Goal: Task Accomplishment & Management: Manage account settings

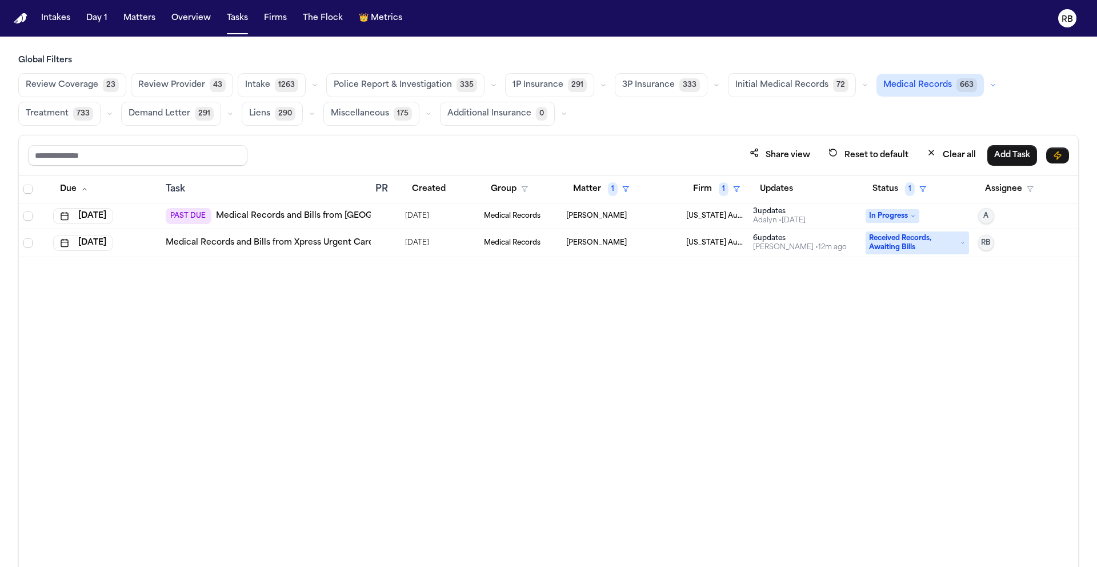
click at [561, 423] on div "Due Task PR Created Group Matter 1 Firm 1 Updates Status 1 Assignee [DATE] PAST…" at bounding box center [548, 395] width 1059 height 441
click at [528, 317] on div "Due Task PR Created Group Matter 1 Firm 1 Updates Status 1 Assignee [DATE] PAST…" at bounding box center [548, 395] width 1059 height 441
click at [597, 187] on button "Matter 1" at bounding box center [601, 189] width 70 height 21
click at [621, 281] on div "Clear filter" at bounding box center [628, 274] width 42 height 14
click at [826, 333] on div "Due Task PR Created Group Matter Firm 1 Updates Status 1 Assignee [DATE] PAST D…" at bounding box center [548, 395] width 1059 height 441
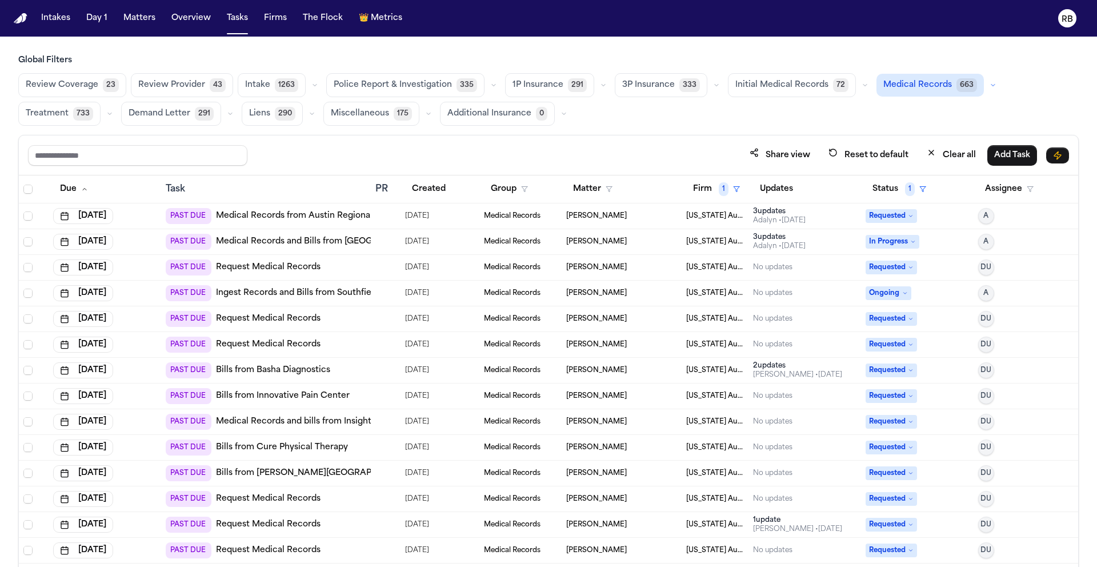
click at [629, 143] on div "Share view Reset to default Clear all Add Task" at bounding box center [548, 155] width 1059 height 40
click at [555, 159] on div "Share view Reset to default Clear all Add Task" at bounding box center [548, 155] width 1041 height 21
click at [697, 143] on div "Share view Reset to default Clear all Add Task" at bounding box center [548, 155] width 1059 height 40
click at [440, 154] on div "Share view Reset to default Clear all Add Task" at bounding box center [548, 155] width 1041 height 21
click at [1089, 155] on div "Global Filters Review Coverage 23 Review Provider 43 Intake 1263 Police Report …" at bounding box center [548, 336] width 1097 height 562
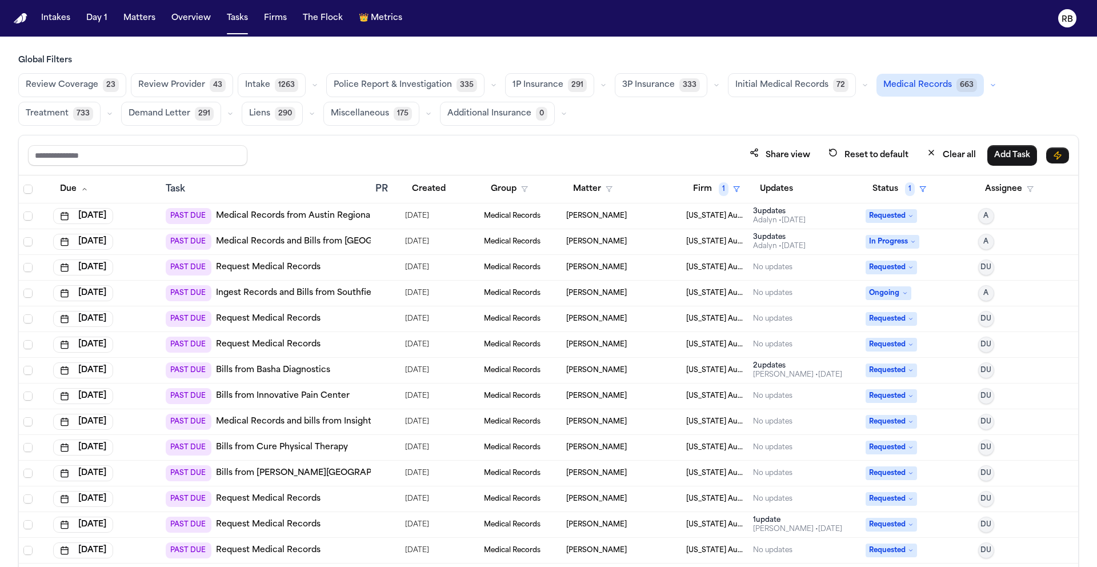
click at [378, 473] on div at bounding box center [379, 473] width 9 height 9
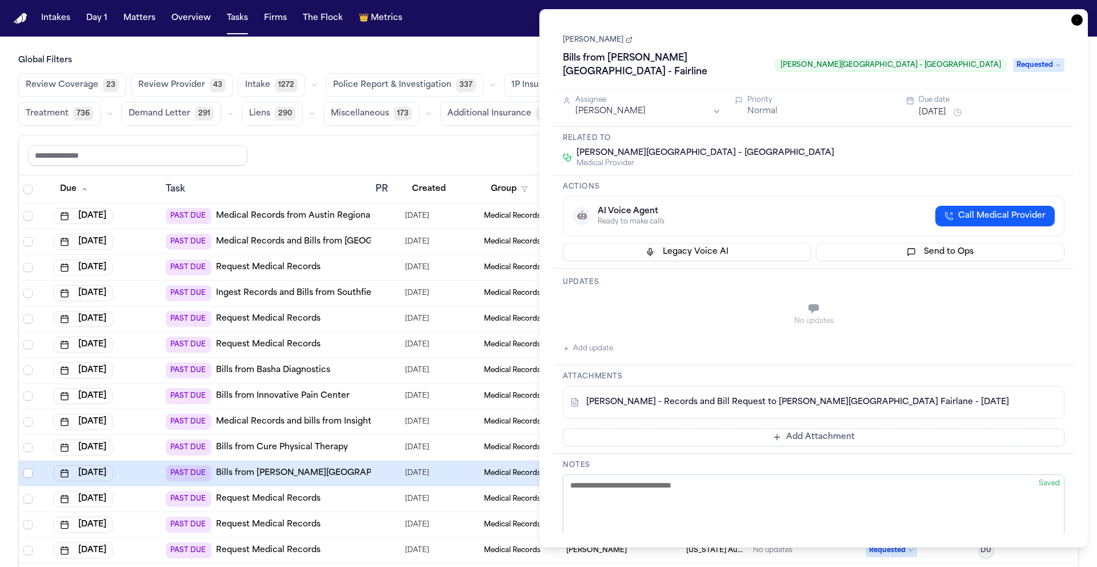
click at [1079, 21] on icon "button" at bounding box center [1076, 19] width 11 height 11
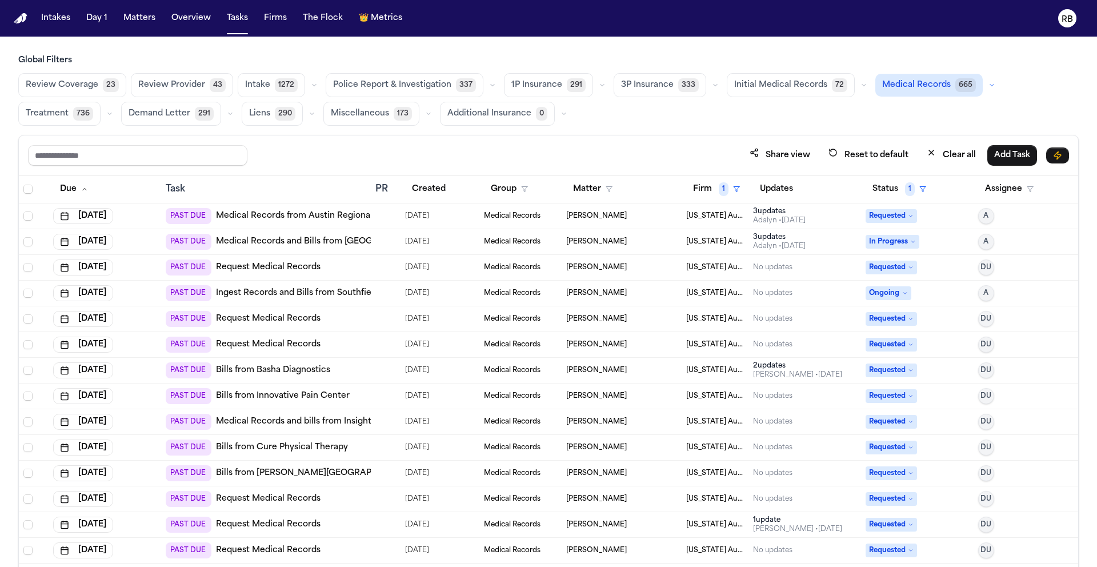
click at [687, 141] on div "Share view Reset to default Clear all Add Task" at bounding box center [548, 155] width 1059 height 40
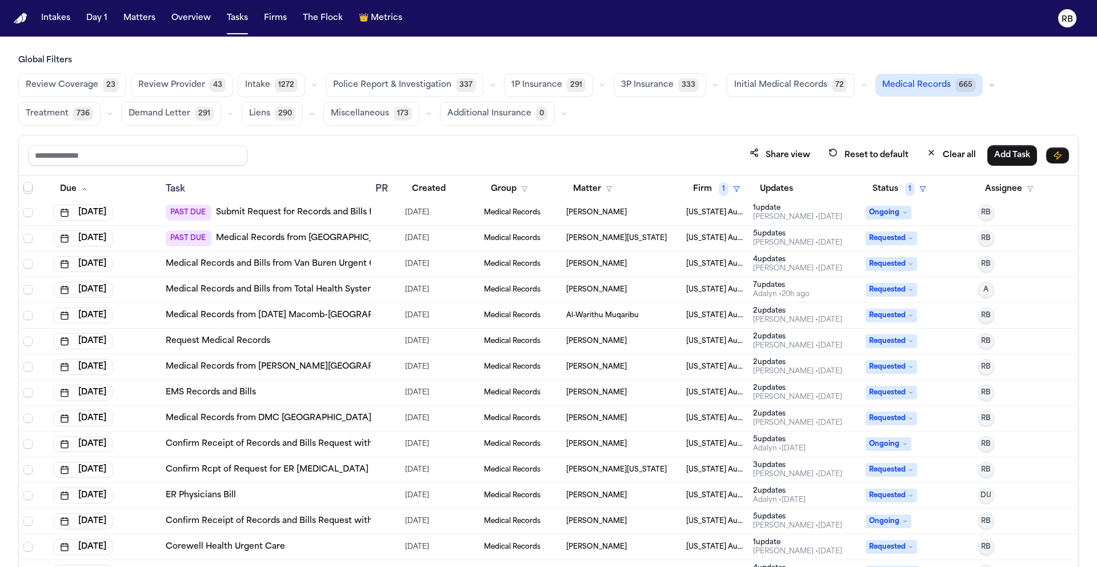
scroll to position [1866, 0]
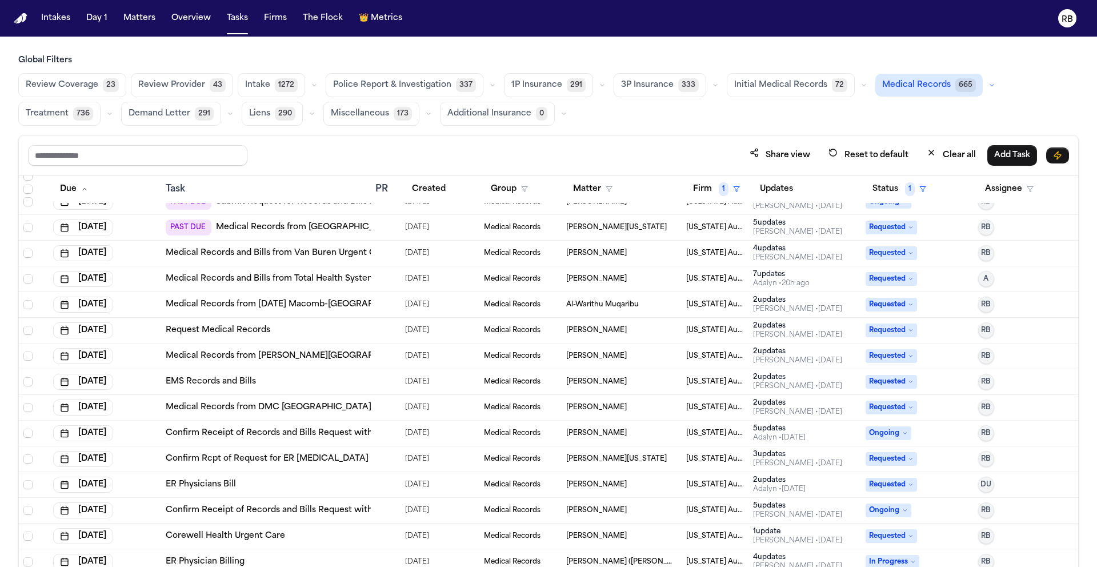
click at [371, 357] on td at bounding box center [386, 356] width 30 height 26
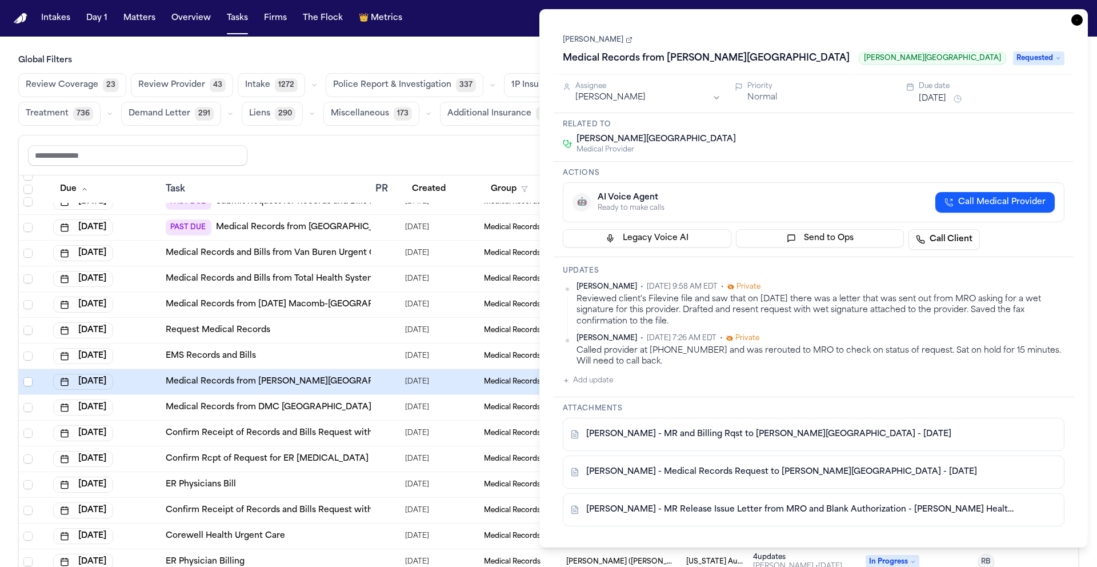
click at [1078, 21] on icon "button" at bounding box center [1076, 19] width 11 height 11
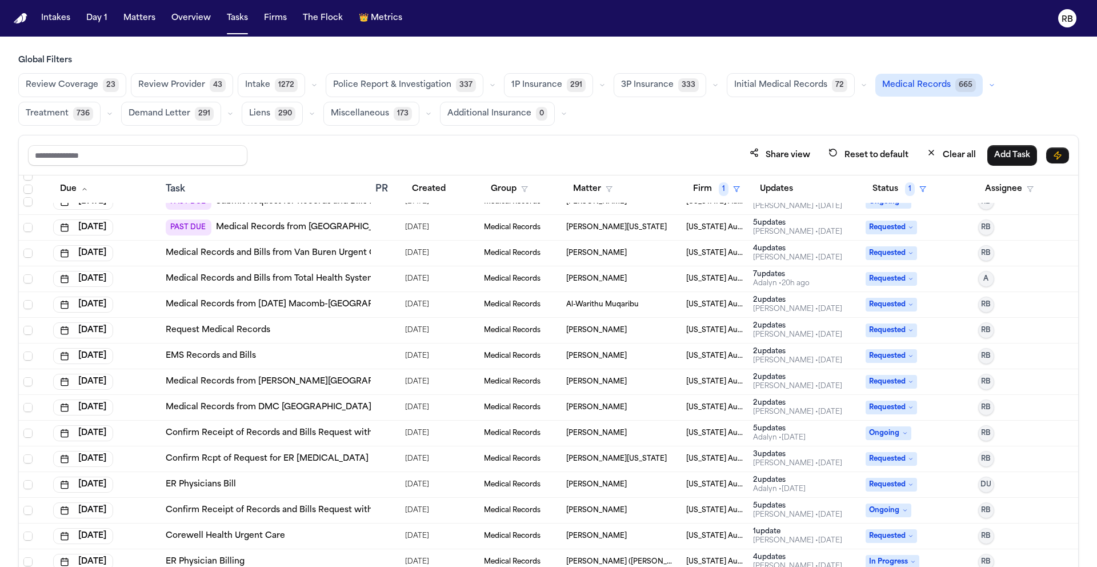
click at [357, 328] on div "Request Medical Records" at bounding box center [266, 330] width 201 height 11
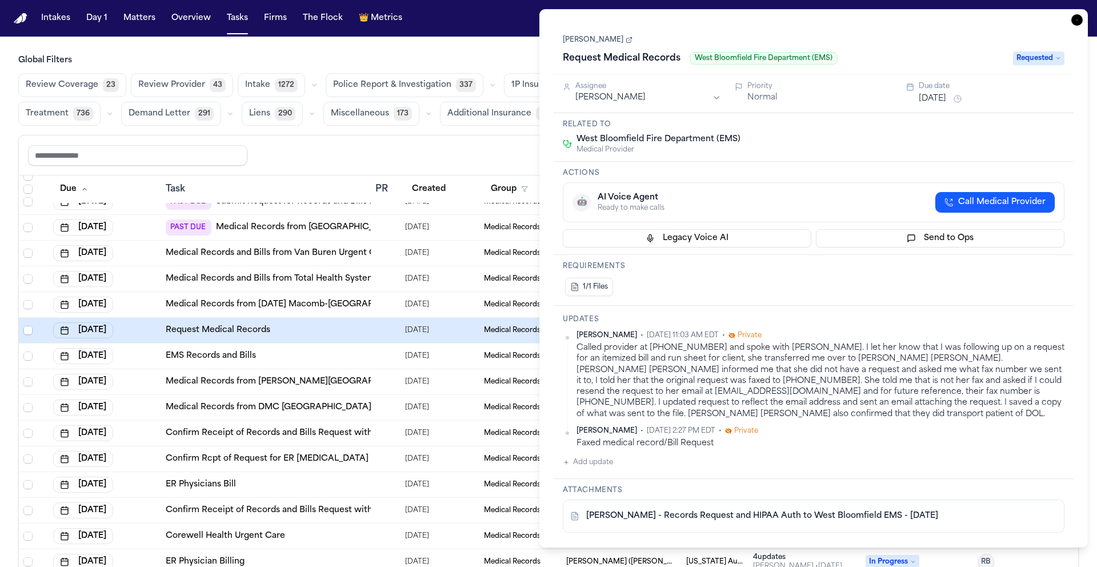
click at [1074, 18] on icon "button" at bounding box center [1076, 19] width 11 height 11
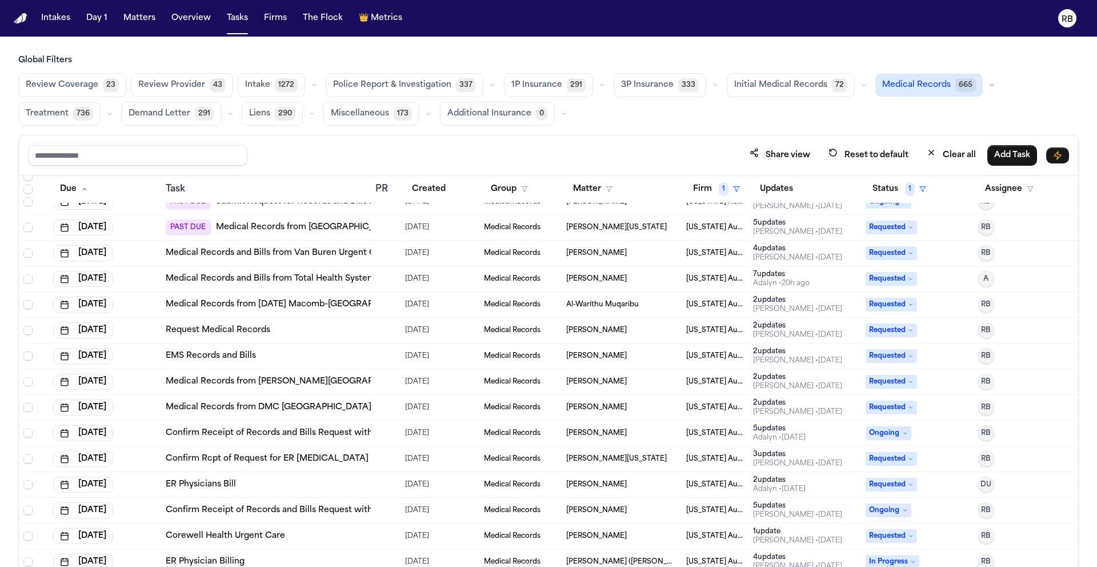
click at [327, 362] on td "EMS Records and Bills" at bounding box center [266, 356] width 210 height 26
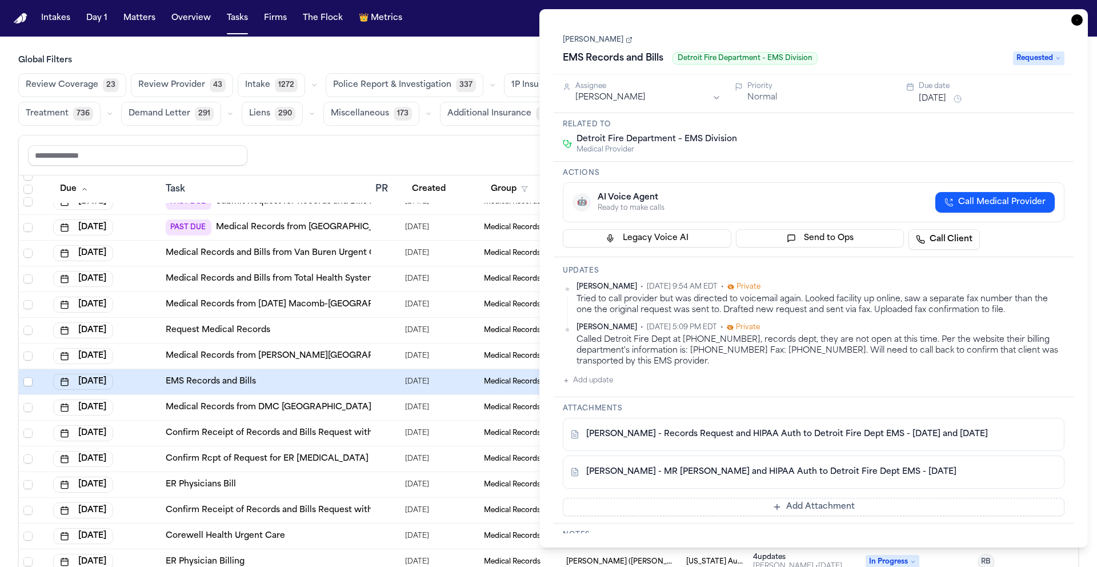
click at [1074, 21] on icon "button" at bounding box center [1076, 19] width 11 height 11
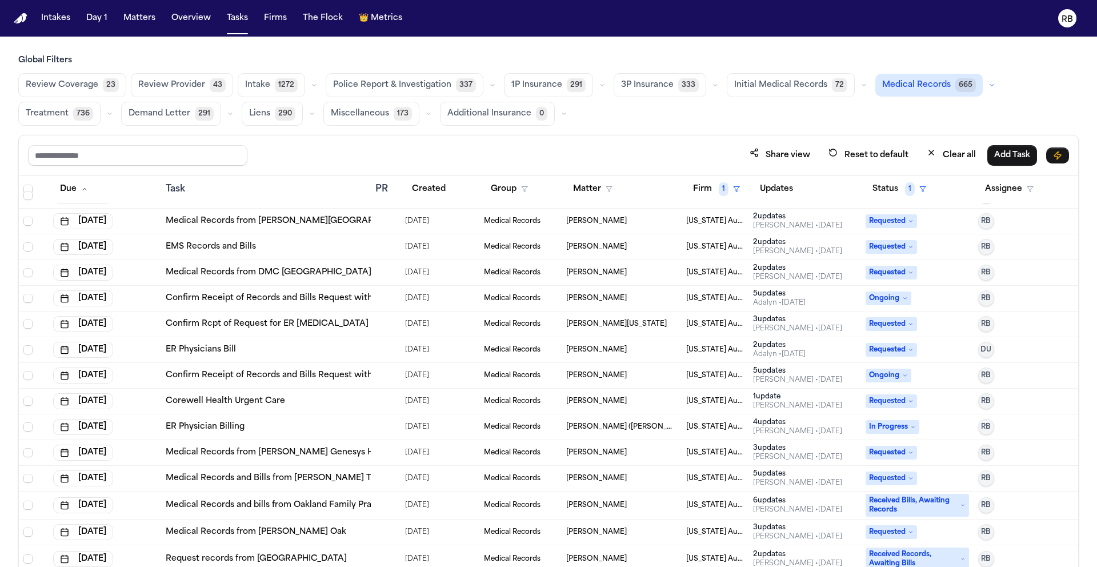
scroll to position [2008, 0]
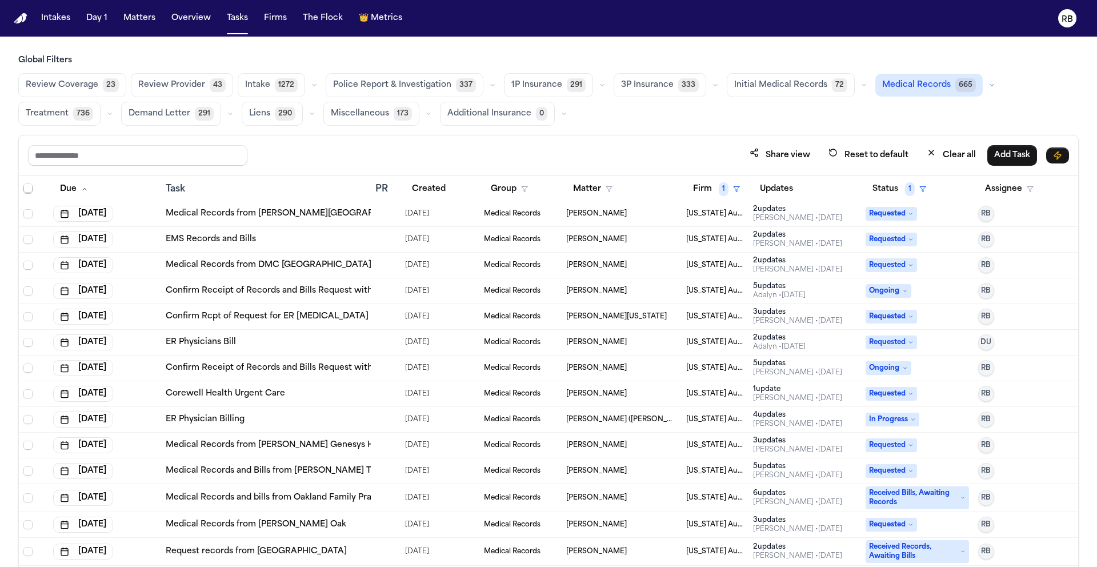
click at [394, 297] on td at bounding box center [386, 291] width 30 height 26
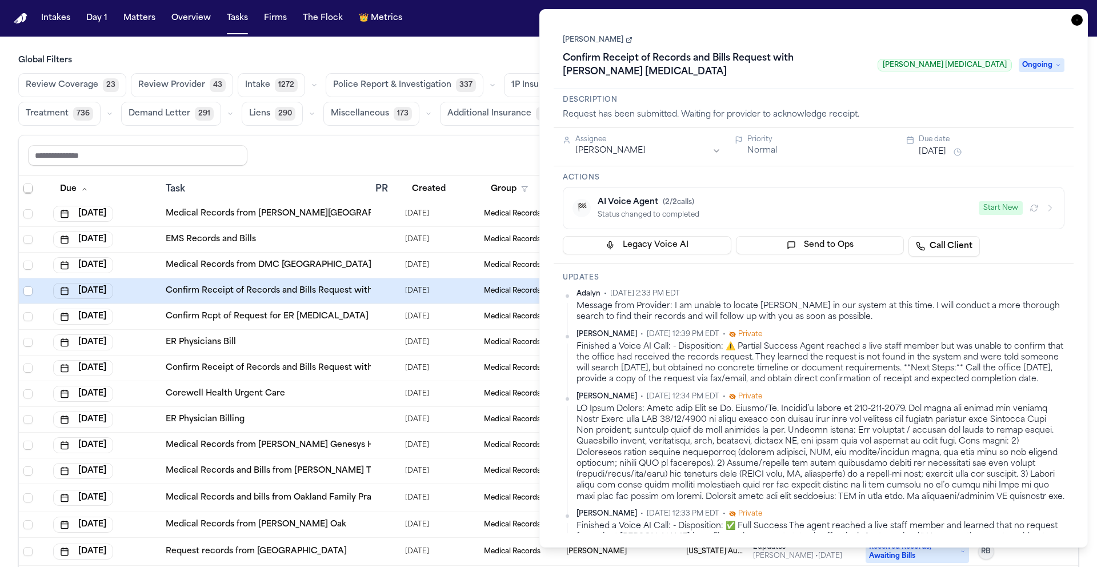
click at [1079, 17] on icon "button" at bounding box center [1076, 19] width 11 height 11
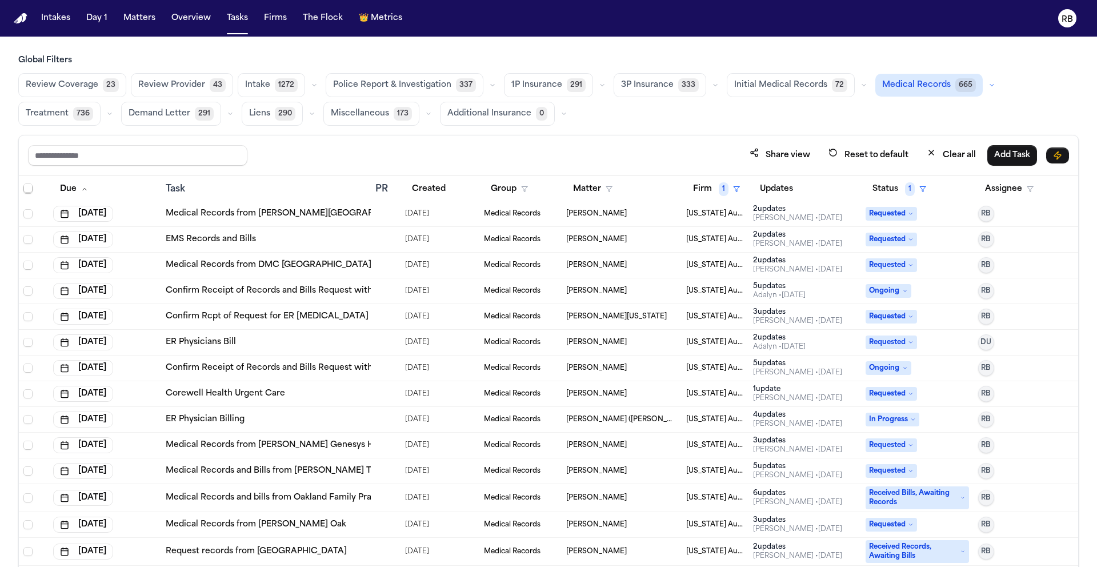
click at [371, 320] on td at bounding box center [386, 317] width 30 height 26
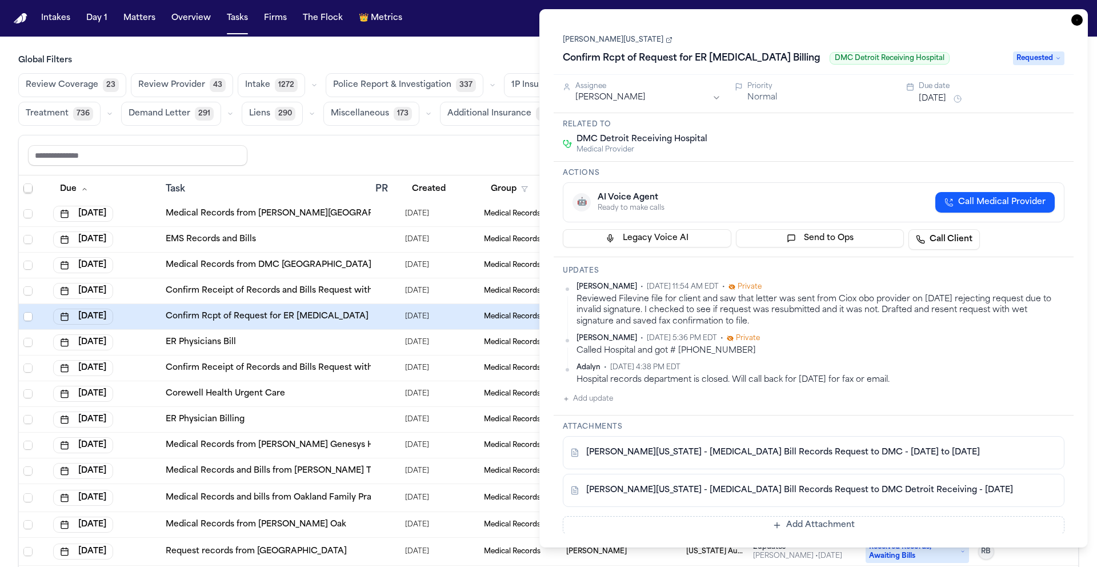
click at [1080, 17] on icon "button" at bounding box center [1076, 19] width 11 height 11
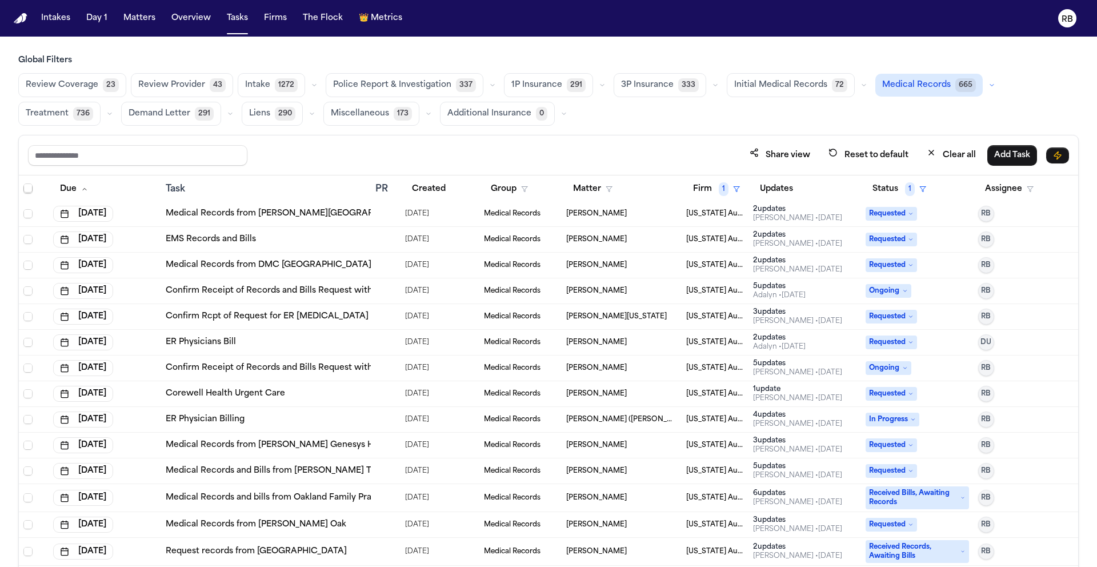
click at [371, 338] on td at bounding box center [386, 343] width 30 height 26
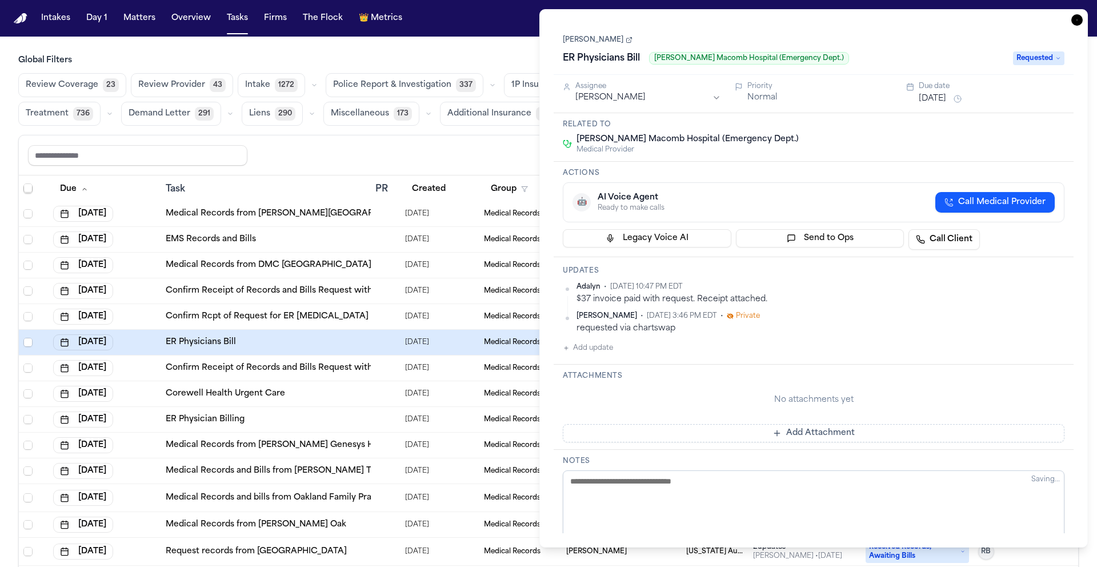
click at [1075, 19] on icon "button" at bounding box center [1076, 19] width 11 height 11
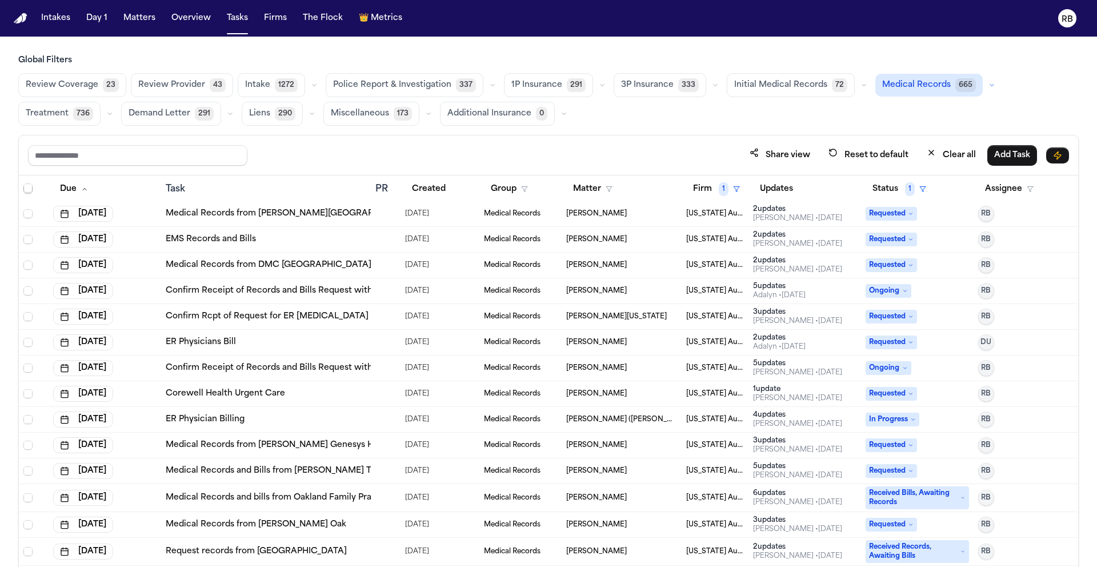
click at [382, 374] on td at bounding box center [386, 368] width 30 height 26
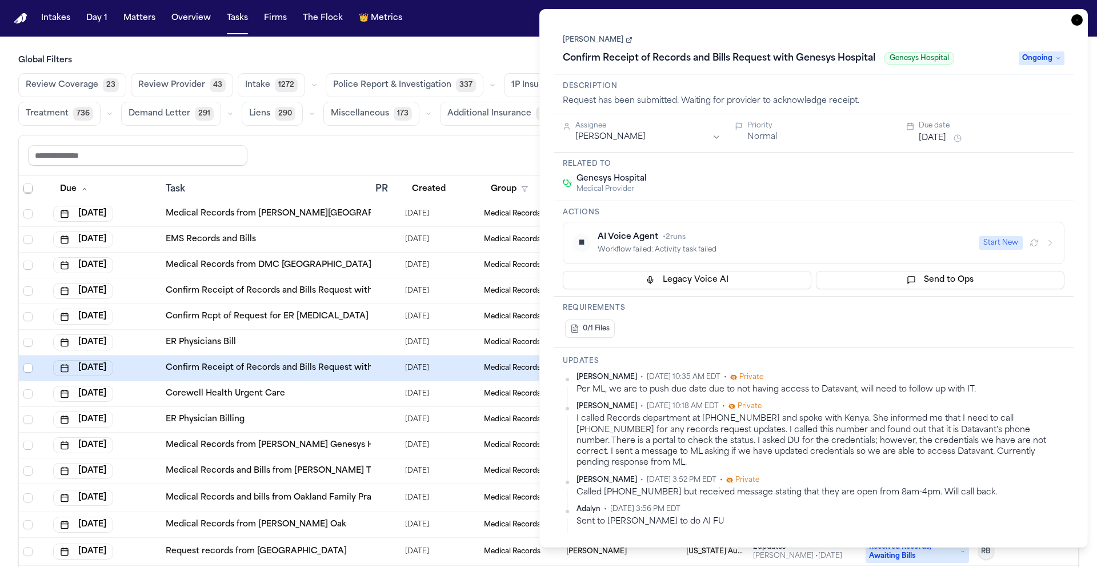
click at [1045, 57] on span "Ongoing" at bounding box center [1042, 58] width 46 height 14
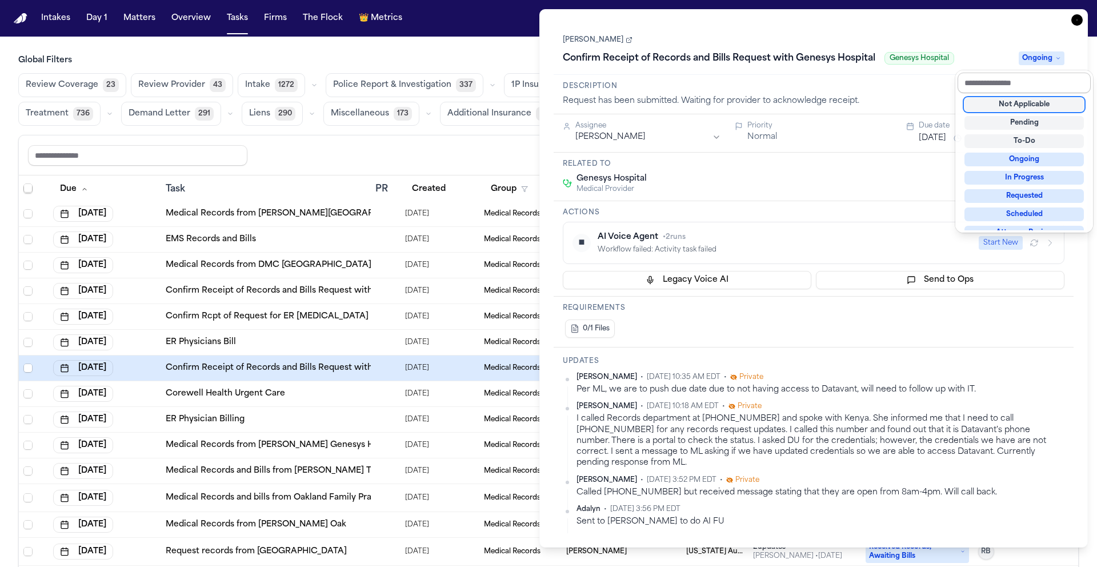
click at [1032, 82] on input "text" at bounding box center [1024, 83] width 133 height 21
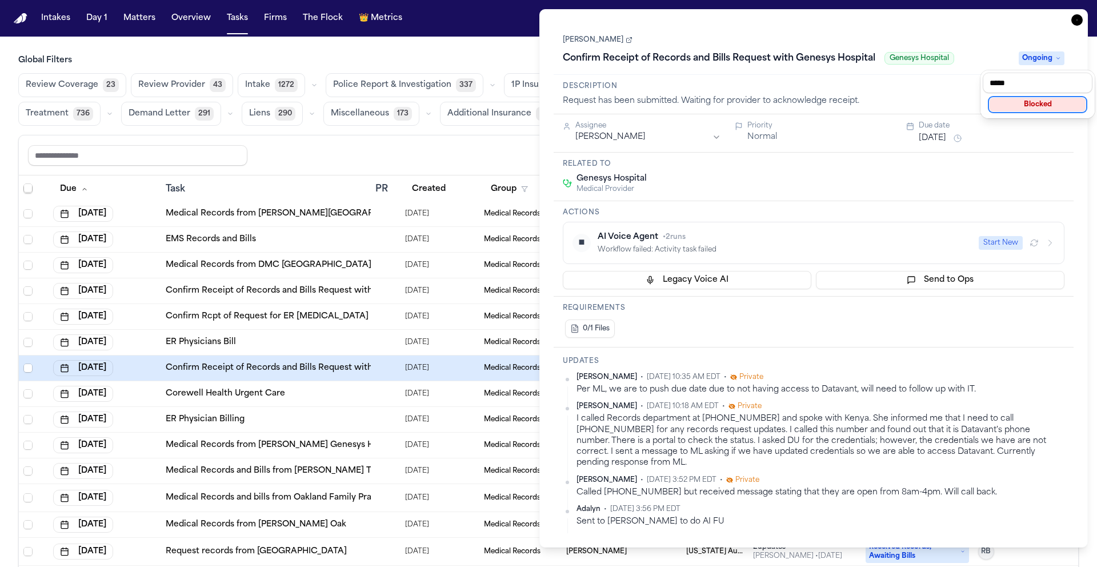
type input "*****"
click at [1043, 107] on div "Blocked" at bounding box center [1038, 105] width 96 height 14
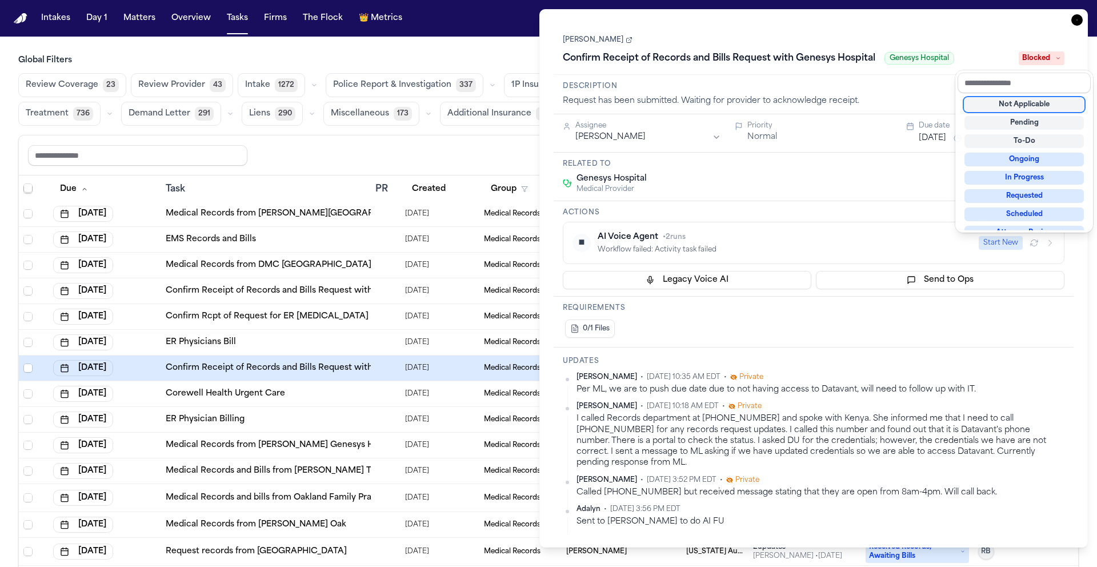
click at [877, 137] on div "[PERSON_NAME] Confirm Receipt of Records and Bills Request with Genesys Hospita…" at bounding box center [814, 278] width 520 height 510
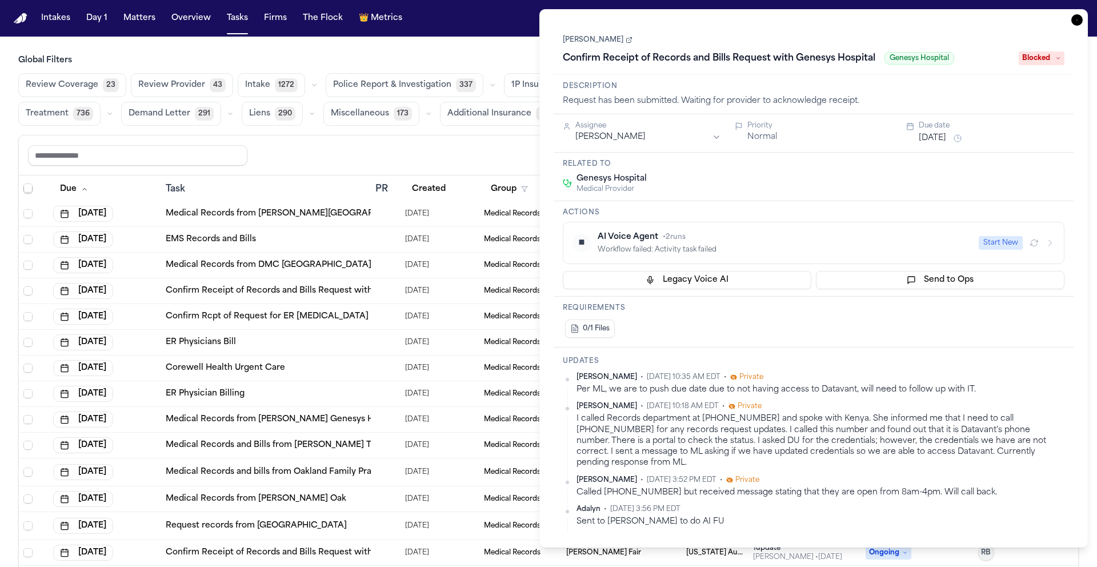
click at [946, 139] on button "[DATE]" at bounding box center [932, 138] width 27 height 11
click at [990, 226] on button "8" at bounding box center [990, 228] width 18 height 18
click at [867, 173] on div "Related to Genesys Hospital Medical Provider" at bounding box center [814, 177] width 520 height 49
click at [1077, 17] on icon "button" at bounding box center [1076, 19] width 11 height 11
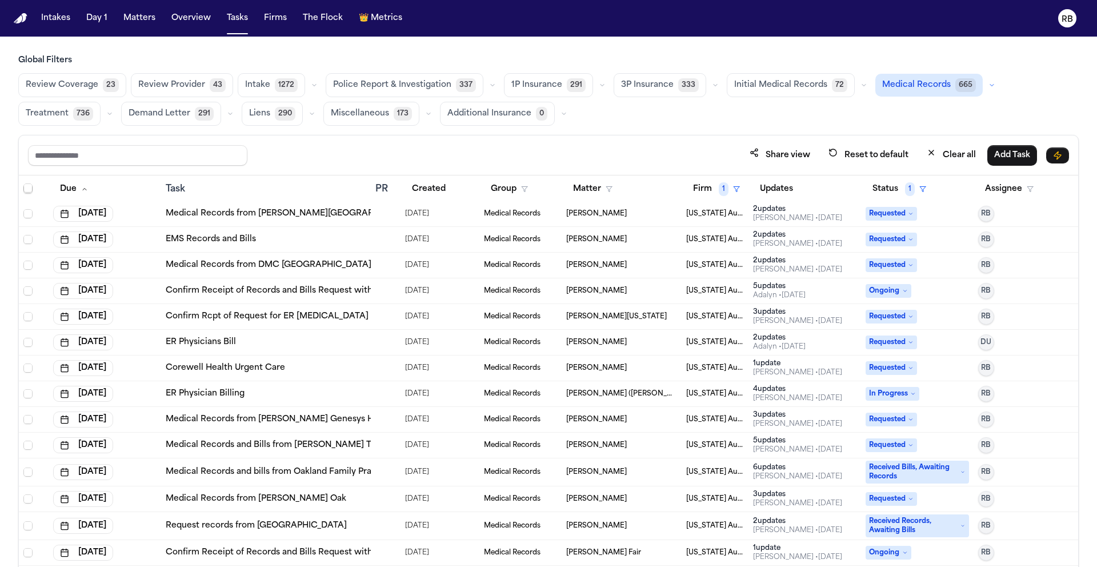
click at [377, 347] on td at bounding box center [386, 343] width 30 height 26
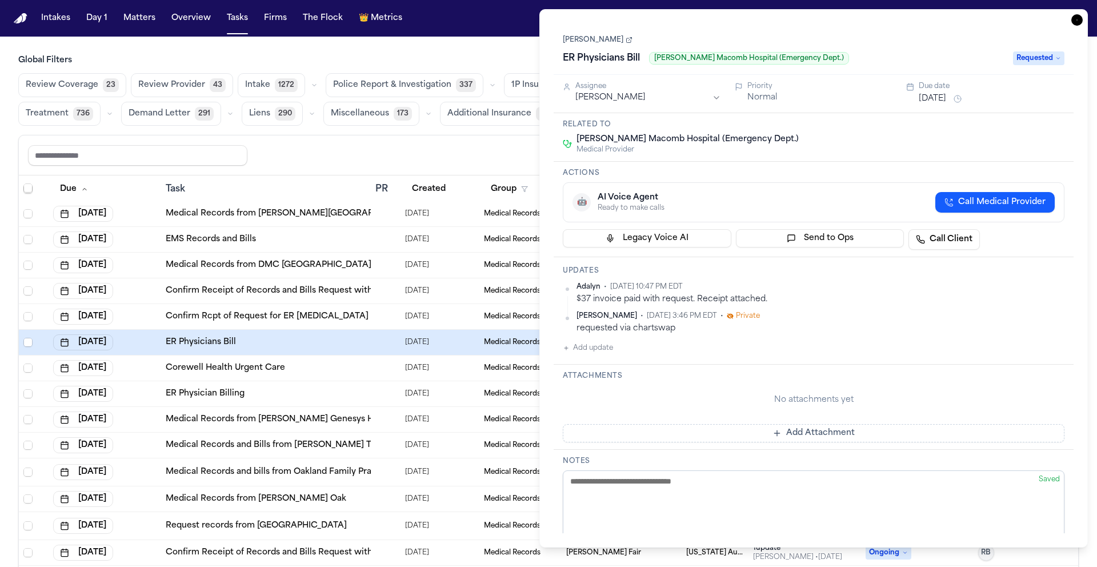
click at [1080, 15] on icon "button" at bounding box center [1076, 19] width 11 height 11
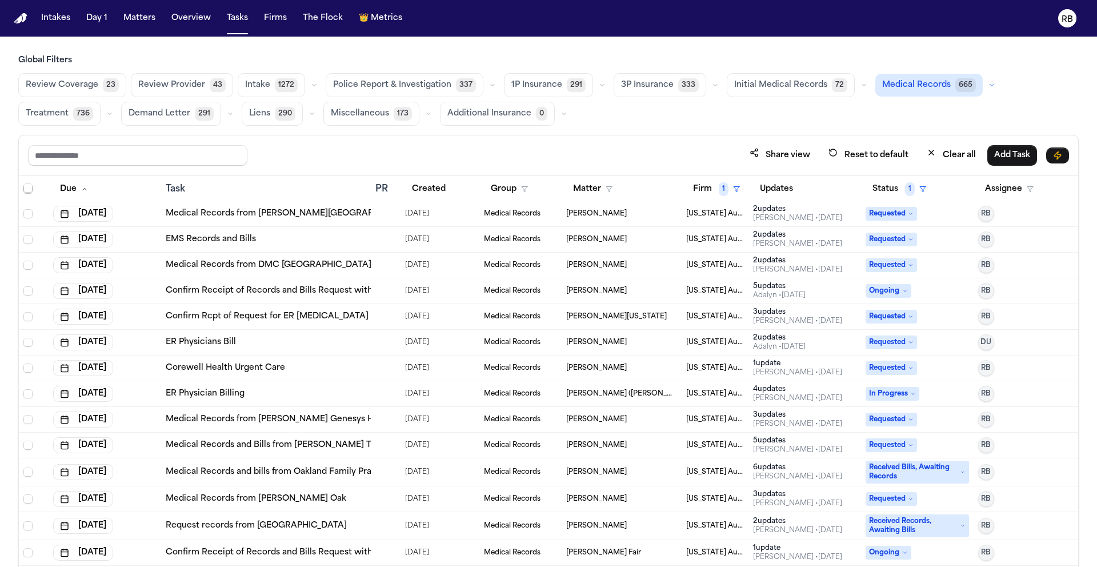
click at [324, 374] on td "Corewell Health Urgent Care" at bounding box center [266, 368] width 210 height 26
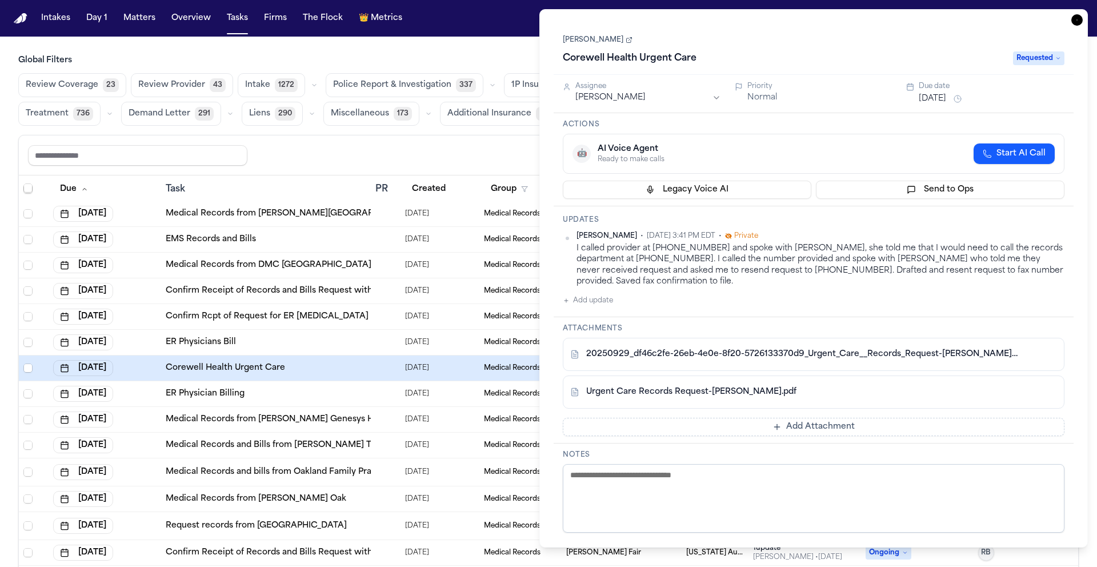
click at [1080, 19] on icon "button" at bounding box center [1076, 19] width 11 height 11
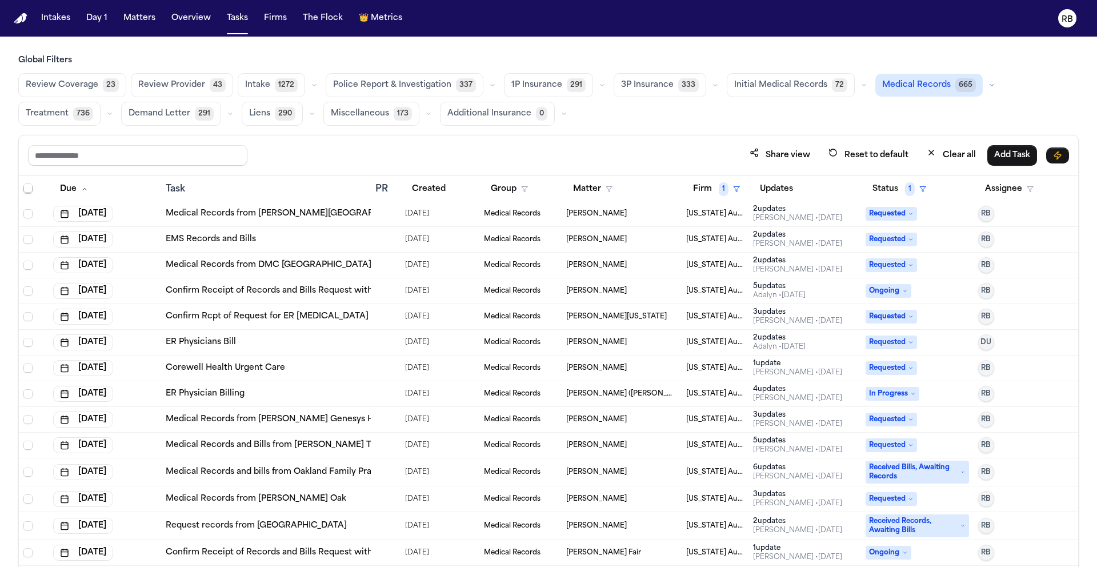
click at [354, 392] on div "ER Physician Billing" at bounding box center [266, 393] width 201 height 11
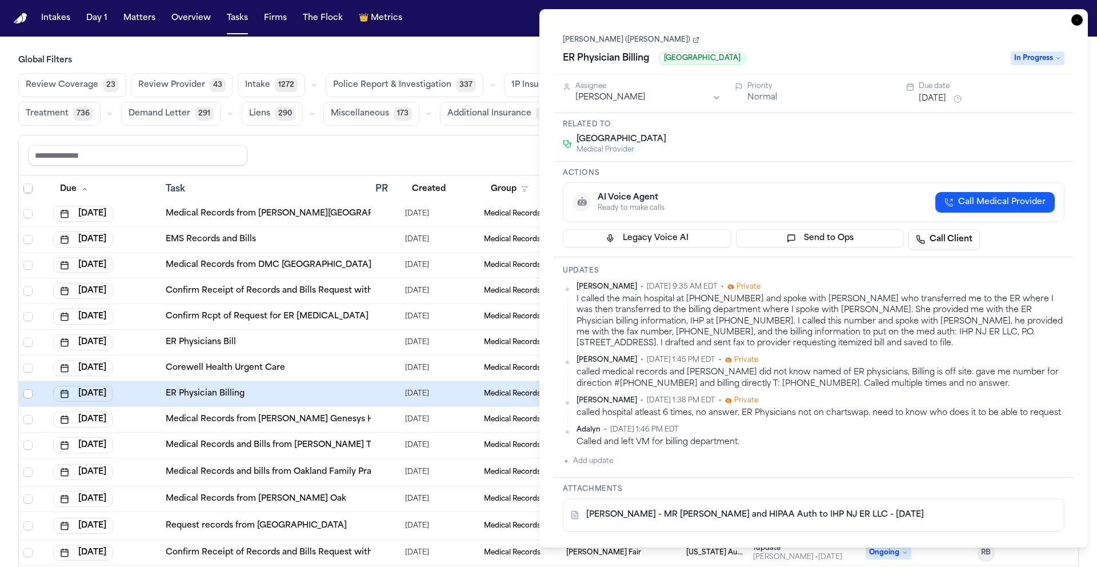
click at [1079, 19] on icon "button" at bounding box center [1076, 19] width 11 height 11
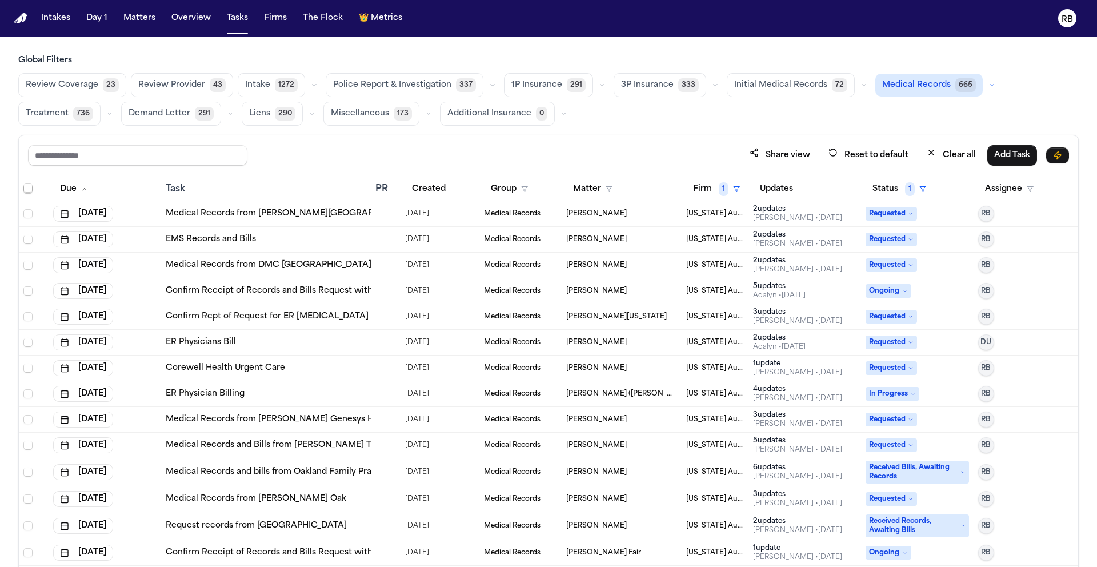
click at [533, 148] on div "Share view Reset to default Clear all Add Task" at bounding box center [548, 155] width 1041 height 21
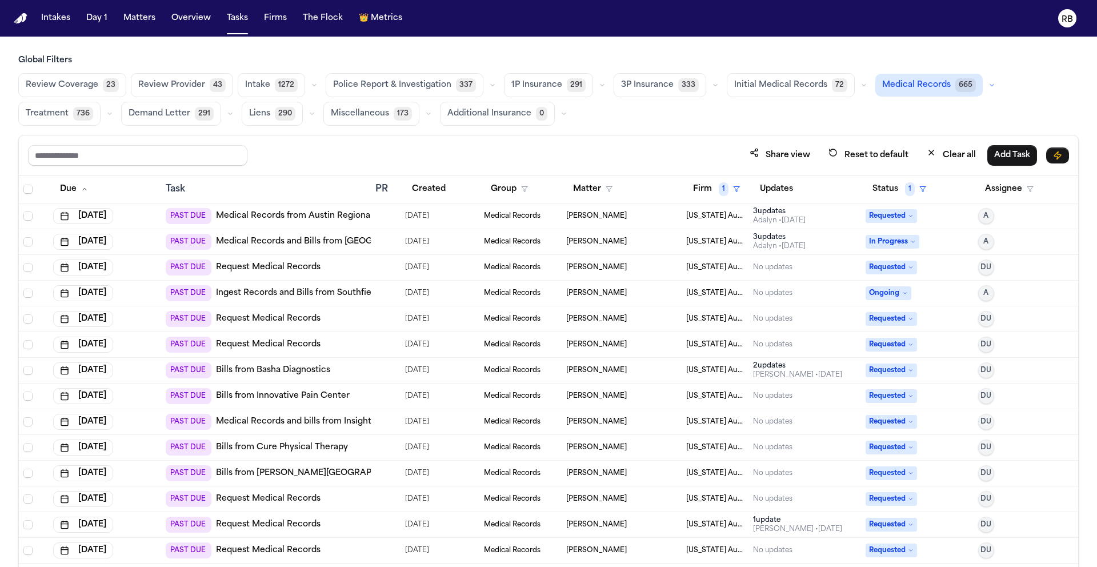
click at [980, 115] on div "Review Coverage 23 Review Provider 43 Intake 1272 Police Report & Investigation…" at bounding box center [548, 99] width 1060 height 53
click at [886, 192] on button "Status 1" at bounding box center [899, 189] width 67 height 21
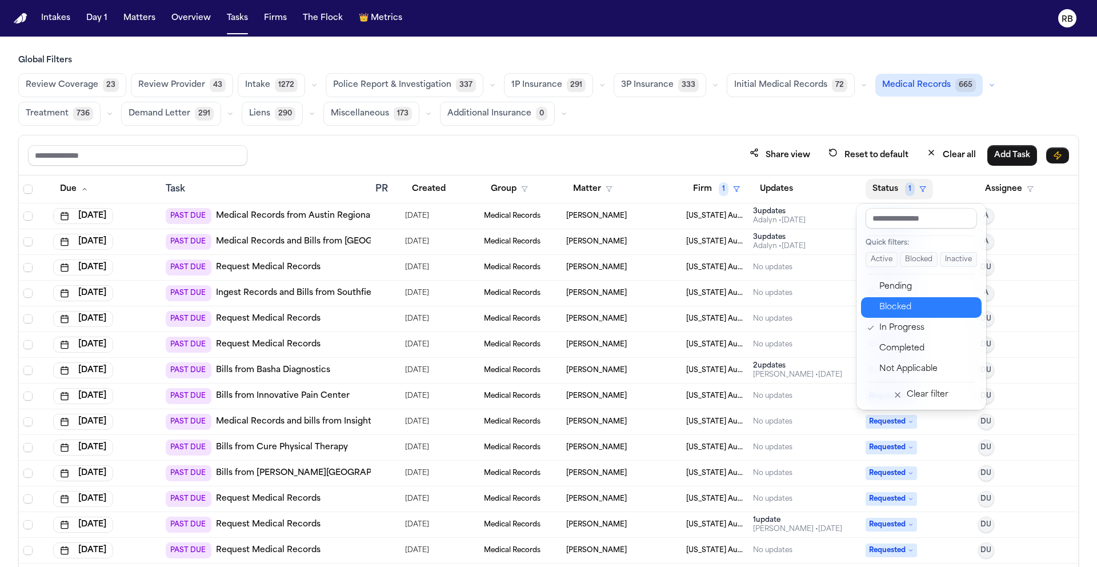
click at [919, 313] on div "Blocked" at bounding box center [926, 308] width 95 height 14
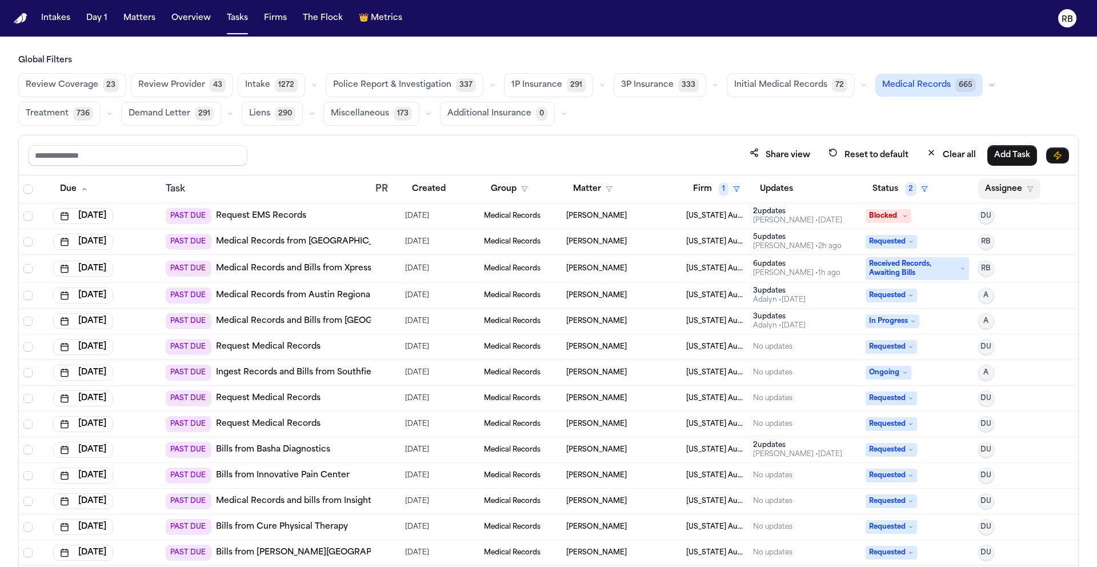
click at [995, 193] on button "Assignee" at bounding box center [1009, 189] width 62 height 21
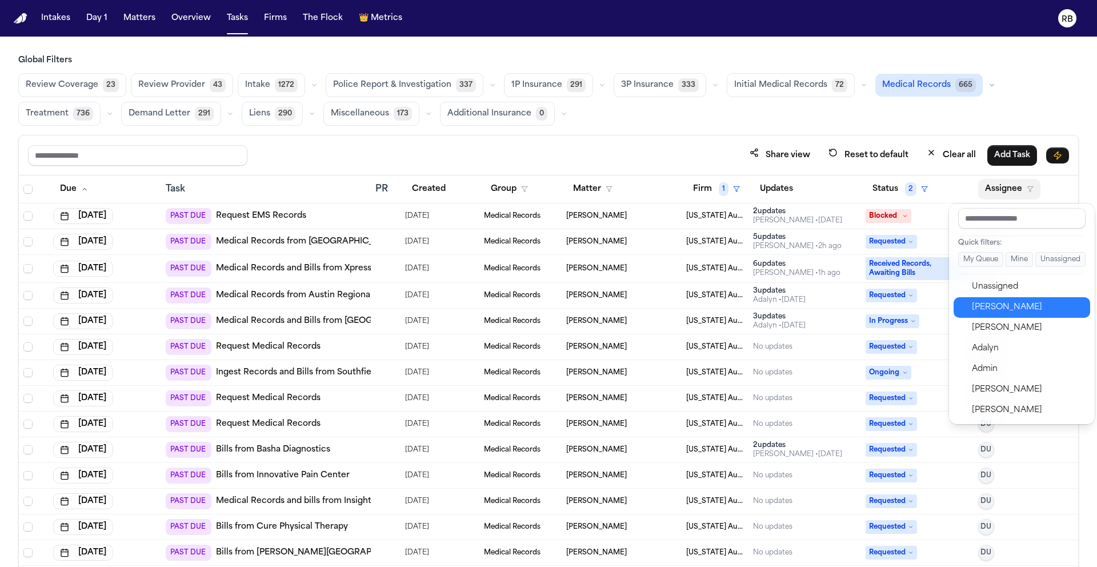
click at [1003, 299] on button "[PERSON_NAME]" at bounding box center [1022, 307] width 137 height 21
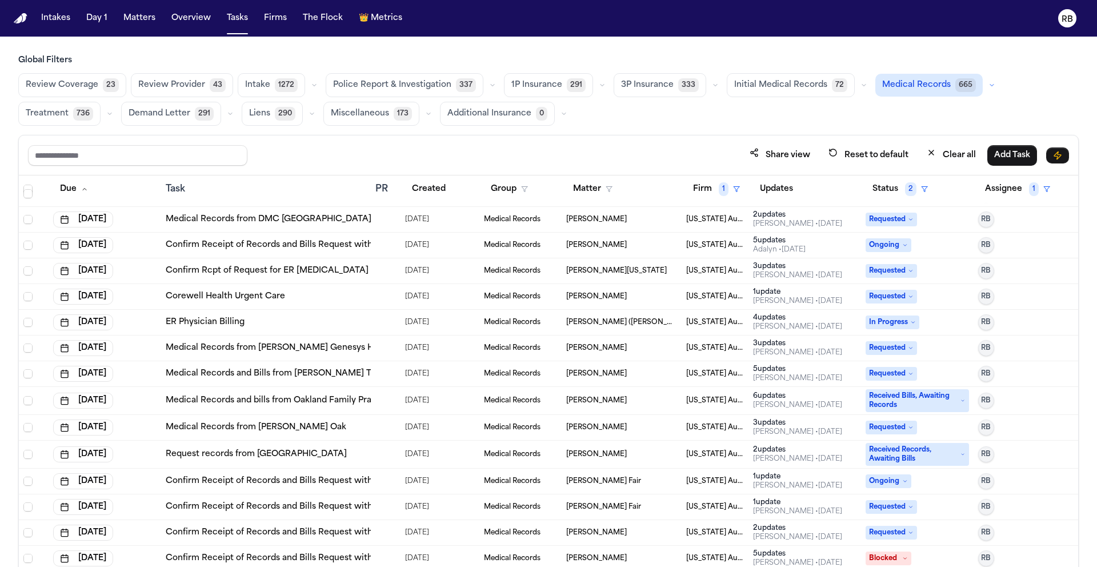
scroll to position [597, 0]
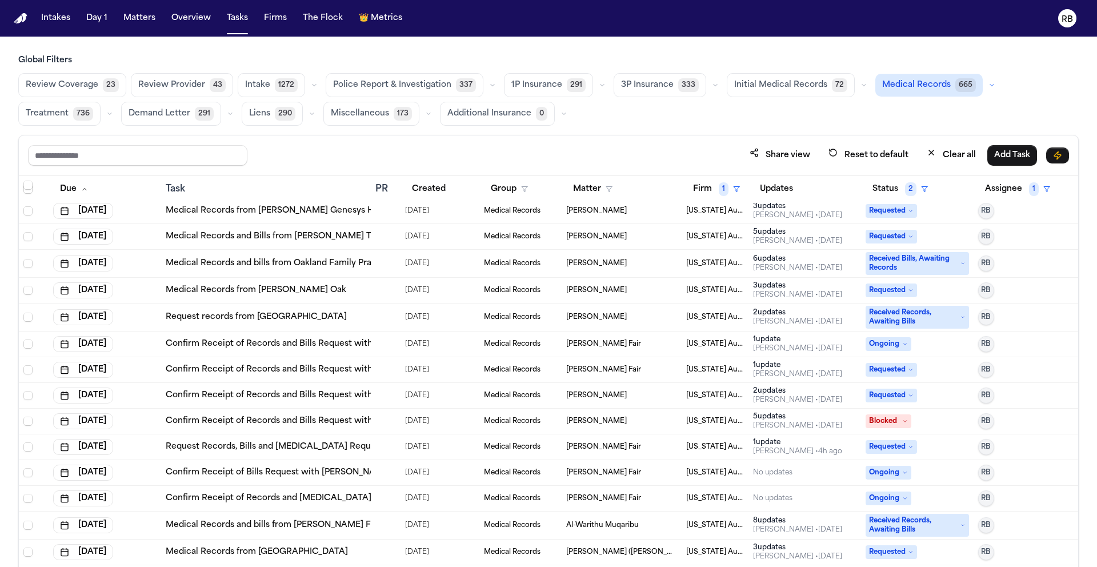
click at [890, 412] on td "Blocked" at bounding box center [917, 422] width 113 height 26
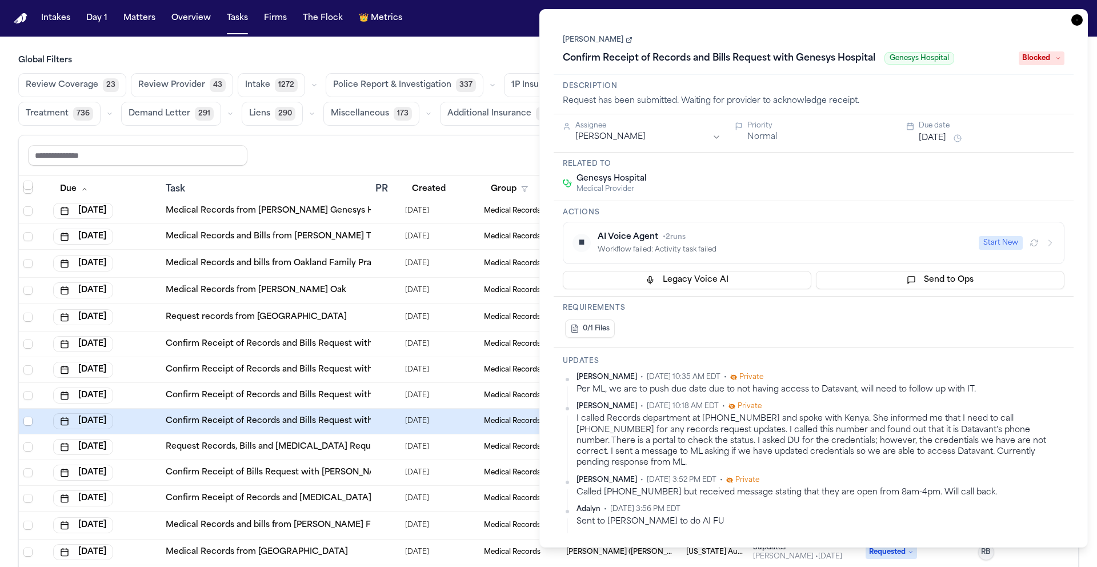
click at [1051, 58] on span "Blocked" at bounding box center [1042, 58] width 46 height 14
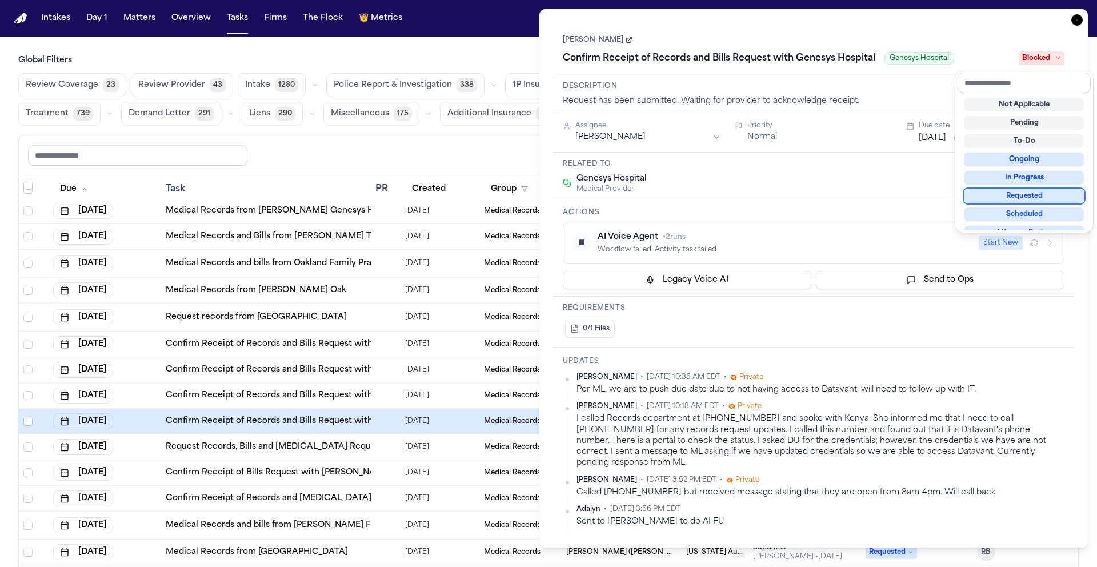
click at [1058, 199] on div "Requested" at bounding box center [1023, 196] width 119 height 14
click at [893, 205] on div "[PERSON_NAME] Confirm Receipt of Records and Bills Request with Genesys Hospita…" at bounding box center [814, 278] width 520 height 510
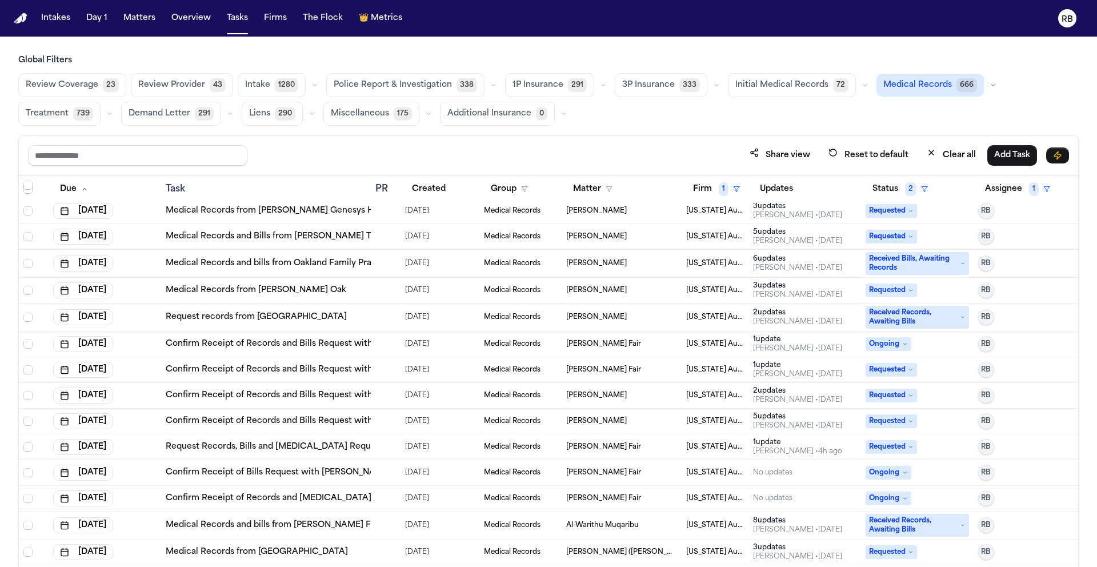
click at [513, 58] on h3 "Global Filters" at bounding box center [548, 60] width 1060 height 11
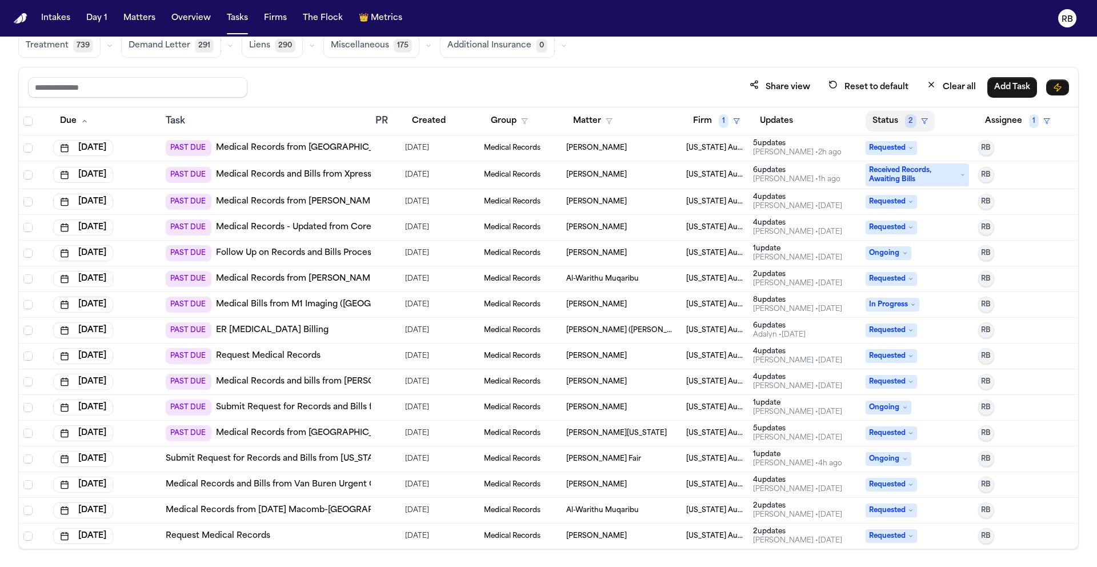
click at [890, 121] on button "Status 2" at bounding box center [900, 121] width 69 height 21
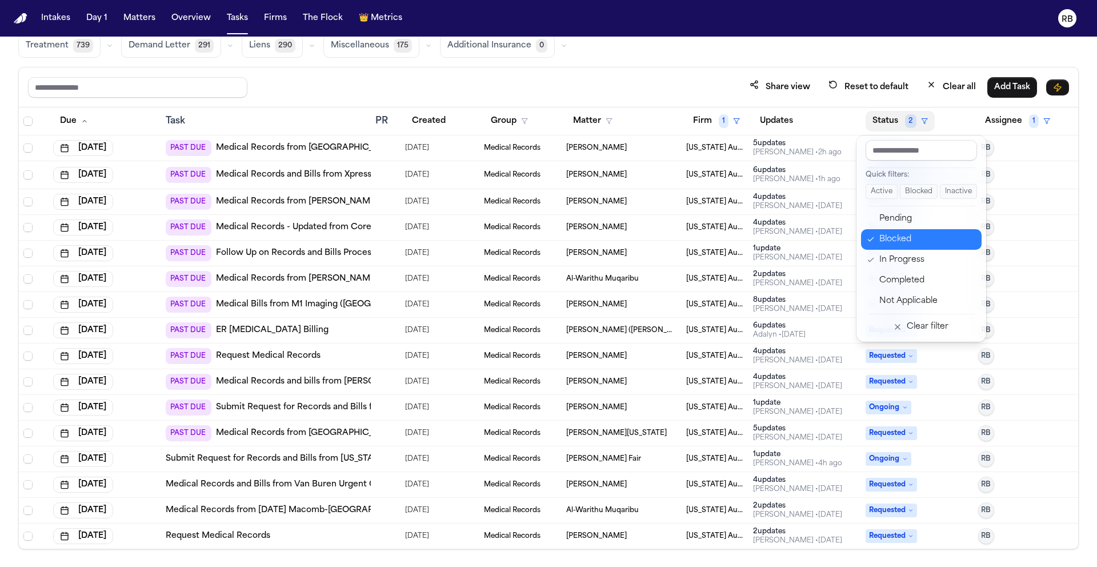
click at [917, 234] on div "Blocked" at bounding box center [926, 240] width 95 height 14
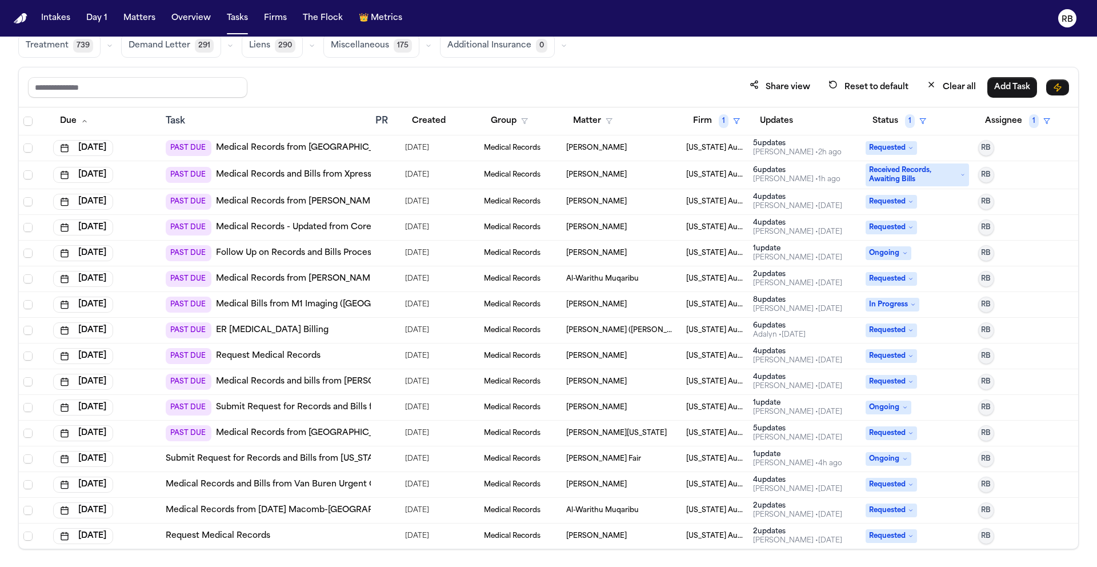
click at [582, 86] on div "Share view Reset to default Clear all Add Task" at bounding box center [548, 87] width 1041 height 21
click at [872, 123] on button "Status 1" at bounding box center [899, 121] width 67 height 21
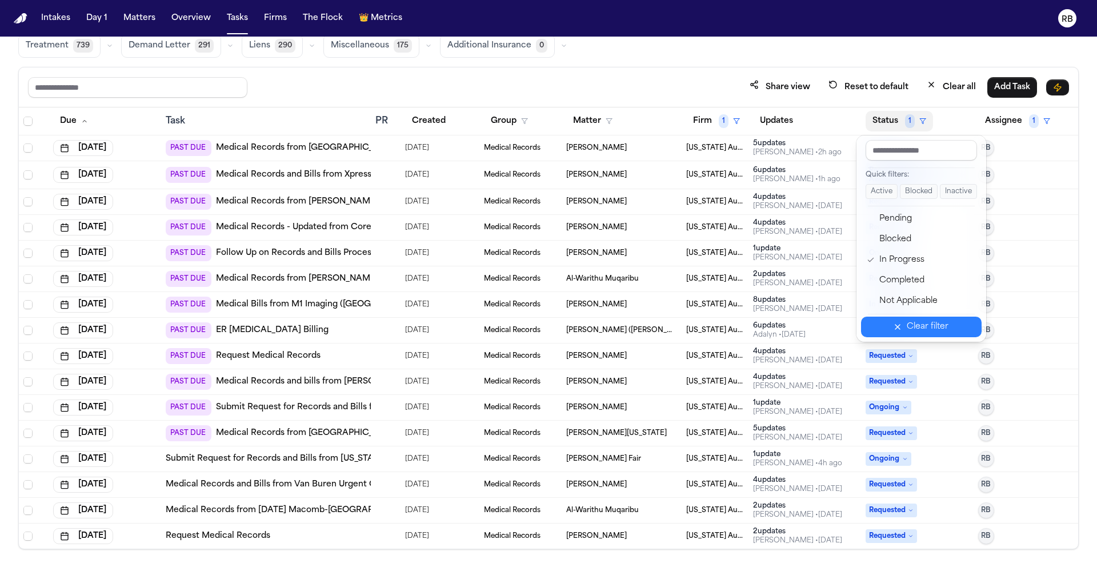
drag, startPoint x: 932, startPoint y: 321, endPoint x: 927, endPoint y: 312, distance: 10.2
click at [931, 322] on div "Clear filter" at bounding box center [928, 327] width 42 height 14
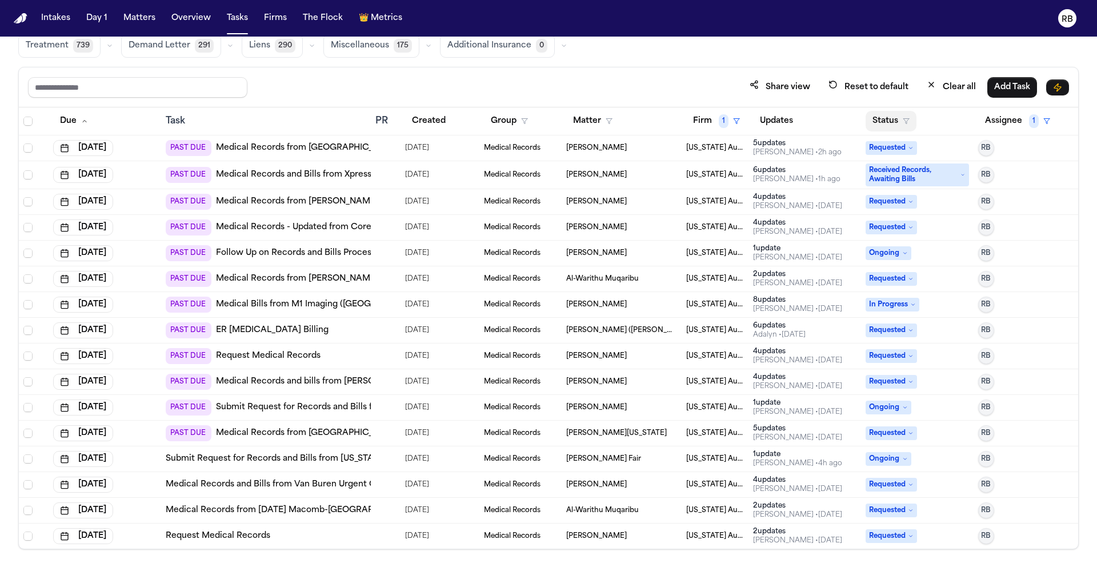
click at [880, 118] on button "Status" at bounding box center [891, 121] width 51 height 21
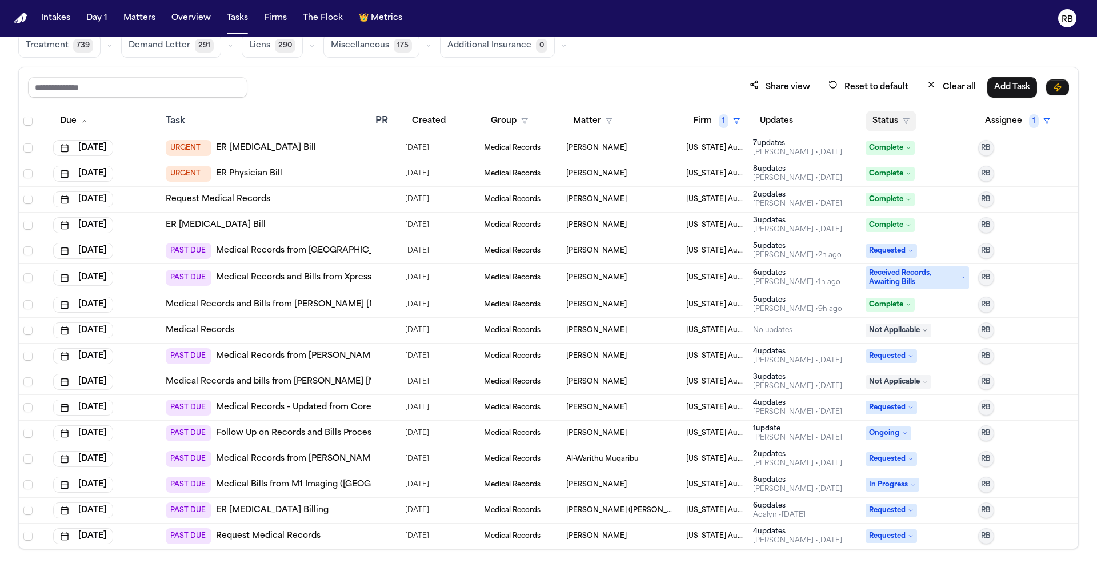
click at [887, 120] on button "Status" at bounding box center [891, 121] width 51 height 21
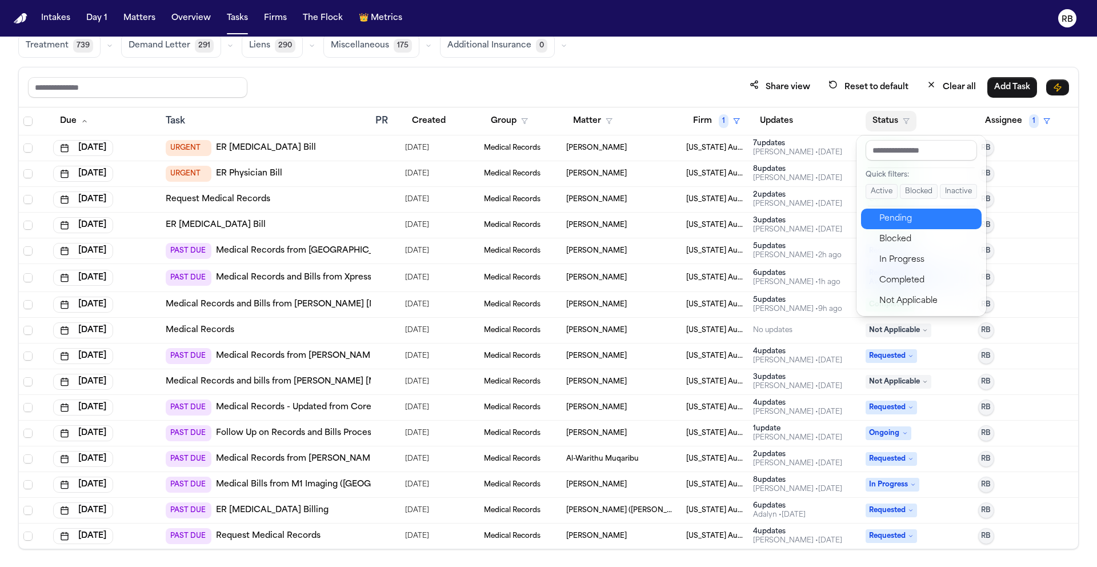
click at [906, 214] on div "Pending" at bounding box center [926, 219] width 95 height 14
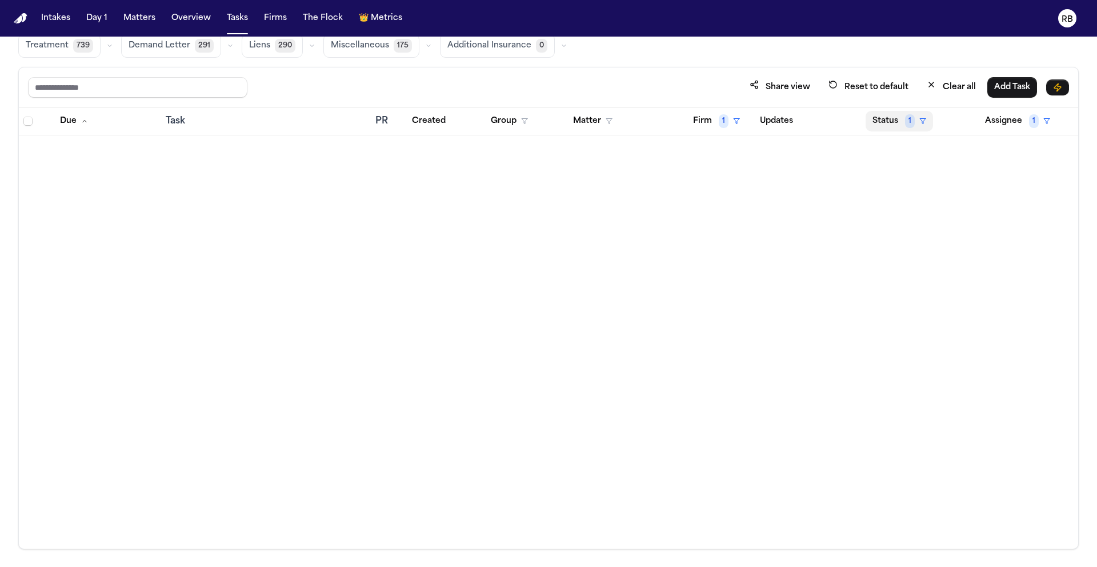
click at [896, 127] on button "Status 1" at bounding box center [899, 121] width 67 height 21
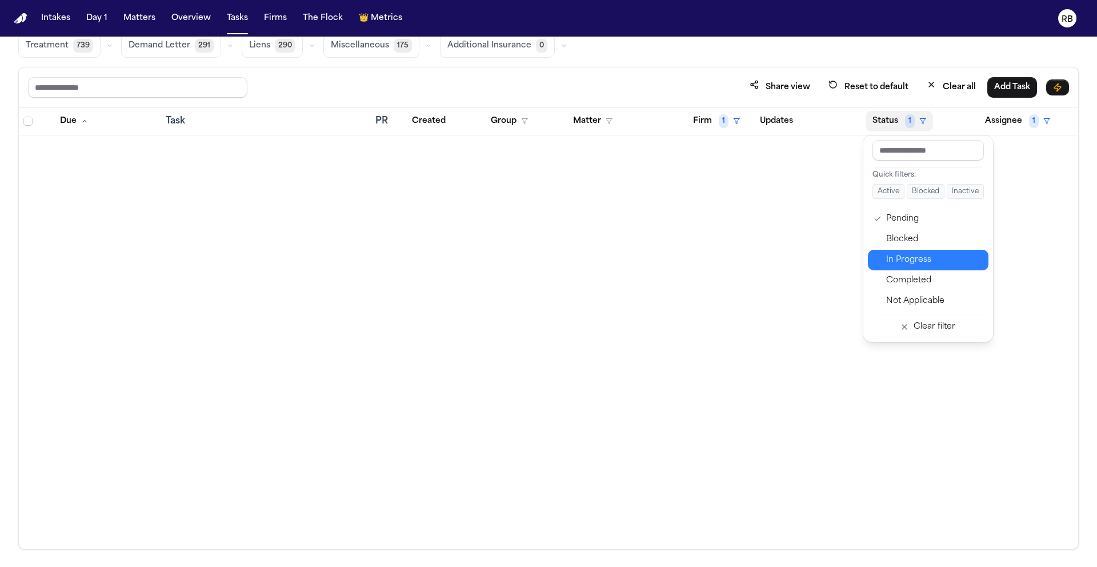
click at [935, 261] on div "In Progress" at bounding box center [933, 260] width 95 height 14
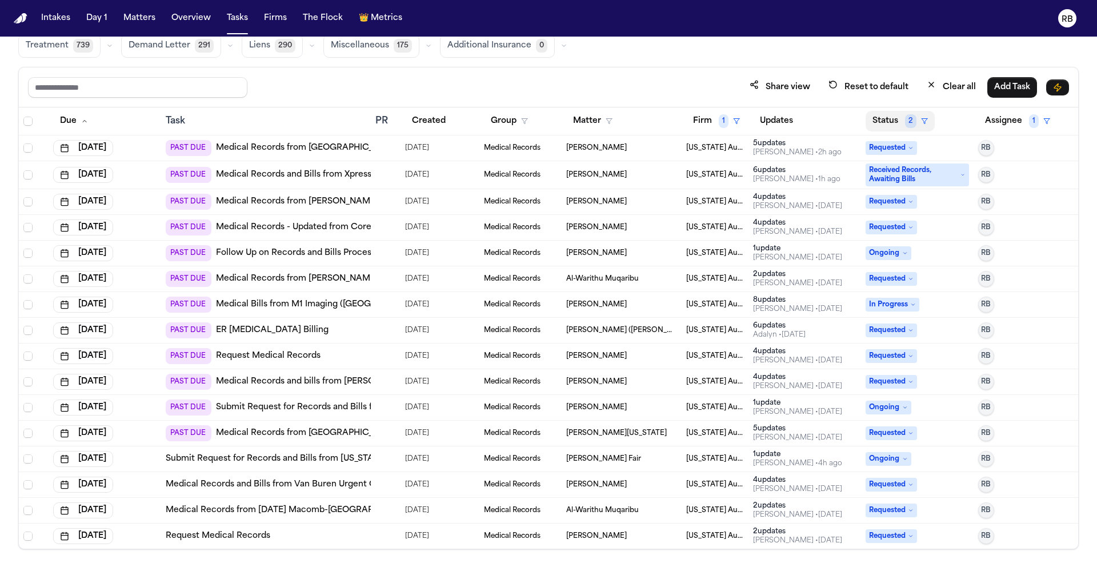
click at [894, 123] on button "Status 2" at bounding box center [900, 121] width 69 height 21
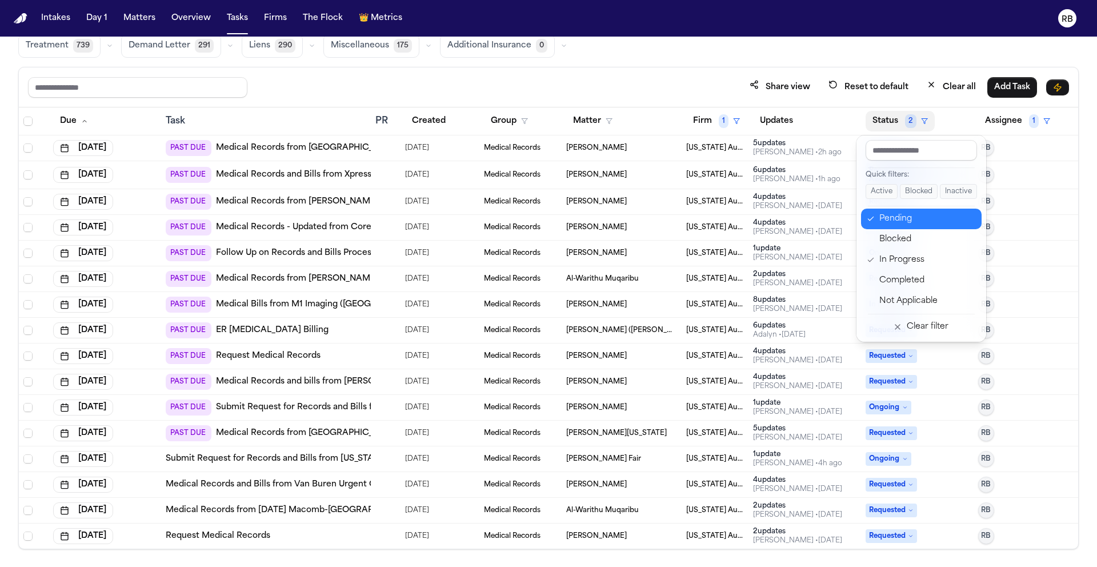
click at [906, 222] on div "Pending" at bounding box center [926, 219] width 95 height 14
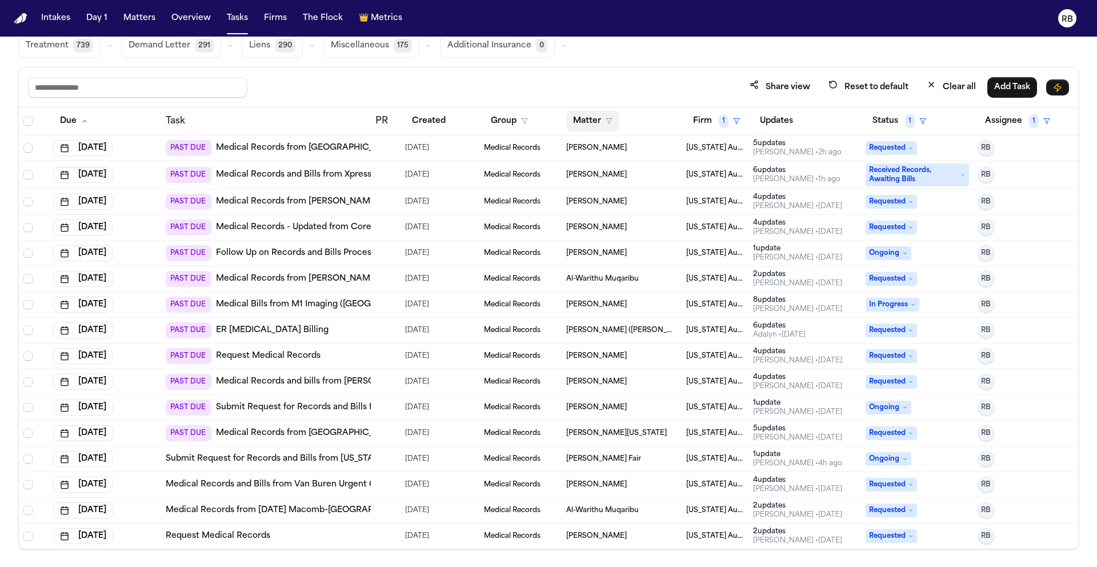
click at [579, 121] on button "Matter" at bounding box center [592, 121] width 53 height 21
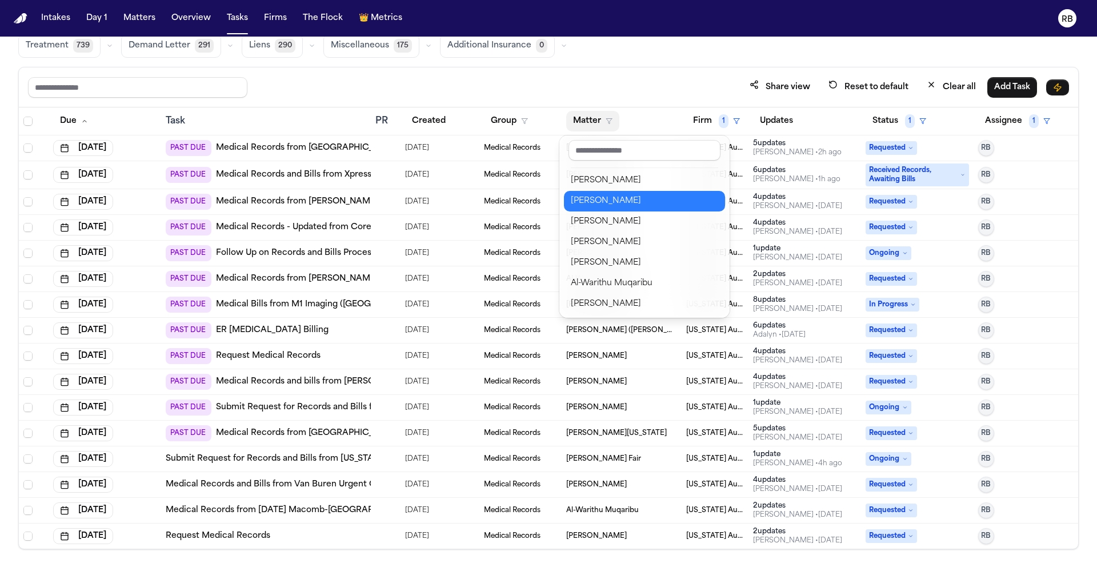
click at [613, 197] on div "[PERSON_NAME]" at bounding box center [644, 201] width 147 height 14
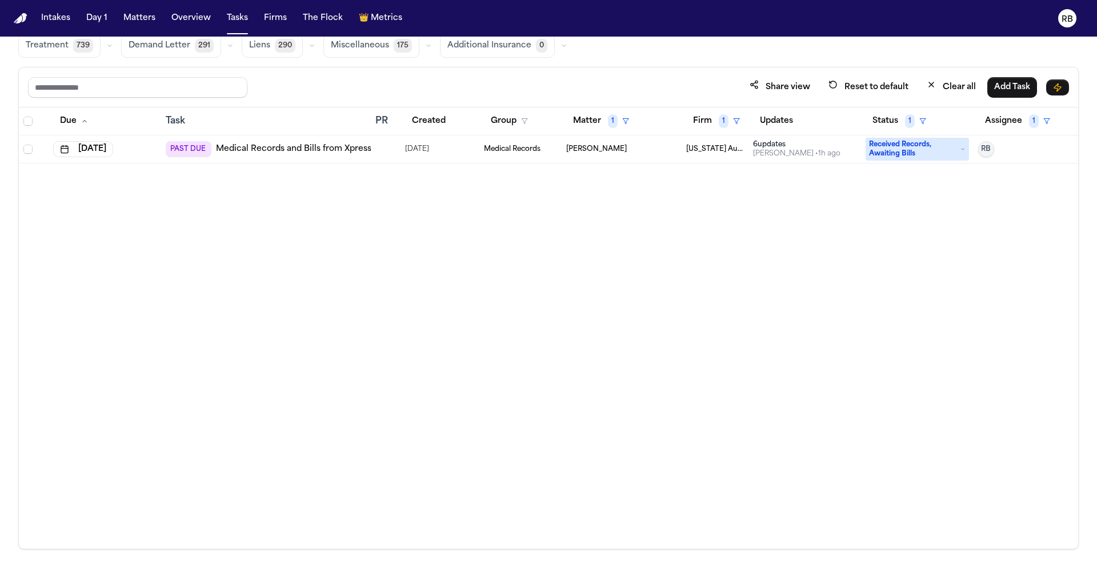
click at [558, 275] on div "Due Task PR Created Group Matter 1 Firm 1 Updates Status 1 Assignee 1 [DATE] PA…" at bounding box center [548, 327] width 1059 height 441
click at [878, 123] on button "Status 1" at bounding box center [899, 121] width 67 height 21
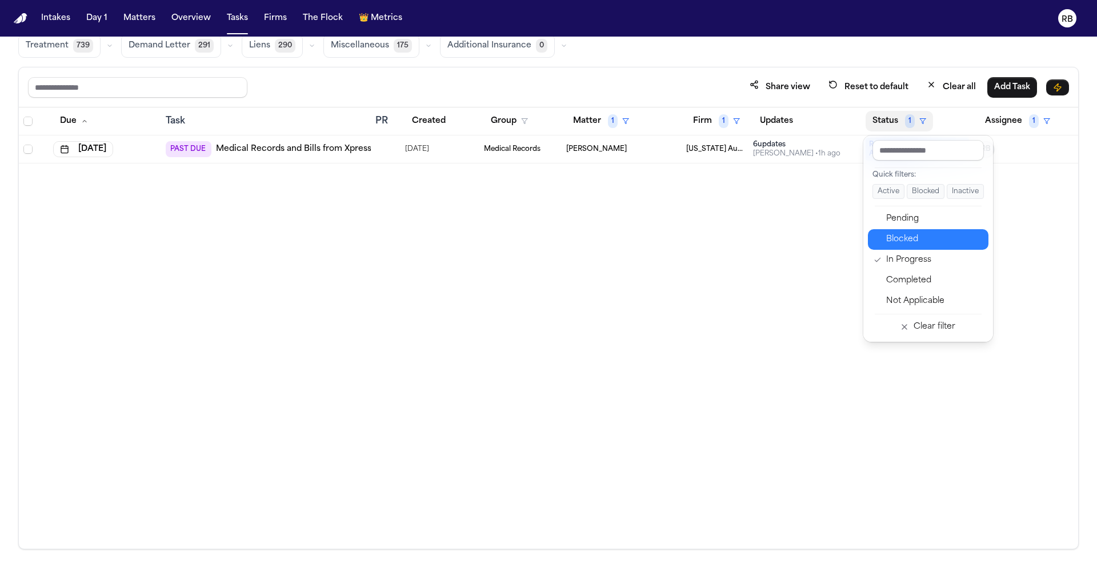
click at [924, 242] on div "Blocked" at bounding box center [933, 240] width 95 height 14
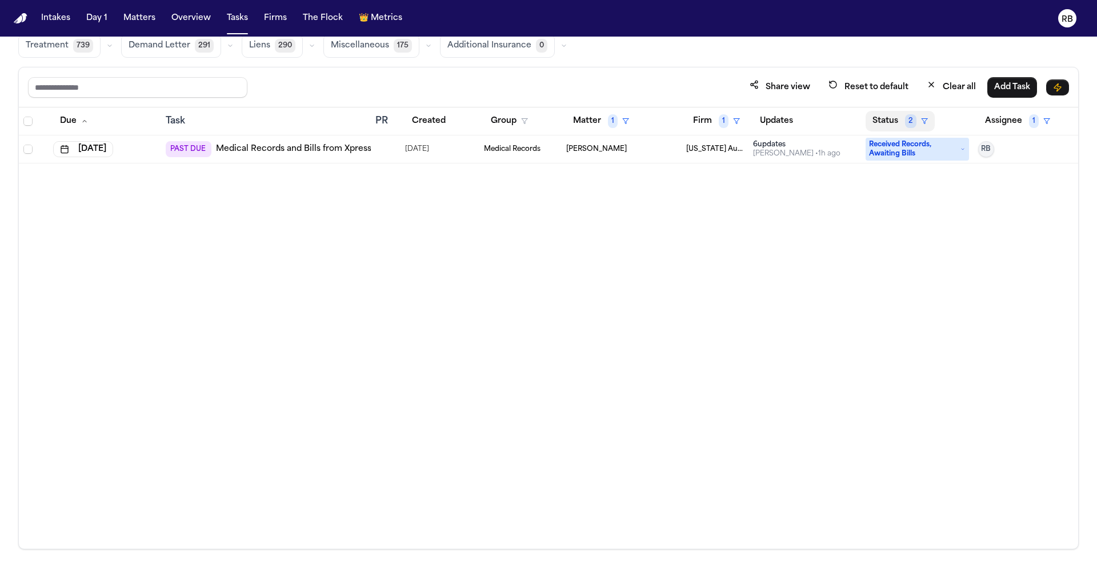
click at [895, 119] on button "Status 2" at bounding box center [900, 121] width 69 height 21
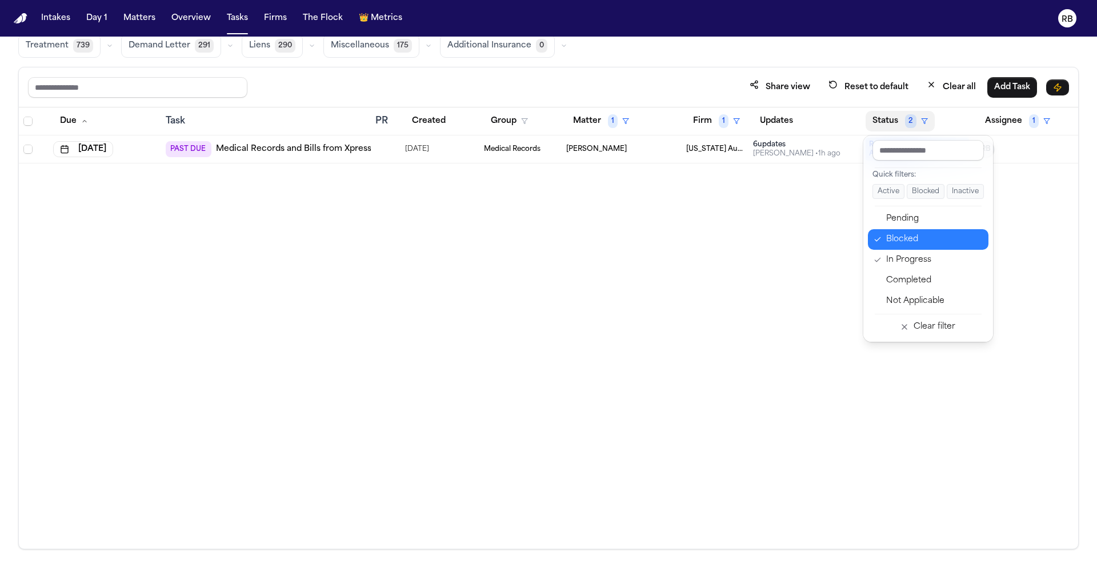
click at [906, 234] on div "Blocked" at bounding box center [933, 240] width 95 height 14
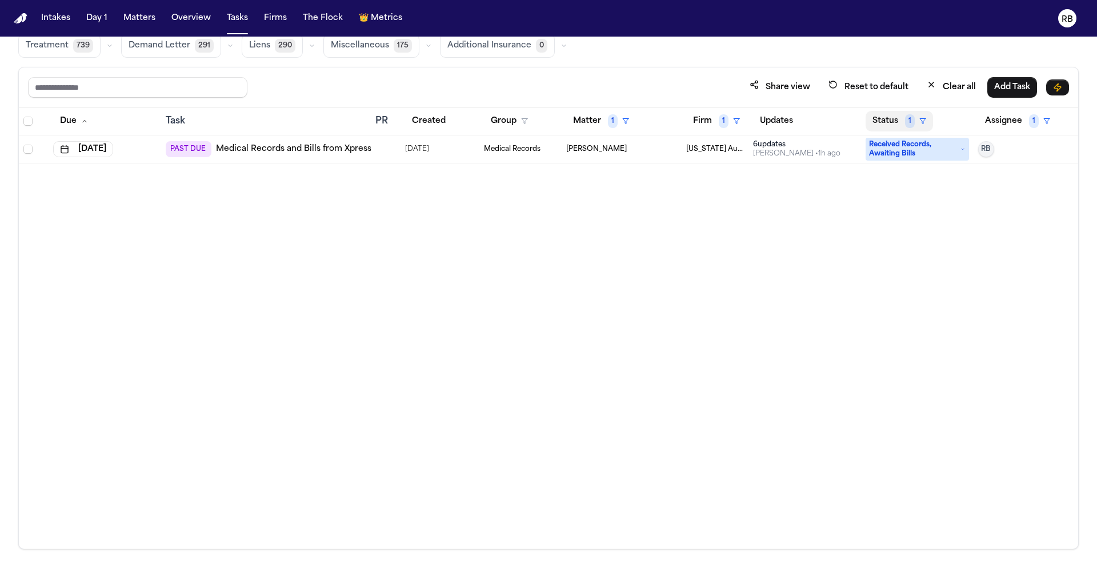
click at [894, 121] on button "Status 1" at bounding box center [899, 121] width 67 height 21
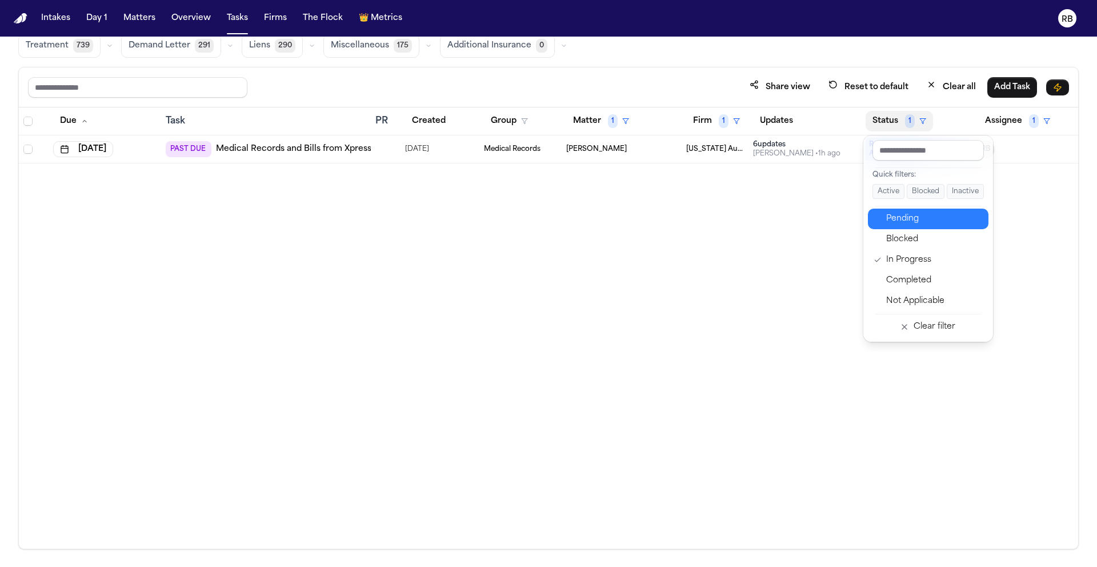
click at [914, 216] on div "Pending" at bounding box center [933, 219] width 95 height 14
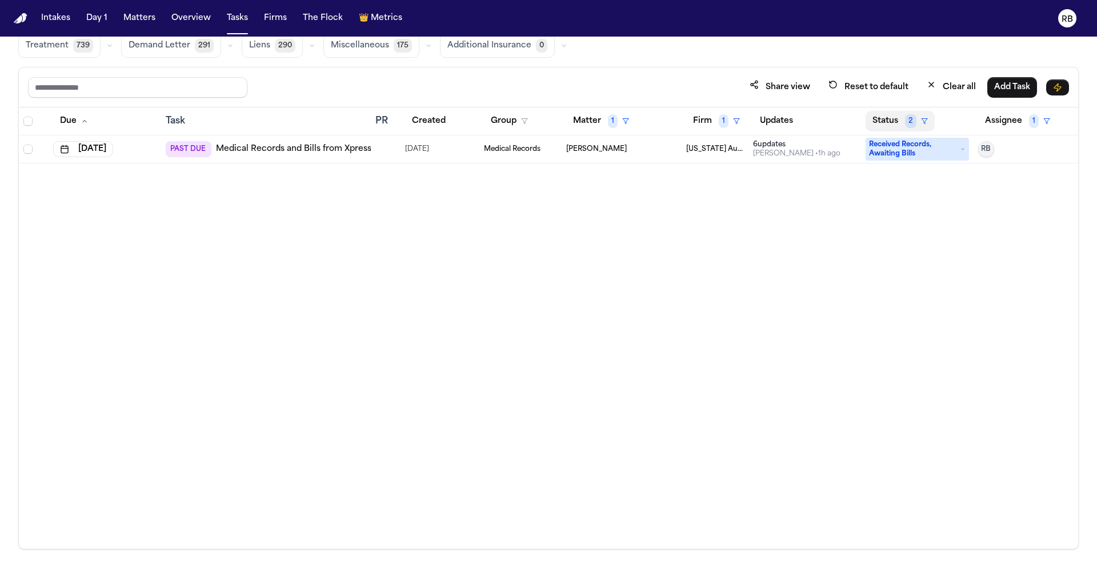
click at [892, 111] on button "Status 2" at bounding box center [900, 121] width 69 height 21
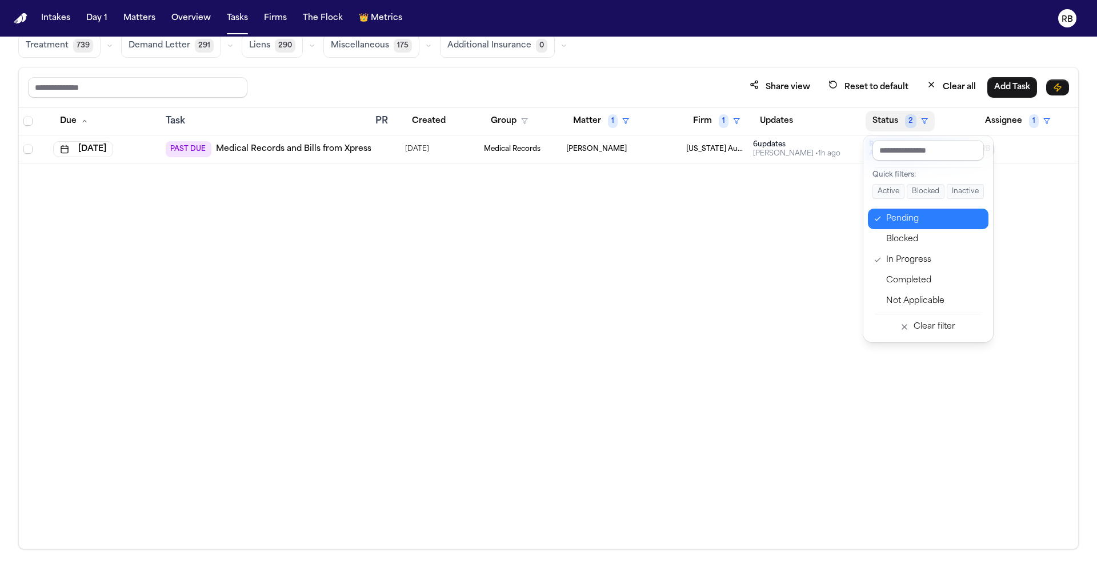
click at [913, 218] on div "Pending" at bounding box center [933, 219] width 95 height 14
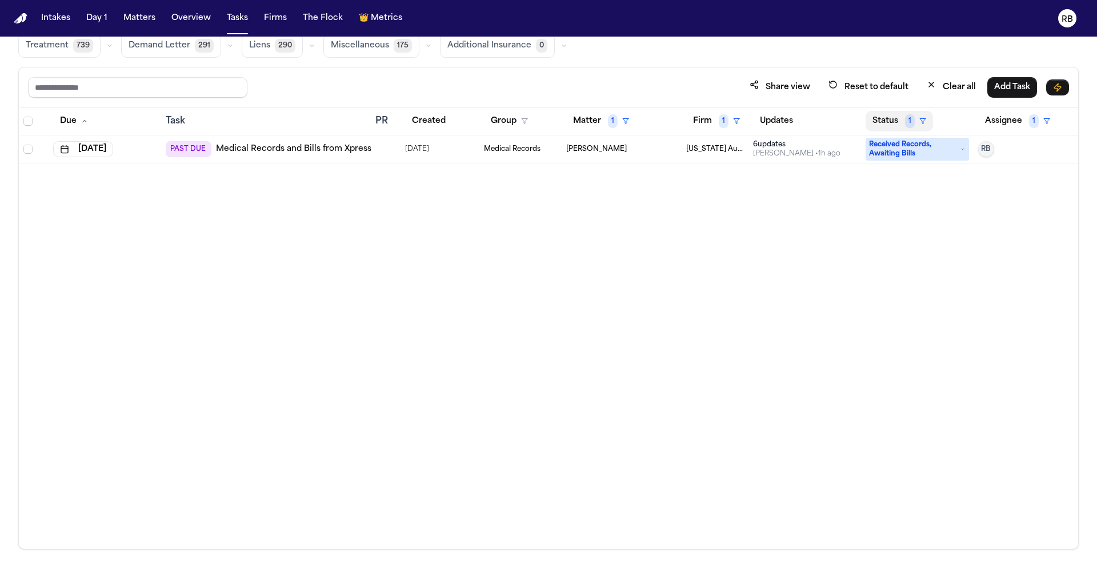
click at [893, 117] on button "Status 1" at bounding box center [899, 121] width 67 height 21
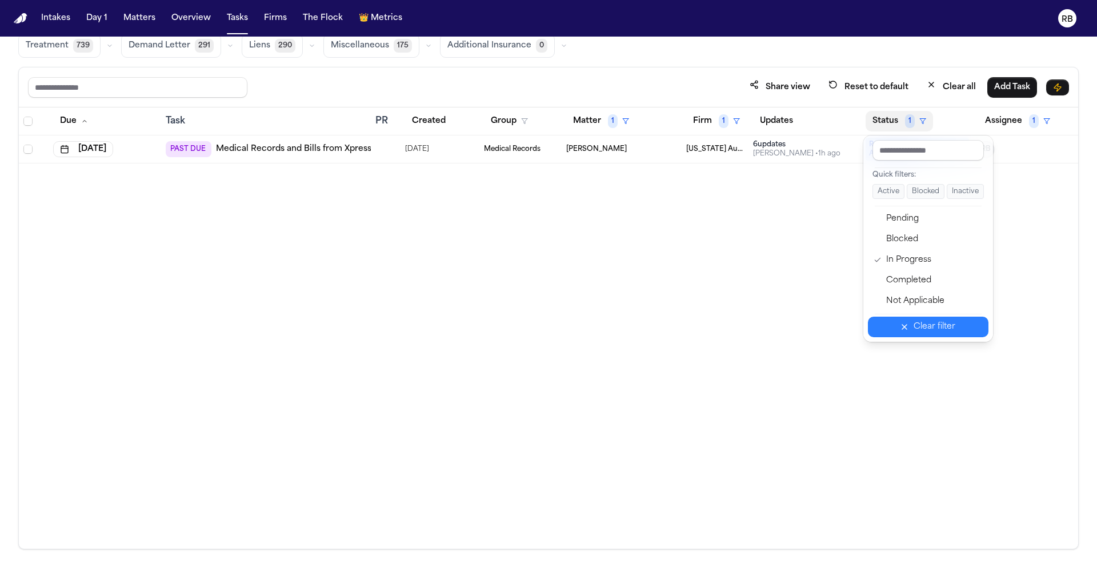
click at [917, 333] on div "Clear filter" at bounding box center [935, 327] width 42 height 14
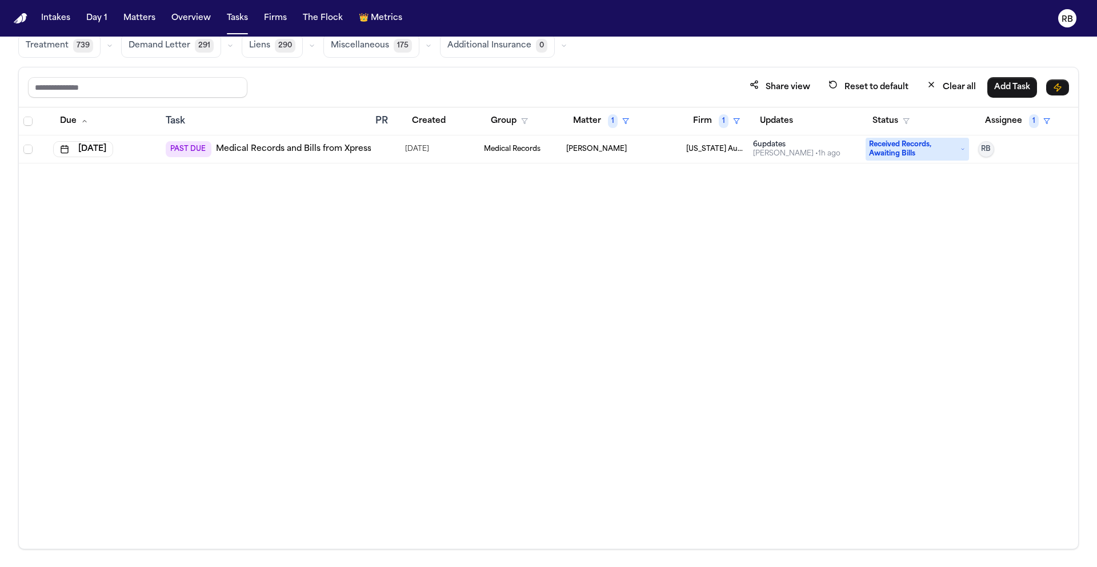
click at [928, 247] on div "Due Task PR Created Group Matter 1 Firm 1 Updates Status Assignee 1 [DATE] PAST…" at bounding box center [548, 327] width 1059 height 441
click at [592, 118] on button "Matter 1" at bounding box center [601, 121] width 70 height 21
click at [632, 209] on div "Clear filter" at bounding box center [628, 206] width 42 height 14
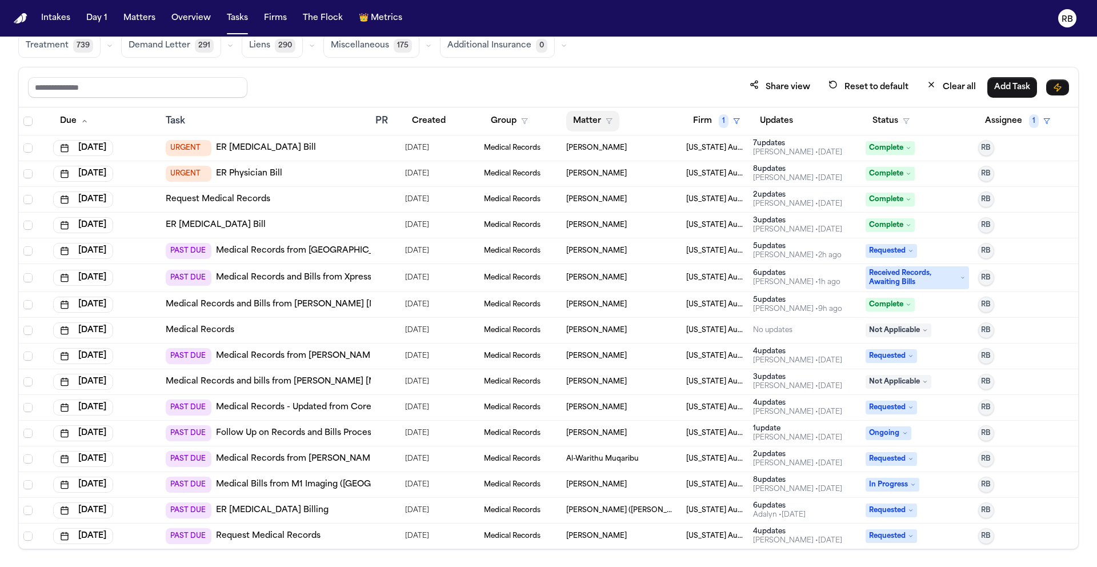
click at [581, 118] on button "Matter" at bounding box center [592, 121] width 53 height 21
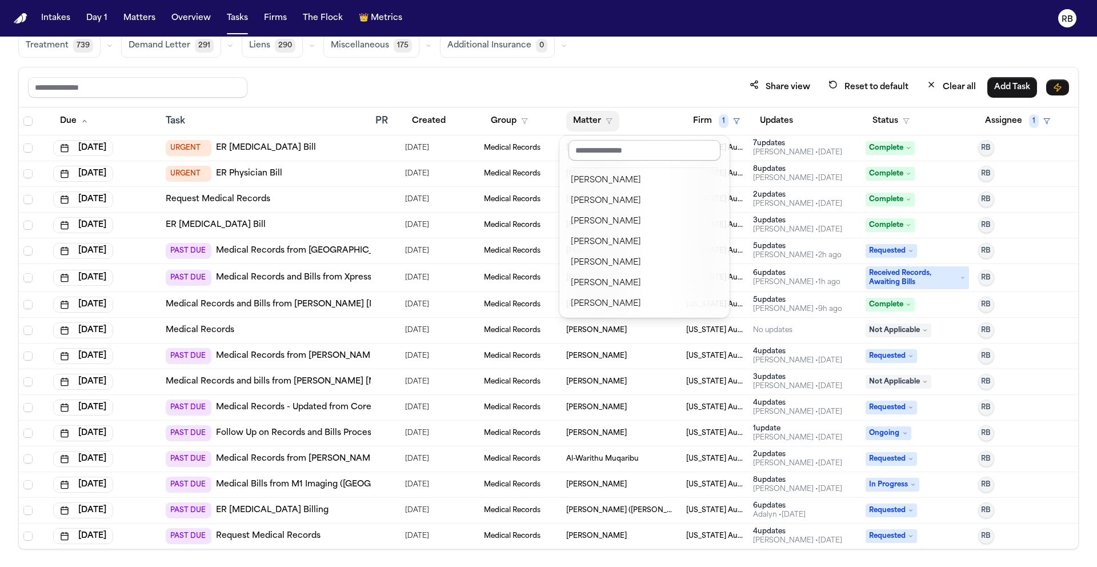
click at [611, 145] on input "text" at bounding box center [645, 150] width 152 height 21
click at [616, 257] on div "[PERSON_NAME]" at bounding box center [644, 263] width 147 height 14
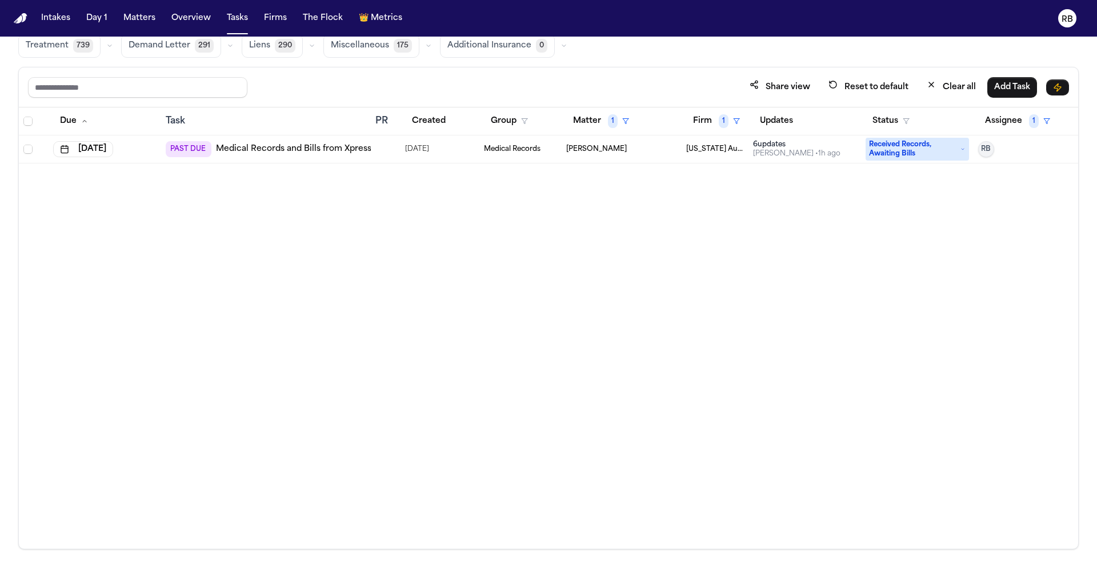
click at [593, 254] on div "Due Task PR Created Group Matter 1 Firm 1 Updates Status Assignee 1 [DATE] PAST…" at bounding box center [548, 327] width 1059 height 441
click at [393, 154] on td at bounding box center [386, 149] width 30 height 28
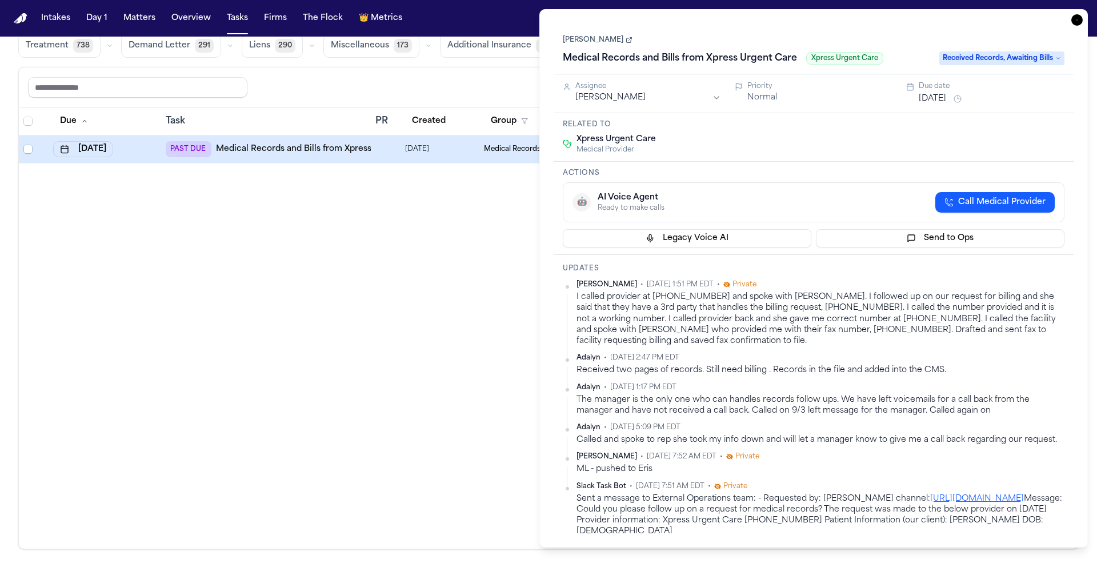
click at [946, 99] on button "[DATE]" at bounding box center [932, 98] width 27 height 11
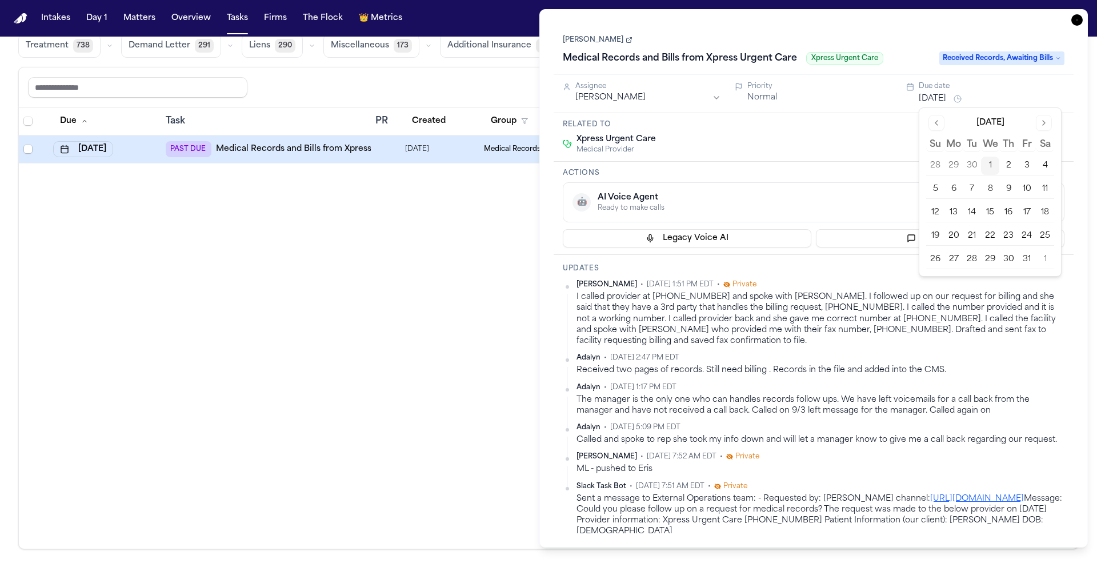
click at [996, 189] on button "8" at bounding box center [990, 189] width 18 height 18
click at [814, 143] on div "Xpress Urgent Care Medical Provider" at bounding box center [814, 144] width 502 height 21
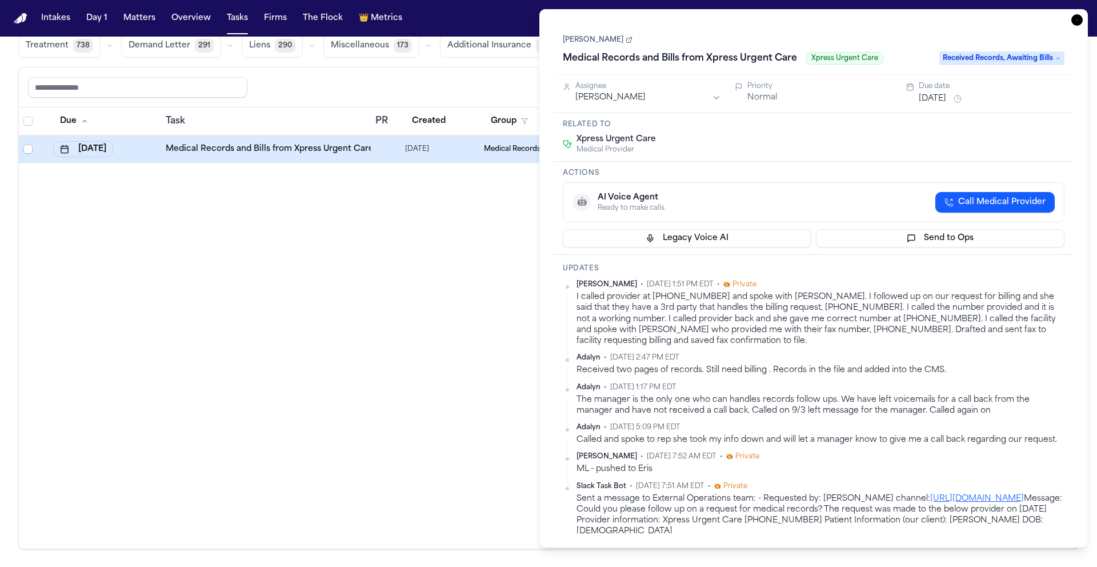
click at [803, 324] on div "I called provider at [PHONE_NUMBER] and spoke with [PERSON_NAME]. I followed up…" at bounding box center [821, 318] width 488 height 55
click at [596, 44] on link "[PERSON_NAME]" at bounding box center [598, 39] width 70 height 9
drag, startPoint x: 1076, startPoint y: 22, endPoint x: 1054, endPoint y: 27, distance: 23.3
click at [1076, 22] on icon "button" at bounding box center [1076, 19] width 11 height 11
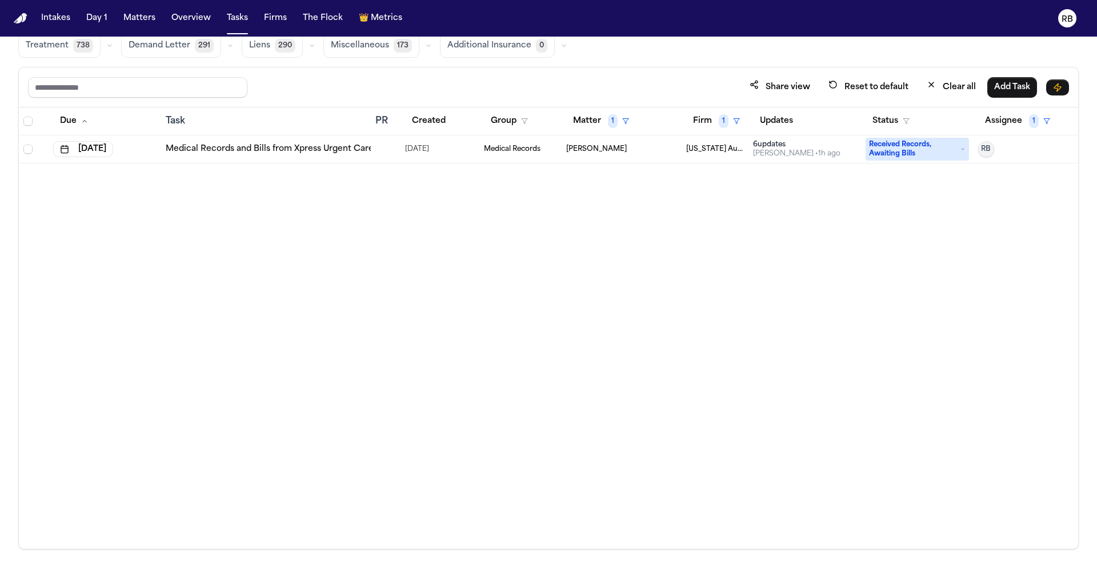
click at [481, 287] on div "Due Task PR Created Group Matter 1 Firm 1 Updates Status Assignee 1 [DATE] Medi…" at bounding box center [548, 327] width 1059 height 441
click at [789, 224] on div "Due Task PR Created Group Matter 1 Firm 1 Updates Status Assignee 1 [DATE] Medi…" at bounding box center [548, 327] width 1059 height 441
drag, startPoint x: 1074, startPoint y: 287, endPoint x: 935, endPoint y: 263, distance: 141.0
click at [1072, 287] on div "Due Task PR Created Group Matter 1 Firm 1 Updates Status Assignee 1 [DATE] Medi…" at bounding box center [548, 327] width 1059 height 441
drag, startPoint x: 586, startPoint y: 274, endPoint x: 571, endPoint y: 270, distance: 14.7
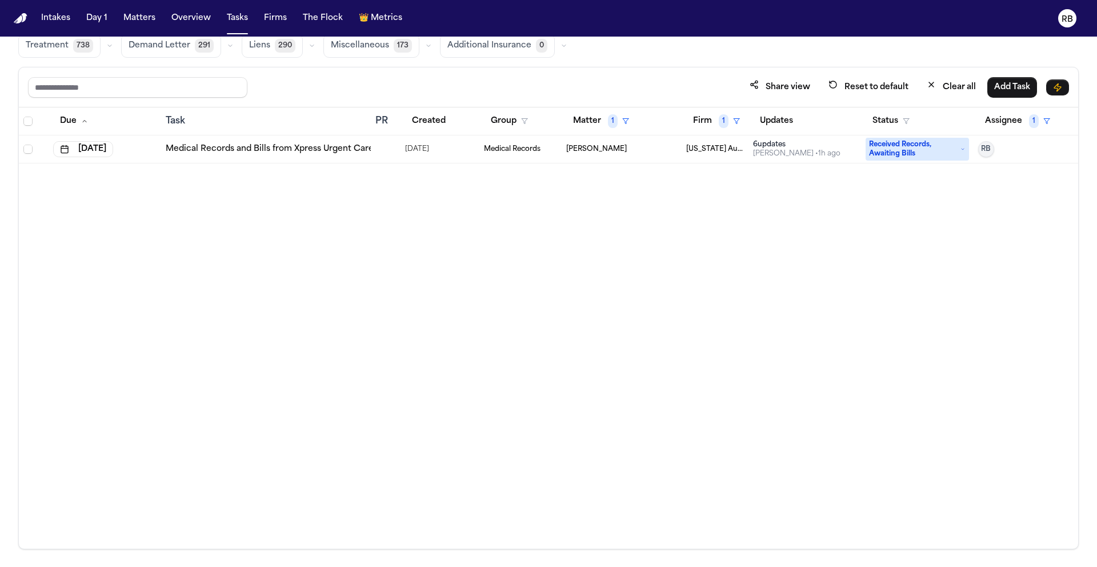
click at [586, 274] on div "Due Task PR Created Group Matter 1 Firm 1 Updates Status Assignee 1 [DATE] Medi…" at bounding box center [548, 327] width 1059 height 441
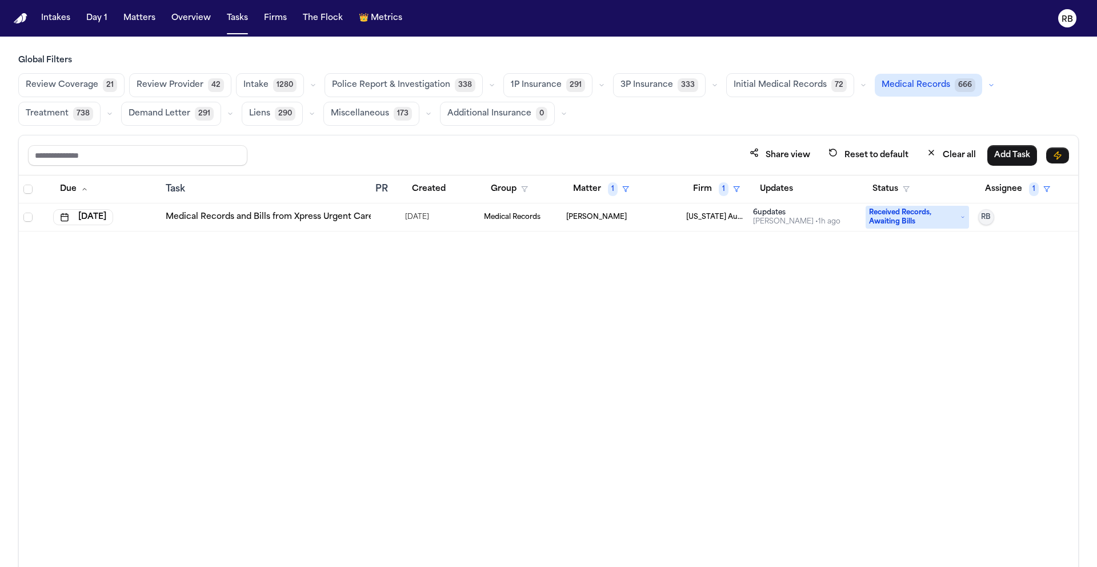
click at [903, 85] on span "Medical Records" at bounding box center [916, 84] width 69 height 11
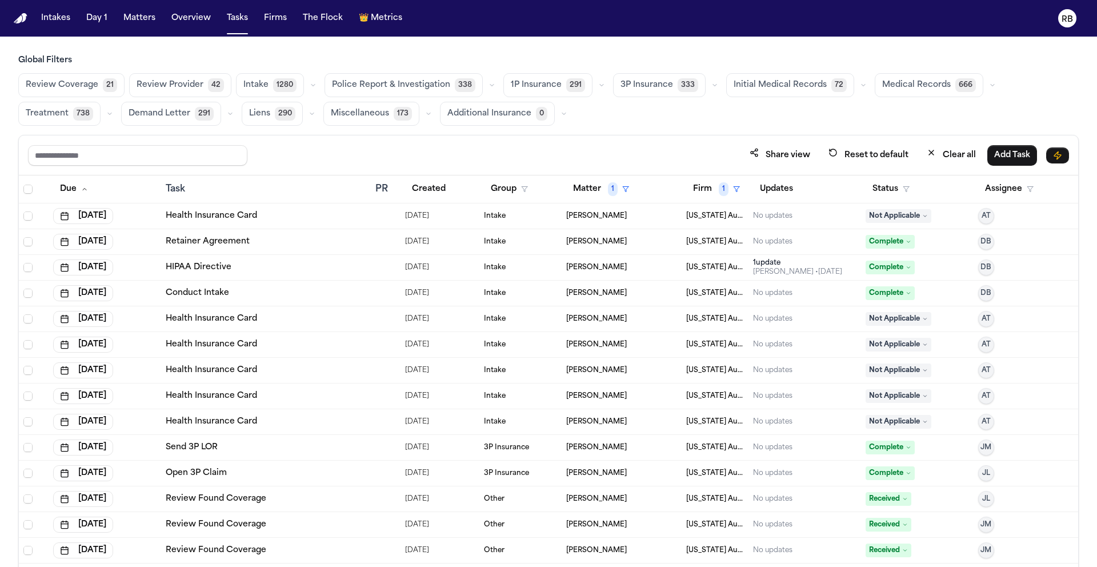
click at [909, 86] on span "Medical Records" at bounding box center [916, 84] width 69 height 11
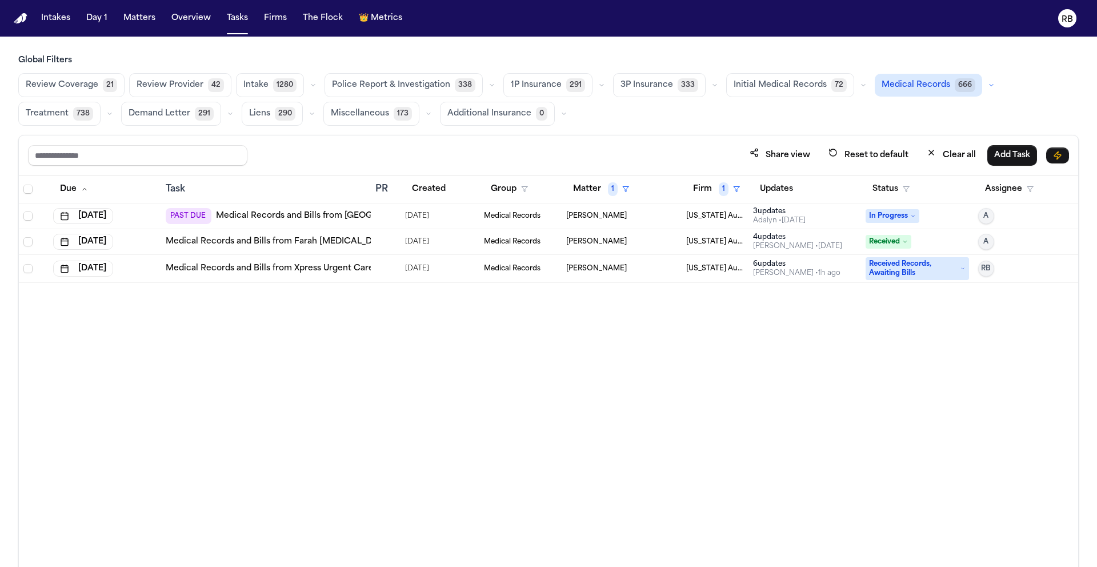
click at [395, 221] on td at bounding box center [386, 216] width 30 height 26
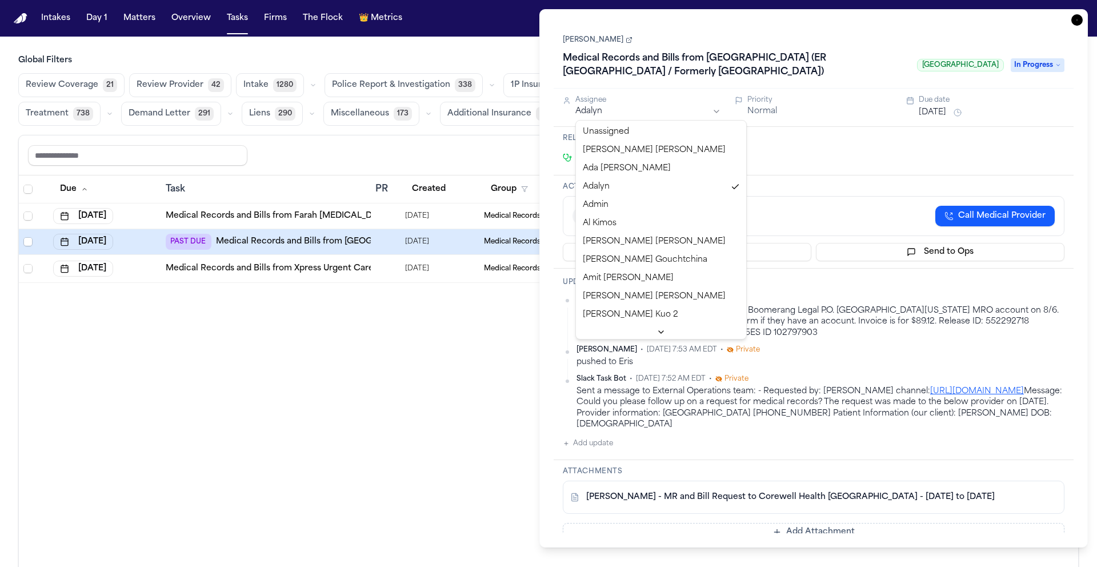
click at [705, 111] on html "Intakes Day 1 Matters Overview Tasks Firms The Flock 👑 Metrics RB Global Filter…" at bounding box center [548, 283] width 1097 height 567
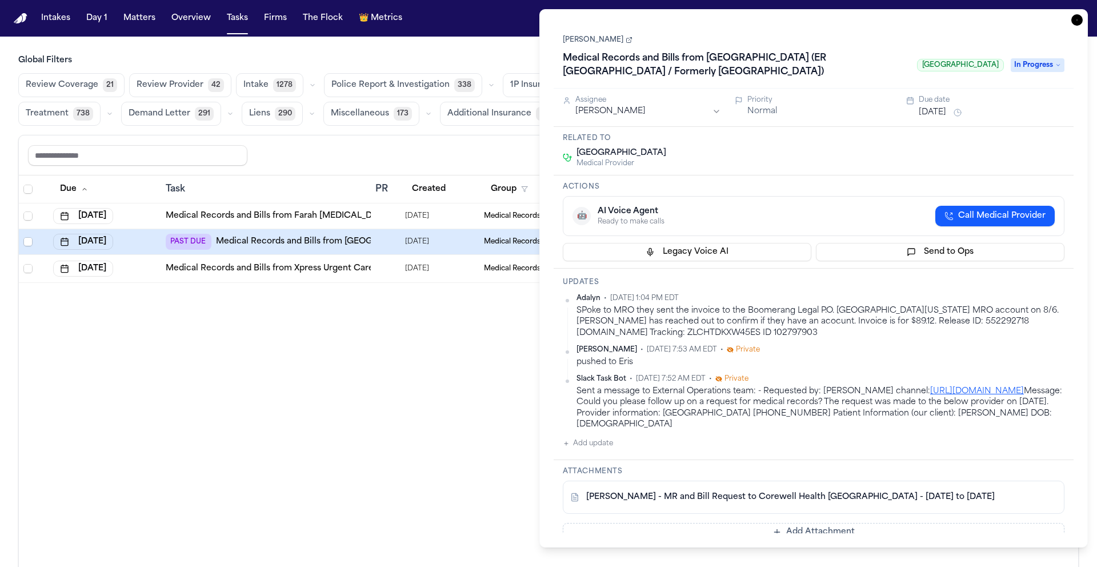
click at [601, 446] on button "Add update" at bounding box center [588, 444] width 50 height 14
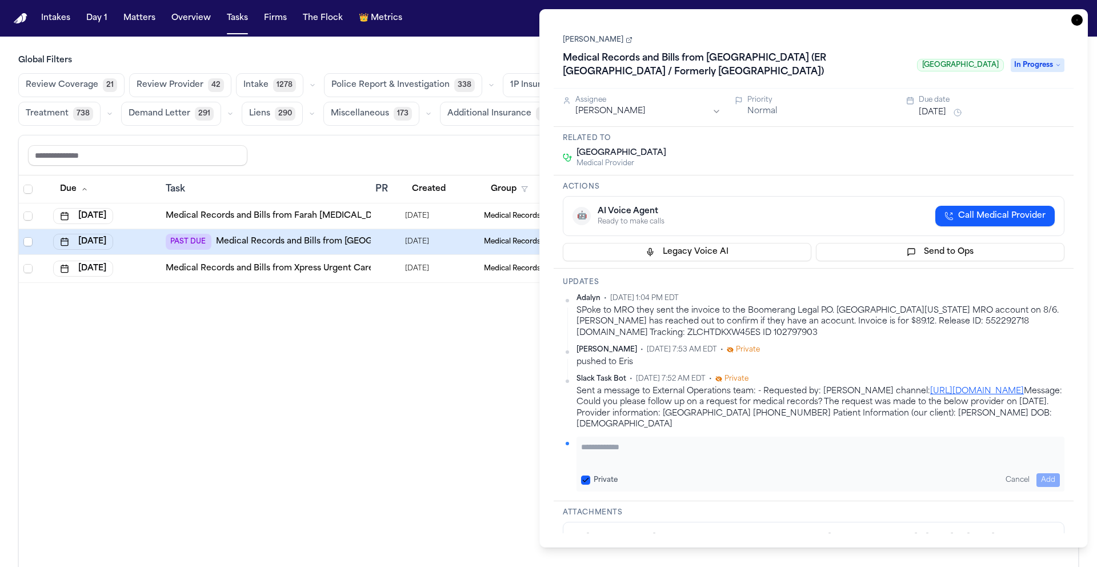
click at [693, 451] on textarea "Add your update" at bounding box center [820, 452] width 479 height 23
type textarea "**********"
click at [1048, 477] on button "Add" at bounding box center [1047, 480] width 23 height 14
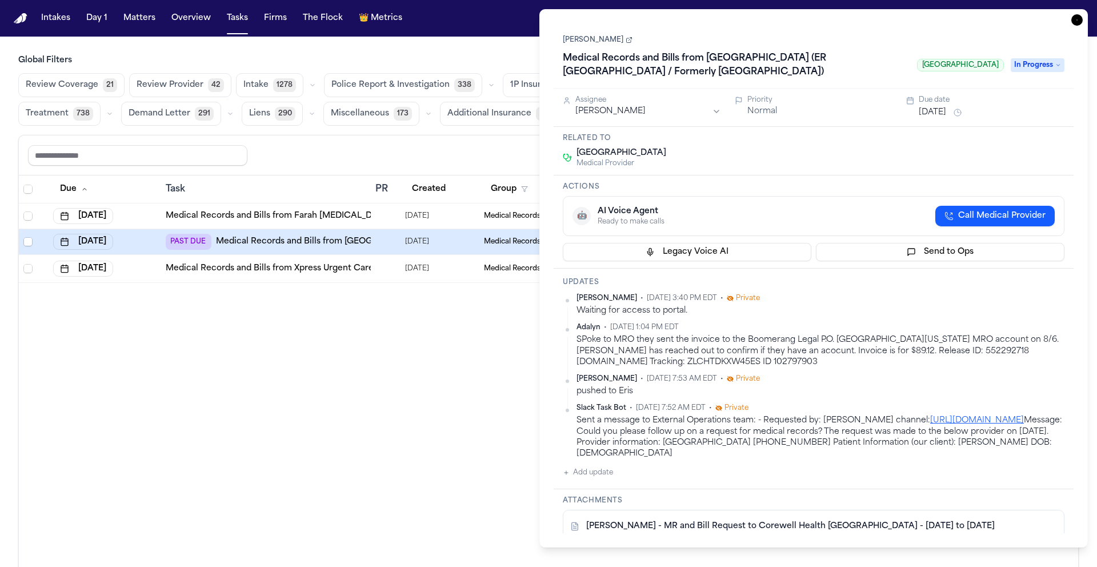
click at [935, 112] on button "[DATE]" at bounding box center [932, 112] width 27 height 11
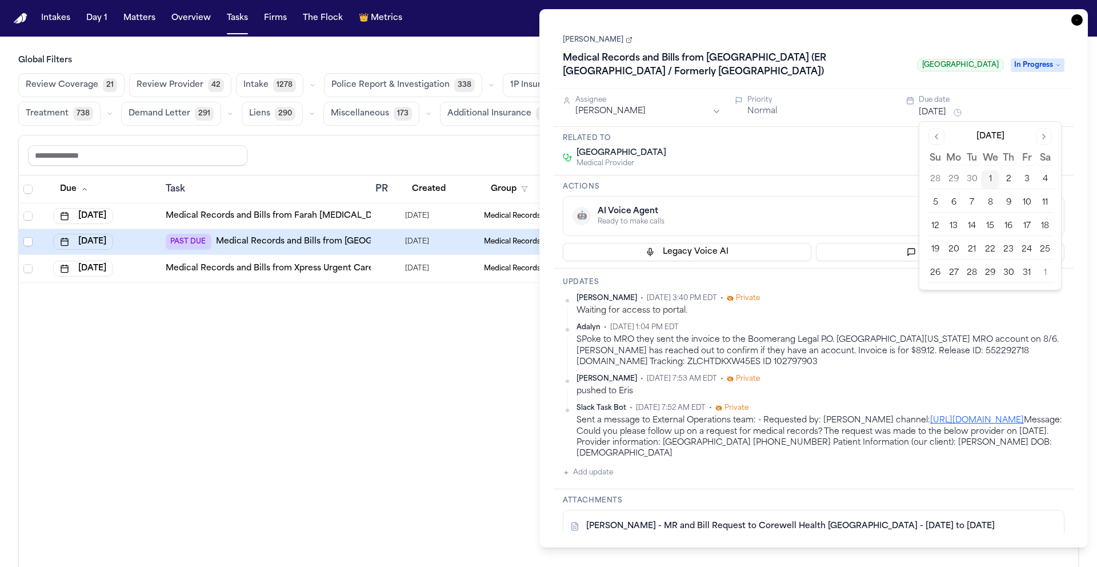
click at [994, 203] on button "8" at bounding box center [990, 203] width 18 height 18
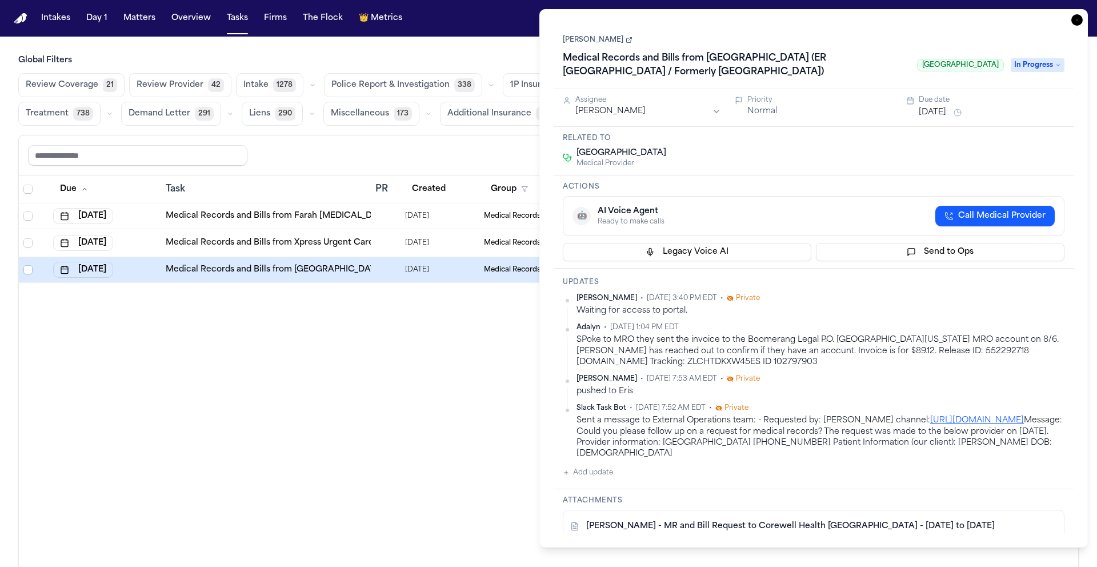
click at [847, 175] on div "Related to Corewell Health [GEOGRAPHIC_DATA] Medical Provider" at bounding box center [814, 151] width 520 height 49
click at [1076, 18] on icon "button" at bounding box center [1076, 19] width 11 height 11
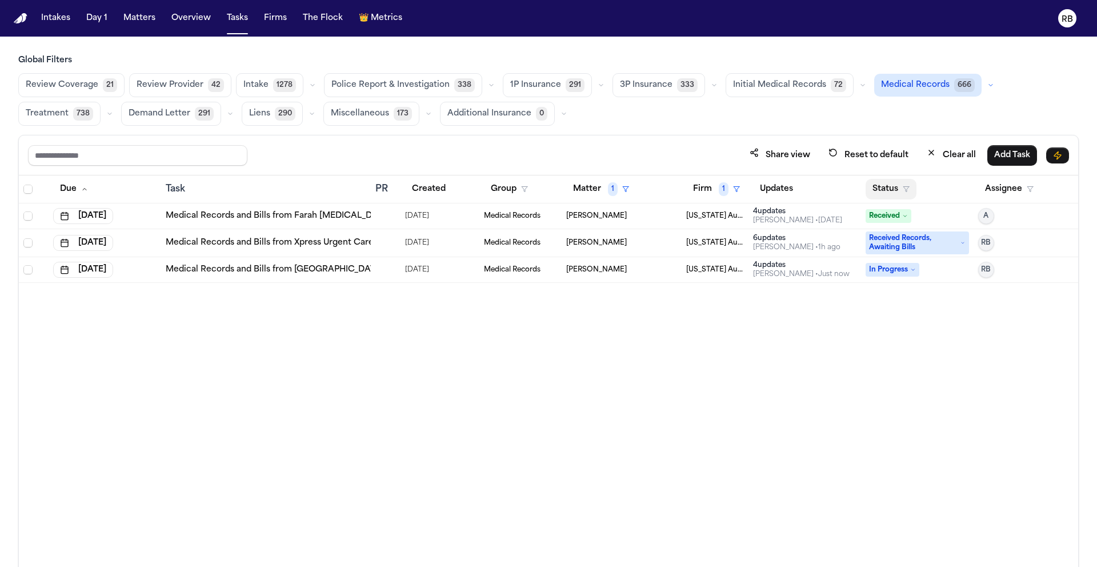
click at [883, 182] on button "Status" at bounding box center [891, 189] width 51 height 21
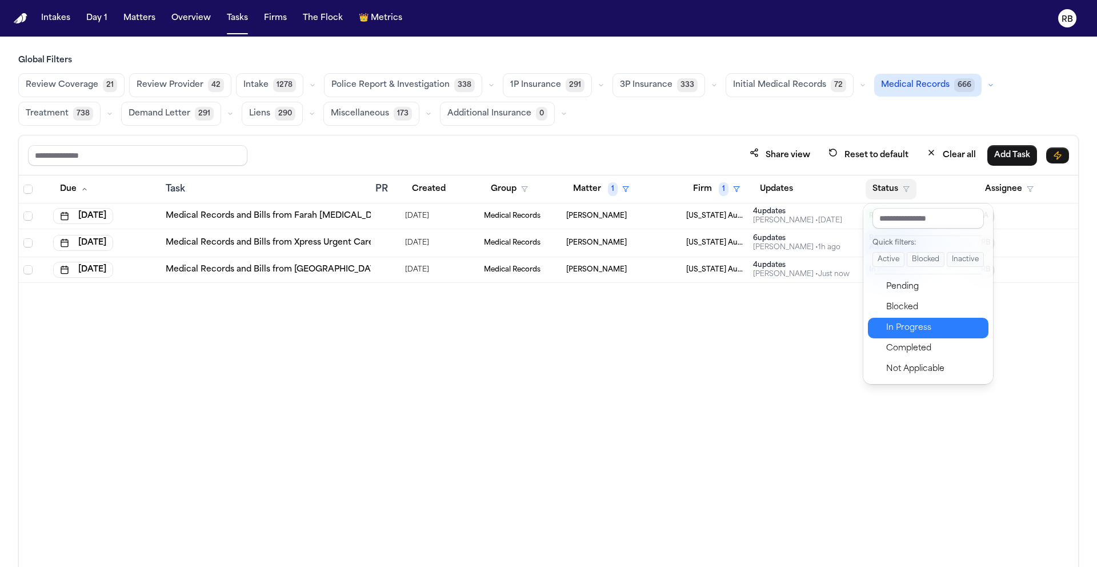
click at [946, 324] on div "In Progress" at bounding box center [933, 328] width 95 height 14
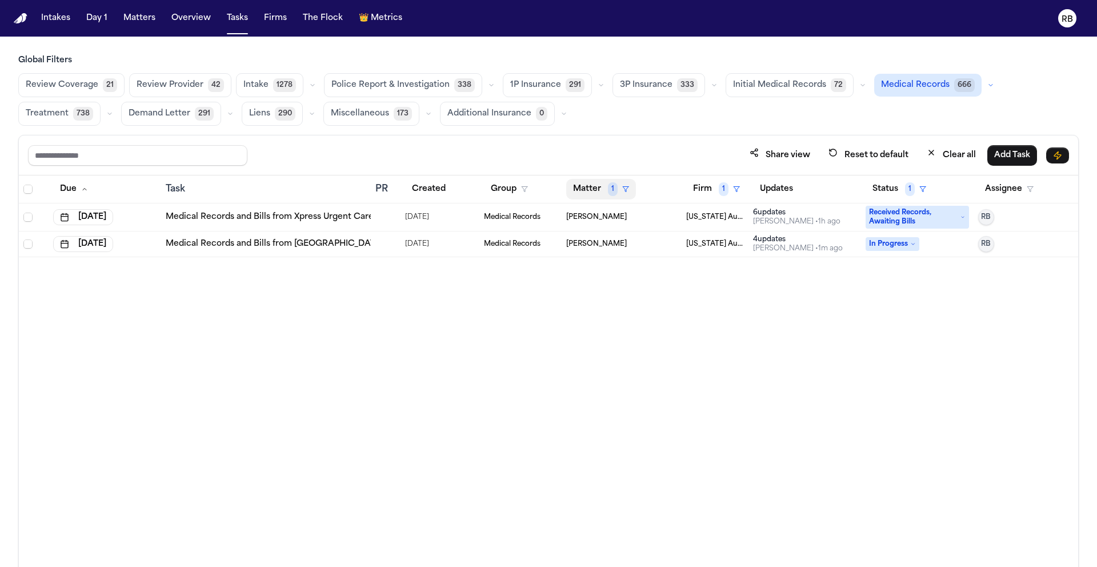
click at [597, 190] on button "Matter 1" at bounding box center [601, 189] width 70 height 21
click at [631, 275] on div "Clear filter" at bounding box center [628, 274] width 42 height 14
click at [598, 186] on button "Matter" at bounding box center [592, 189] width 53 height 21
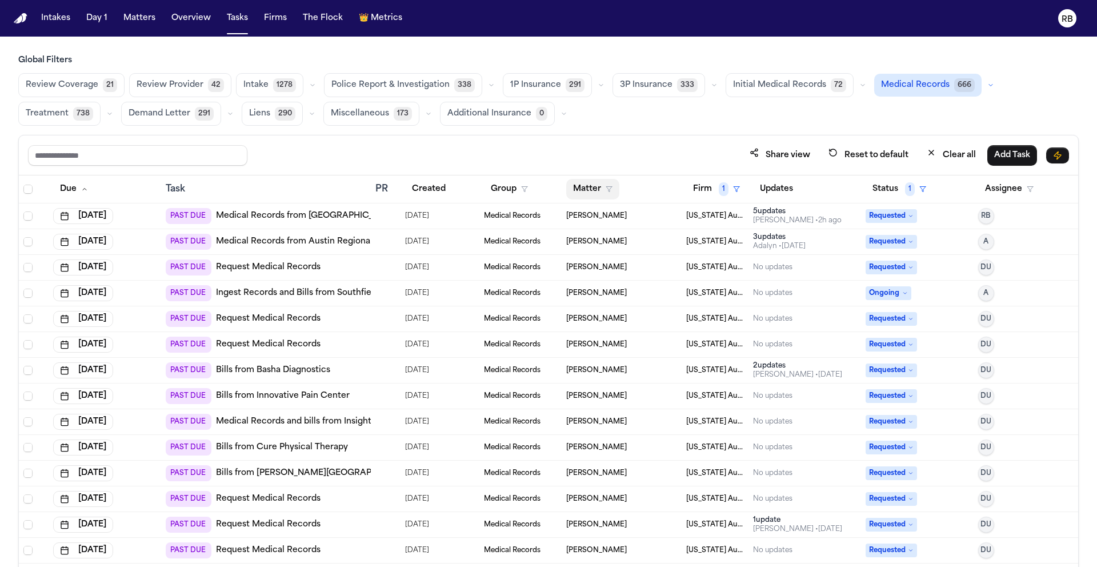
click at [572, 186] on button "Matter" at bounding box center [592, 189] width 53 height 21
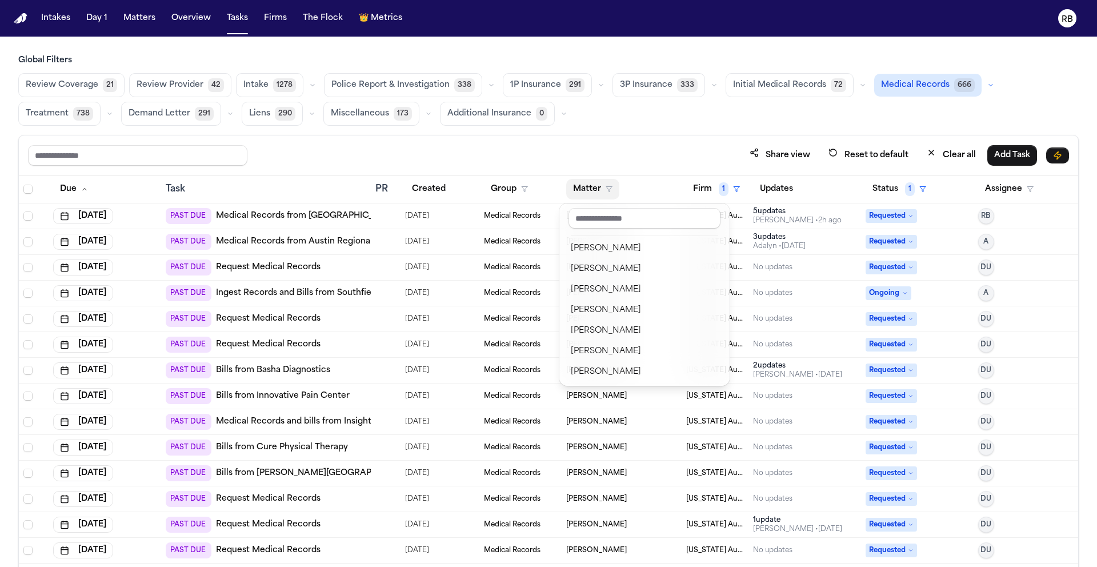
click at [541, 149] on div "Share view Reset to default Clear all Add Task Due Task PR Created Group Matter…" at bounding box center [548, 376] width 1060 height 482
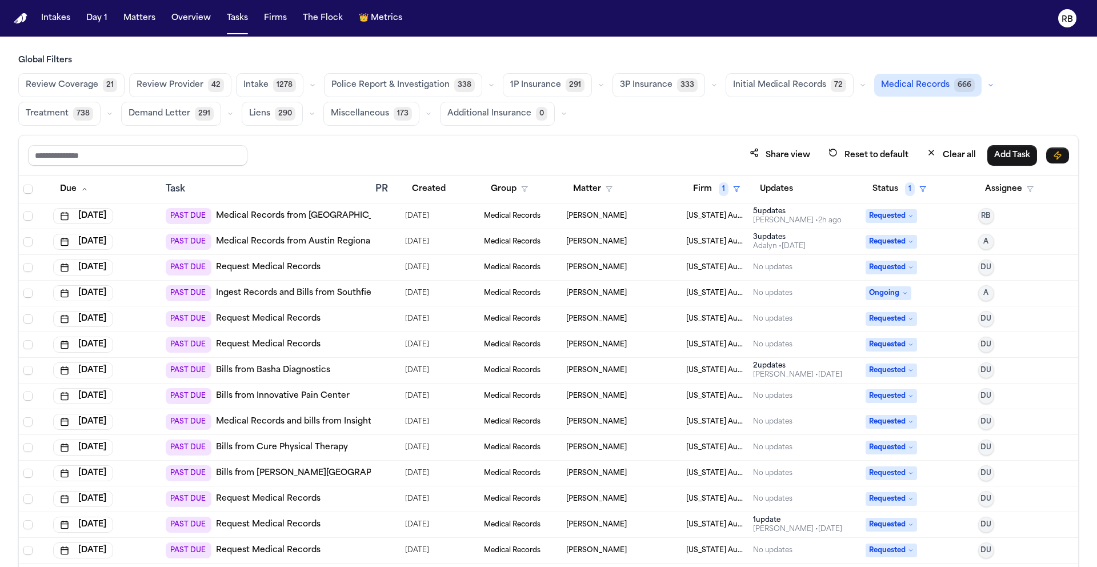
click at [548, 141] on div "Share view Reset to default Clear all Add Task" at bounding box center [548, 155] width 1059 height 40
click at [385, 219] on div at bounding box center [385, 215] width 21 height 9
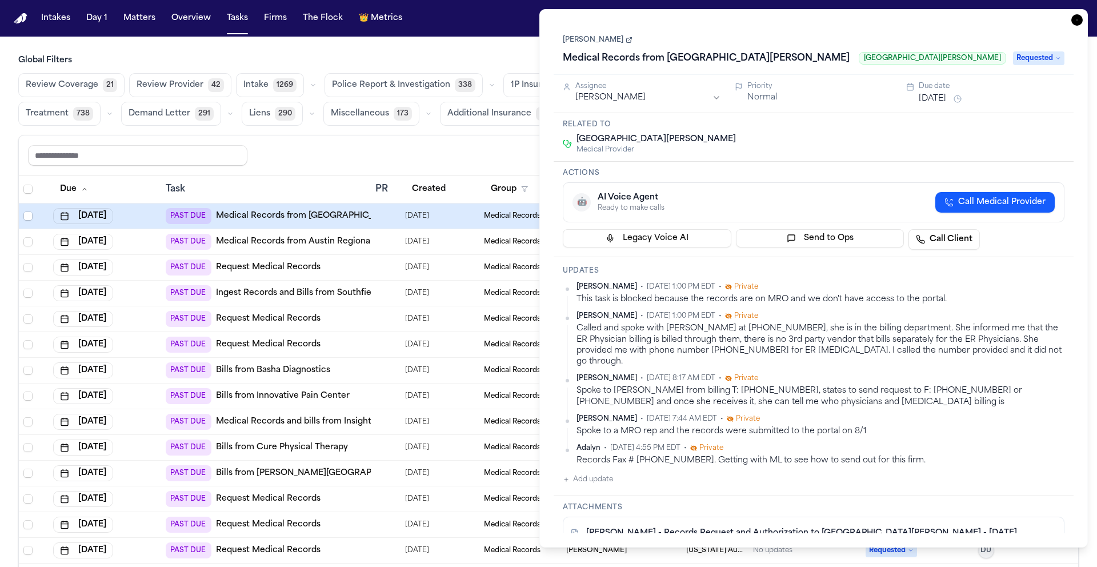
click at [946, 98] on button "[DATE]" at bounding box center [932, 98] width 27 height 11
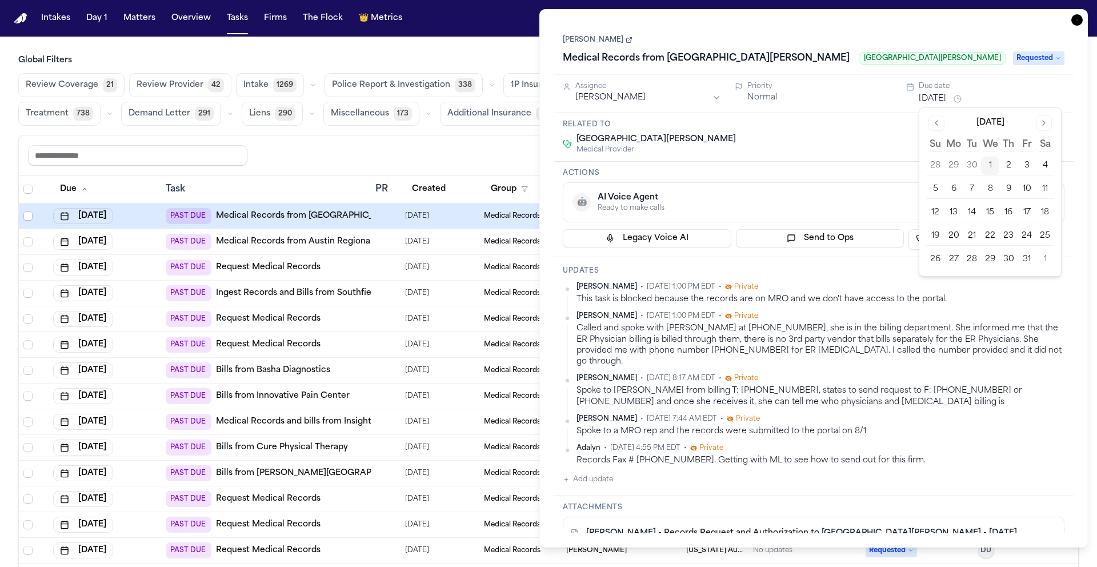
click at [992, 184] on button "8" at bounding box center [990, 189] width 18 height 18
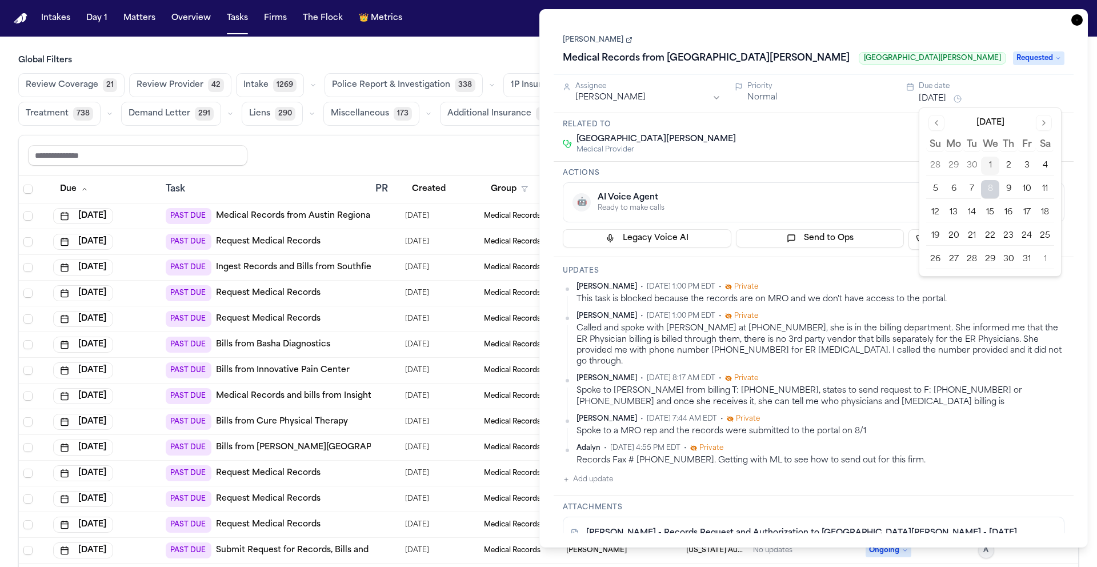
click at [842, 149] on div "[GEOGRAPHIC_DATA][PERSON_NAME] Medical Provider" at bounding box center [814, 144] width 502 height 21
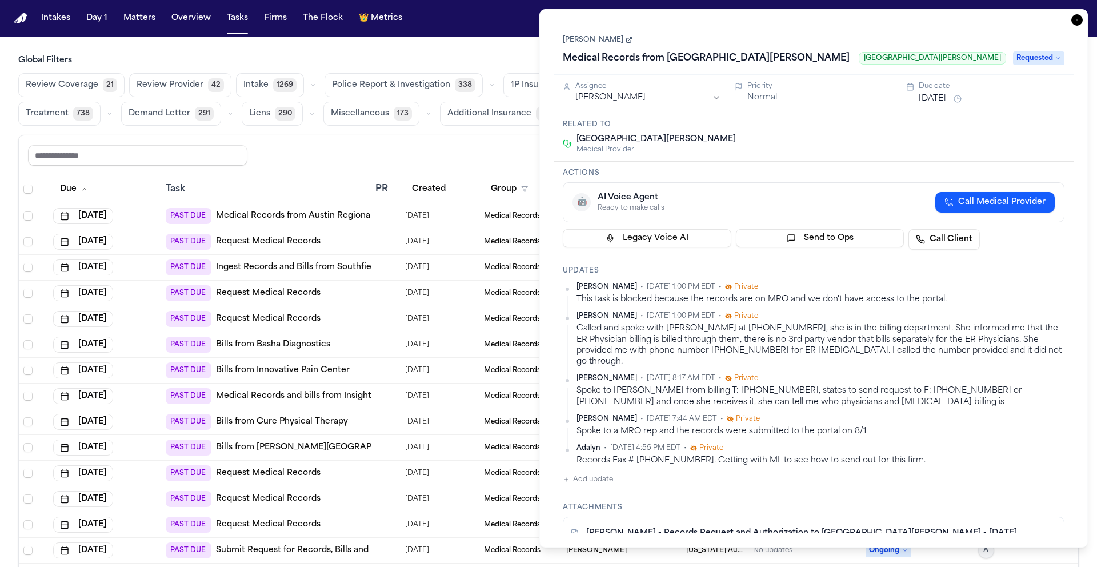
click at [1080, 21] on icon "button" at bounding box center [1076, 19] width 11 height 11
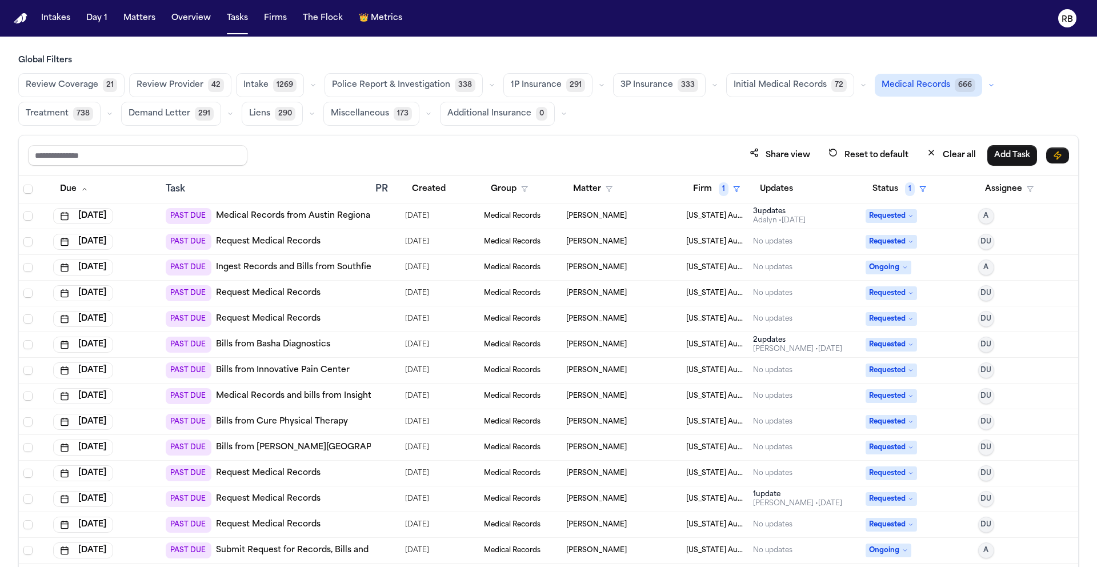
click at [549, 133] on div "Global Filters Review Coverage 21 Review Provider 42 Intake 1269 Police Report …" at bounding box center [548, 336] width 1060 height 562
click at [632, 133] on div "Global Filters Review Coverage 21 Review Provider 42 Intake 1269 Police Report …" at bounding box center [548, 336] width 1060 height 562
click at [641, 132] on div "Global Filters Review Coverage 21 Review Provider 42 Intake 1269 Police Report …" at bounding box center [548, 336] width 1060 height 562
click at [635, 150] on div "Share view Reset to default Clear all Add Task" at bounding box center [548, 155] width 1041 height 21
click at [383, 223] on td at bounding box center [386, 216] width 30 height 26
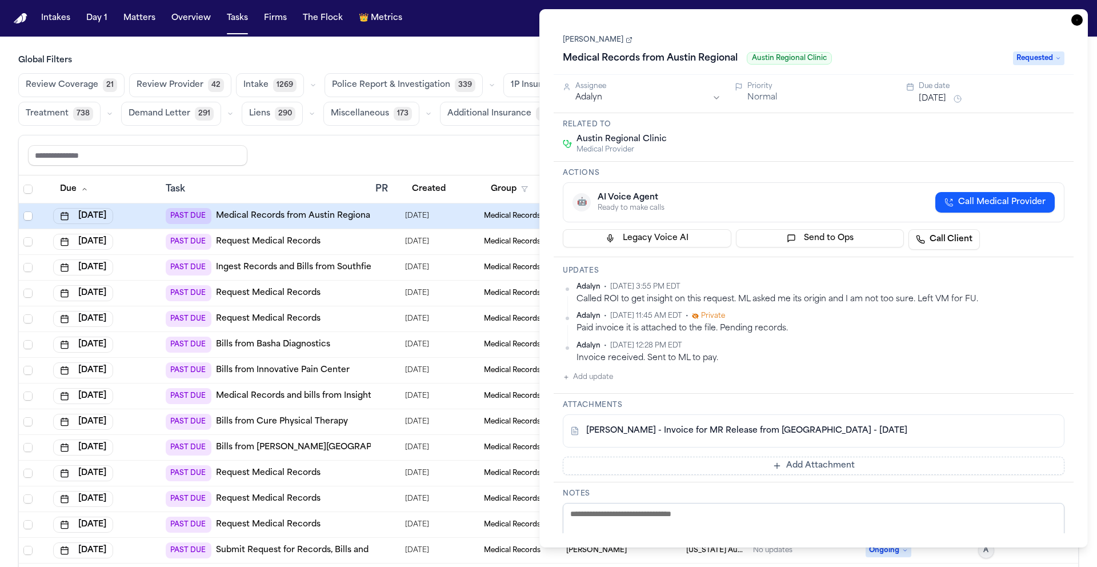
click at [1081, 22] on icon "button" at bounding box center [1076, 19] width 11 height 11
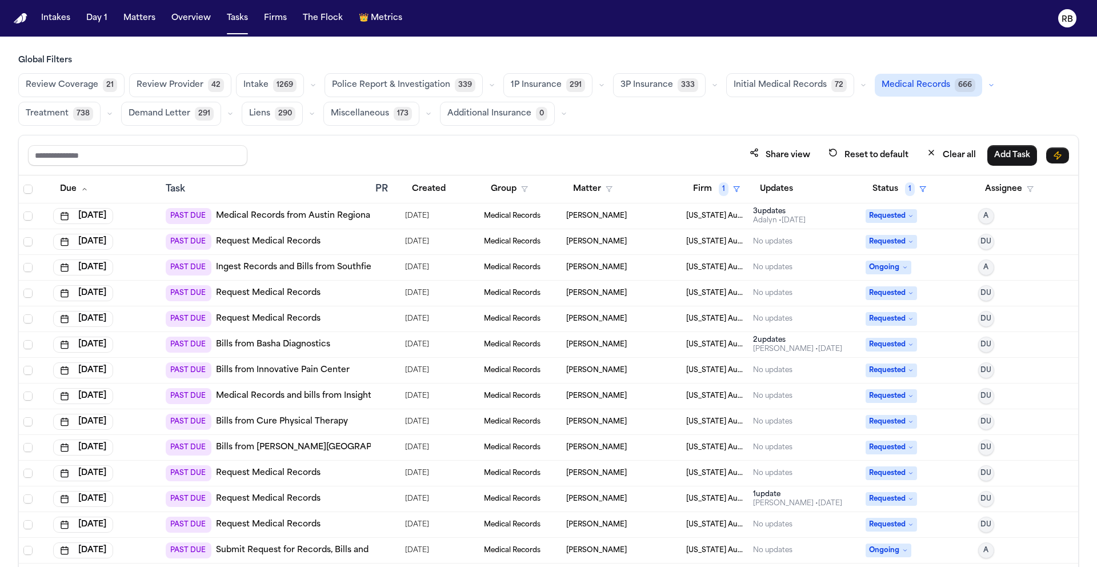
click at [563, 161] on div "Share view Reset to default Clear all Add Task" at bounding box center [548, 155] width 1041 height 21
click at [586, 187] on button "Matter" at bounding box center [592, 189] width 53 height 21
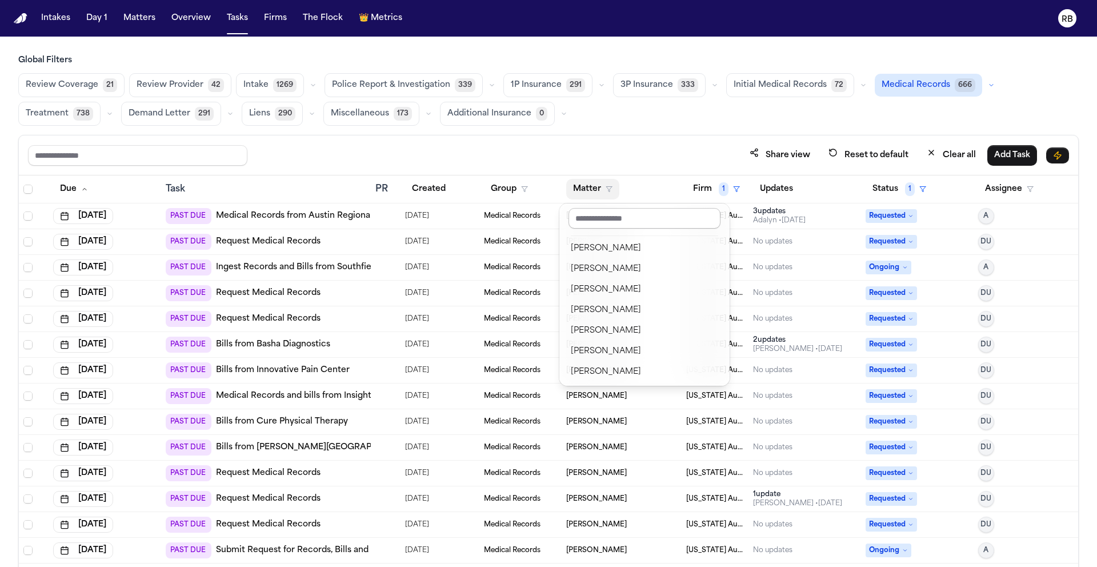
click at [608, 221] on input "text" at bounding box center [645, 218] width 152 height 21
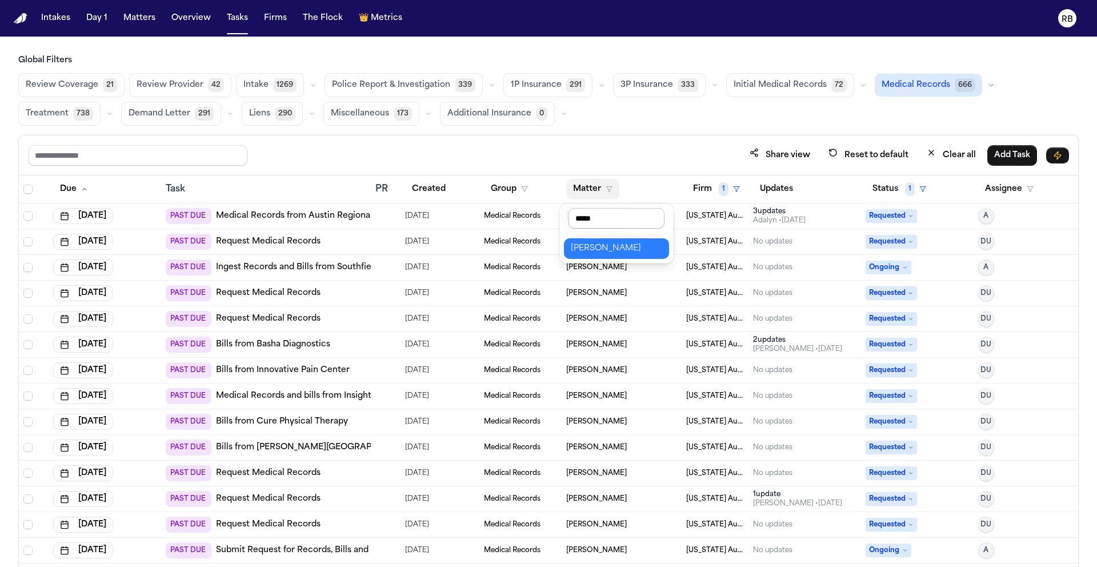
type input "******"
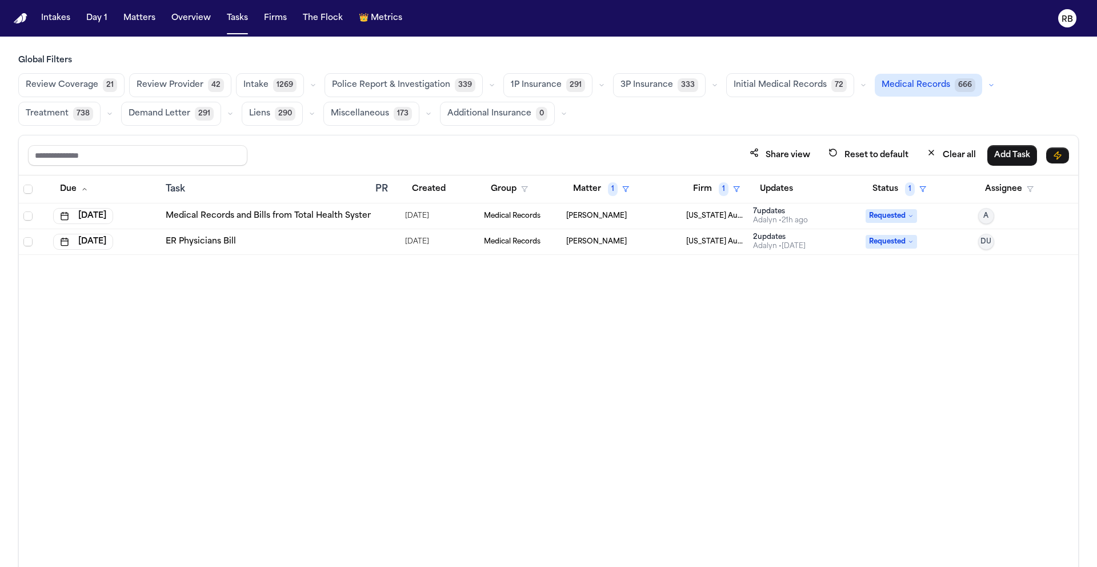
click at [398, 214] on td at bounding box center [386, 216] width 30 height 26
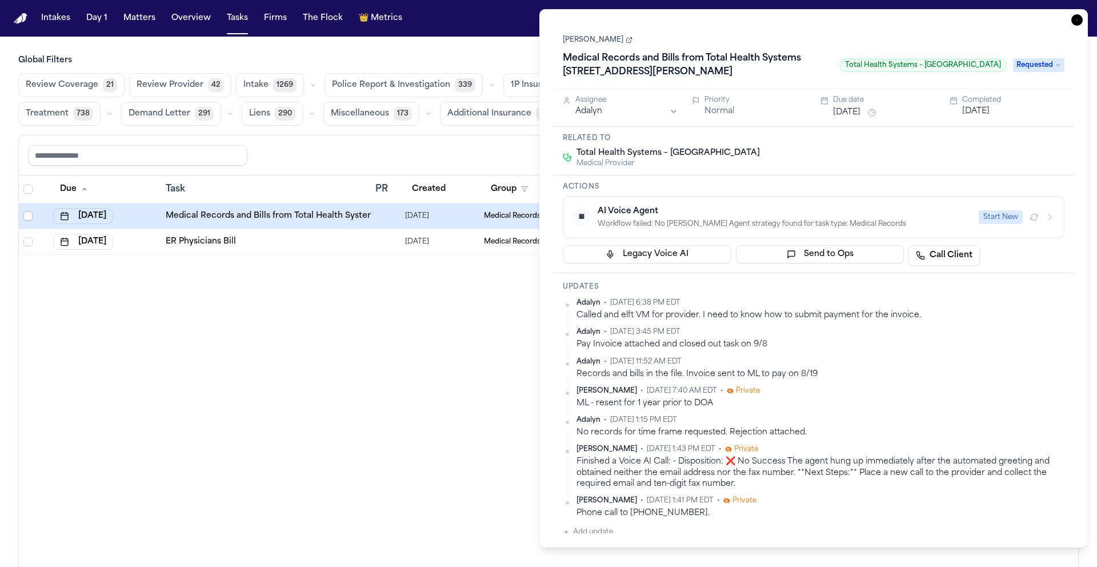
click at [1079, 16] on icon "button" at bounding box center [1076, 19] width 11 height 11
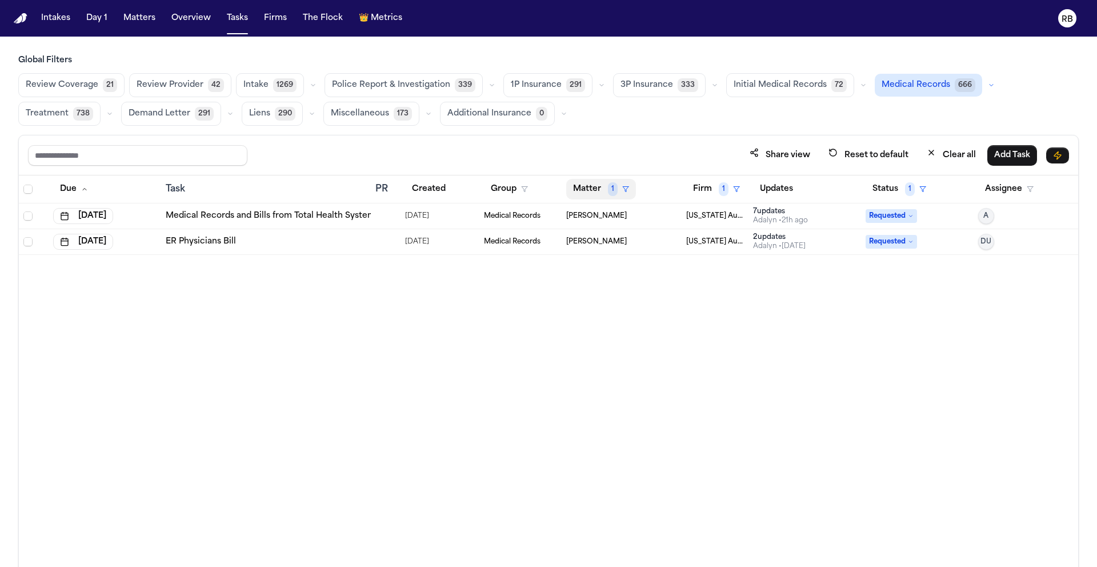
click at [583, 187] on button "Matter 1" at bounding box center [601, 189] width 70 height 21
click at [641, 273] on div "Clear filter" at bounding box center [628, 274] width 42 height 14
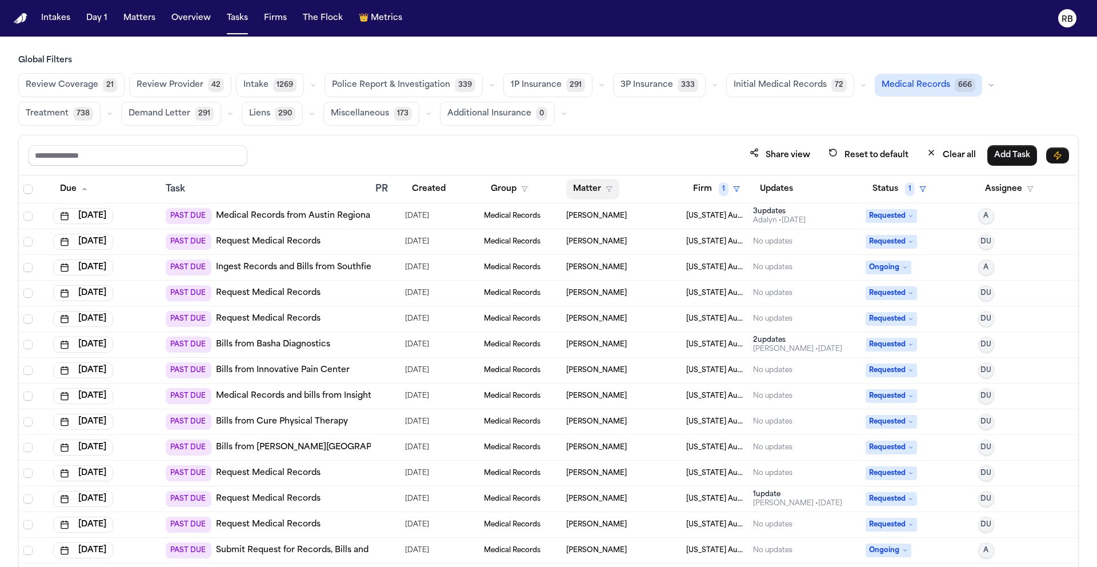
click at [583, 189] on button "Matter" at bounding box center [592, 189] width 53 height 21
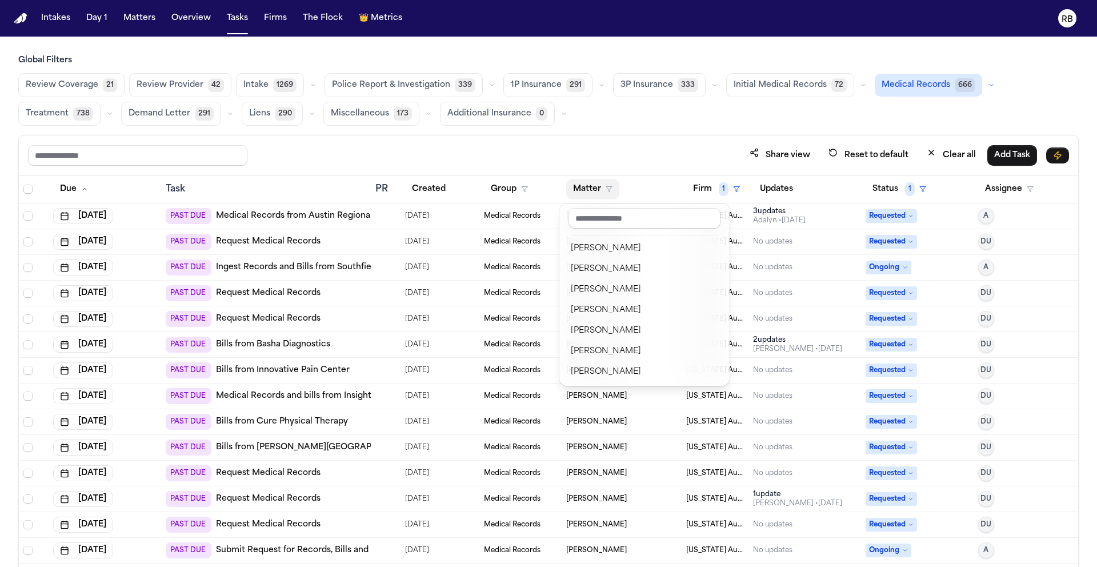
click at [551, 141] on div "Share view Reset to default Clear all Add Task Due Task PR Created Group Matter…" at bounding box center [548, 376] width 1060 height 482
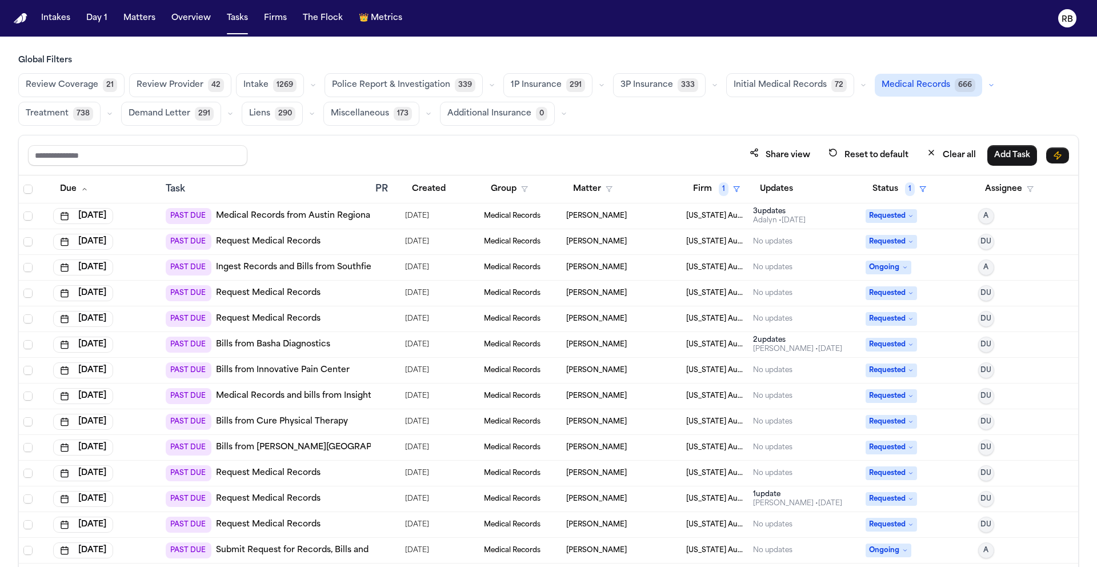
click at [559, 138] on div "Share view Reset to default Clear all Add Task" at bounding box center [548, 155] width 1059 height 40
click at [393, 215] on div at bounding box center [385, 215] width 21 height 9
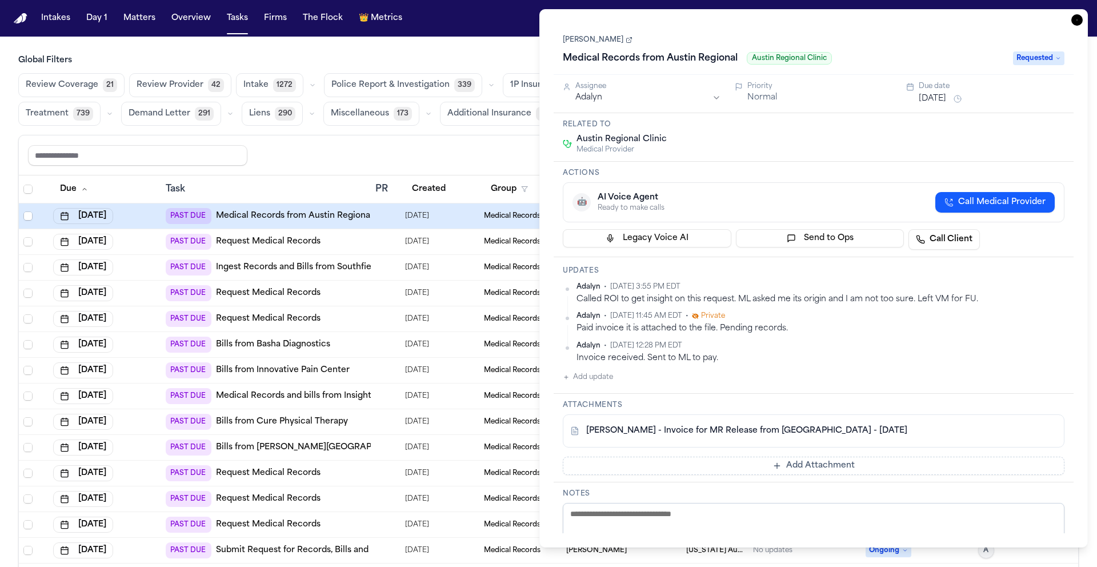
click at [1073, 17] on icon "button" at bounding box center [1076, 19] width 11 height 11
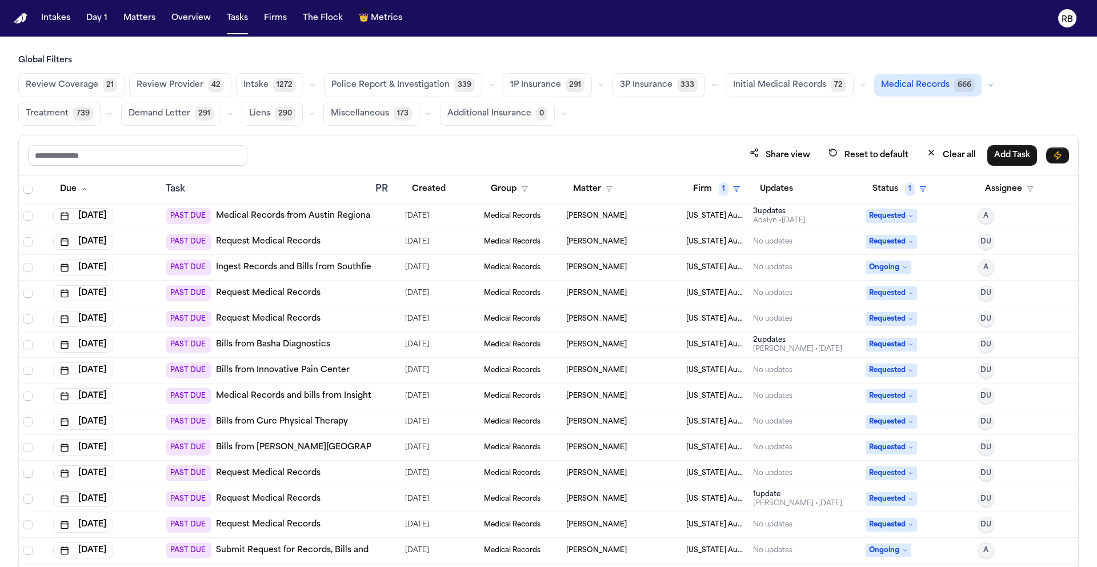
click at [630, 139] on div "Share view Reset to default Clear all Add Task" at bounding box center [548, 155] width 1059 height 40
click at [633, 139] on div "Share view Reset to default Clear all Add Task" at bounding box center [548, 155] width 1059 height 40
click at [558, 145] on div "Share view Reset to default Clear all Add Task" at bounding box center [548, 155] width 1041 height 21
click at [550, 141] on div "Share view Reset to default Clear all Add Task" at bounding box center [548, 155] width 1059 height 40
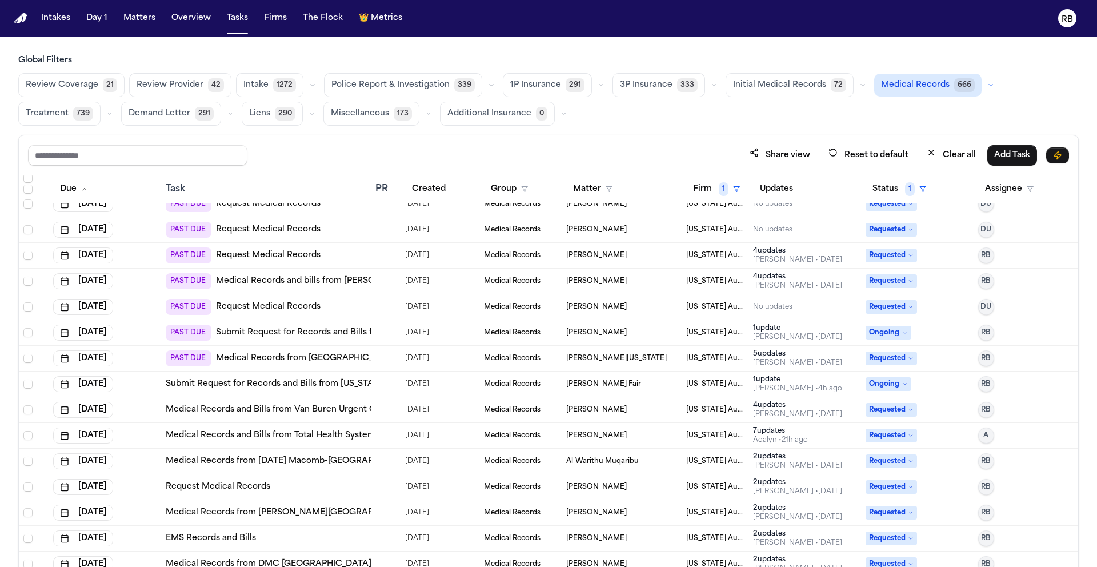
scroll to position [1712, 0]
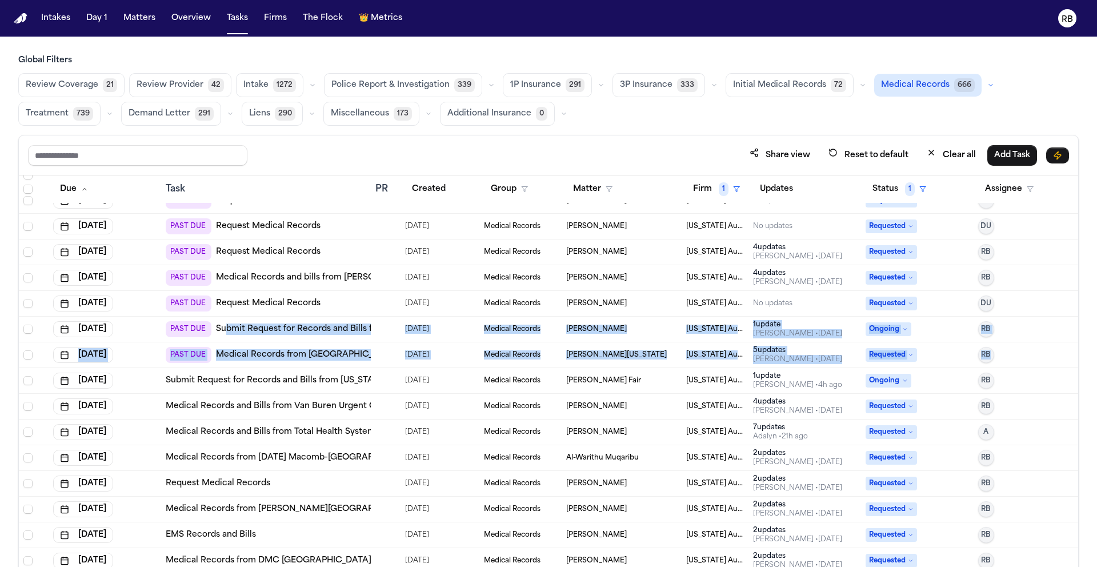
drag, startPoint x: 1018, startPoint y: 351, endPoint x: 194, endPoint y: 339, distance: 824.0
click at [29, 352] on span "Select row" at bounding box center [27, 354] width 9 height 9
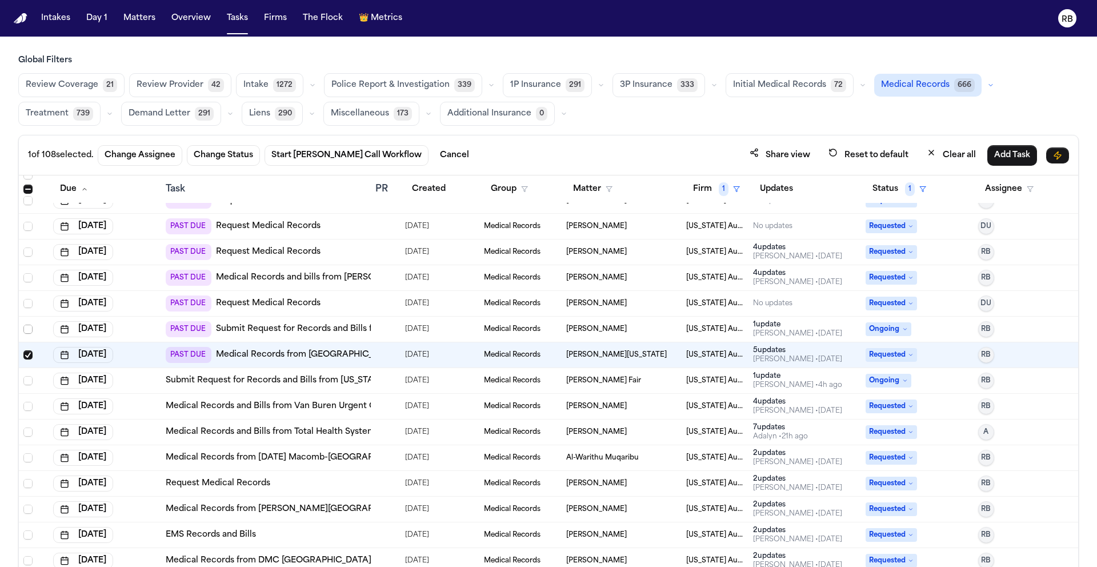
click at [29, 326] on span "Select row" at bounding box center [27, 329] width 9 height 9
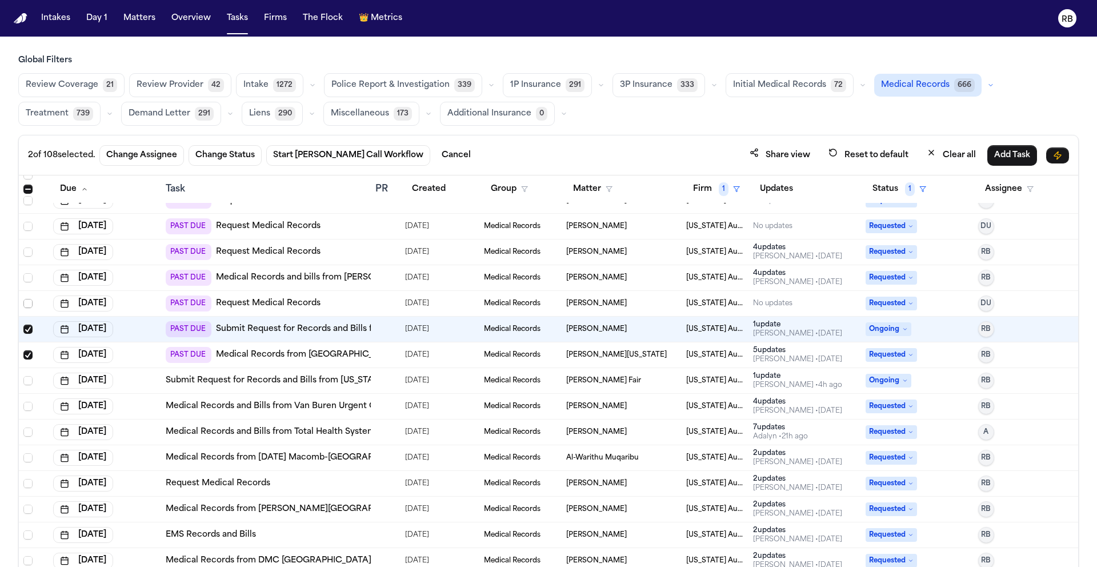
drag, startPoint x: 30, startPoint y: 302, endPoint x: 34, endPoint y: 279, distance: 23.8
click at [30, 302] on span "Select row" at bounding box center [27, 303] width 9 height 9
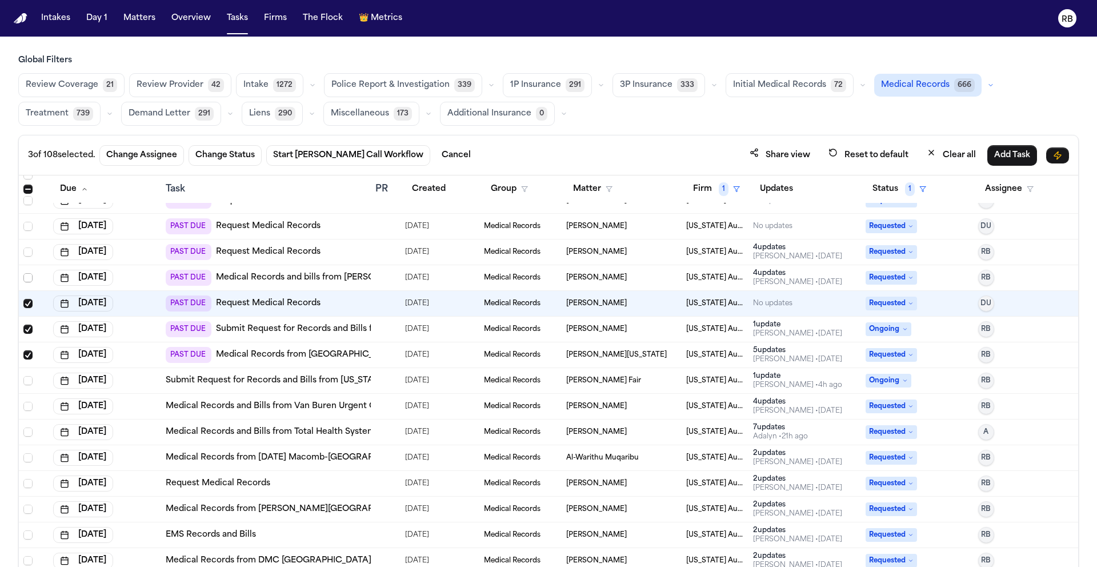
click at [31, 274] on span "Select row" at bounding box center [27, 277] width 9 height 9
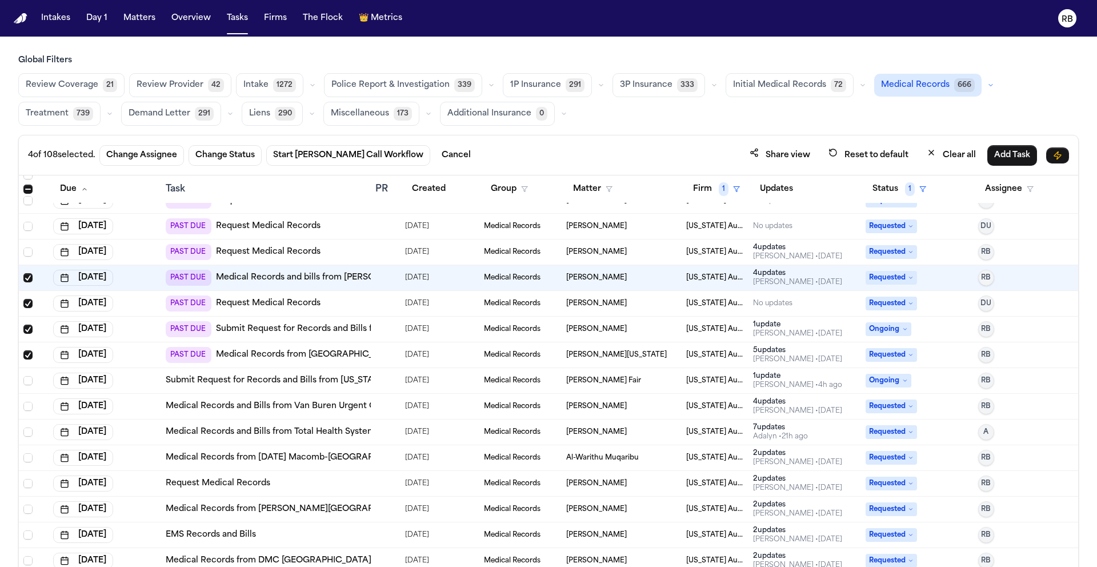
drag, startPoint x: 30, startPoint y: 245, endPoint x: 30, endPoint y: 230, distance: 14.3
click at [30, 245] on td at bounding box center [34, 252] width 30 height 26
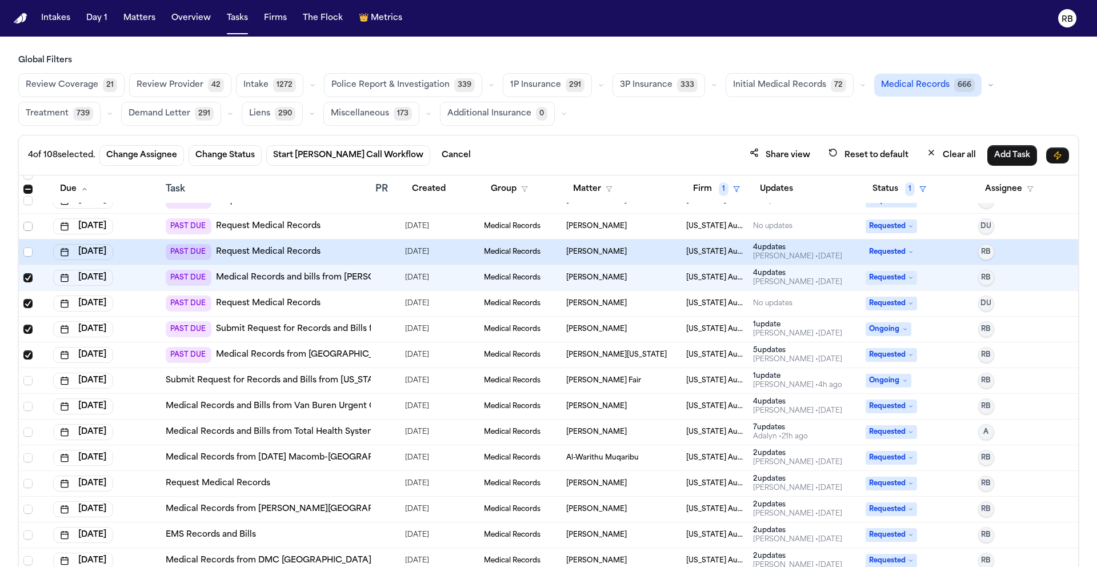
click at [28, 224] on span "Select row" at bounding box center [27, 226] width 9 height 9
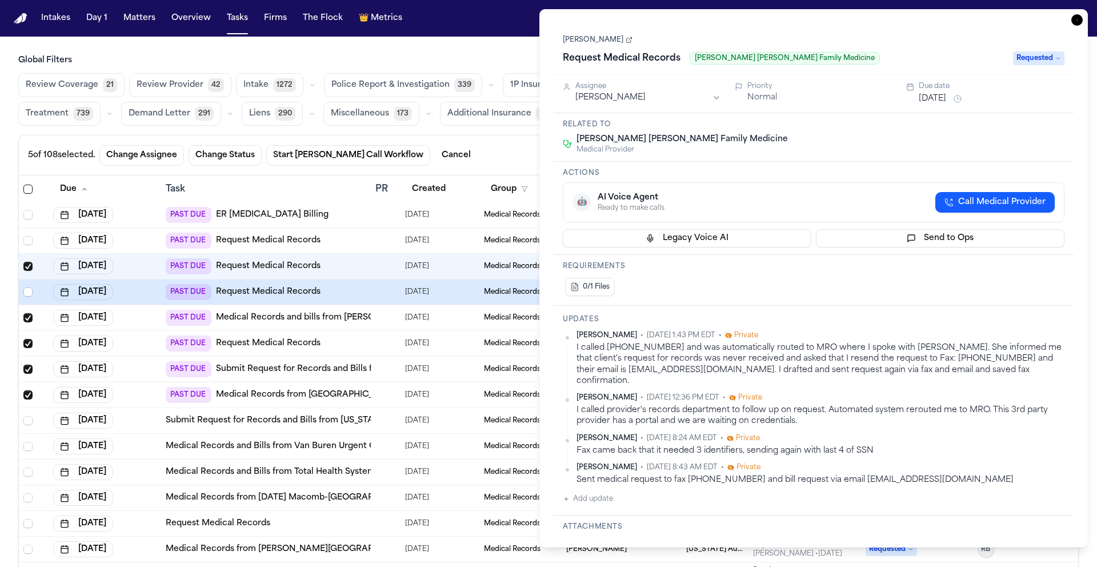
scroll to position [1658, 0]
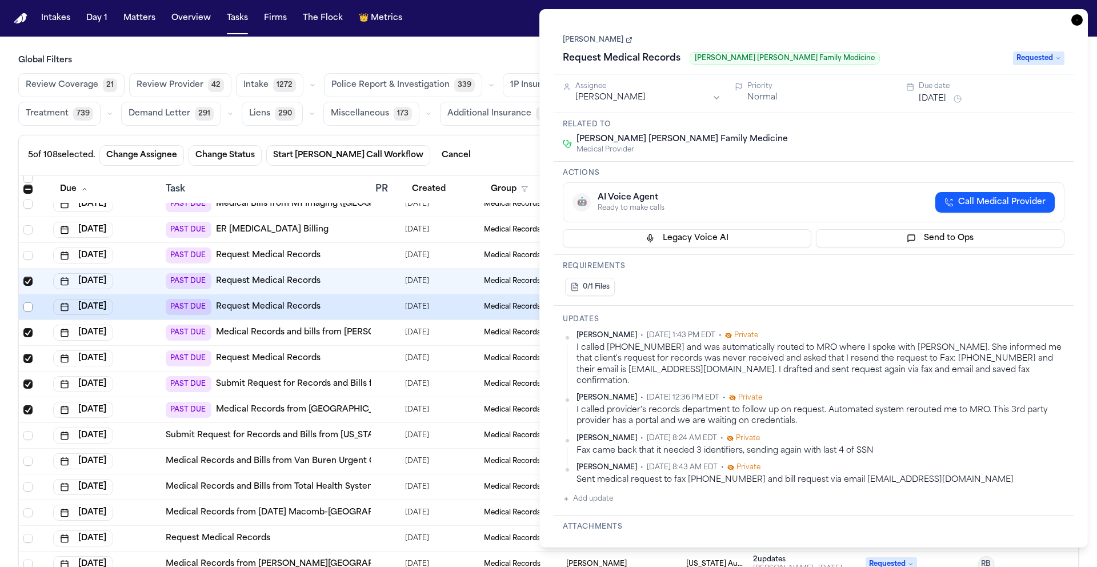
click at [29, 305] on span "Select row" at bounding box center [27, 306] width 9 height 9
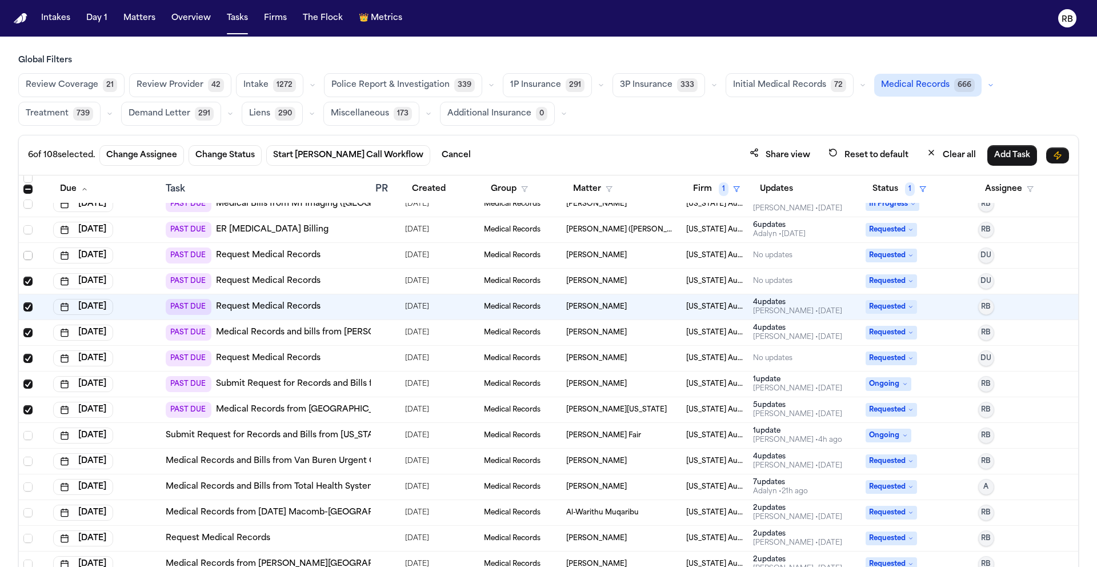
click at [31, 253] on span "Select row" at bounding box center [27, 255] width 9 height 9
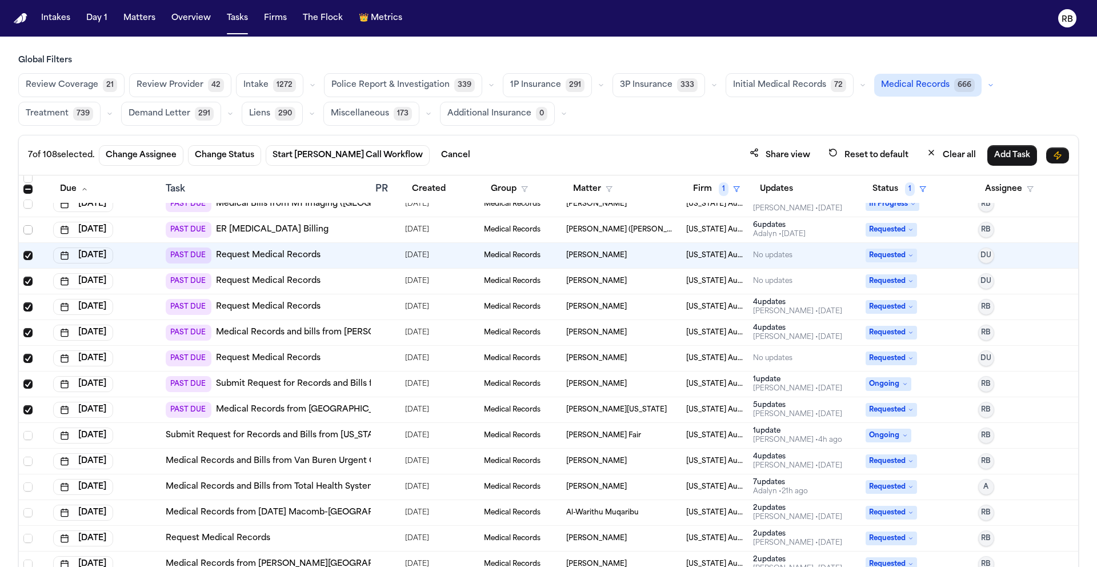
click at [27, 226] on span "Select row" at bounding box center [27, 229] width 9 height 9
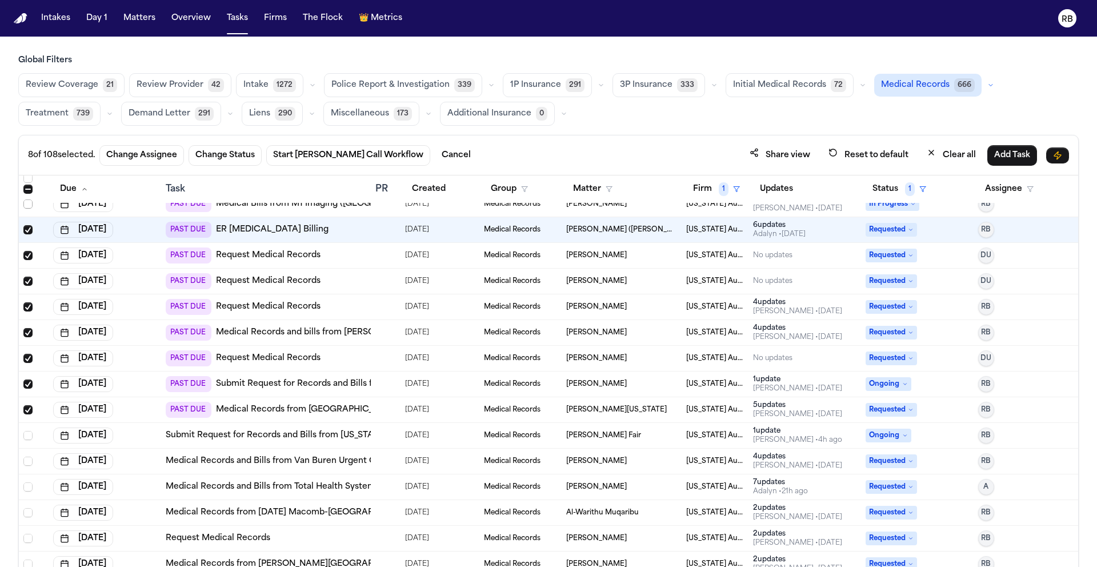
click at [32, 205] on span "Select row" at bounding box center [27, 203] width 9 height 9
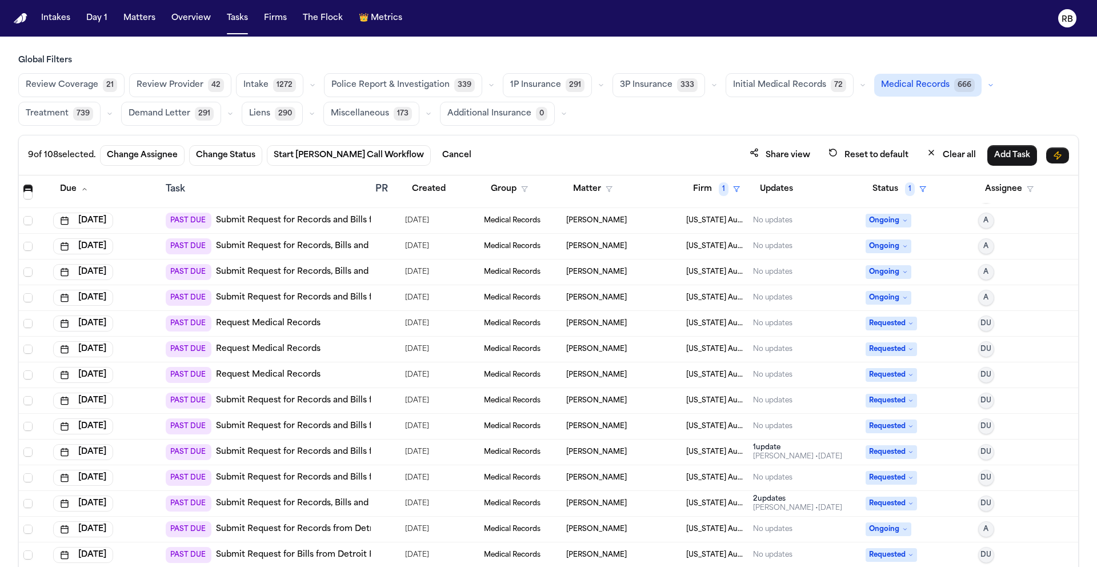
scroll to position [989, 0]
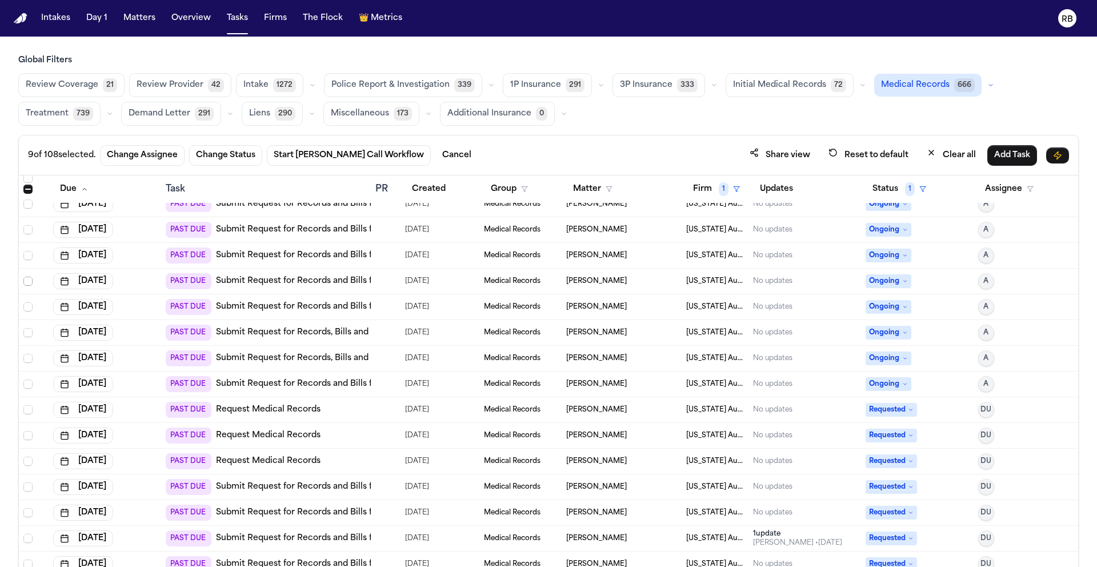
drag, startPoint x: 29, startPoint y: 281, endPoint x: 35, endPoint y: 295, distance: 15.3
click at [29, 282] on span "Select row" at bounding box center [27, 281] width 9 height 9
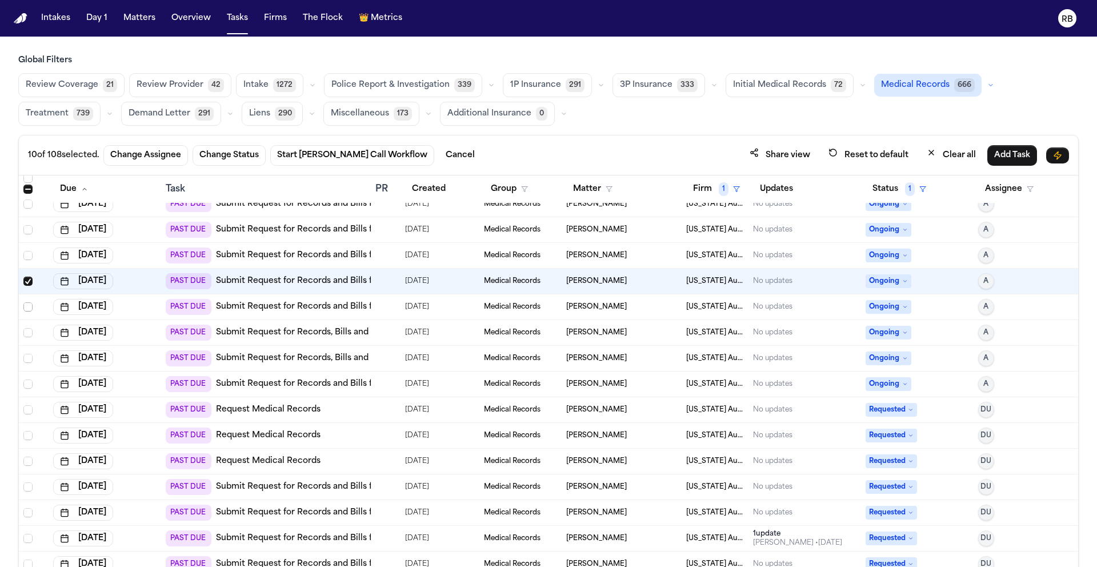
click at [31, 305] on span "Select row" at bounding box center [27, 306] width 9 height 9
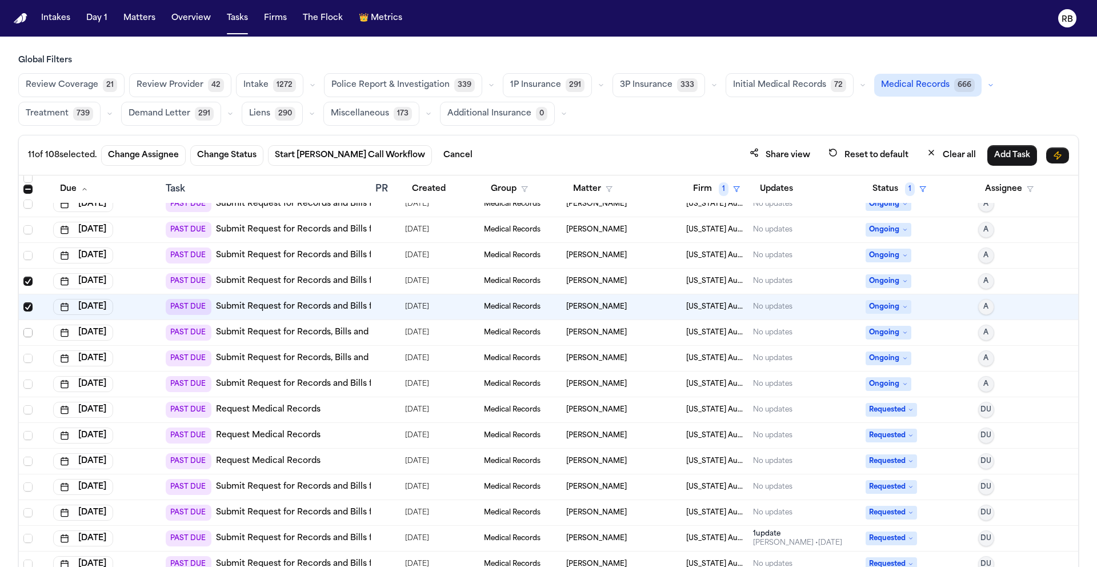
click at [30, 333] on span "Select row" at bounding box center [27, 332] width 9 height 9
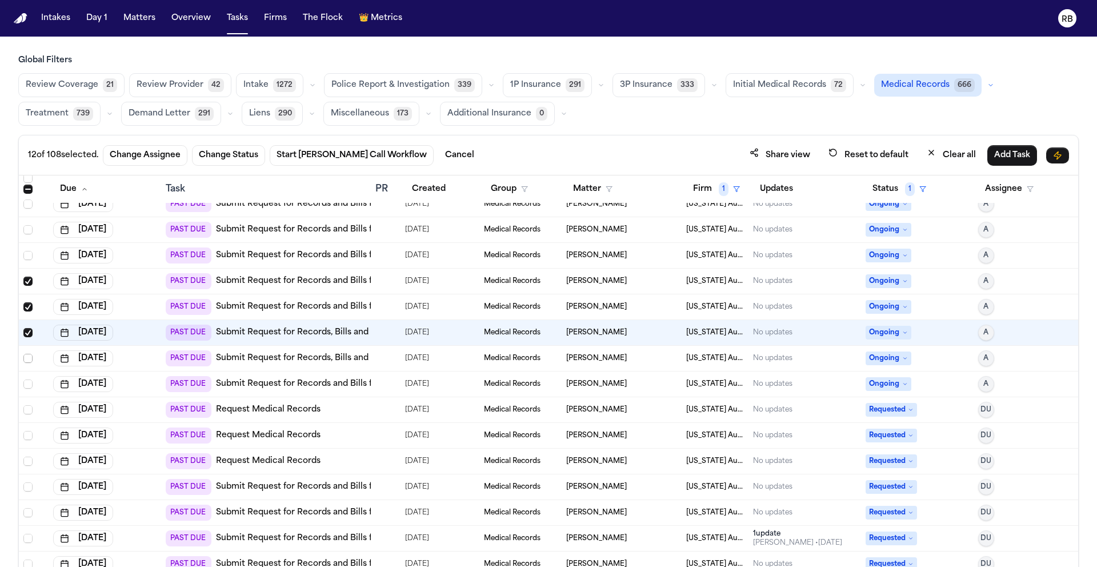
click at [30, 355] on span "Select row" at bounding box center [27, 358] width 9 height 9
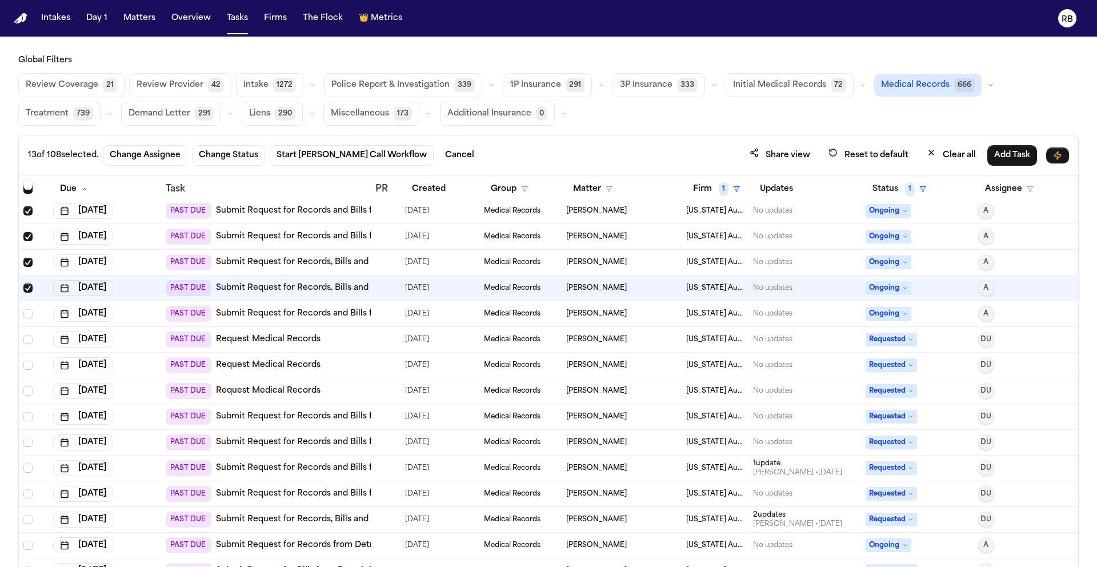
scroll to position [1074, 0]
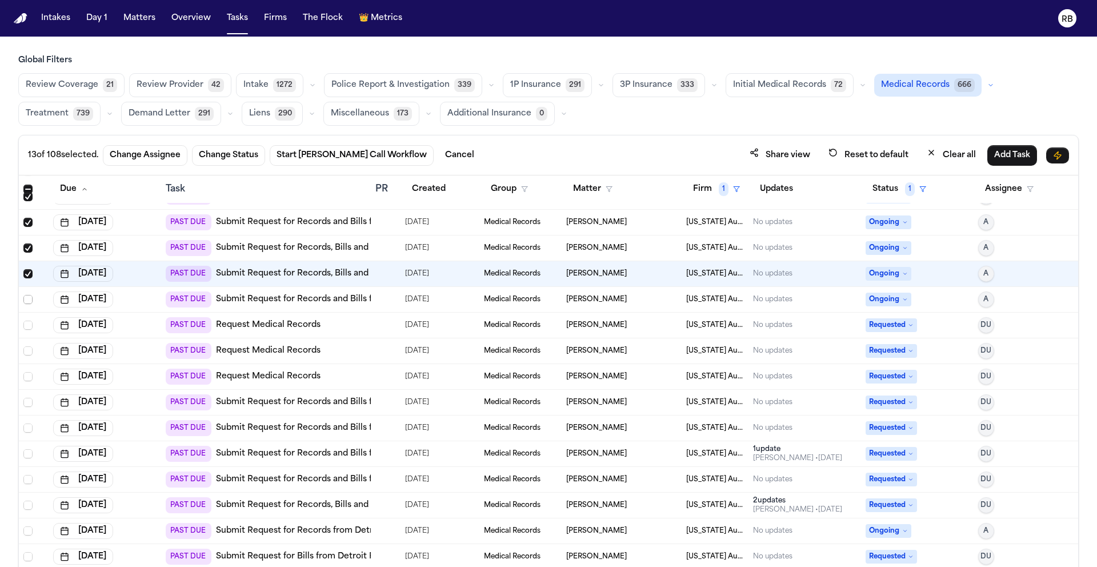
click at [28, 297] on span "Select row" at bounding box center [27, 299] width 9 height 9
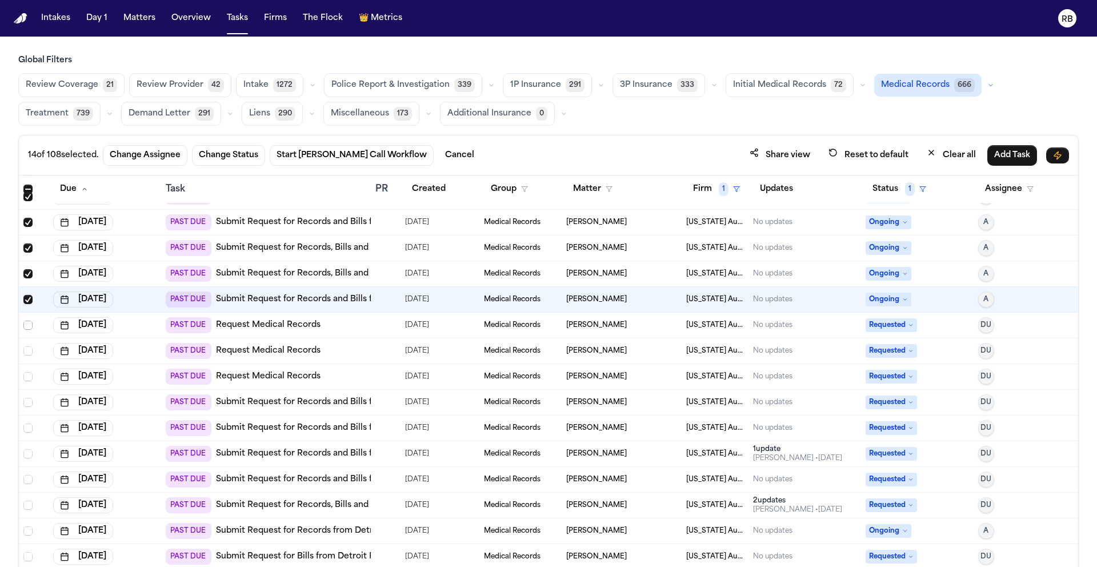
click at [31, 327] on span "Select row" at bounding box center [27, 325] width 9 height 9
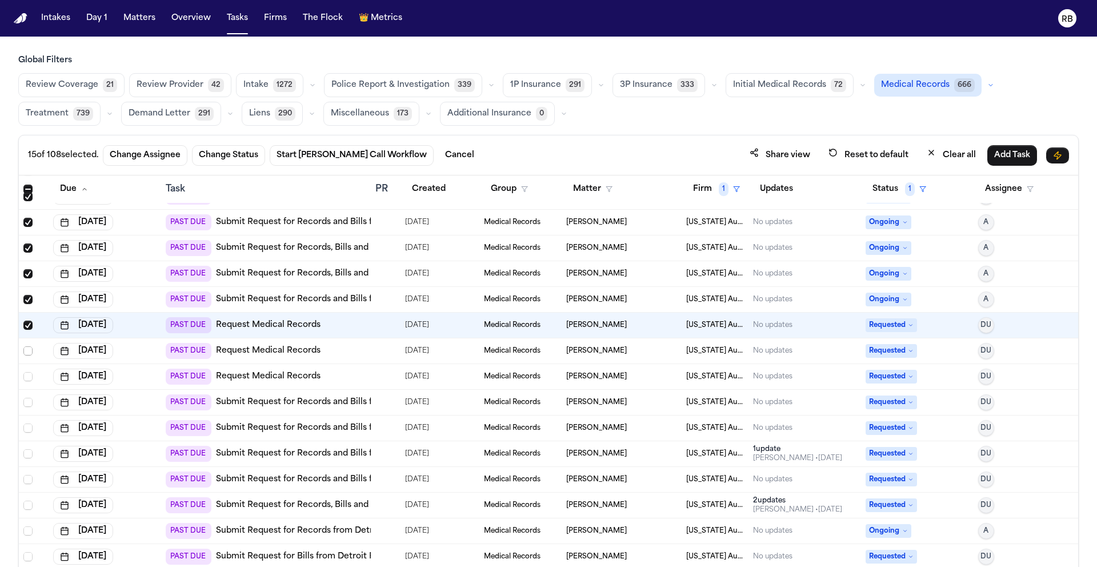
click at [30, 351] on span "Select row" at bounding box center [27, 350] width 9 height 9
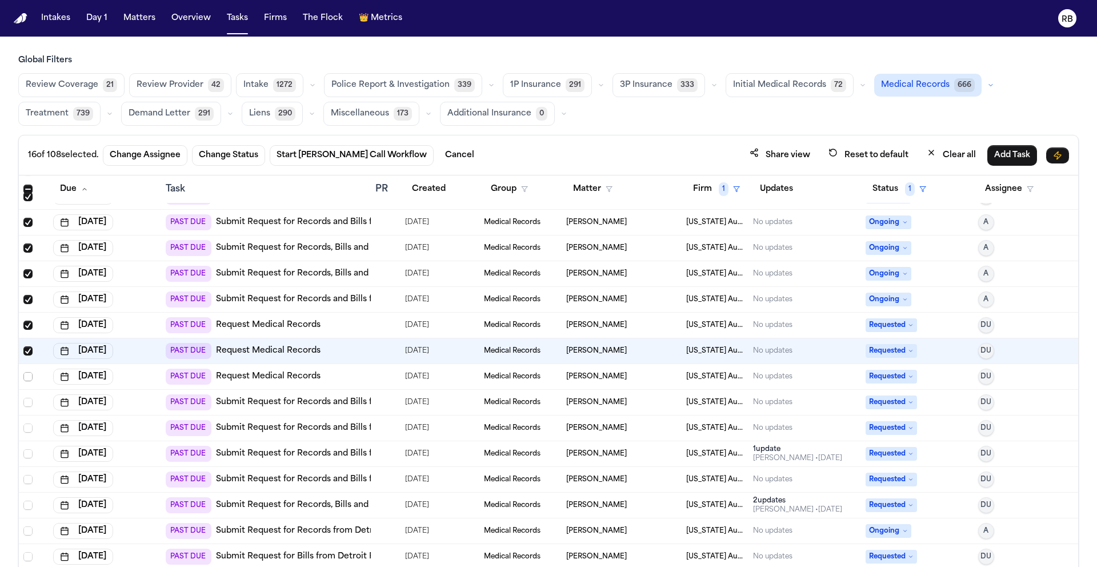
click at [29, 374] on span "Select row" at bounding box center [27, 376] width 9 height 9
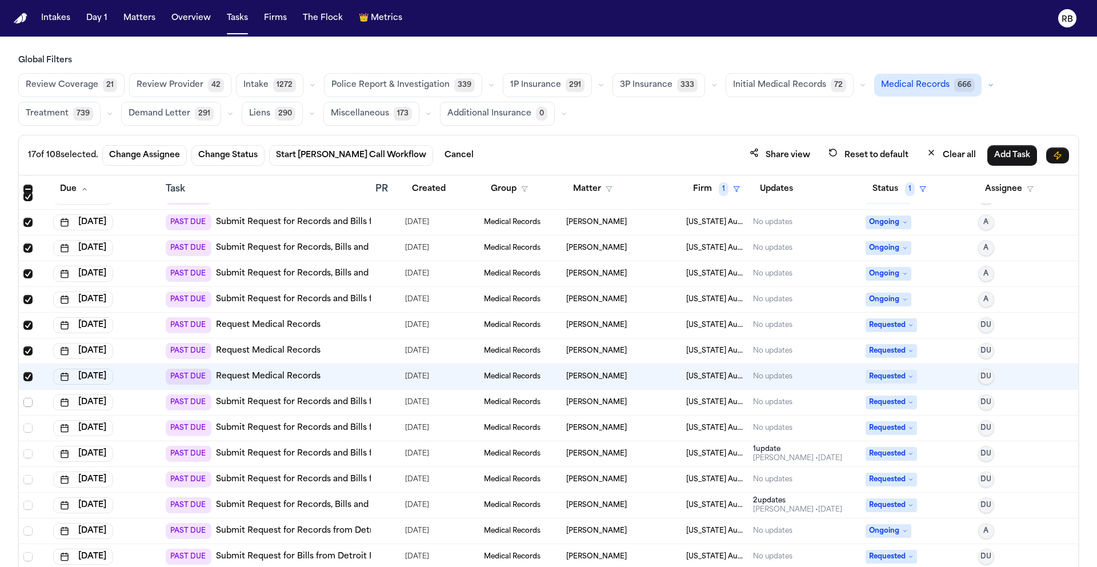
click at [29, 403] on span "Select row" at bounding box center [27, 402] width 9 height 9
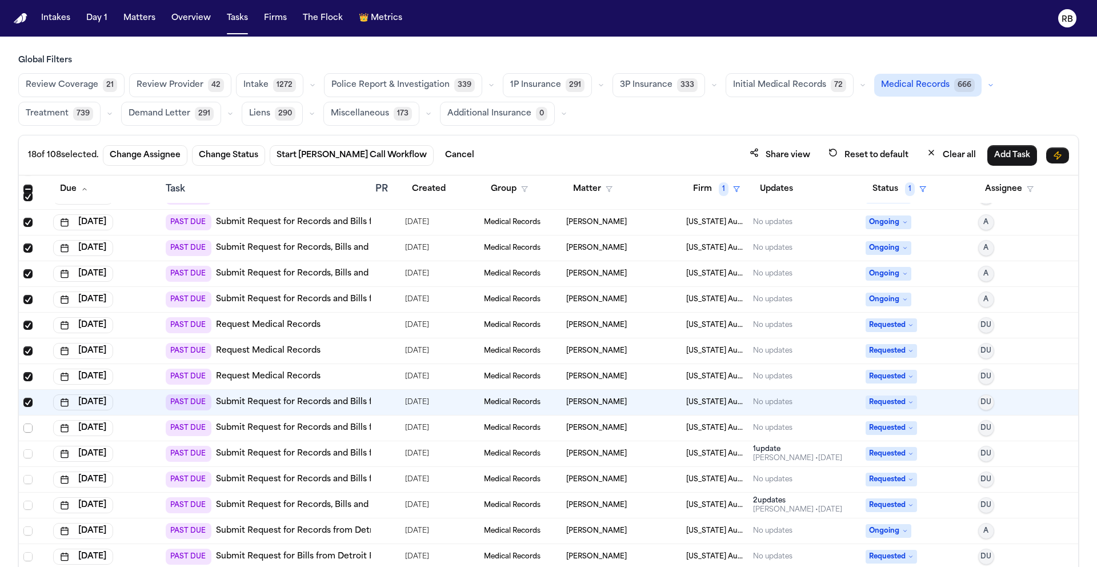
click at [29, 427] on span "Select row" at bounding box center [27, 427] width 9 height 9
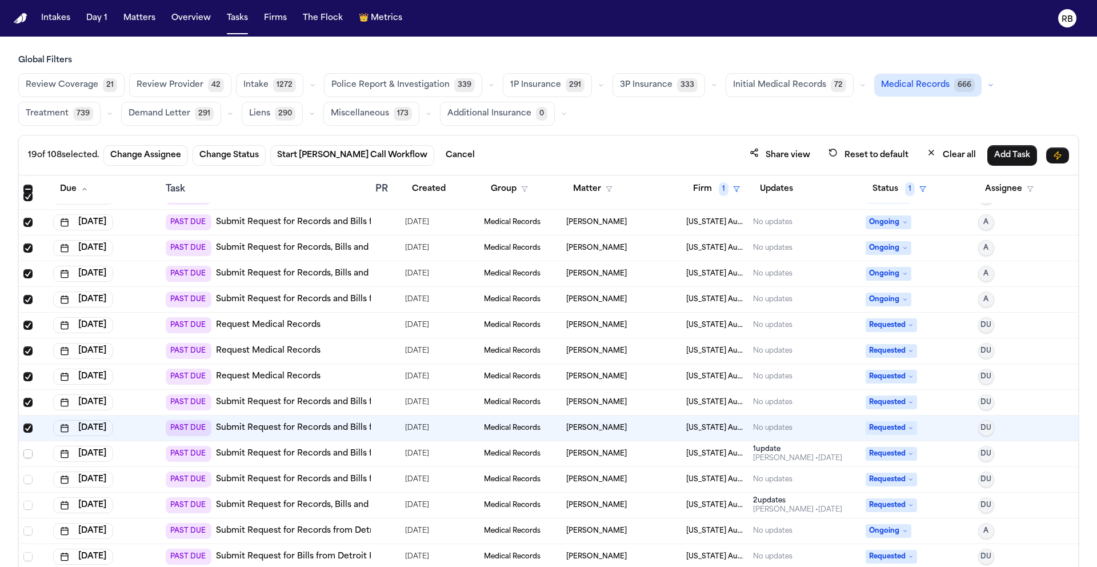
click at [29, 455] on span "Select row" at bounding box center [27, 453] width 9 height 9
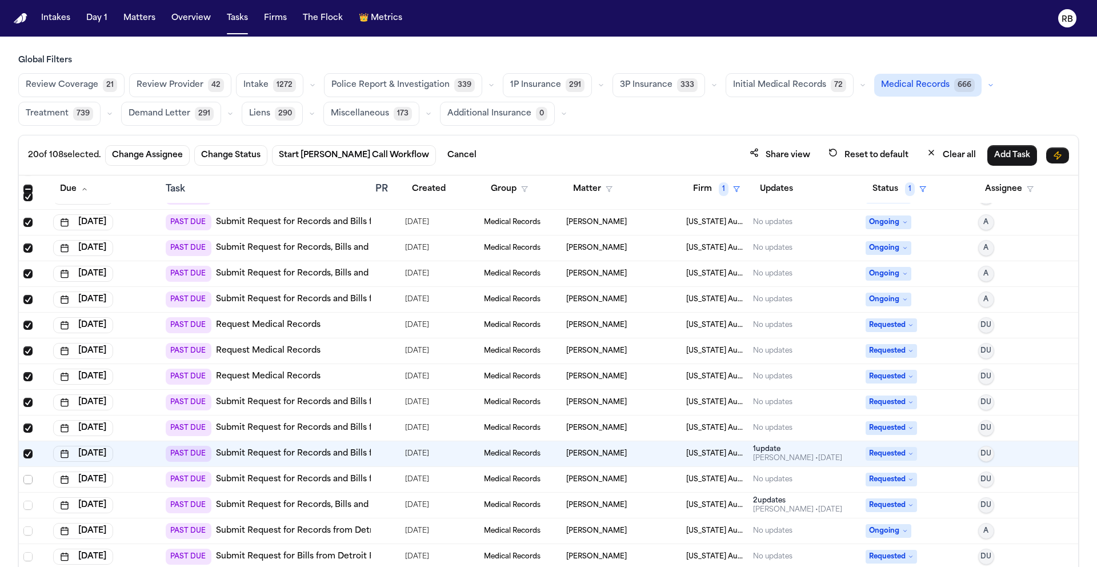
click at [29, 479] on span "Select row" at bounding box center [27, 479] width 9 height 9
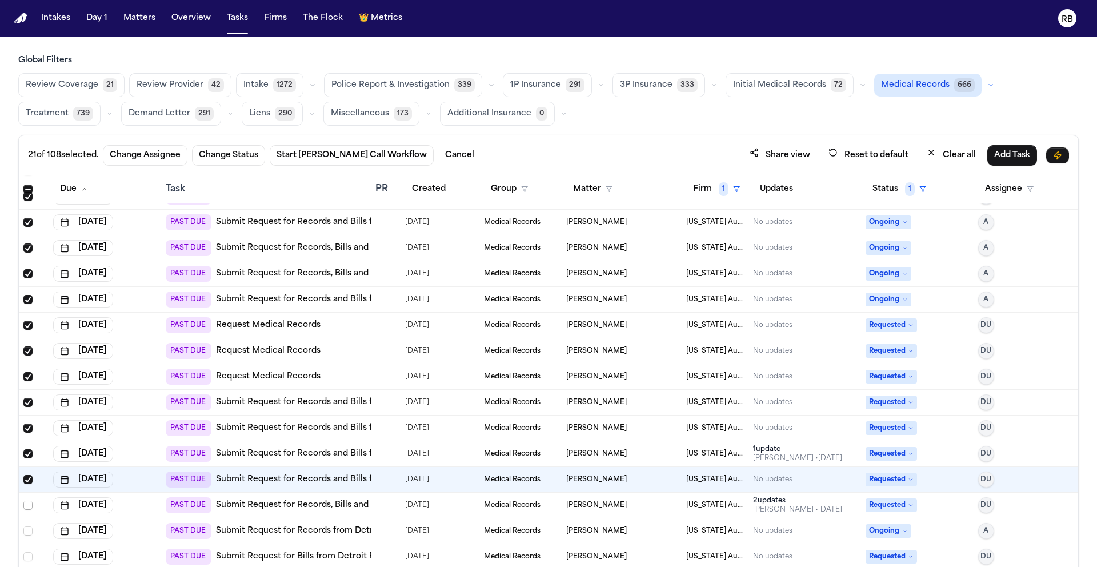
click at [30, 506] on span "Select row" at bounding box center [27, 505] width 9 height 9
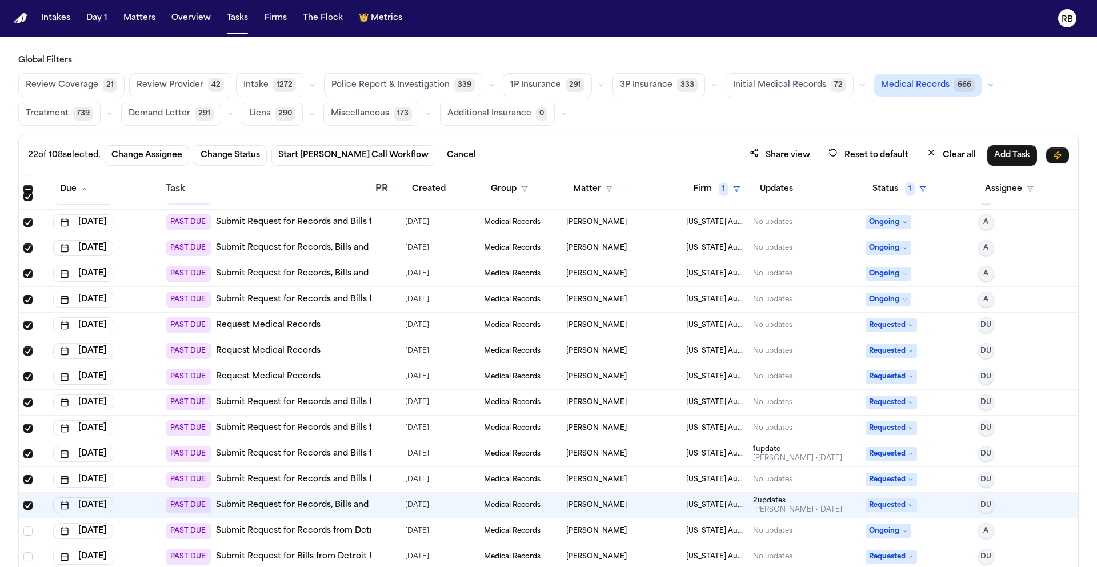
click at [33, 530] on div at bounding box center [33, 530] width 21 height 9
click at [29, 557] on span "Select row" at bounding box center [27, 556] width 9 height 9
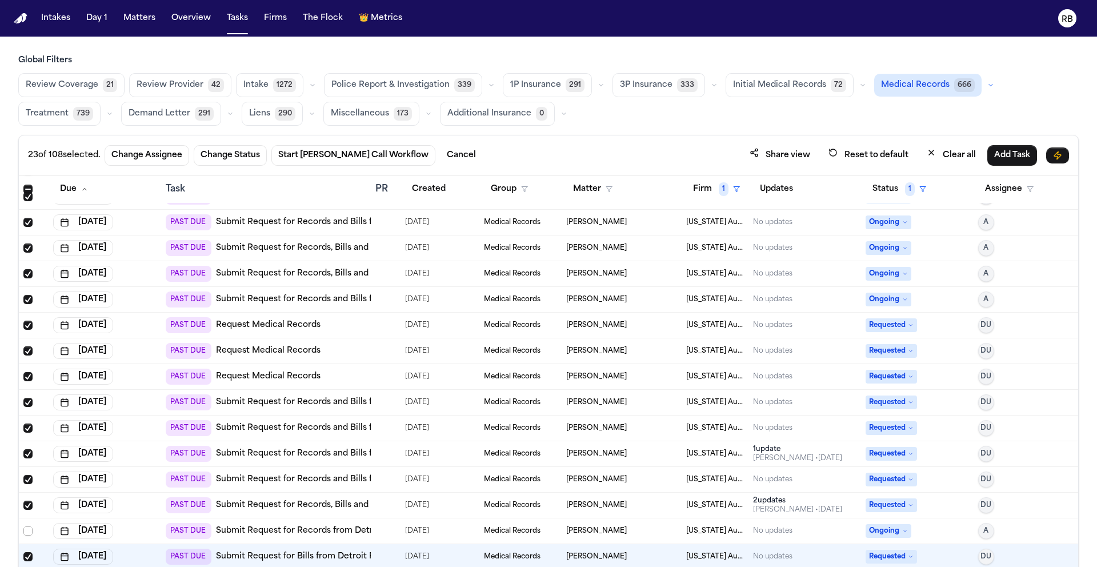
click at [27, 529] on span "Select row" at bounding box center [27, 530] width 9 height 9
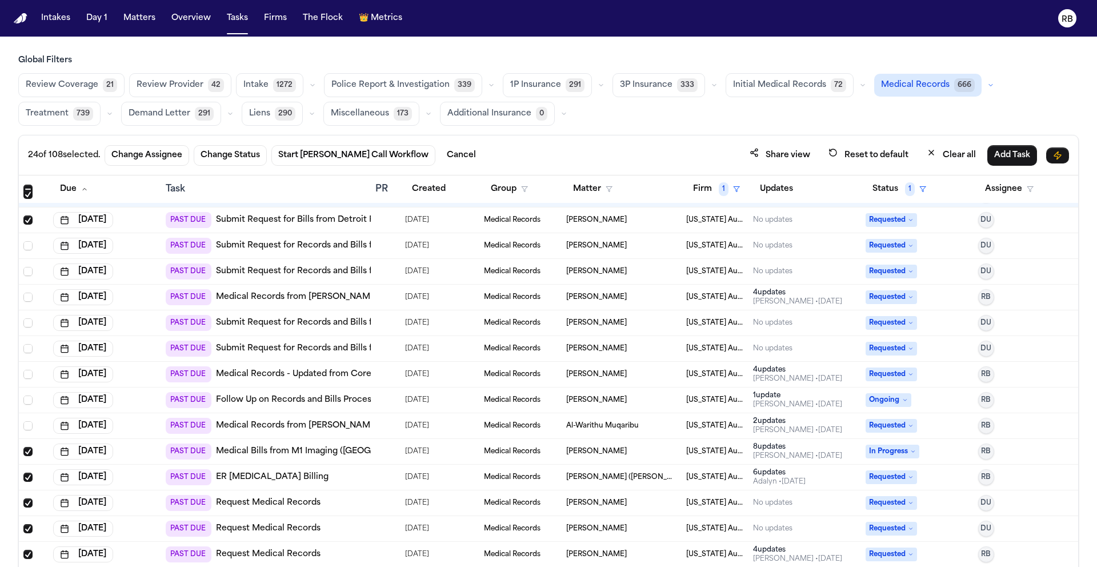
scroll to position [1410, 0]
click at [26, 426] on span "Select row" at bounding box center [27, 426] width 9 height 9
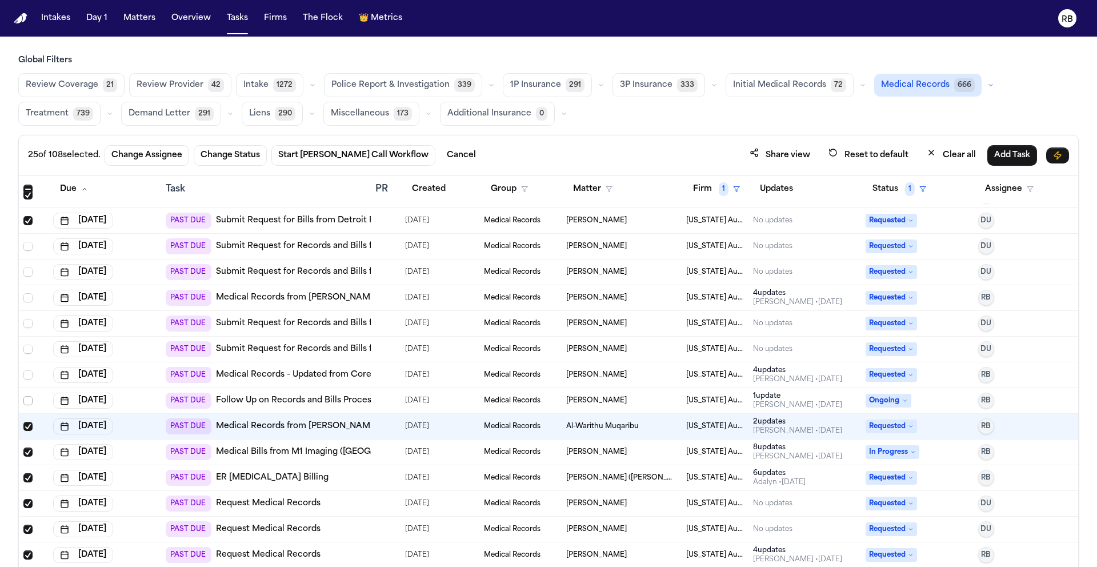
drag, startPoint x: 28, startPoint y: 399, endPoint x: 26, endPoint y: 383, distance: 16.1
click at [28, 398] on span "Select row" at bounding box center [27, 400] width 9 height 9
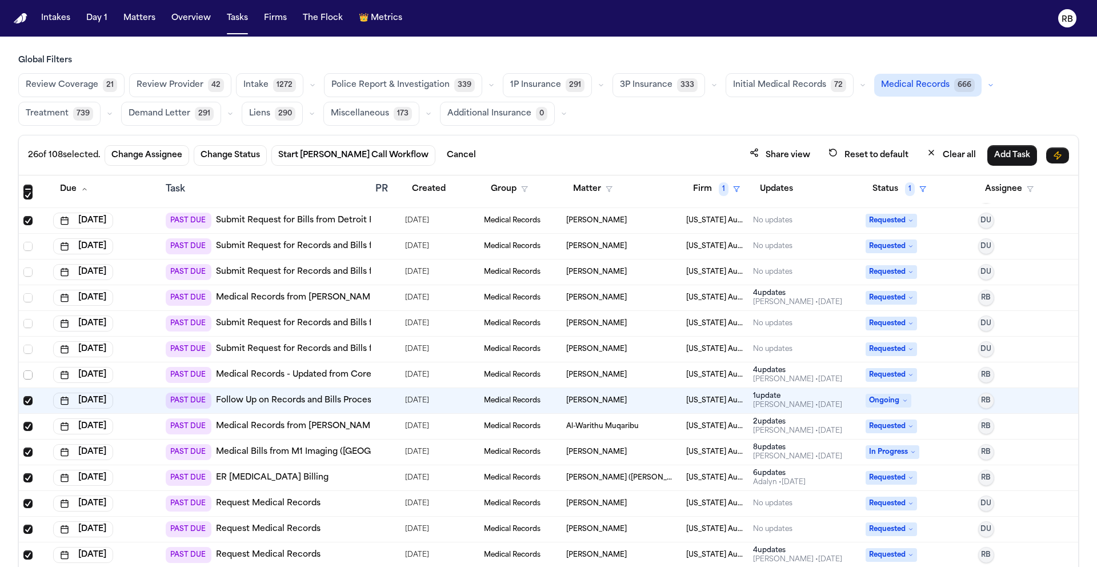
click at [26, 373] on span "Select row" at bounding box center [27, 374] width 9 height 9
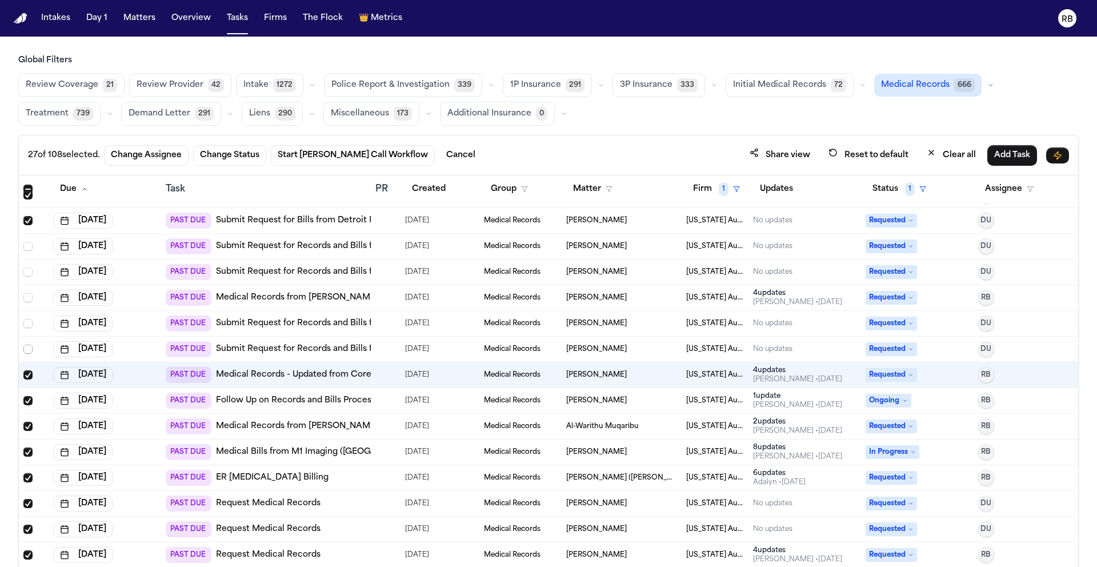
click at [29, 346] on span "Select row" at bounding box center [27, 349] width 9 height 9
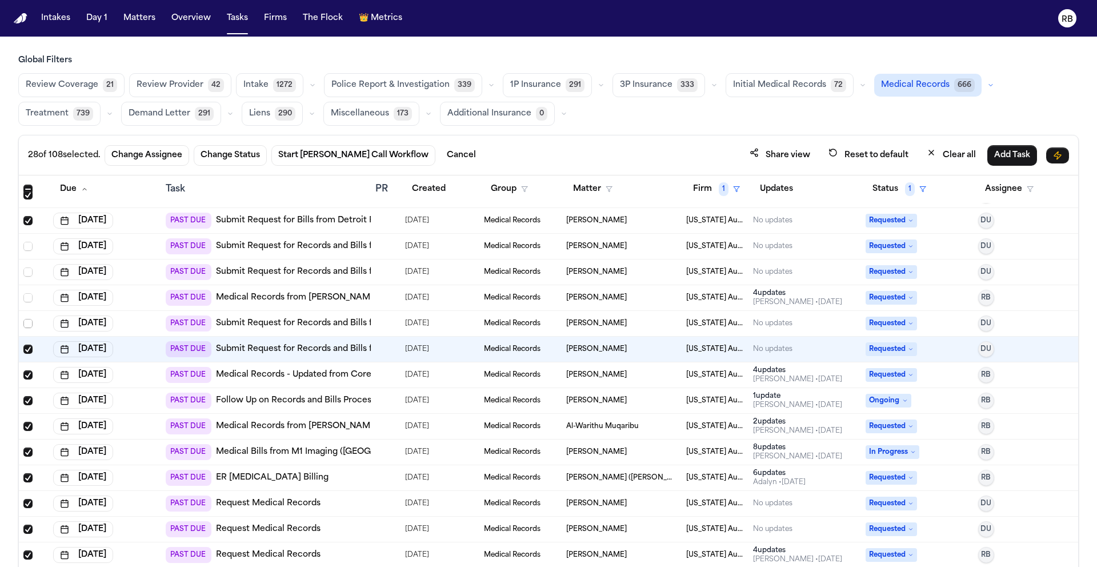
click at [26, 321] on span "Select row" at bounding box center [27, 323] width 9 height 9
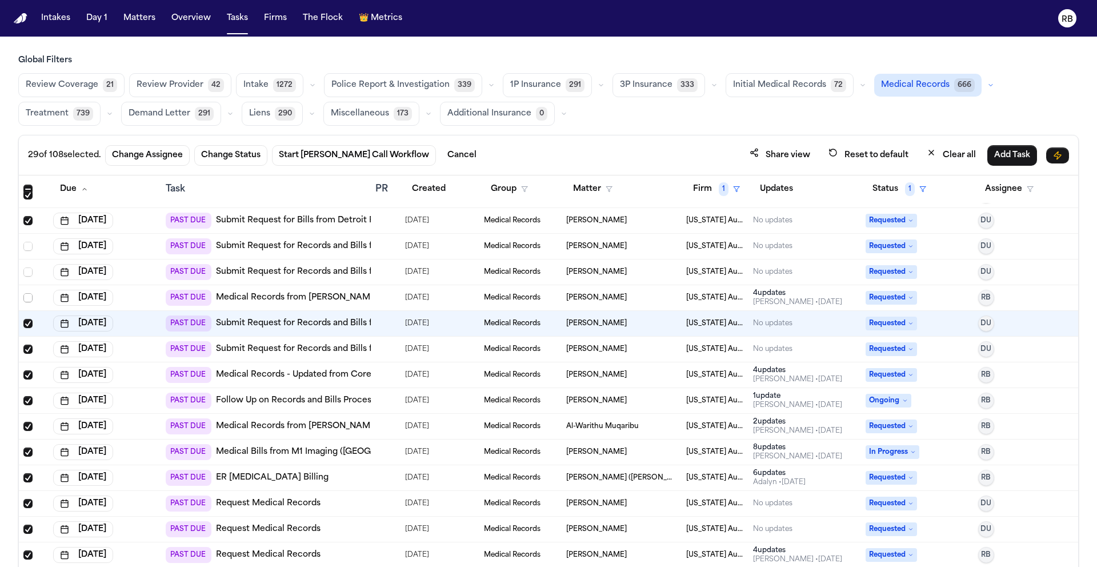
click at [29, 295] on span "Select row" at bounding box center [27, 297] width 9 height 9
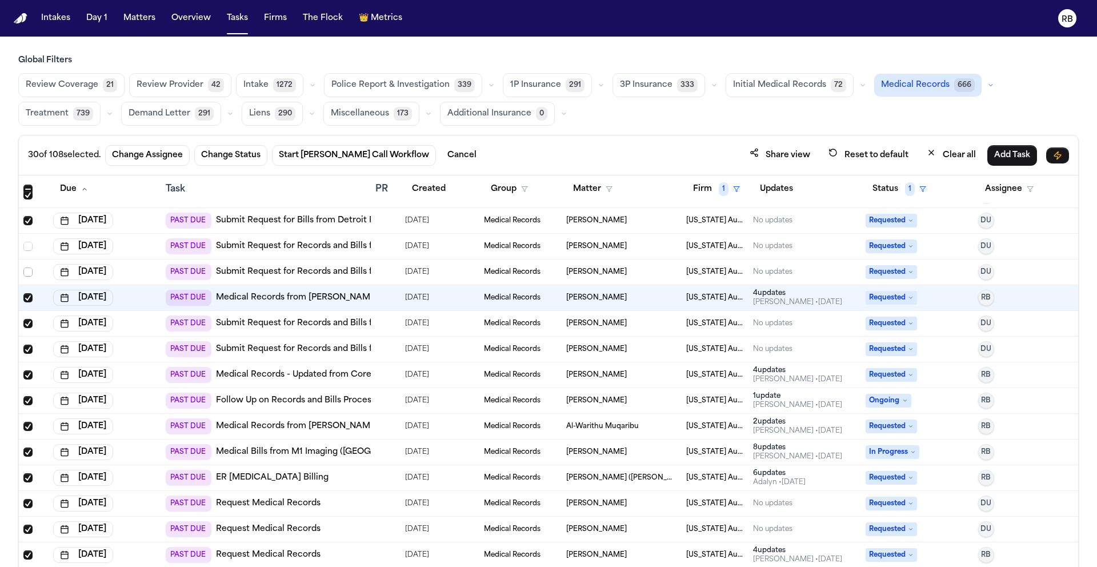
drag, startPoint x: 28, startPoint y: 271, endPoint x: 29, endPoint y: 261, distance: 10.3
click at [28, 271] on span "Select row" at bounding box center [27, 271] width 9 height 9
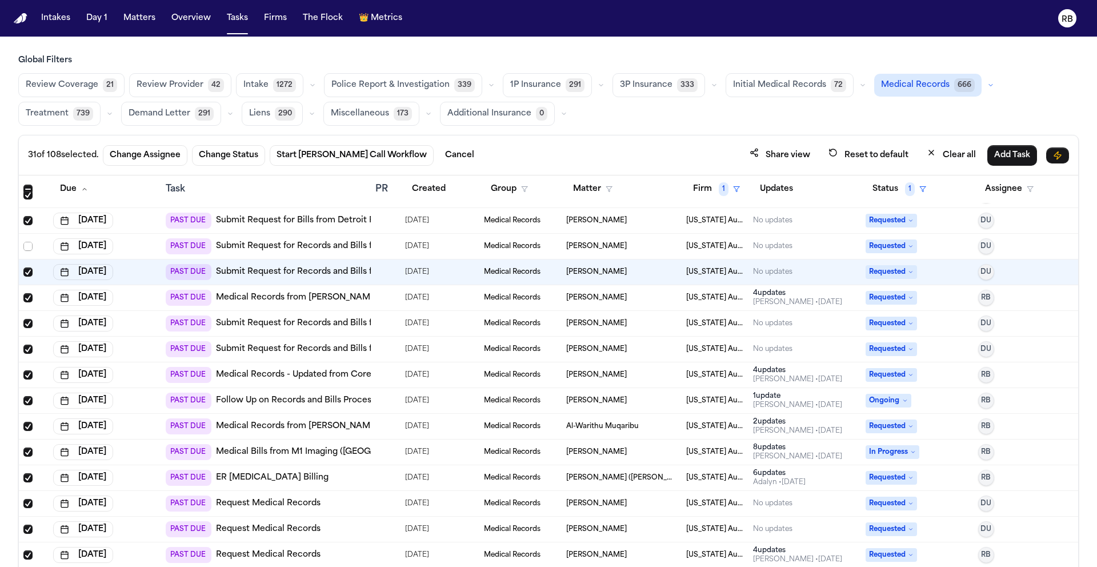
click at [29, 247] on span "Select row" at bounding box center [27, 246] width 9 height 9
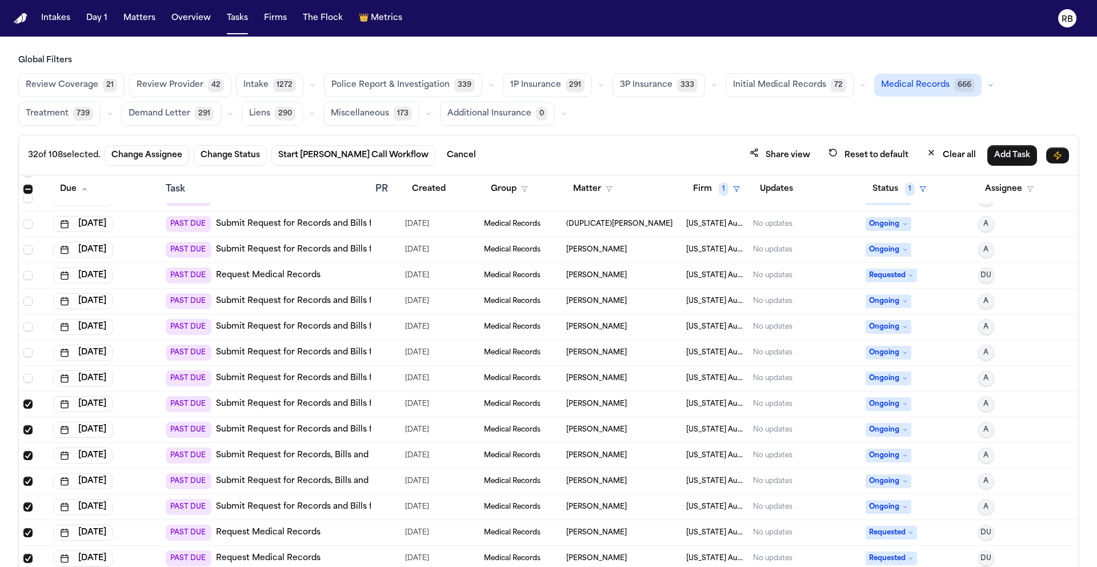
scroll to position [864, 0]
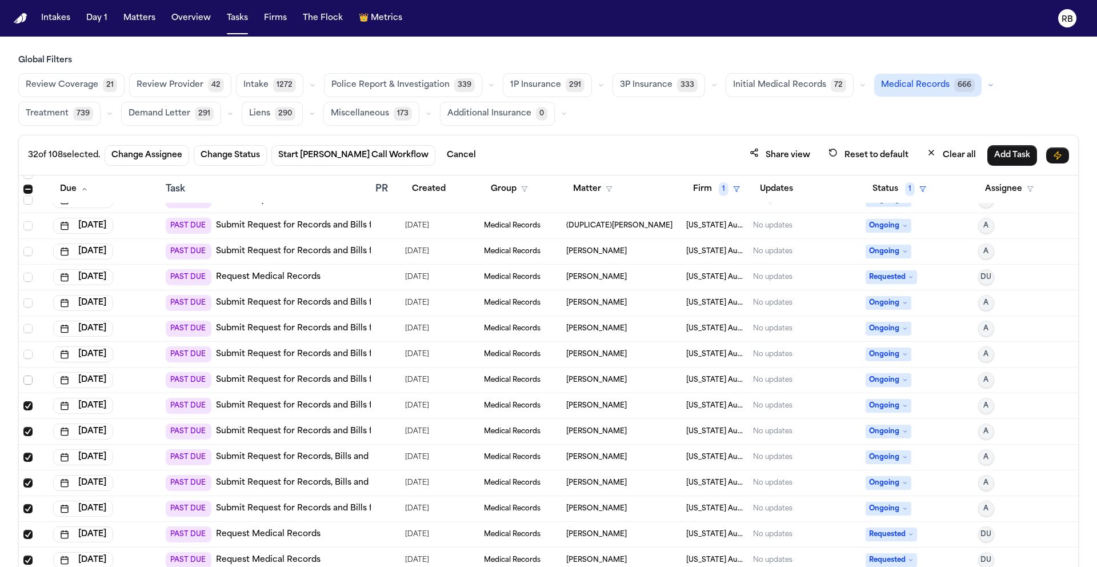
click at [26, 380] on span "Select row" at bounding box center [27, 379] width 9 height 9
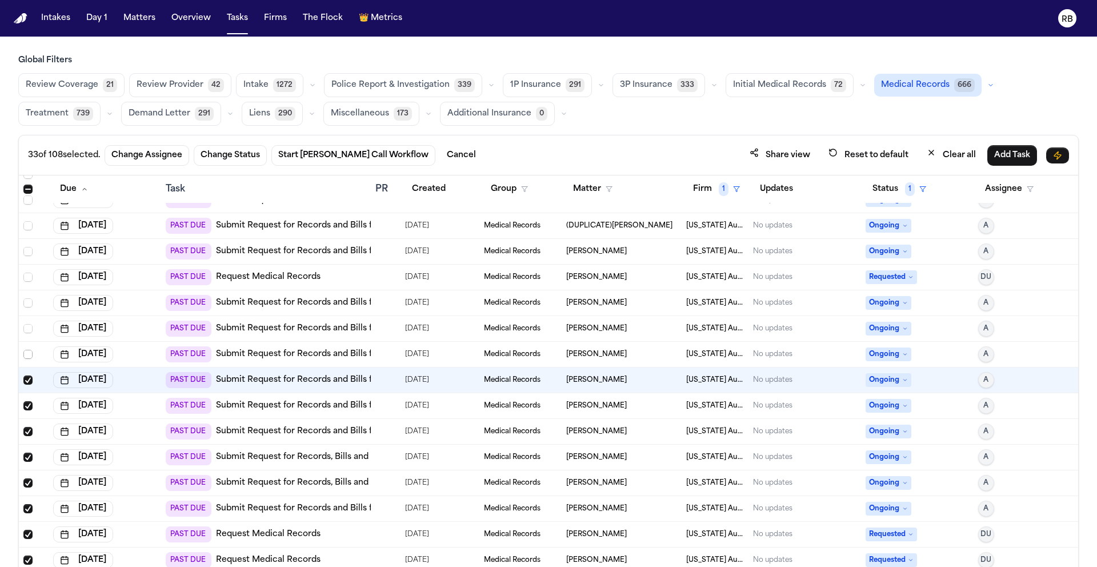
click at [27, 354] on span "Select row" at bounding box center [27, 354] width 9 height 9
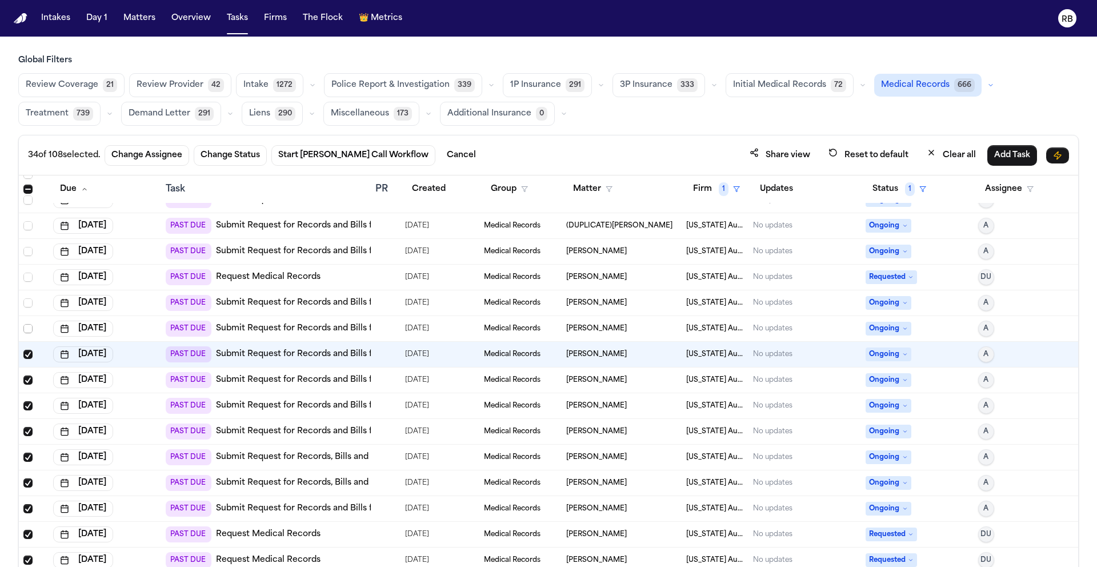
drag, startPoint x: 27, startPoint y: 327, endPoint x: 37, endPoint y: 302, distance: 26.8
click at [27, 326] on span "Select row" at bounding box center [27, 328] width 9 height 9
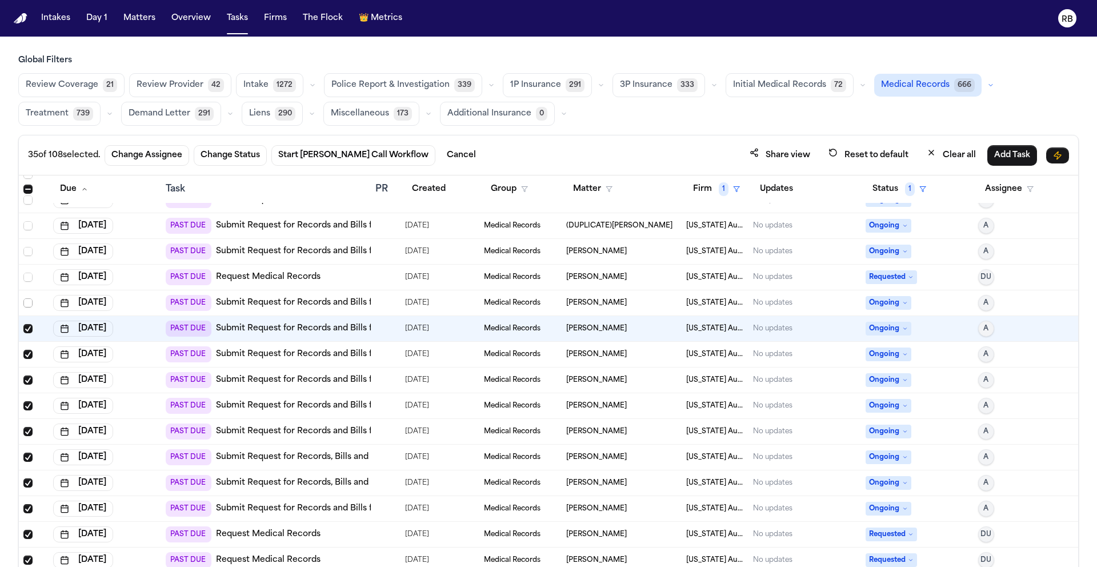
drag, startPoint x: 29, startPoint y: 299, endPoint x: 30, endPoint y: 287, distance: 12.1
click at [29, 299] on span "Select row" at bounding box center [27, 302] width 9 height 9
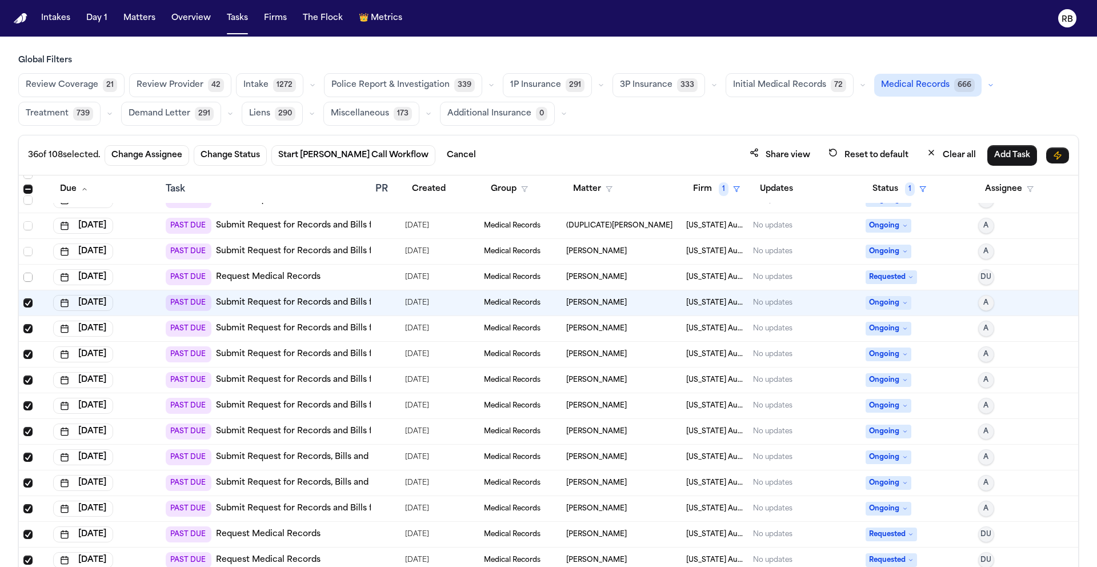
click at [29, 275] on span "Select row" at bounding box center [27, 277] width 9 height 9
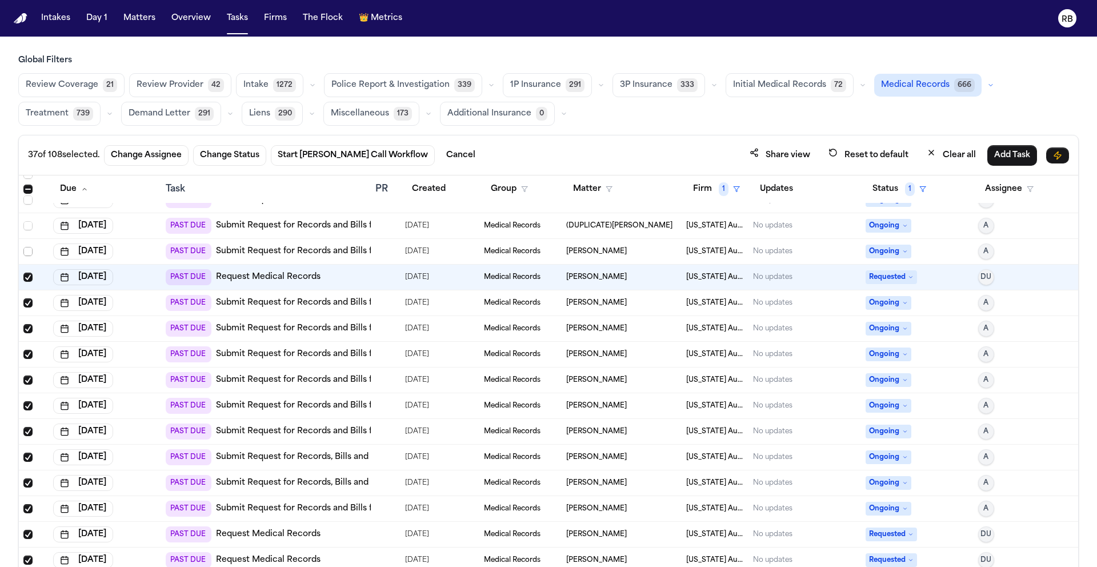
click at [29, 250] on span "Select row" at bounding box center [27, 251] width 9 height 9
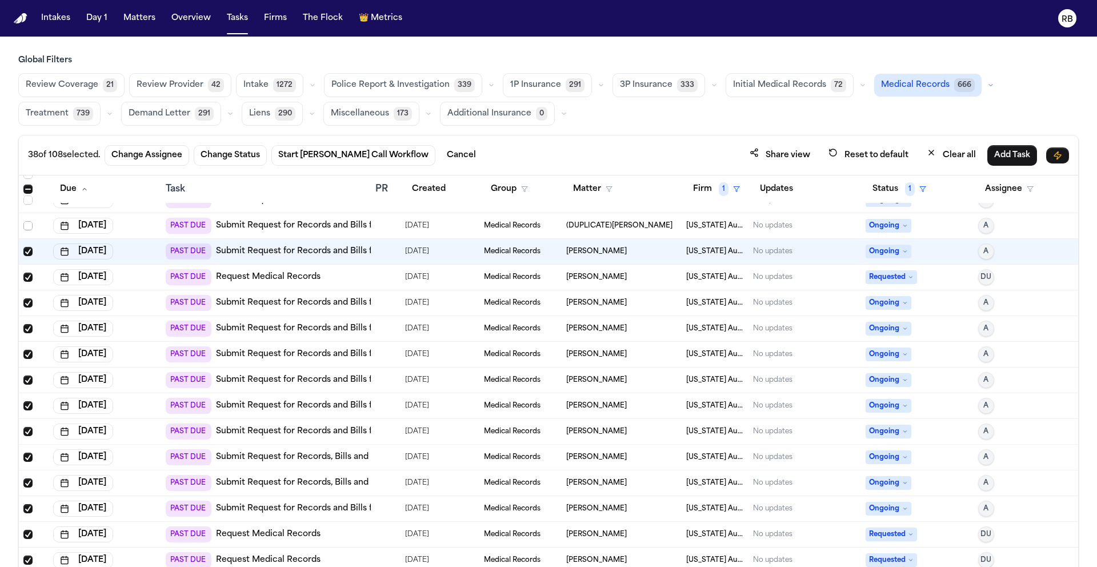
drag, startPoint x: 29, startPoint y: 222, endPoint x: 29, endPoint y: 213, distance: 9.1
click at [29, 222] on span "Select row" at bounding box center [27, 225] width 9 height 9
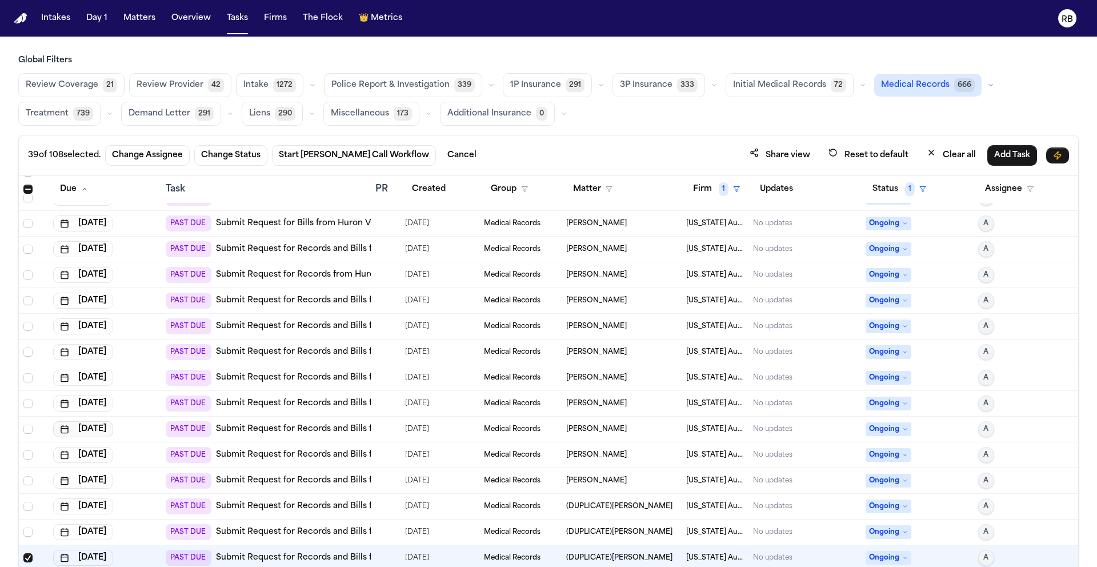
scroll to position [554, 0]
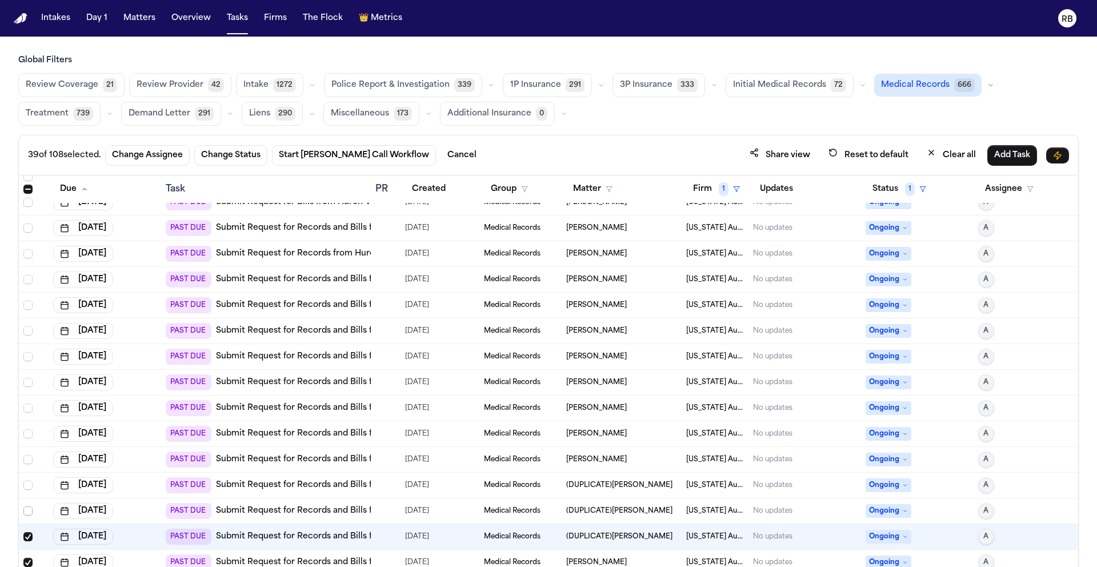
drag, startPoint x: 30, startPoint y: 512, endPoint x: 21, endPoint y: 489, distance: 25.1
click at [30, 512] on span "Select row" at bounding box center [27, 510] width 9 height 9
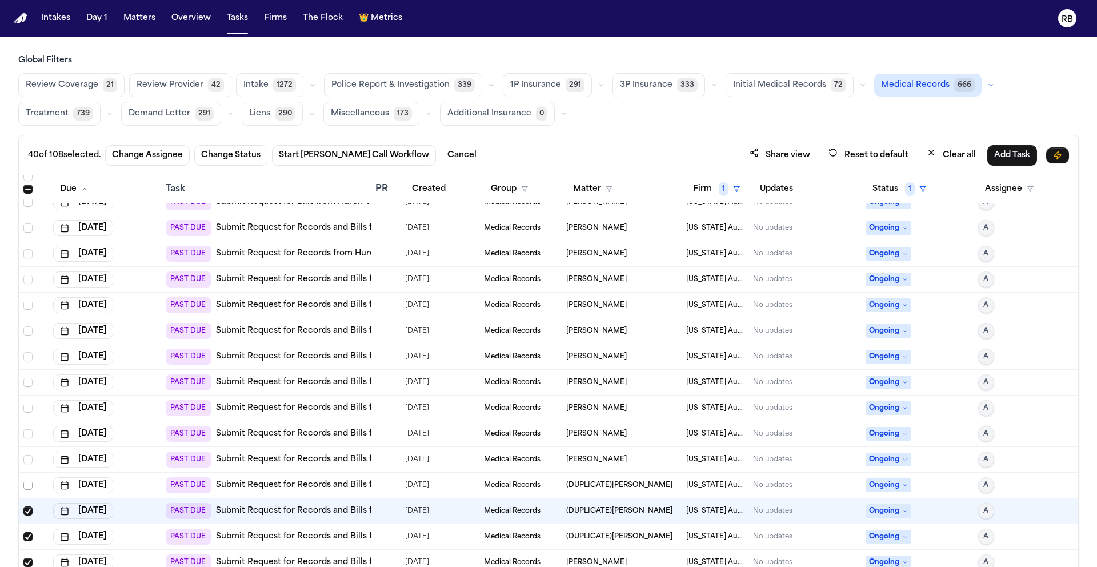
drag, startPoint x: 26, startPoint y: 483, endPoint x: 26, endPoint y: 472, distance: 11.4
click at [26, 483] on span "Select row" at bounding box center [27, 485] width 9 height 9
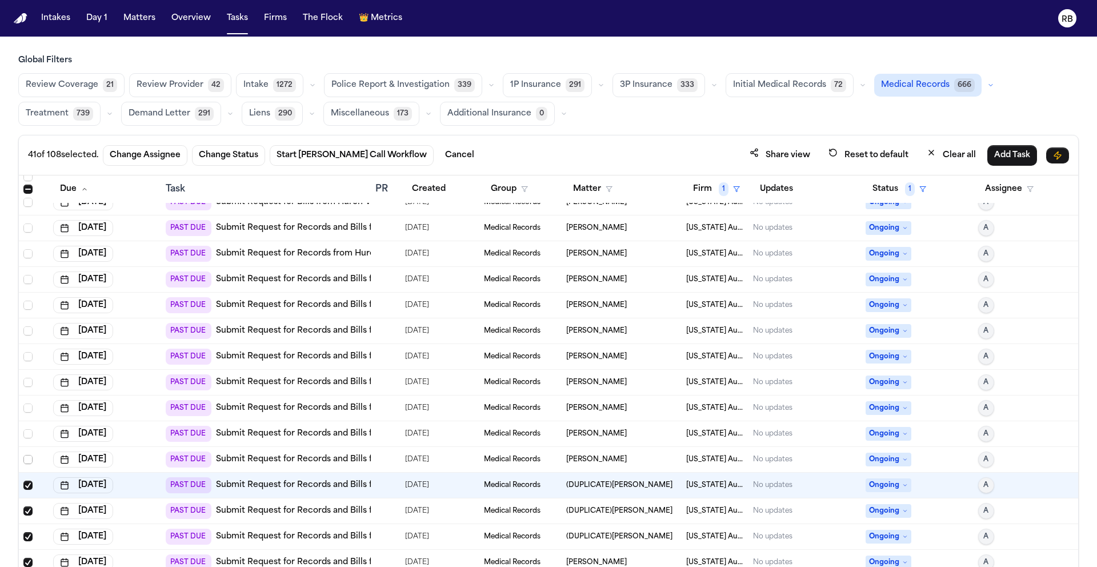
drag, startPoint x: 27, startPoint y: 457, endPoint x: 30, endPoint y: 439, distance: 18.4
click at [27, 457] on span "Select row" at bounding box center [27, 459] width 9 height 9
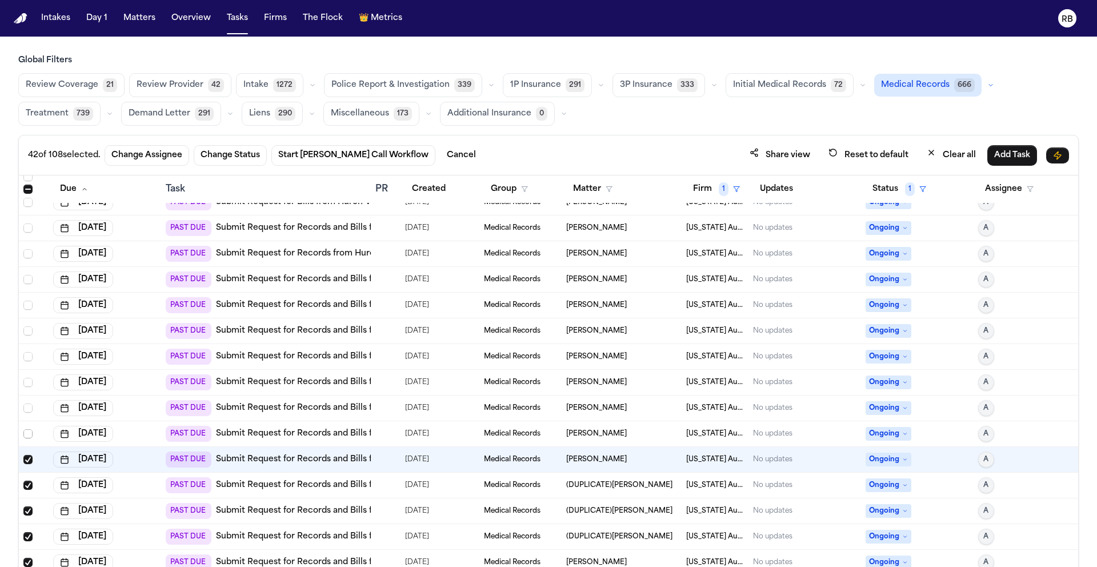
click at [29, 431] on span "Select row" at bounding box center [27, 433] width 9 height 9
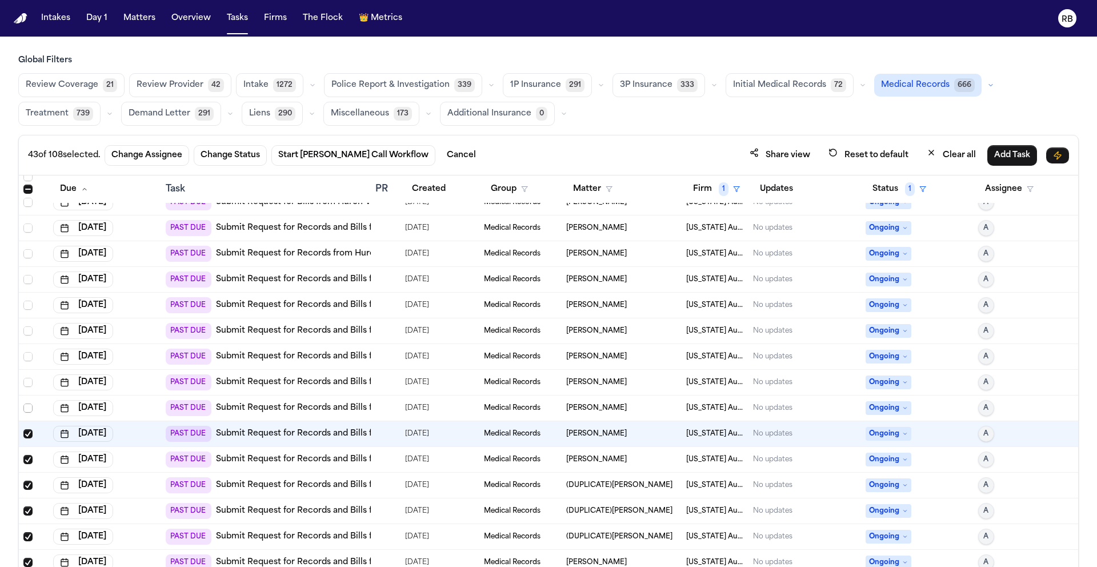
click at [29, 406] on span "Select row" at bounding box center [27, 407] width 9 height 9
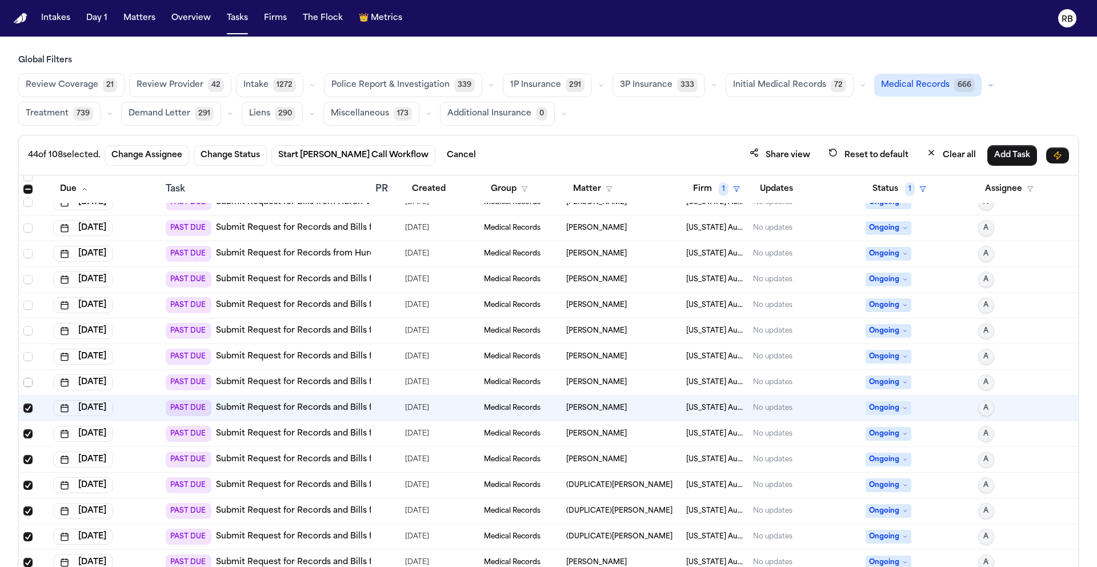
drag, startPoint x: 28, startPoint y: 382, endPoint x: 25, endPoint y: 365, distance: 16.8
click at [28, 382] on span "Select row" at bounding box center [27, 382] width 9 height 9
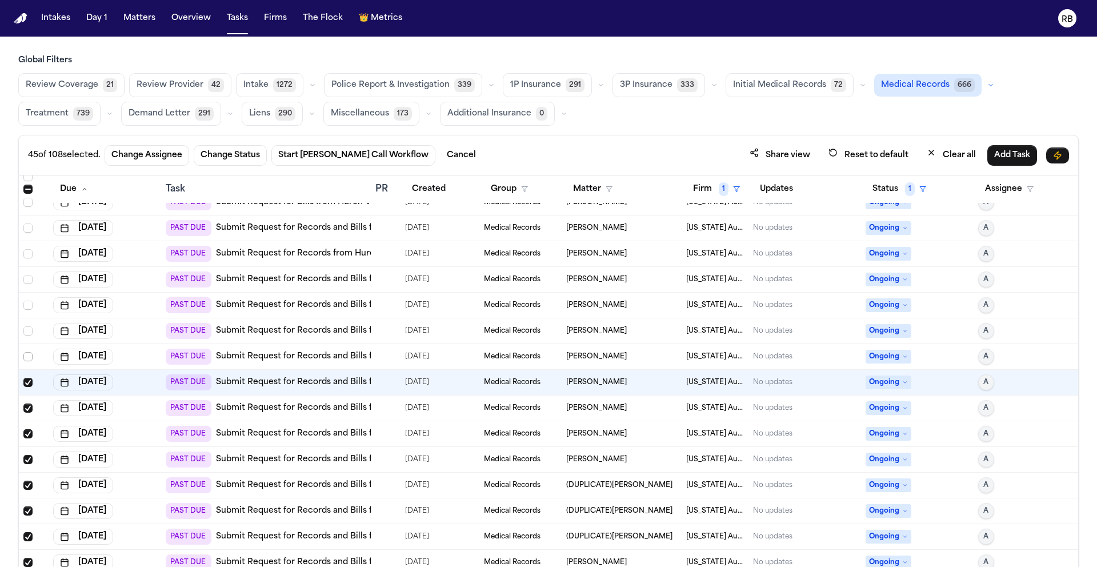
click at [26, 354] on span "Select row" at bounding box center [27, 356] width 9 height 9
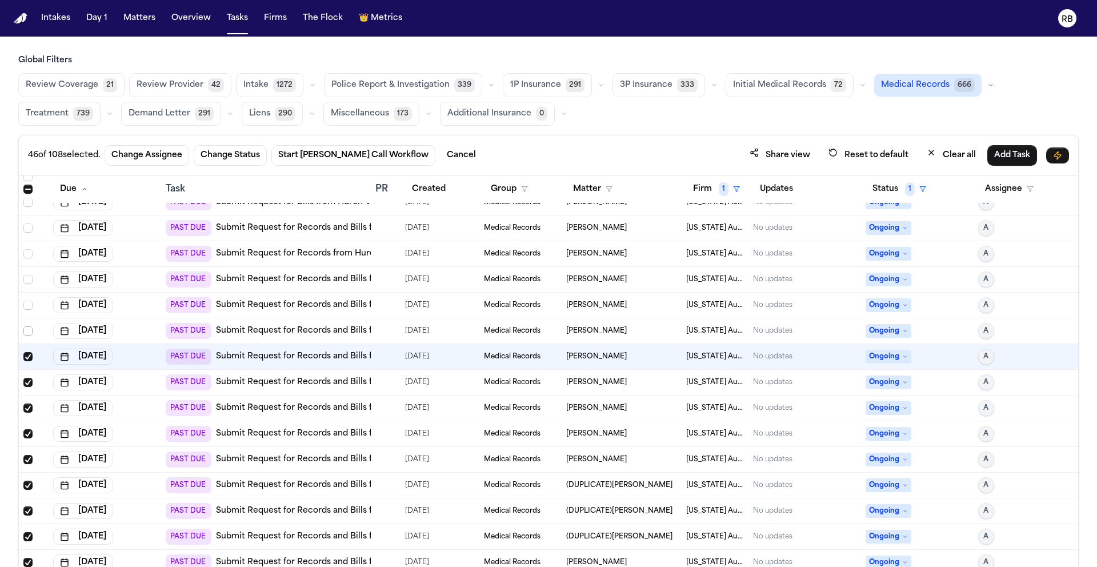
click at [29, 331] on span "Select row" at bounding box center [27, 330] width 9 height 9
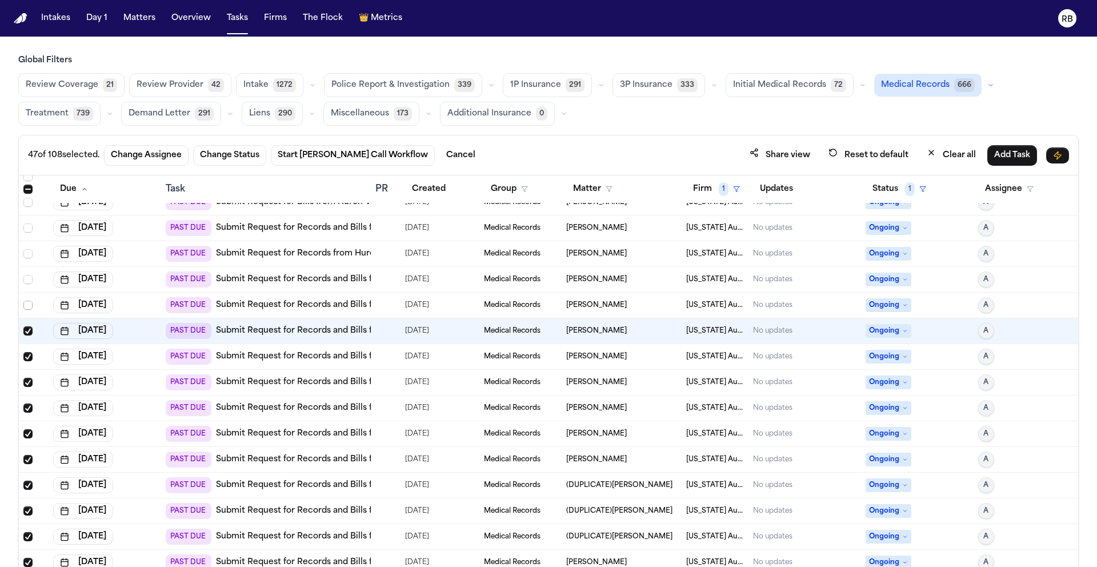
drag, startPoint x: 29, startPoint y: 303, endPoint x: 27, endPoint y: 286, distance: 17.9
click at [29, 303] on span "Select row" at bounding box center [27, 305] width 9 height 9
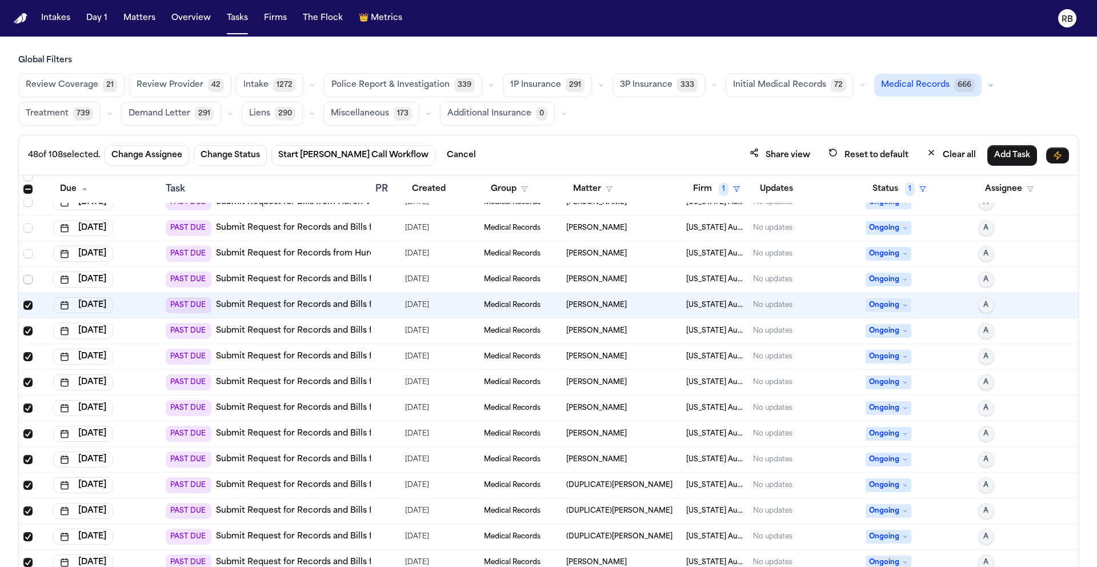
click at [29, 282] on span "Select row" at bounding box center [27, 279] width 9 height 9
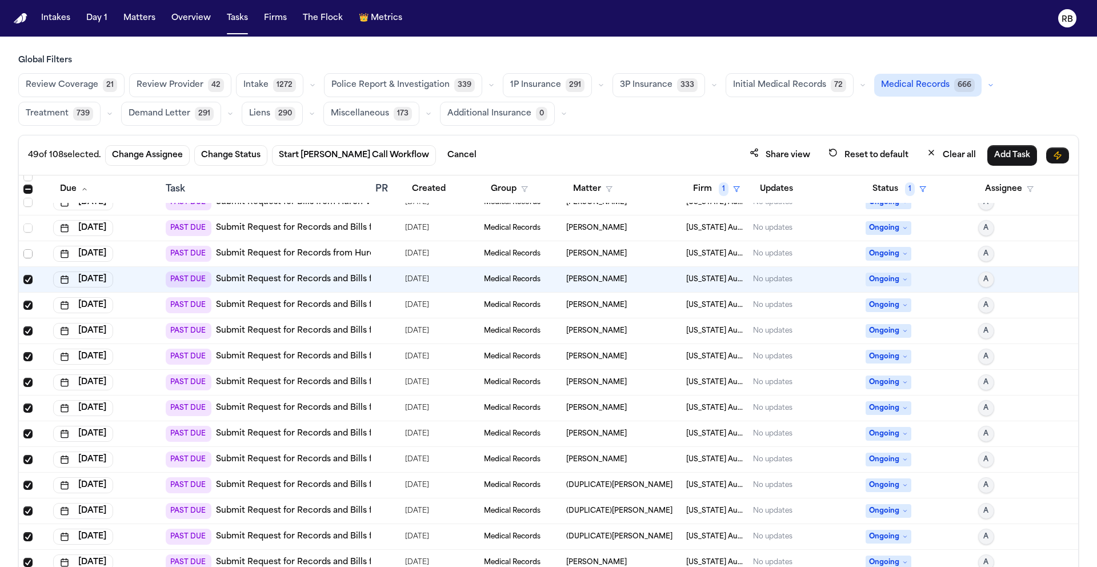
drag, startPoint x: 29, startPoint y: 253, endPoint x: 30, endPoint y: 235, distance: 17.7
click at [29, 253] on span "Select row" at bounding box center [27, 253] width 9 height 9
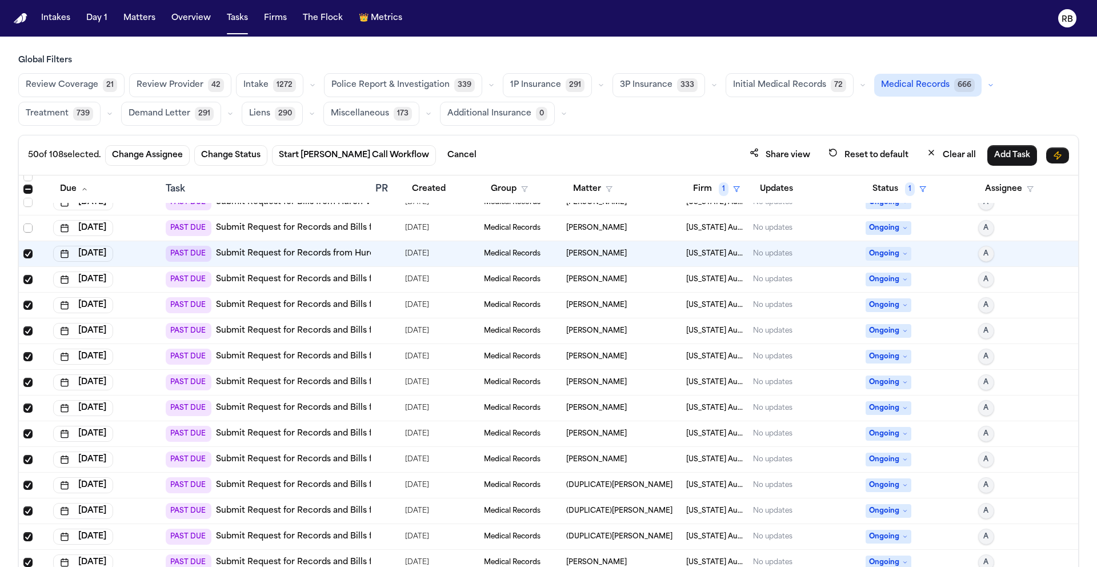
click at [29, 229] on span "Select row" at bounding box center [27, 227] width 9 height 9
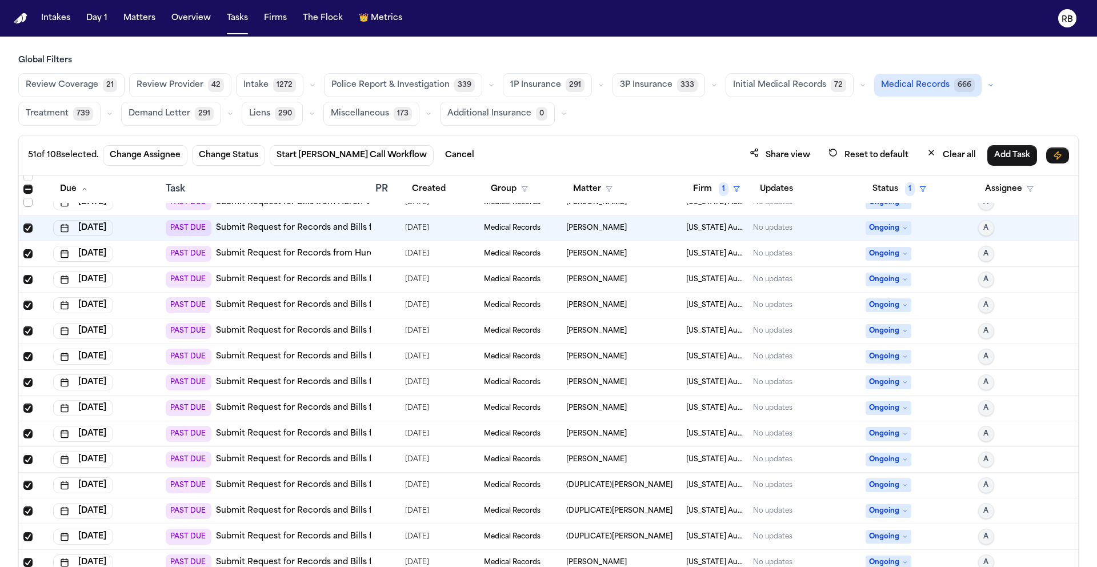
click at [29, 203] on span "Select row" at bounding box center [27, 202] width 9 height 9
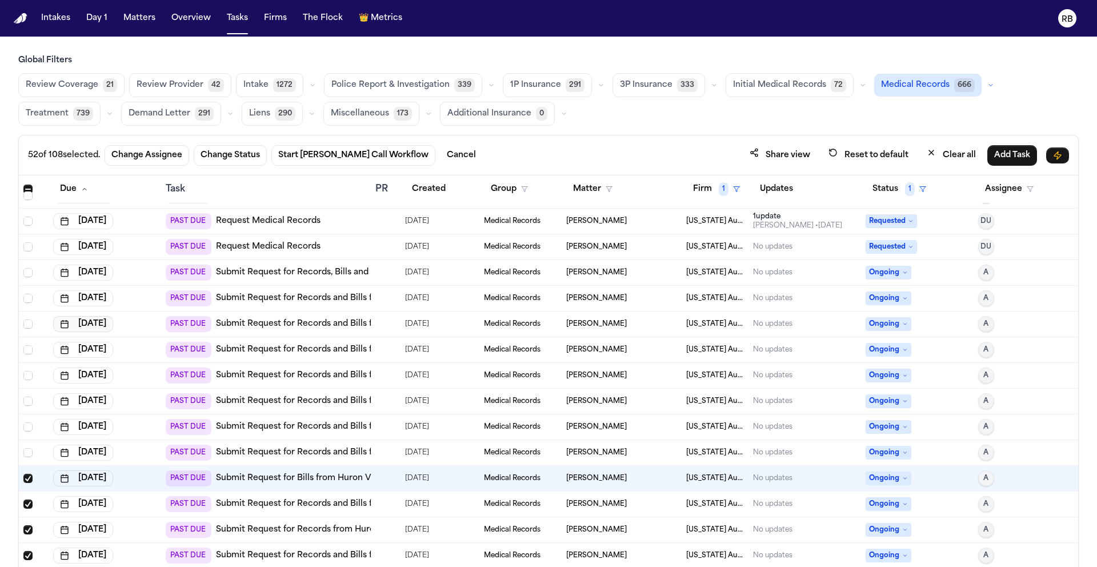
scroll to position [274, 0]
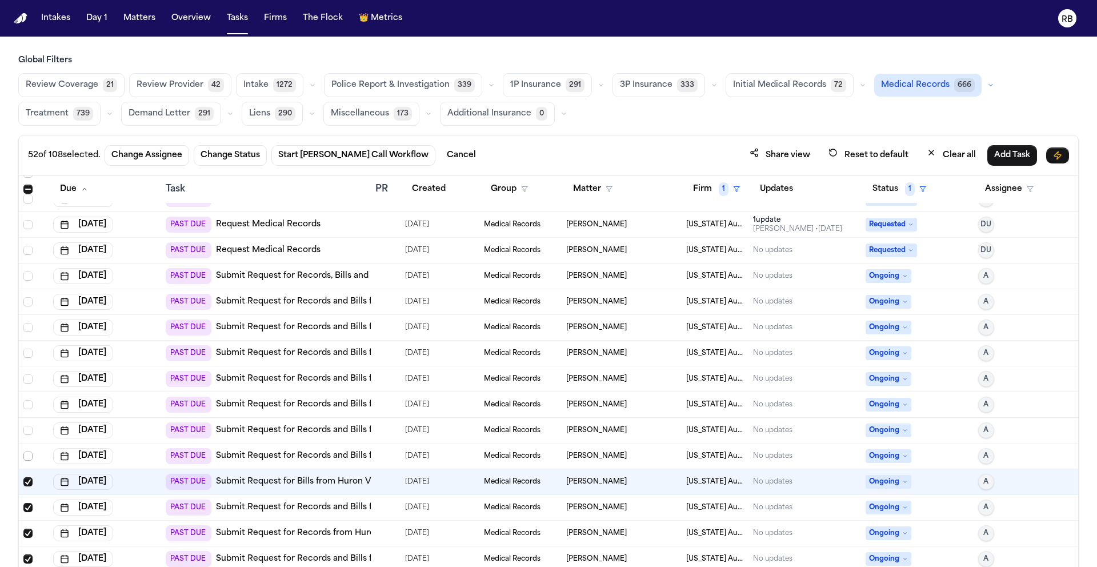
click at [27, 457] on span "Select row" at bounding box center [27, 455] width 9 height 9
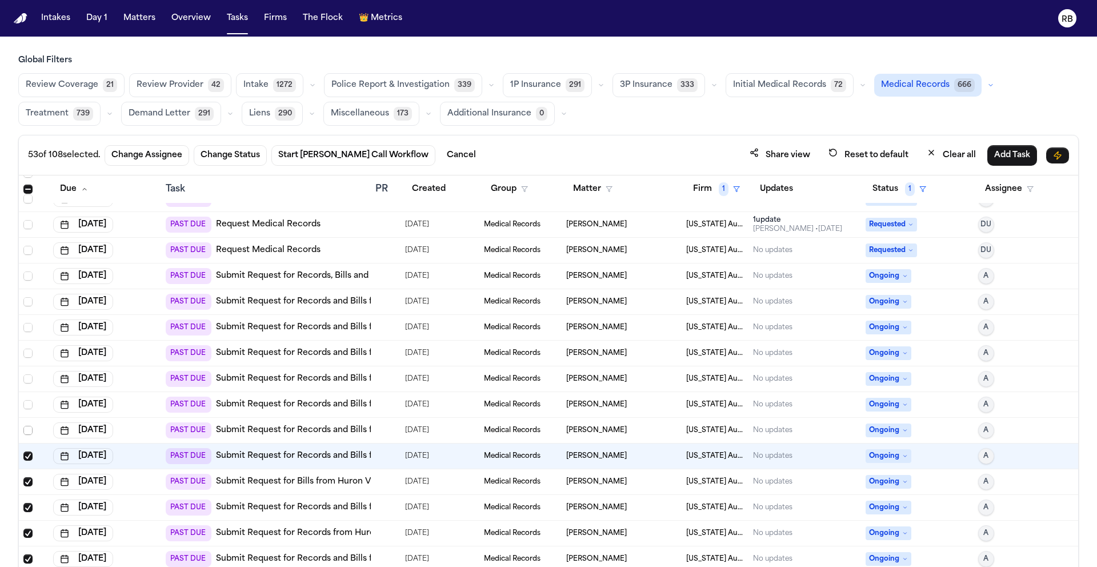
drag, startPoint x: 27, startPoint y: 431, endPoint x: 31, endPoint y: 418, distance: 14.5
click at [27, 431] on span "Select row" at bounding box center [27, 430] width 9 height 9
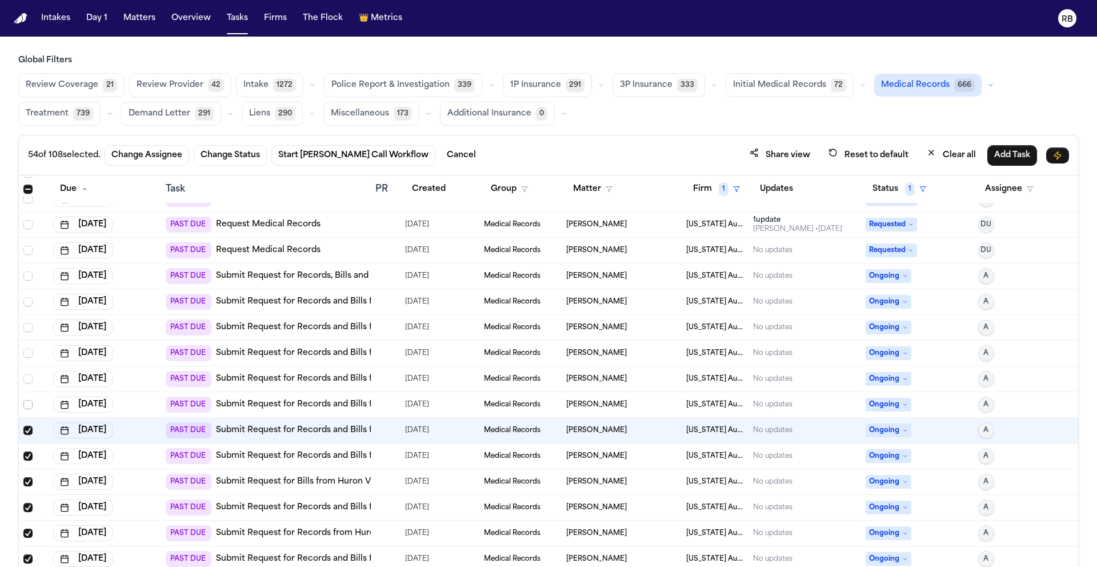
drag, startPoint x: 27, startPoint y: 402, endPoint x: 30, endPoint y: 383, distance: 19.0
click at [27, 402] on span "Select row" at bounding box center [27, 404] width 9 height 9
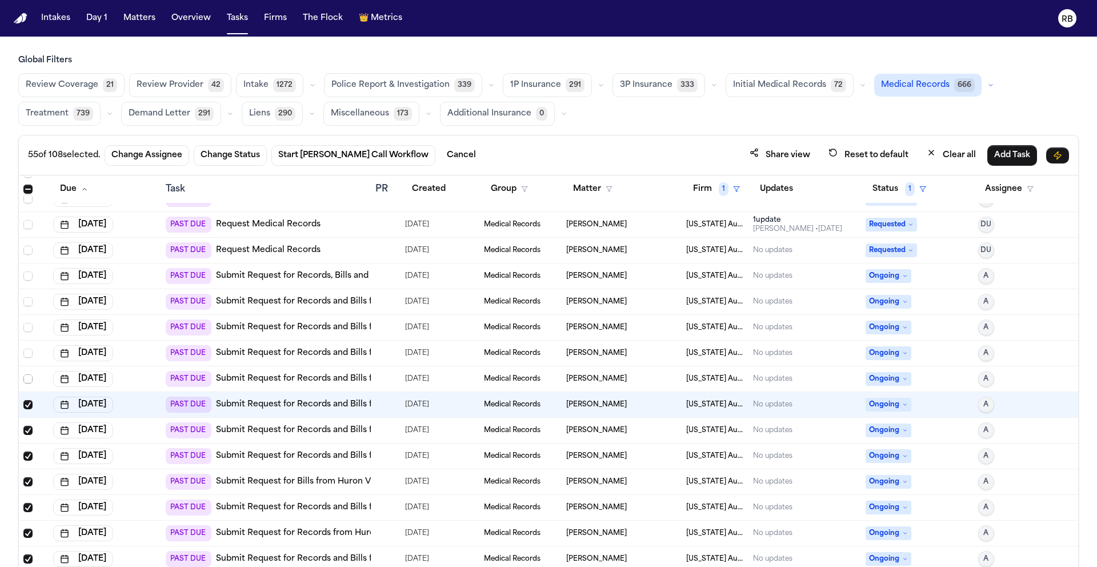
click at [28, 379] on span "Select row" at bounding box center [27, 378] width 9 height 9
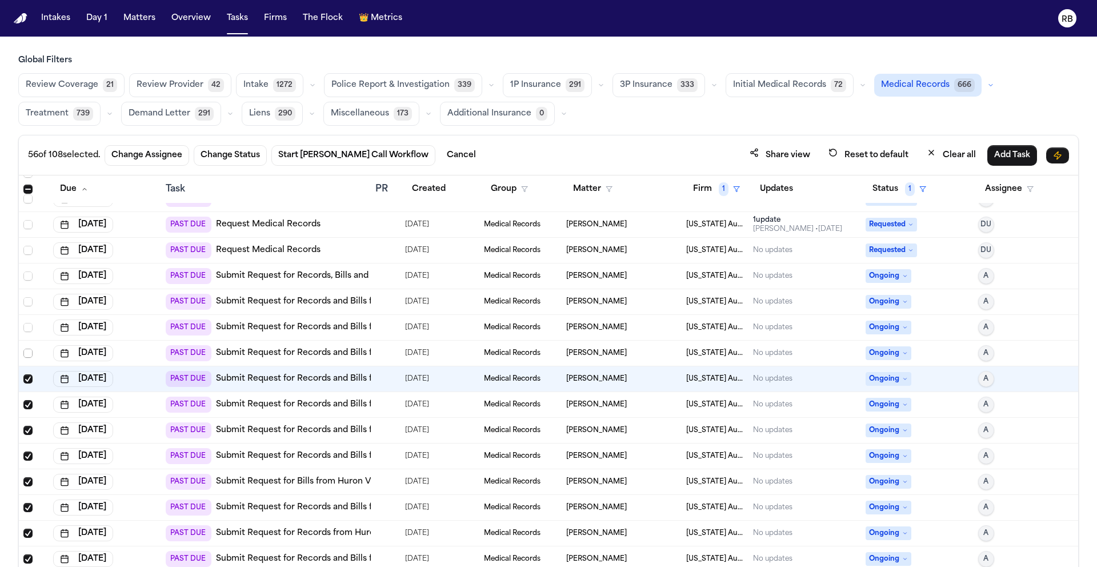
click at [30, 351] on span "Select row" at bounding box center [27, 353] width 9 height 9
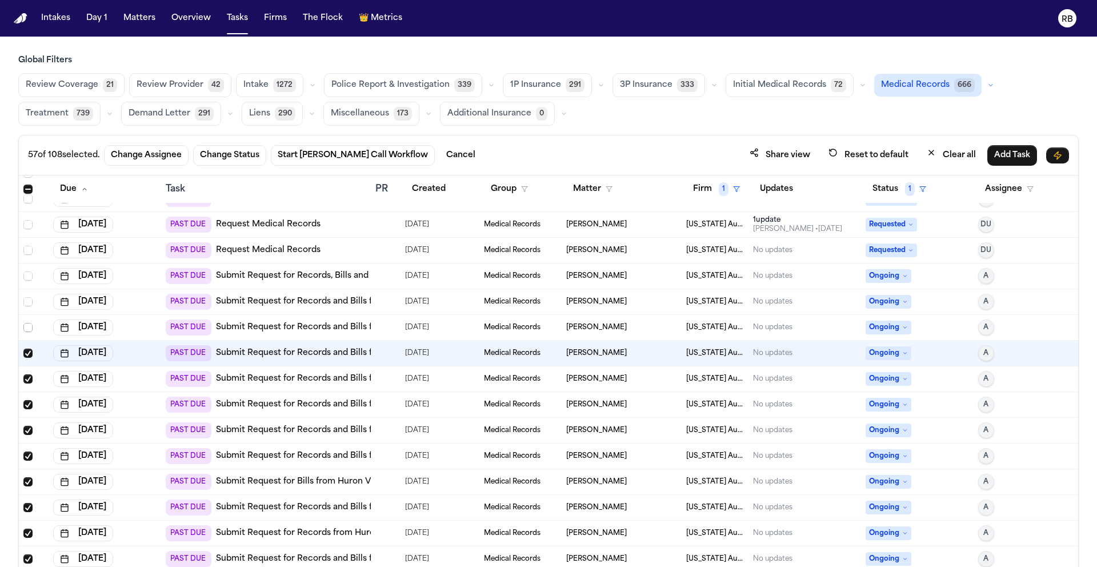
click at [30, 329] on span "Select row" at bounding box center [27, 327] width 9 height 9
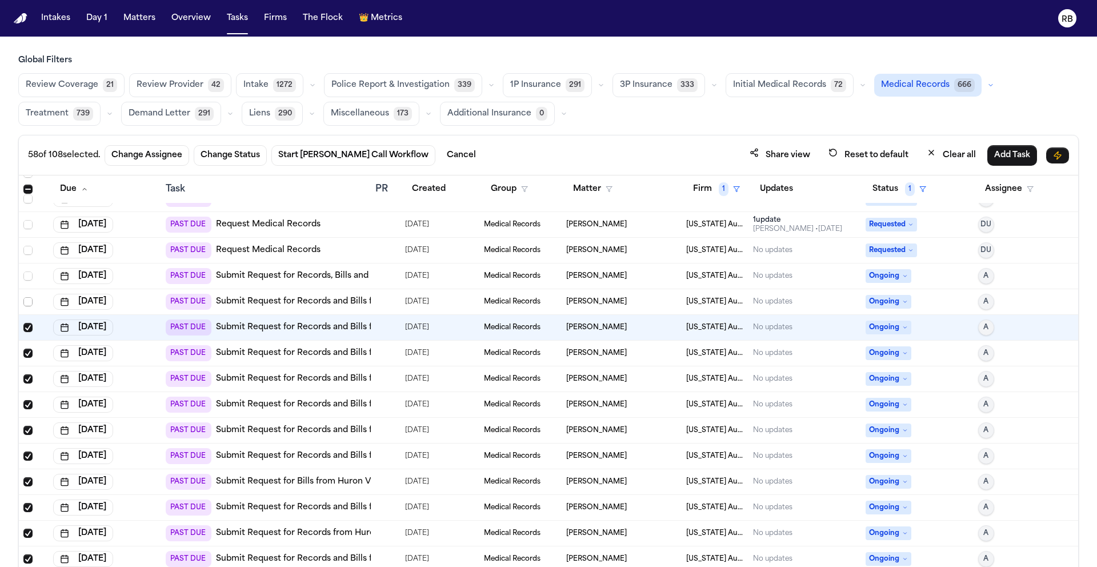
drag, startPoint x: 29, startPoint y: 302, endPoint x: 31, endPoint y: 295, distance: 7.6
click at [29, 302] on span "Select row" at bounding box center [27, 301] width 9 height 9
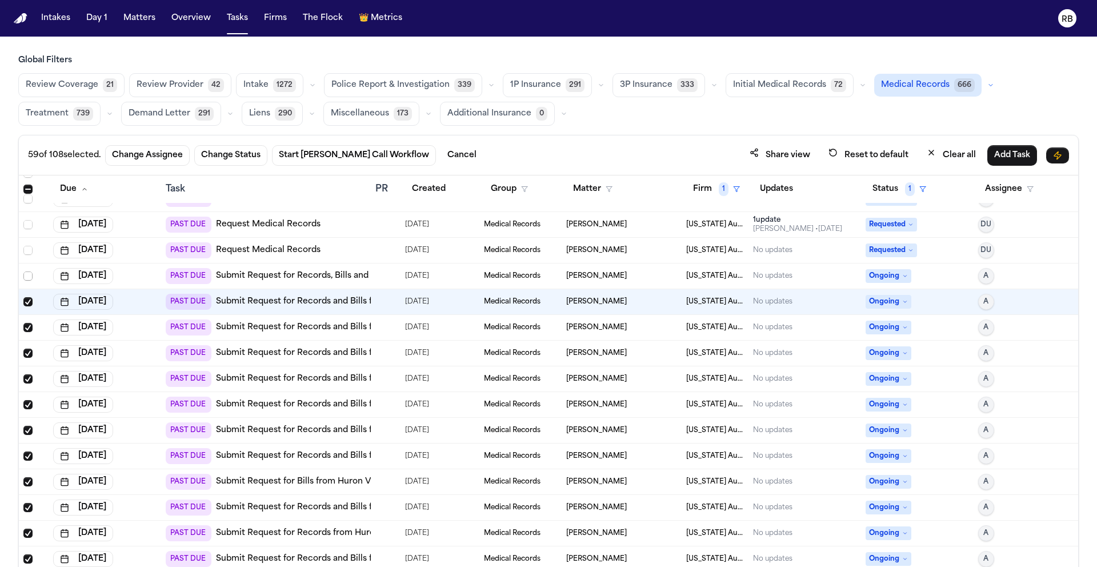
click at [30, 277] on span "Select row" at bounding box center [27, 275] width 9 height 9
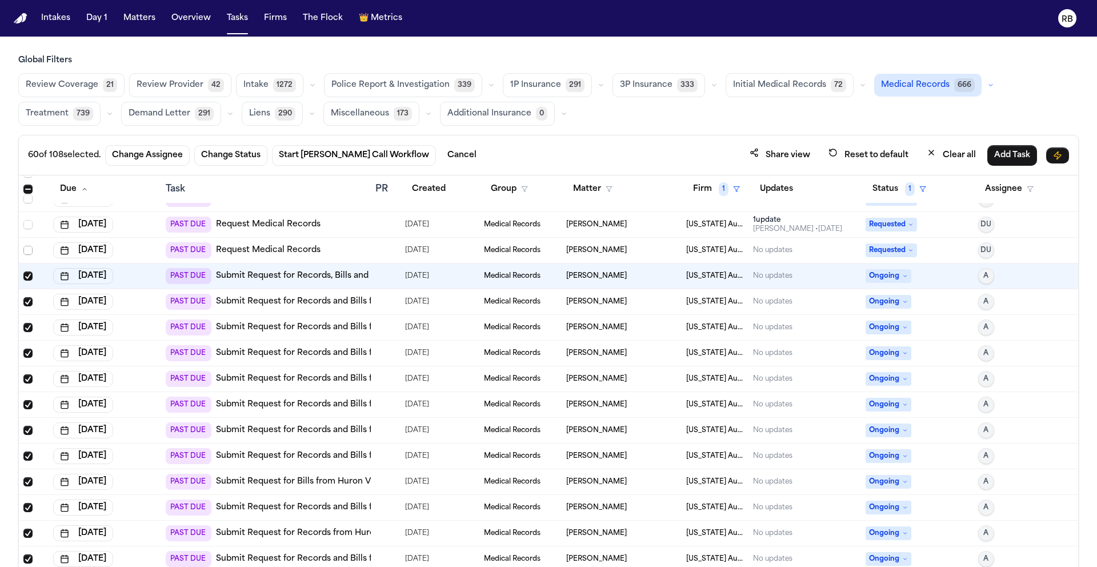
click at [30, 251] on span "Select row" at bounding box center [27, 250] width 9 height 9
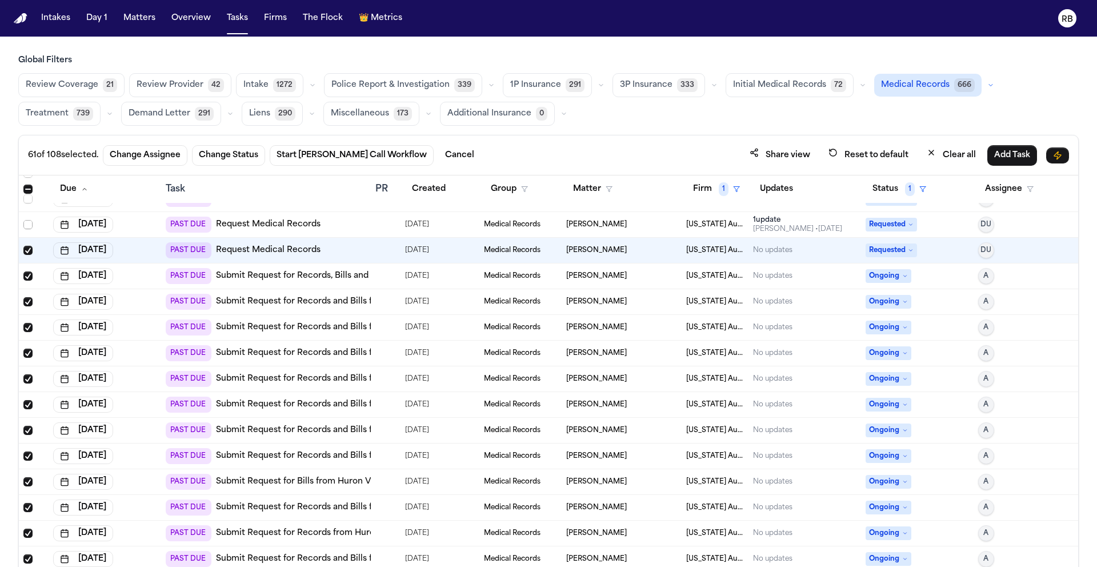
click at [30, 223] on span "Select row" at bounding box center [27, 224] width 9 height 9
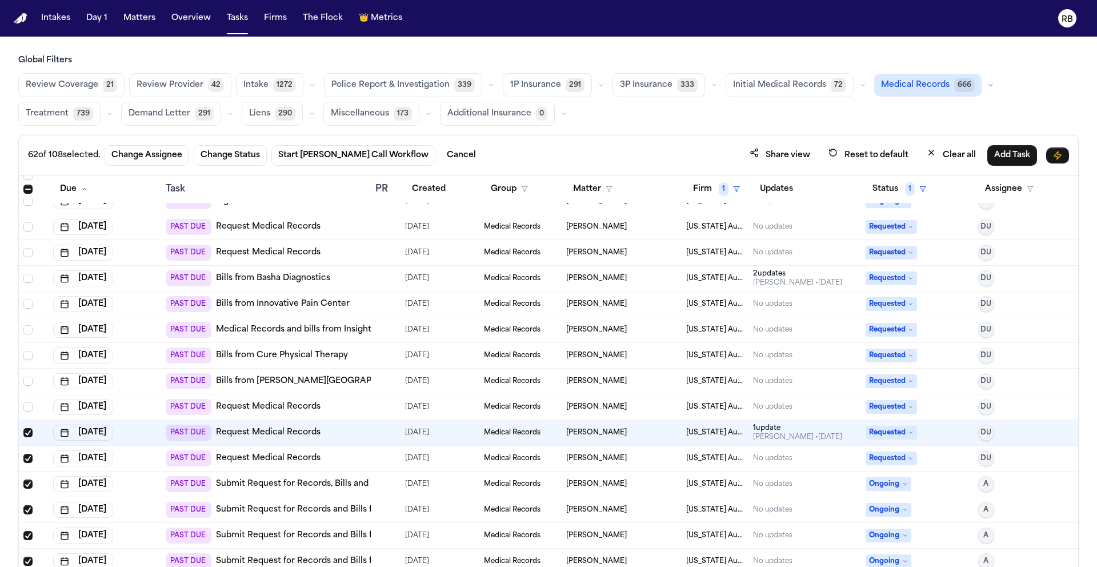
scroll to position [39, 0]
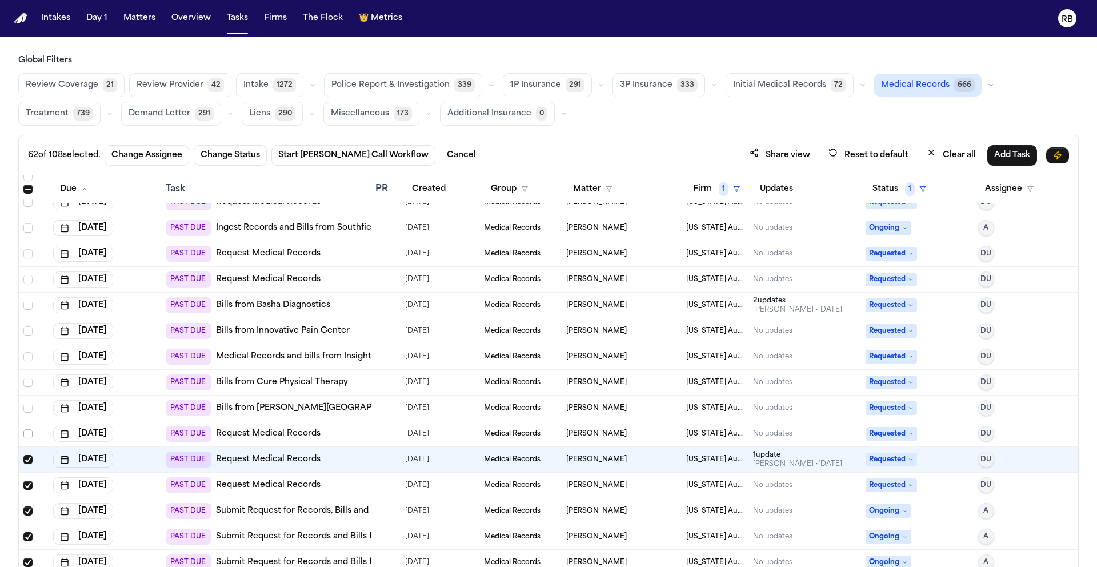
click at [30, 435] on span "Select row" at bounding box center [27, 433] width 9 height 9
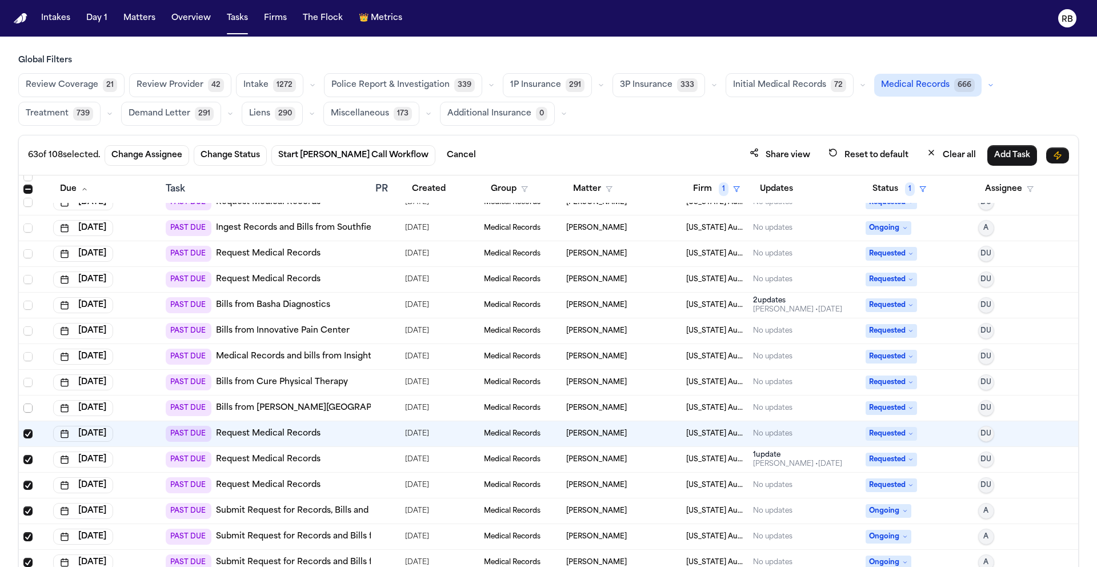
click at [31, 403] on span "Select row" at bounding box center [27, 407] width 9 height 9
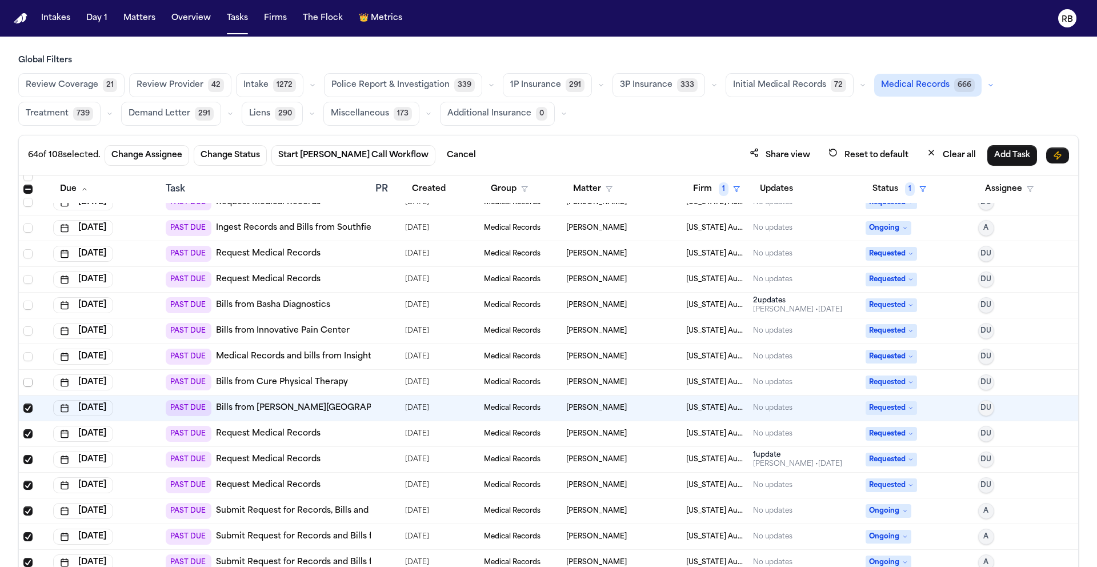
click at [29, 379] on span "Select row" at bounding box center [27, 382] width 9 height 9
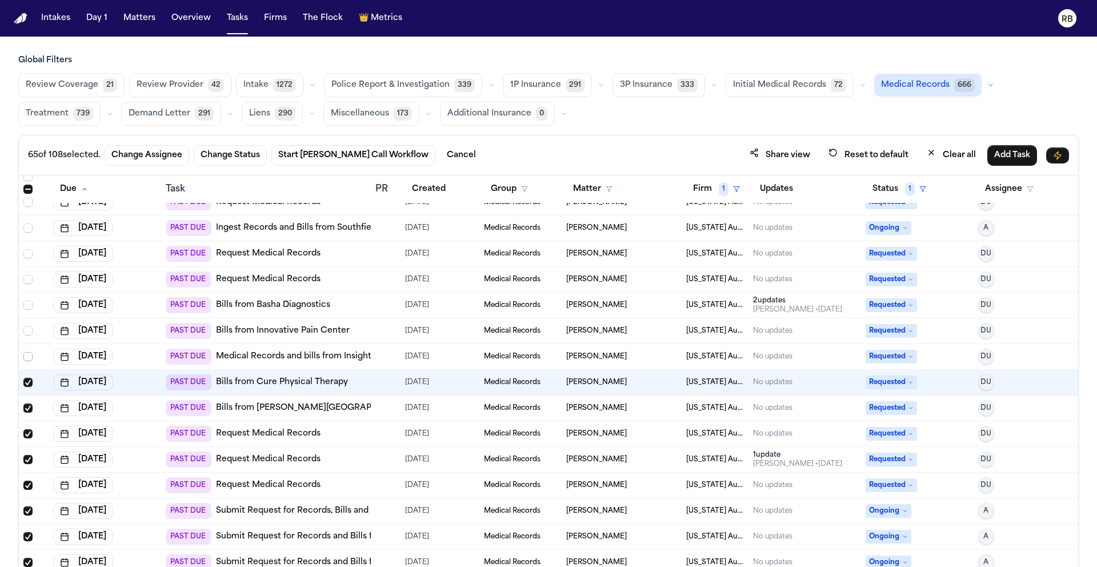
click at [28, 357] on span "Select row" at bounding box center [27, 356] width 9 height 9
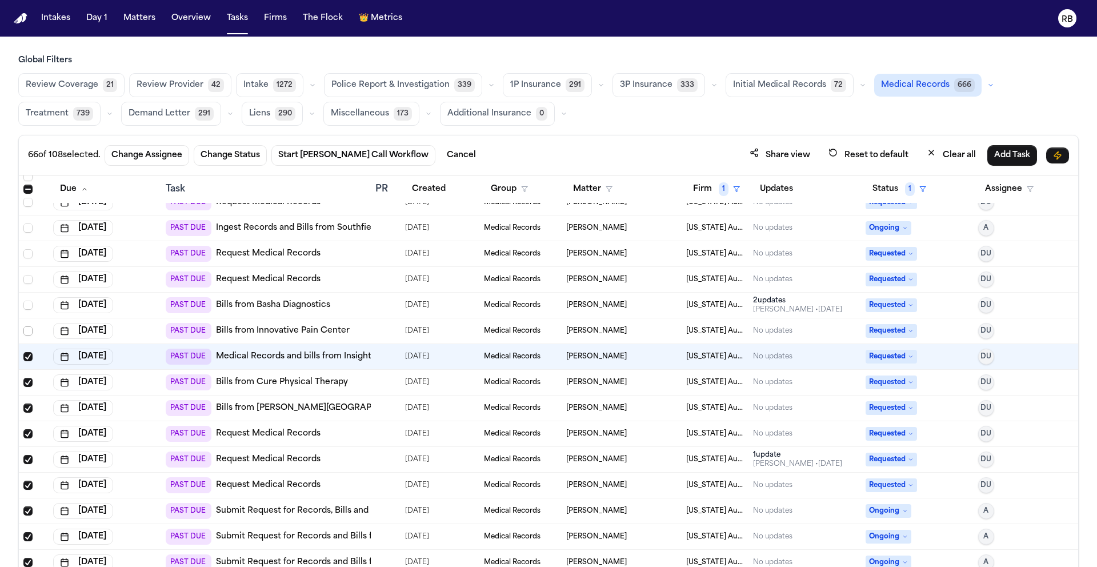
click at [31, 327] on span "Select row" at bounding box center [27, 330] width 9 height 9
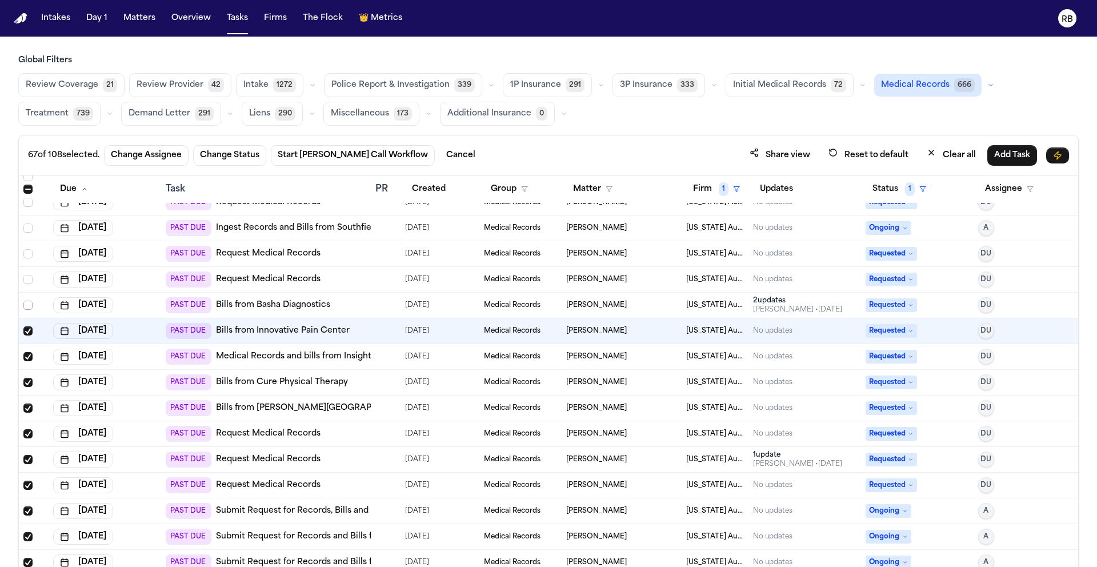
click at [30, 302] on span "Select row" at bounding box center [27, 305] width 9 height 9
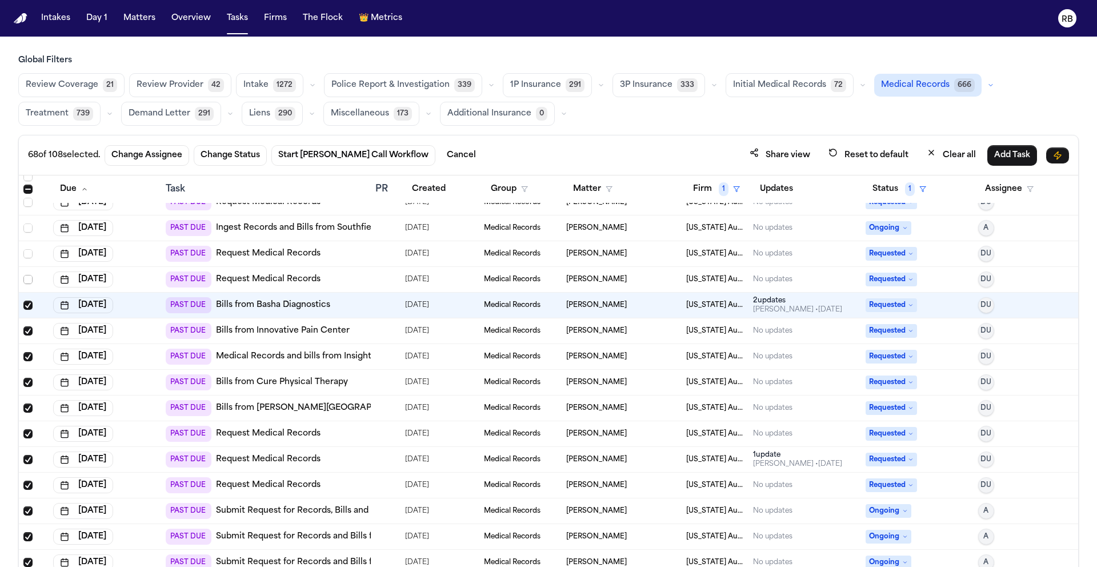
click at [32, 277] on span "Select row" at bounding box center [27, 279] width 9 height 9
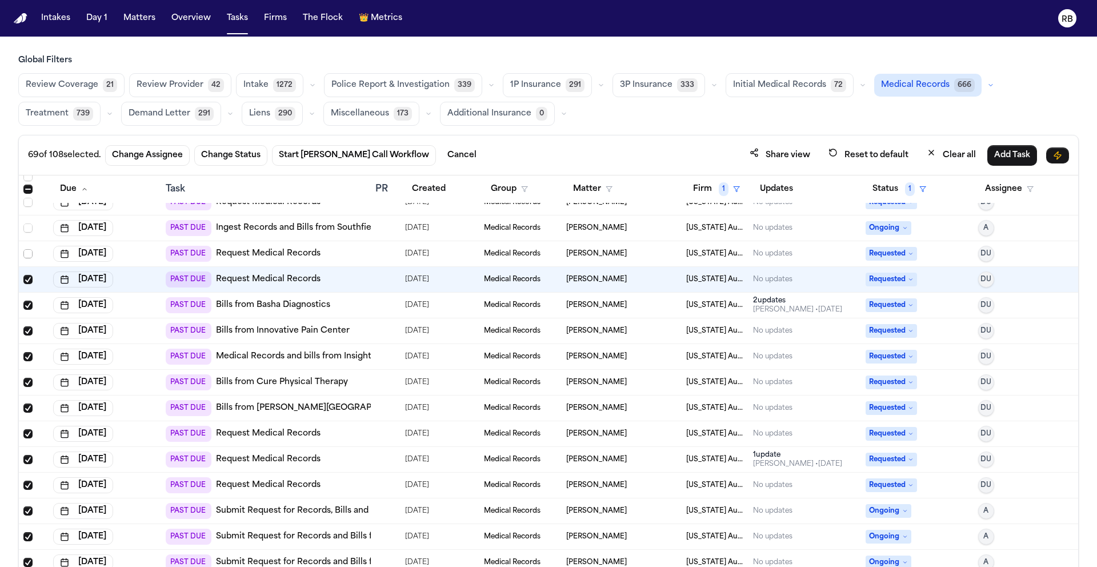
click at [31, 252] on span "Select row" at bounding box center [27, 253] width 9 height 9
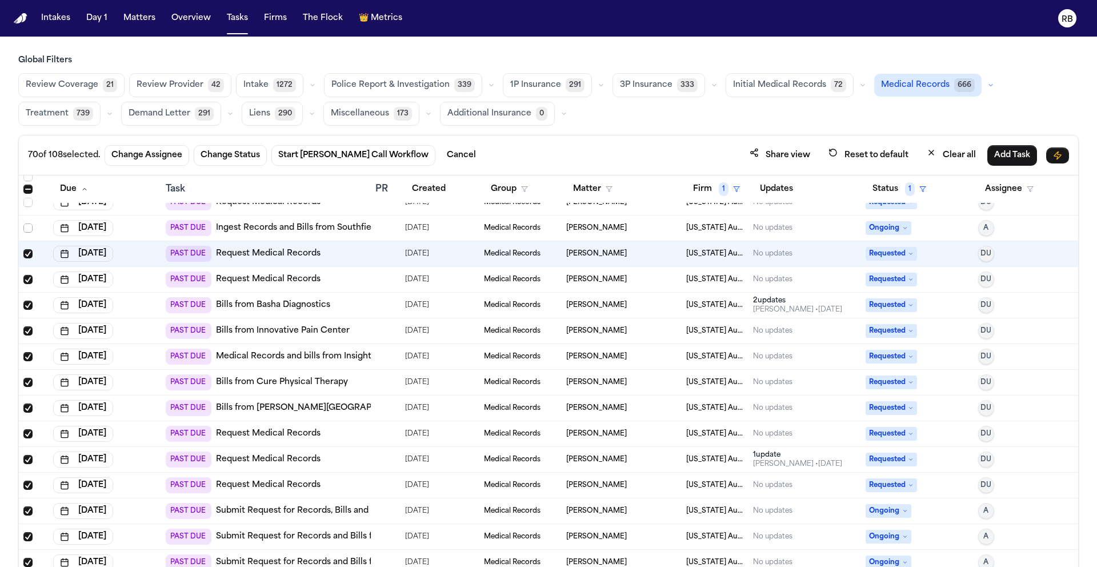
click at [30, 229] on span "Select row" at bounding box center [27, 227] width 9 height 9
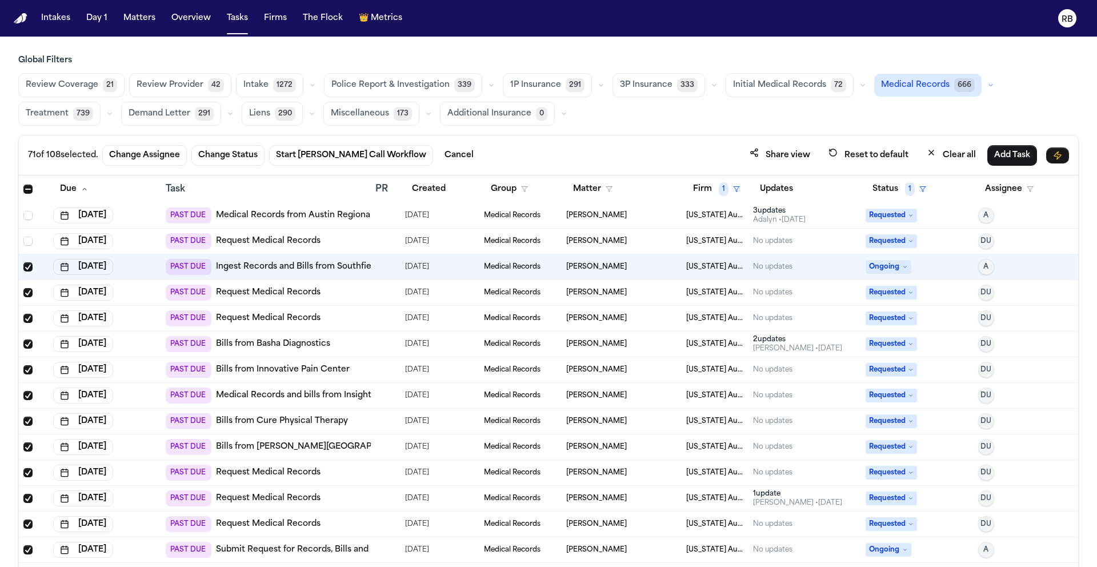
scroll to position [0, 0]
click at [30, 241] on span "Select row" at bounding box center [27, 241] width 9 height 9
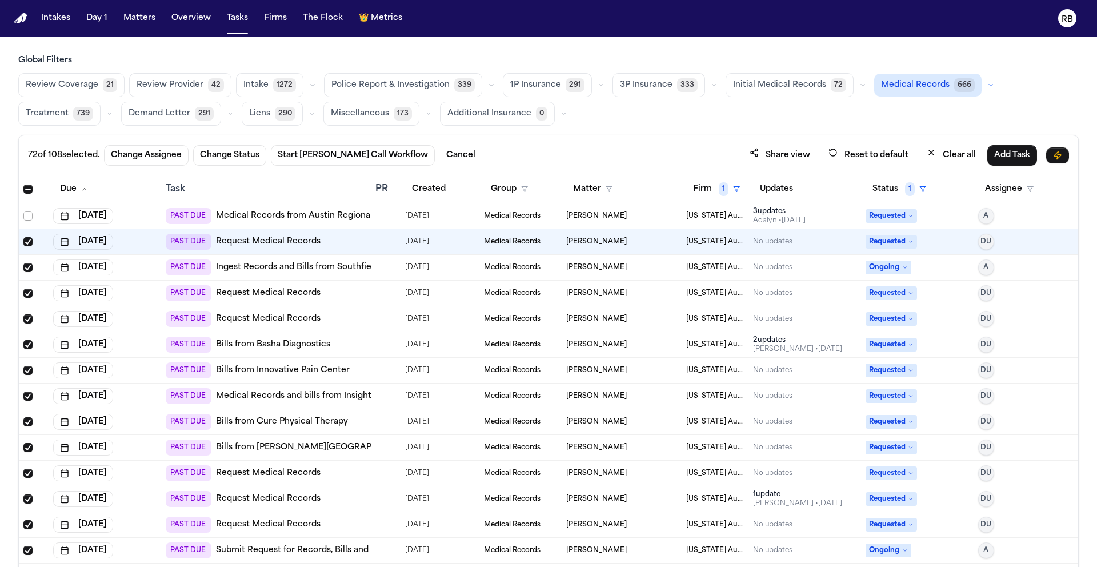
click at [30, 215] on span "Select row" at bounding box center [27, 215] width 9 height 9
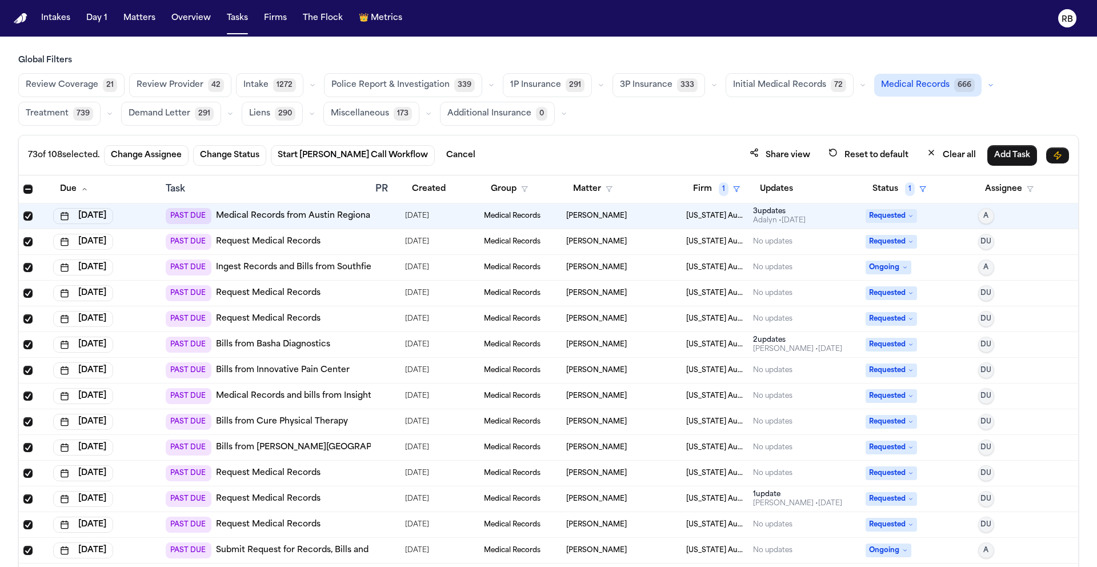
click at [383, 216] on div at bounding box center [385, 215] width 21 height 9
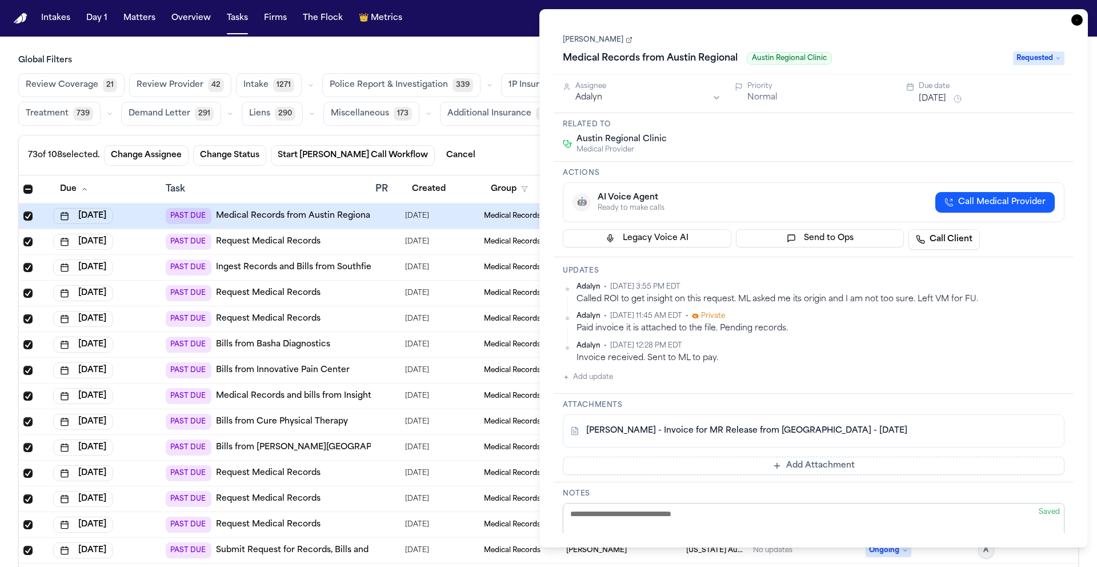
click at [1006, 361] on div "Invoice received. Sent to ML to pay." at bounding box center [821, 358] width 488 height 11
click at [1005, 359] on div "Invoice received. Sent to ML to pay." at bounding box center [821, 358] width 488 height 11
click at [805, 433] on link "[PERSON_NAME] - Invoice for MR Release from [GEOGRAPHIC_DATA] - [DATE]" at bounding box center [746, 430] width 321 height 11
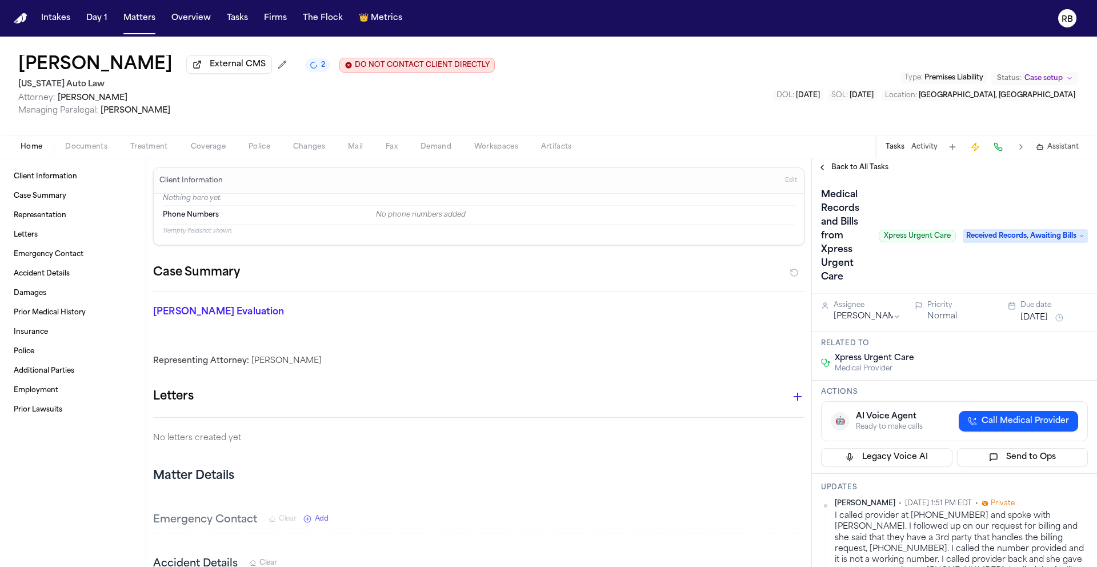
click at [631, 91] on div "Chloe Tostige External CMS 2 DO NOT CONTACT CLIENT DIRECTLY DO NOT CONTACT Mich…" at bounding box center [548, 86] width 1097 height 98
click at [617, 98] on div "Chloe Tostige External CMS 2 DO NOT CONTACT CLIENT DIRECTLY DO NOT CONTACT Mich…" at bounding box center [548, 86] width 1097 height 98
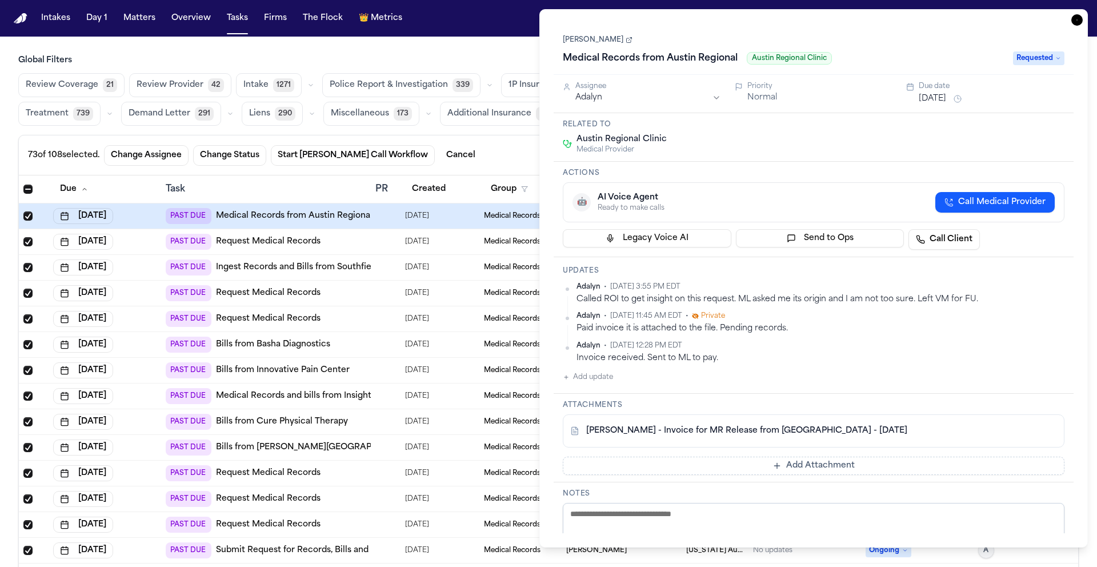
click at [703, 432] on link "[PERSON_NAME] - Invoice for MR Release from [GEOGRAPHIC_DATA] - [DATE]" at bounding box center [746, 430] width 321 height 11
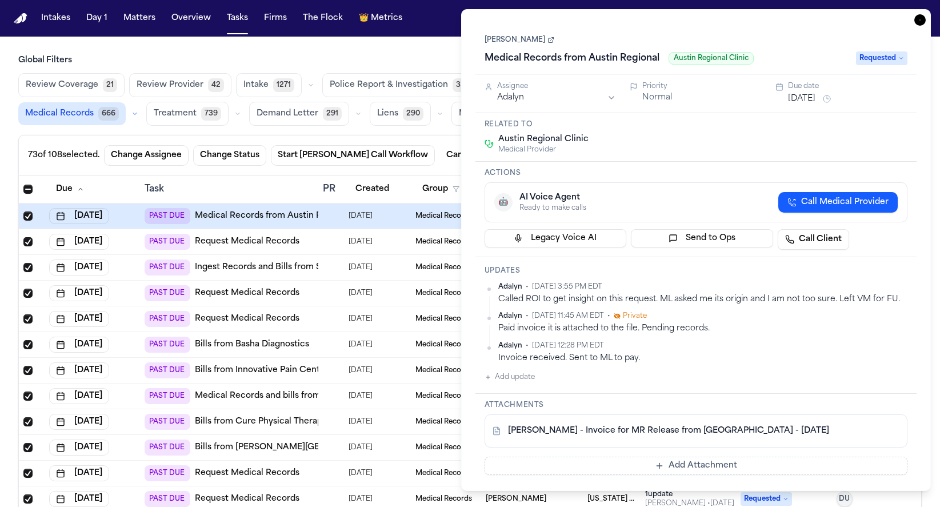
click at [649, 430] on link "[PERSON_NAME] - Invoice for MR Release from [GEOGRAPHIC_DATA] - [DATE]" at bounding box center [668, 430] width 321 height 11
click at [517, 374] on button "Add update" at bounding box center [510, 377] width 50 height 14
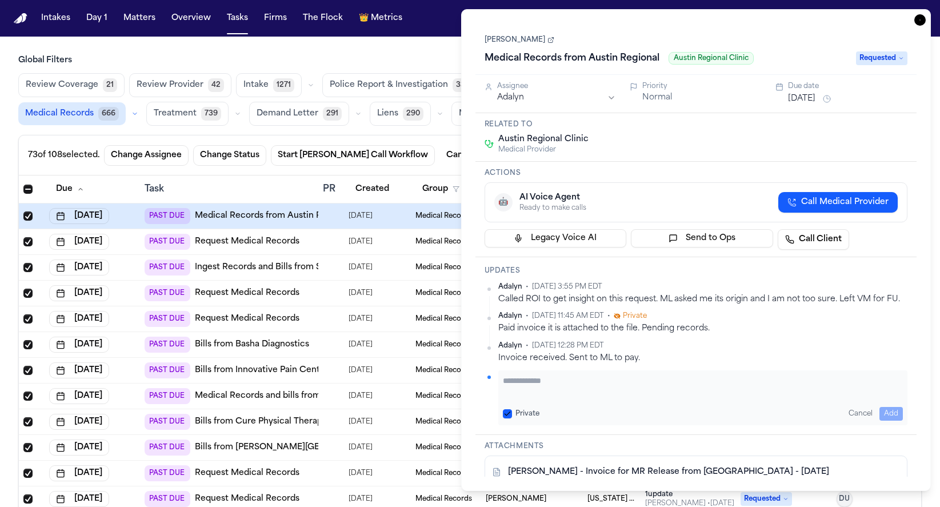
drag, startPoint x: 596, startPoint y: 389, endPoint x: 590, endPoint y: 382, distance: 9.4
click at [596, 390] on textarea "Add your update" at bounding box center [703, 386] width 401 height 23
type textarea "**********"
click at [898, 412] on button "Add" at bounding box center [890, 414] width 23 height 14
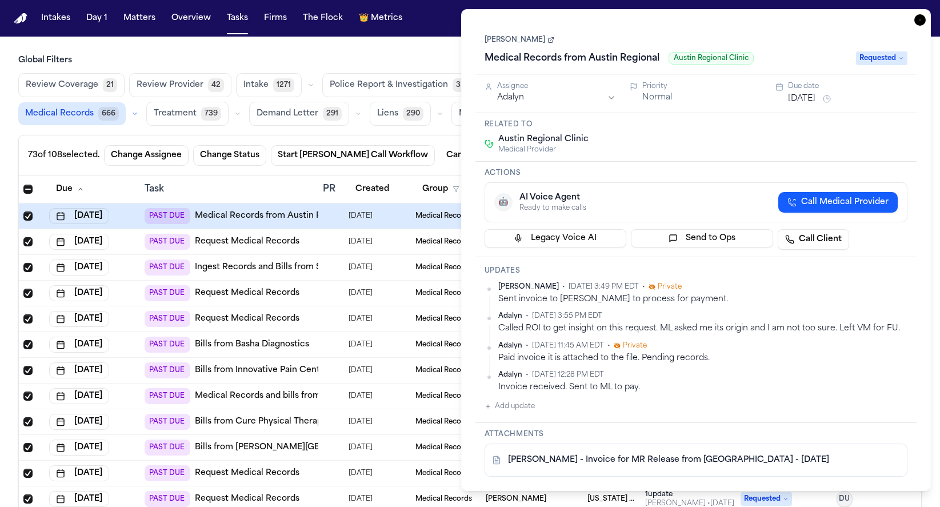
click at [609, 99] on html "Intakes Day 1 Matters Overview Tasks Firms The Flock 👑 Metrics RB Global Filter…" at bounding box center [470, 253] width 940 height 507
click at [815, 95] on button "[DATE]" at bounding box center [801, 98] width 27 height 11
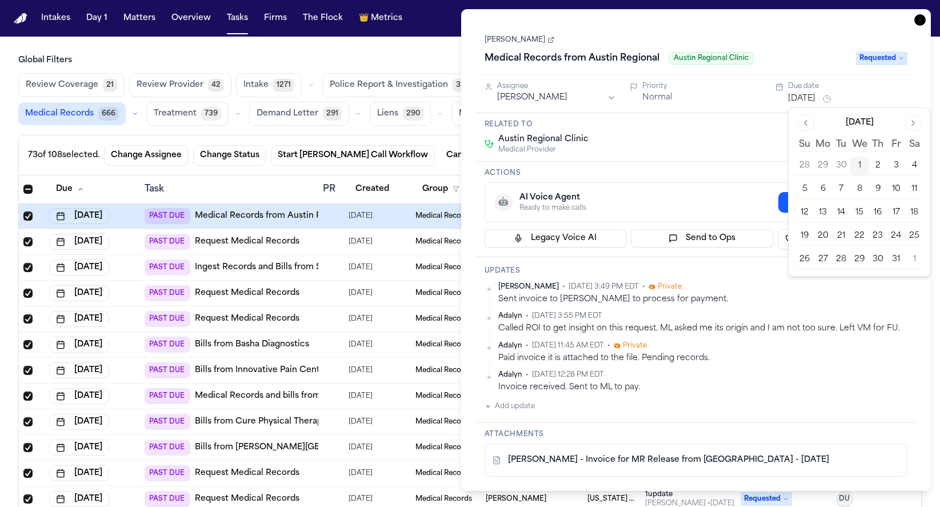
click at [863, 186] on button "8" at bounding box center [859, 189] width 18 height 18
click at [742, 145] on div "Austin Regional Clinic Medical Provider" at bounding box center [696, 144] width 423 height 21
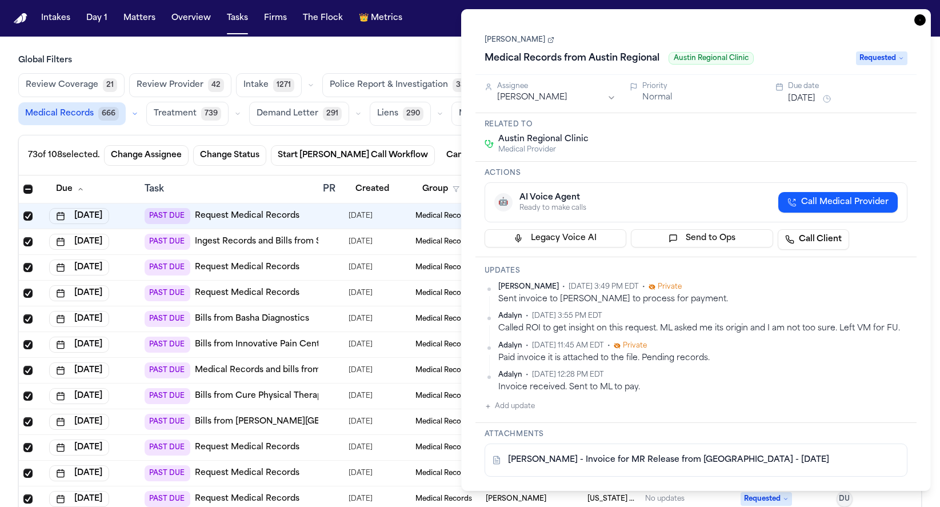
click at [919, 23] on icon "button" at bounding box center [919, 19] width 11 height 11
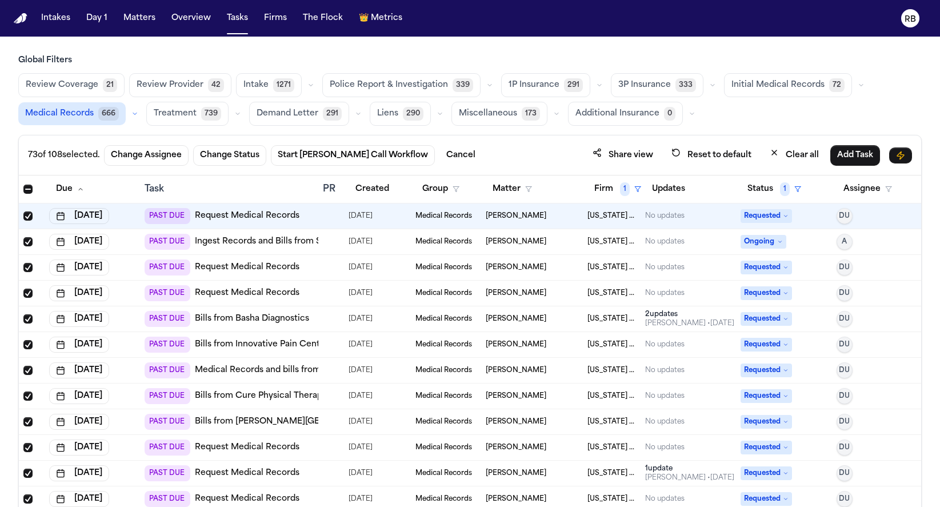
click at [795, 114] on div "Review Coverage 21 Review Provider 42 Intake 1271 Police Report & Investigation…" at bounding box center [469, 99] width 903 height 53
click at [858, 114] on div "Review Coverage 21 Review Provider 42 Intake 1271 Police Report & Investigation…" at bounding box center [469, 99] width 903 height 53
click at [498, 187] on button "Matter" at bounding box center [512, 189] width 53 height 21
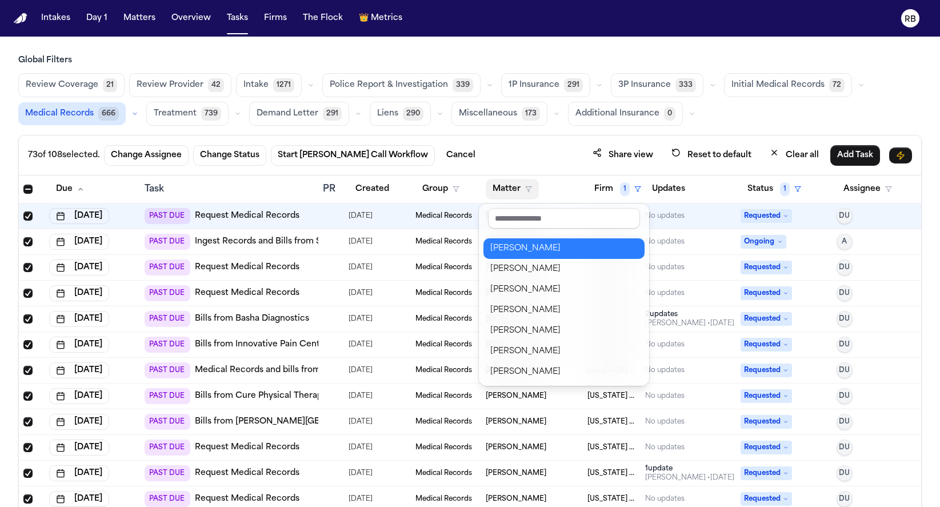
click at [538, 242] on div "[PERSON_NAME]" at bounding box center [563, 249] width 147 height 14
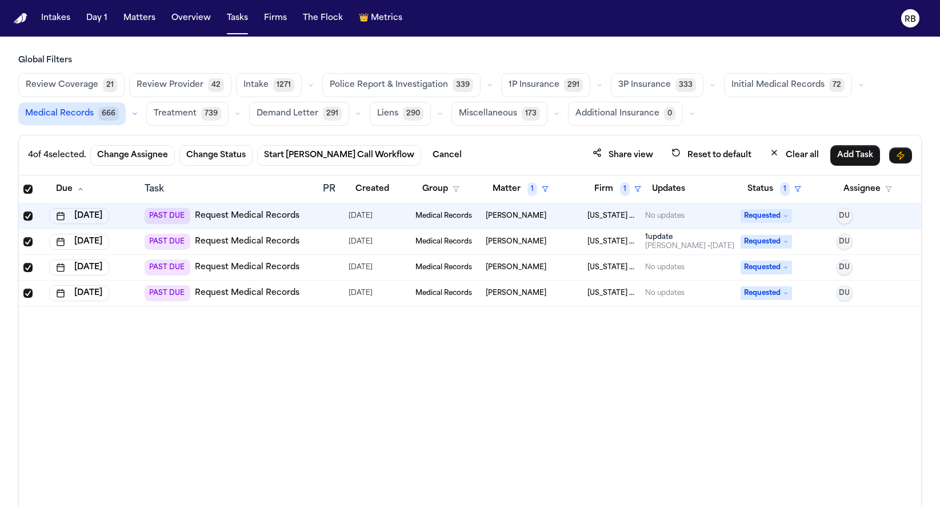
click at [400, 359] on div "Due Task PR Created Group Matter 1 Firm 1 Updates Status 1 Assignee Sep 18, 202…" at bounding box center [470, 365] width 902 height 381
click at [321, 214] on td at bounding box center [331, 216] width 26 height 26
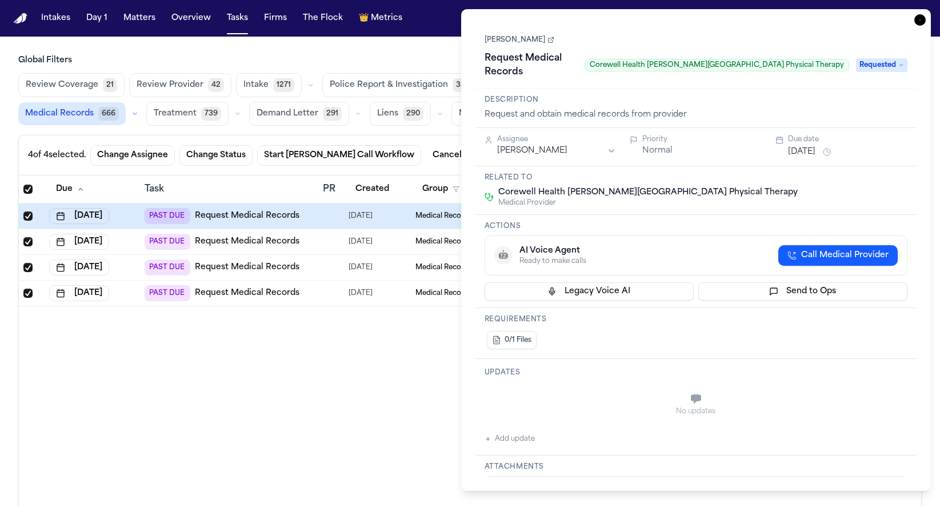
drag, startPoint x: 785, startPoint y: 361, endPoint x: 783, endPoint y: 370, distance: 9.9
click at [785, 360] on div "Updates No updates Add update" at bounding box center [696, 407] width 442 height 97
click at [512, 41] on link "[PERSON_NAME]" at bounding box center [520, 39] width 70 height 9
click at [385, 361] on div "Due Task PR Created Group Matter 1 Firm 1 Updates Status 1 Assignee Sep 18, 202…" at bounding box center [470, 365] width 902 height 381
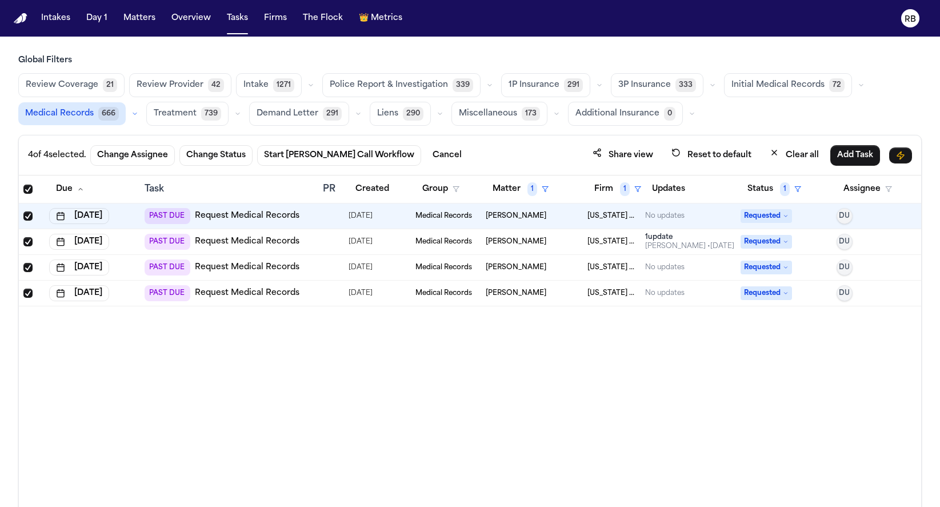
click at [327, 242] on div at bounding box center [327, 241] width 9 height 9
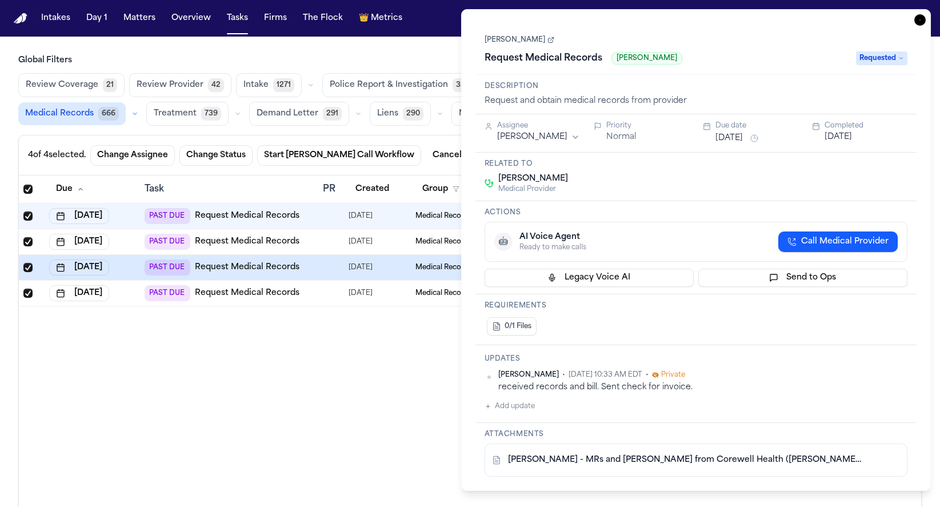
click at [916, 18] on icon "button" at bounding box center [919, 19] width 11 height 11
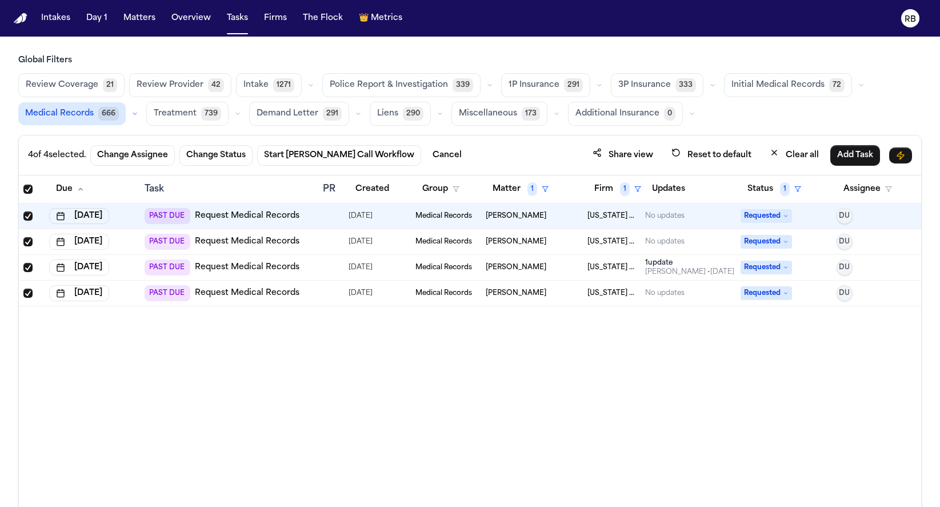
click at [315, 213] on td "PAST DUE Request Medical Records" at bounding box center [229, 216] width 178 height 26
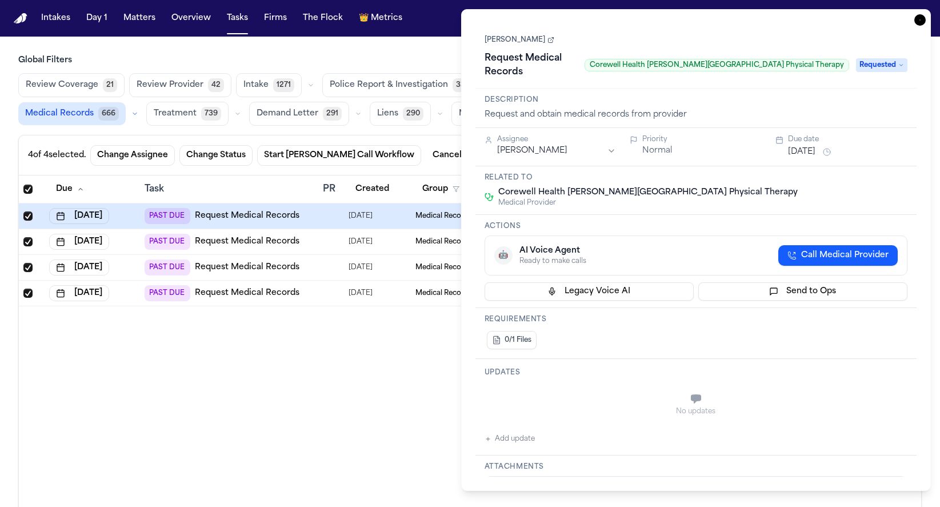
click at [923, 22] on icon "button" at bounding box center [919, 19] width 11 height 11
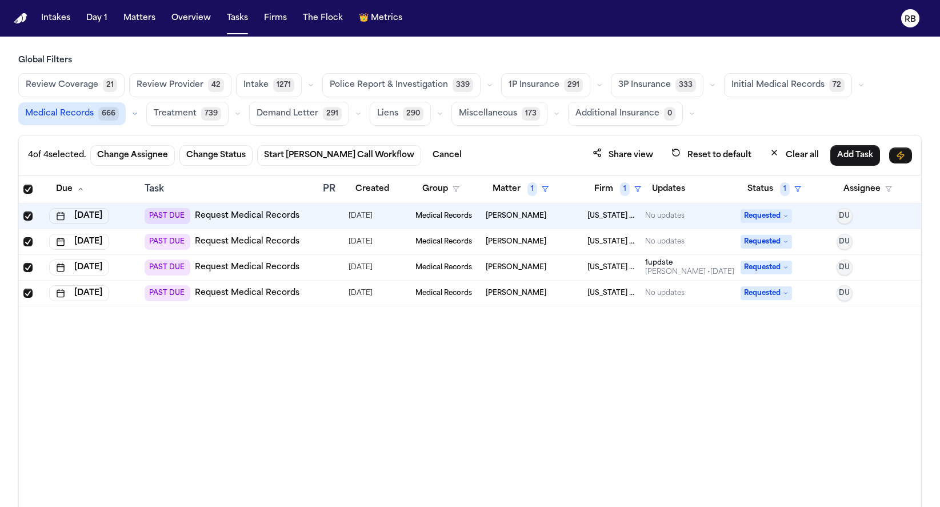
click at [314, 249] on td "PAST DUE Request Medical Records" at bounding box center [229, 242] width 178 height 26
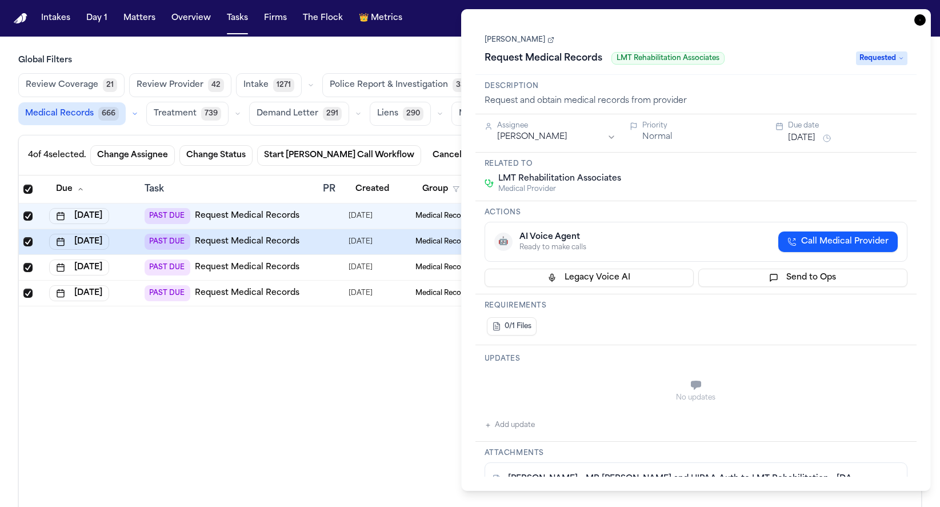
click at [920, 18] on icon "button" at bounding box center [919, 19] width 11 height 11
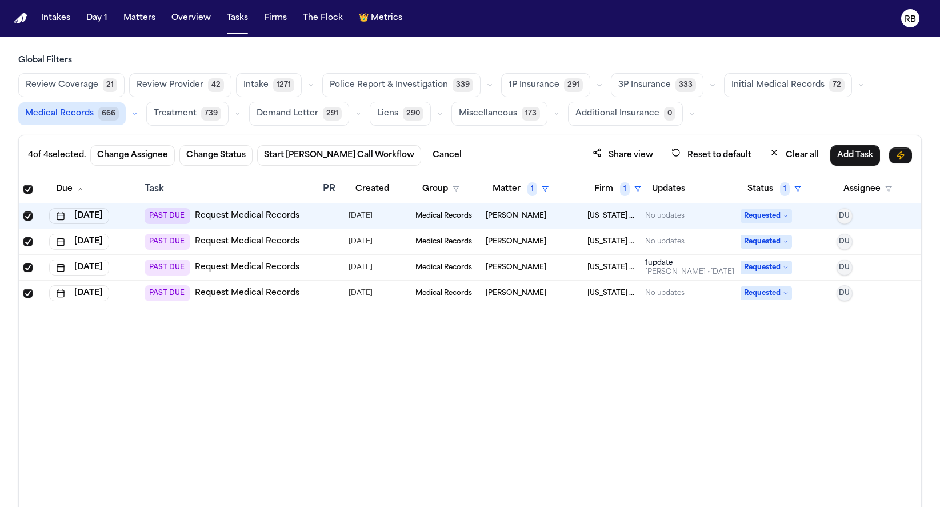
click at [307, 268] on div "PAST DUE Request Medical Records" at bounding box center [229, 267] width 169 height 16
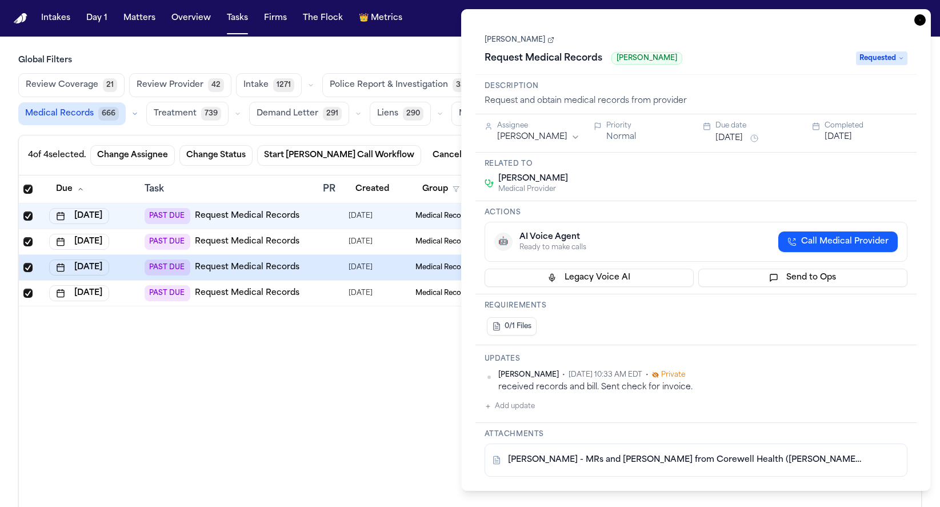
click at [922, 18] on icon "button" at bounding box center [919, 19] width 11 height 11
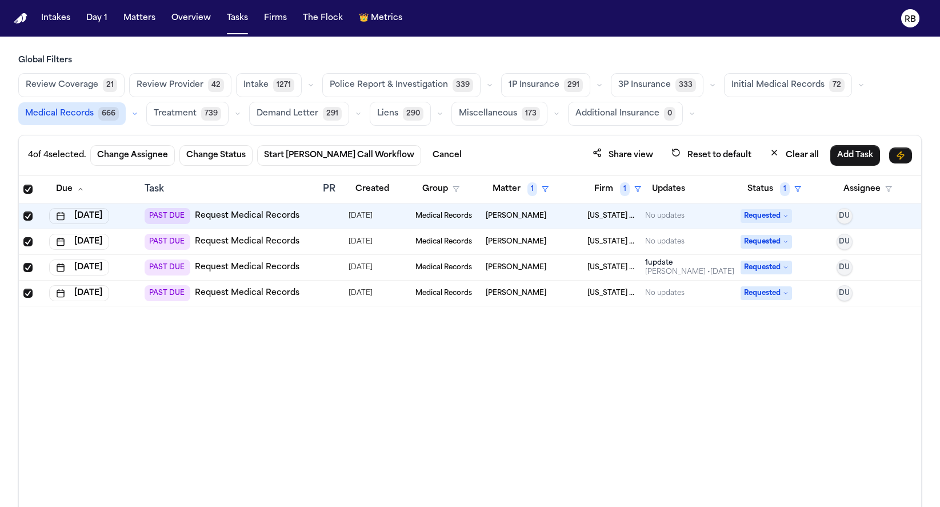
click at [328, 293] on div at bounding box center [327, 293] width 9 height 9
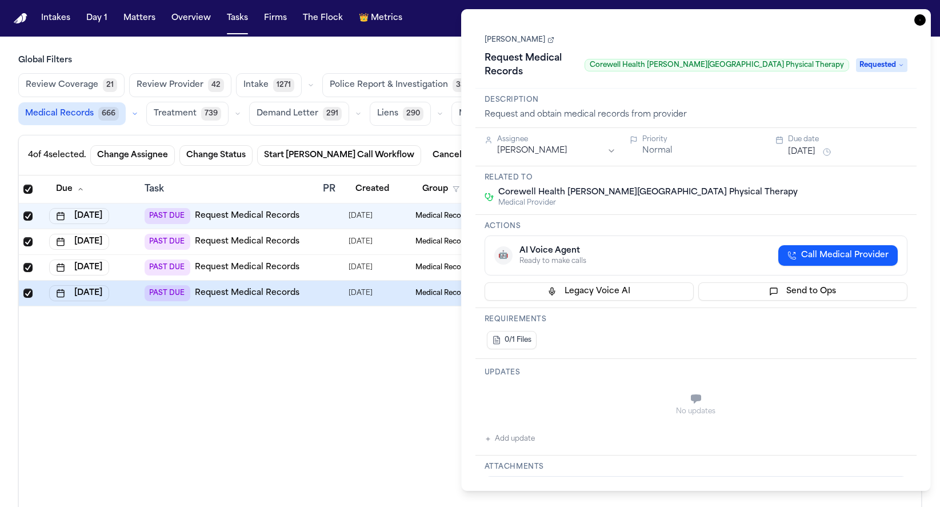
click at [920, 21] on icon "button" at bounding box center [919, 19] width 11 height 11
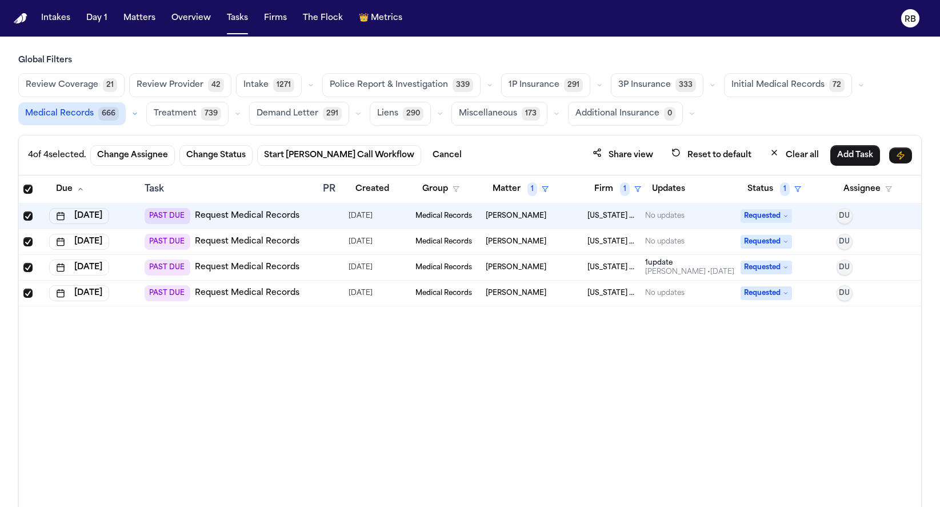
click at [353, 346] on div "Due Task PR Created Group Matter 1 Firm 1 Updates Status 1 Assignee Sep 18, 202…" at bounding box center [470, 365] width 902 height 381
click at [332, 217] on div at bounding box center [327, 215] width 9 height 9
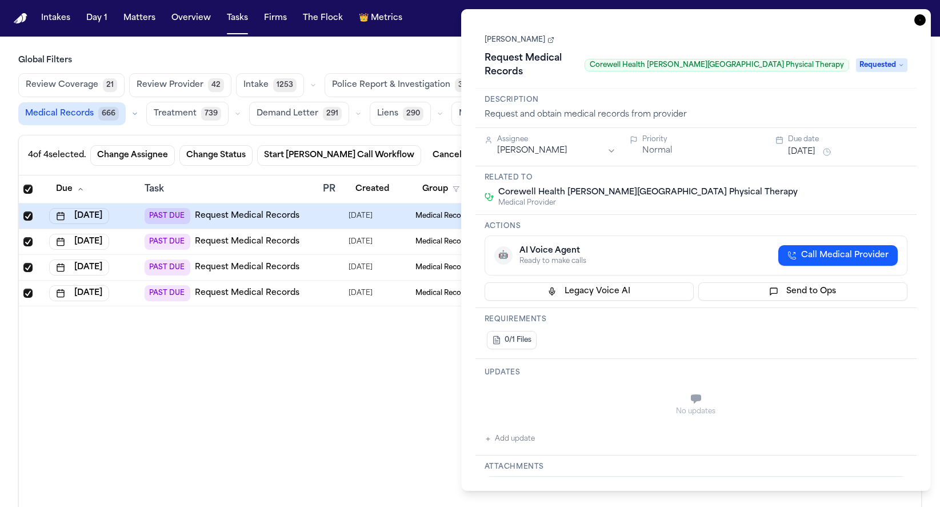
click at [925, 17] on icon "button" at bounding box center [919, 19] width 11 height 11
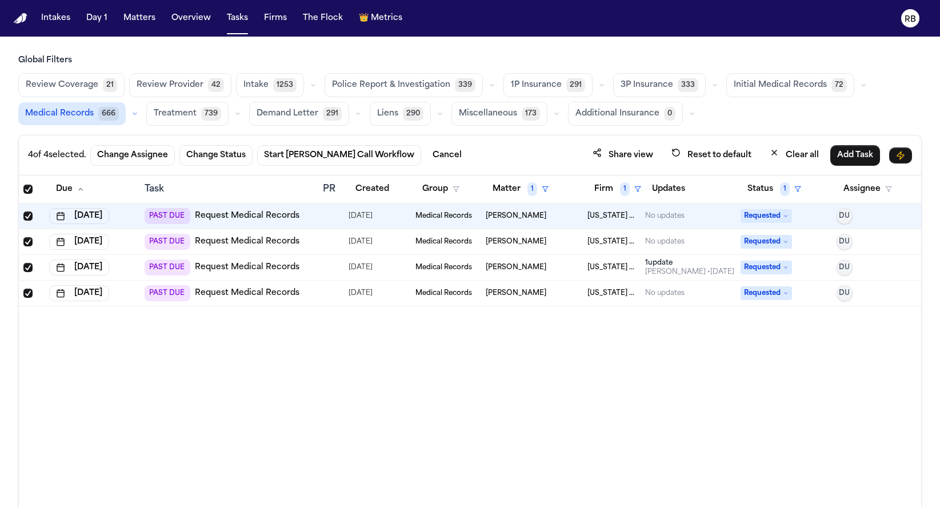
click at [590, 365] on div "Due Task PR Created Group Matter 1 Firm 1 Updates Status 1 Assignee Sep 18, 202…" at bounding box center [470, 365] width 902 height 381
click at [597, 373] on div "Due Task PR Created Group Matter 1 Firm 1 Updates Status 1 Assignee Sep 18, 202…" at bounding box center [470, 365] width 902 height 381
click at [141, 17] on button "Matters" at bounding box center [139, 18] width 41 height 21
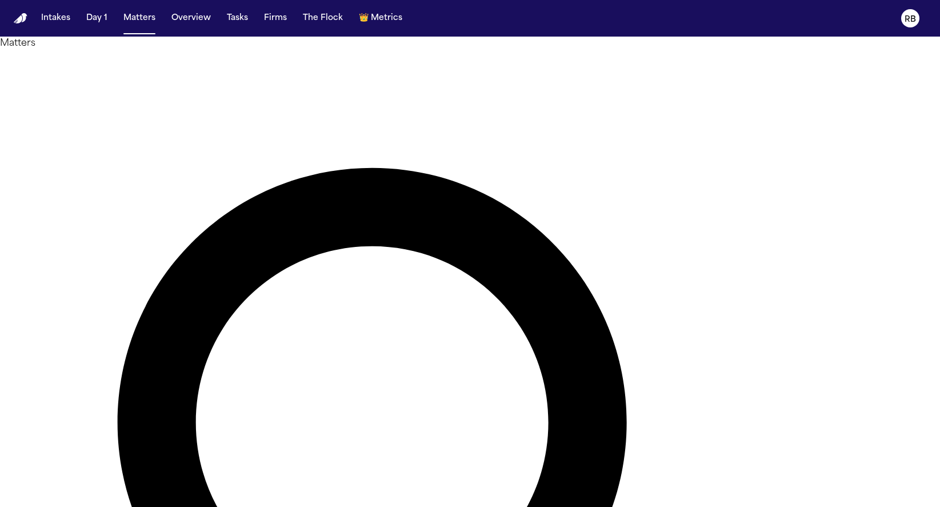
type input "*********"
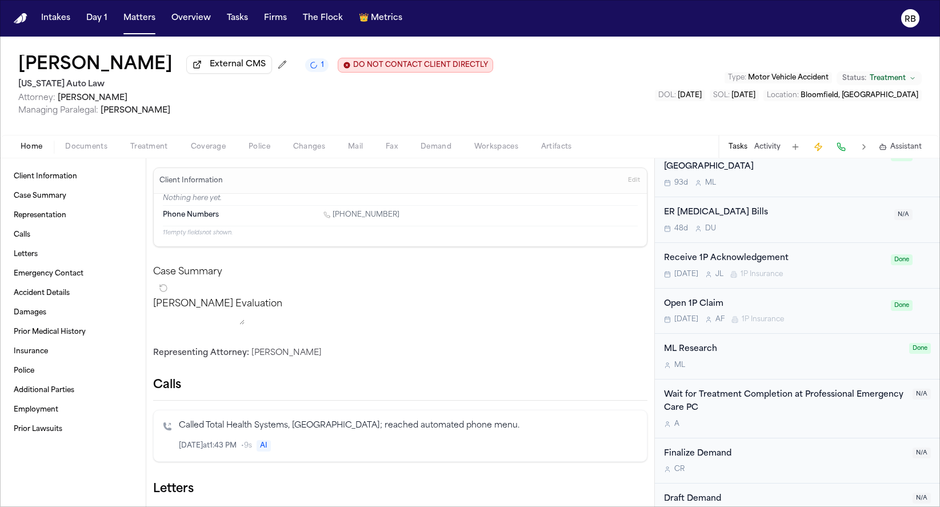
scroll to position [1192, 0]
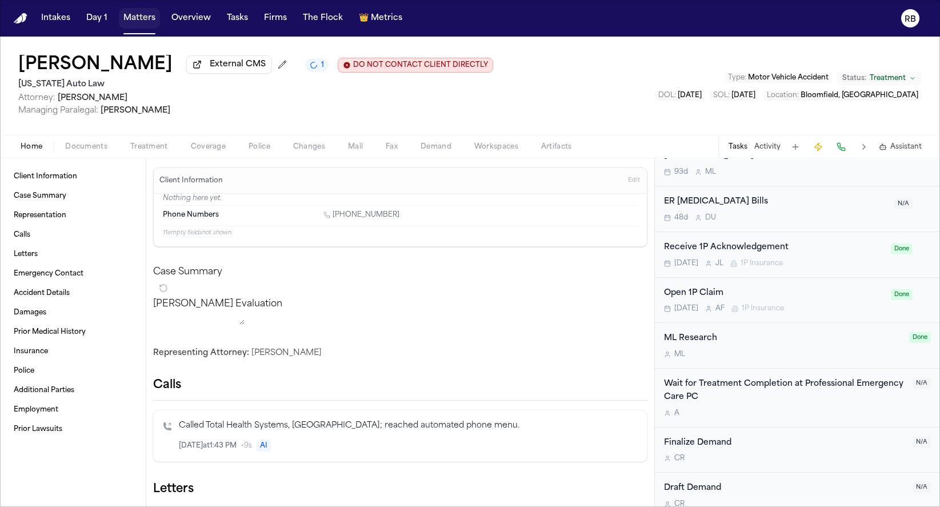
click at [146, 19] on button "Matters" at bounding box center [139, 18] width 41 height 21
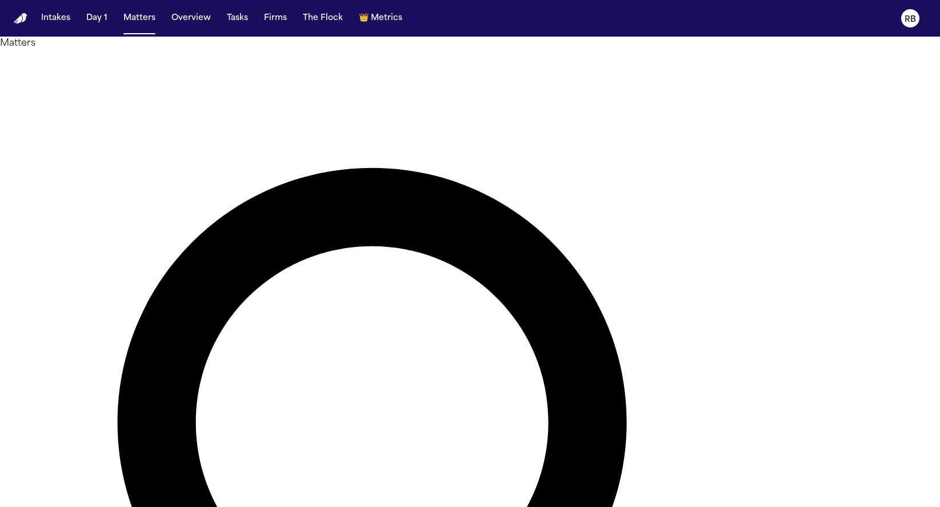
drag, startPoint x: 511, startPoint y: 64, endPoint x: 341, endPoint y: 65, distance: 169.7
type input "**********"
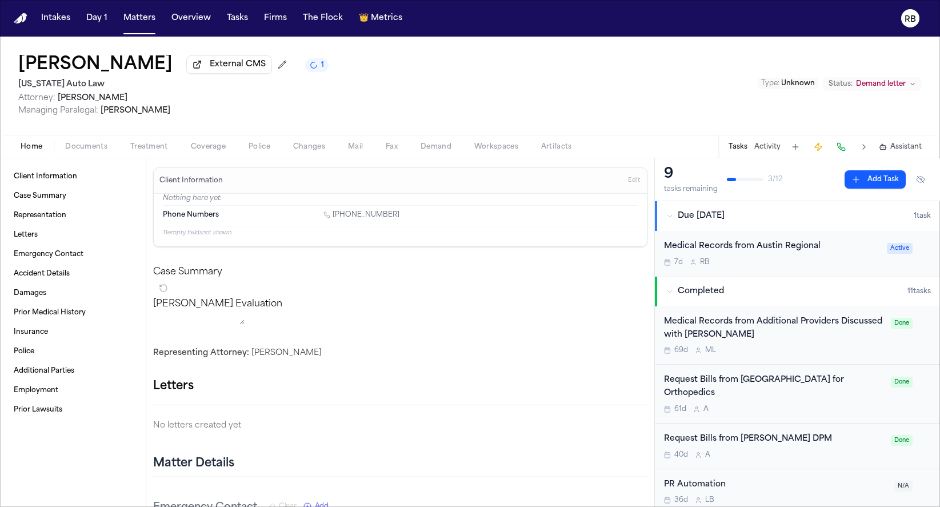
click at [849, 271] on div "Medical Records from Austin Regional 7d R B Active" at bounding box center [797, 253] width 285 height 45
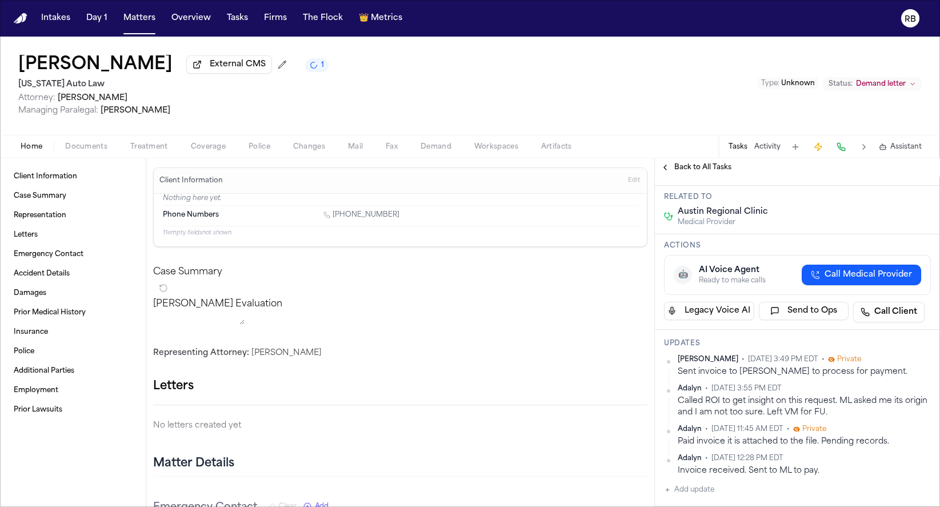
scroll to position [81, 0]
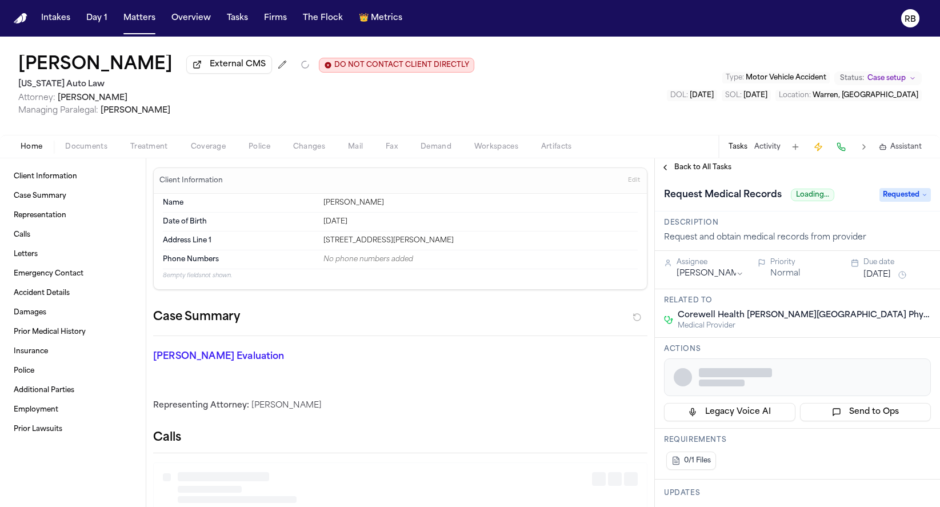
click at [615, 74] on div "[PERSON_NAME] External CMS DO NOT CONTACT CLIENT DIRECTLY DO NOT CONTACT [US_ST…" at bounding box center [470, 86] width 940 height 98
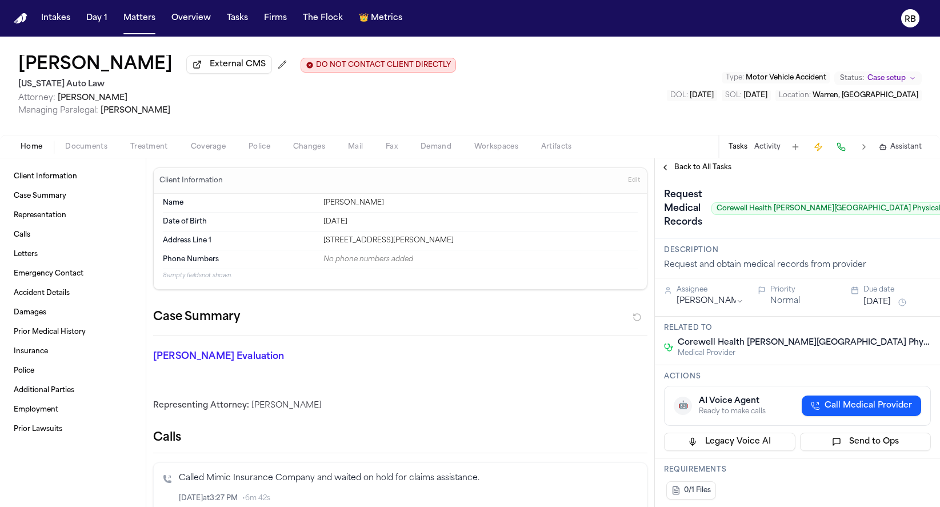
click at [856, 211] on span "Corewell Health William Beaumont University Hospital Physical Therapy" at bounding box center [843, 208] width 265 height 13
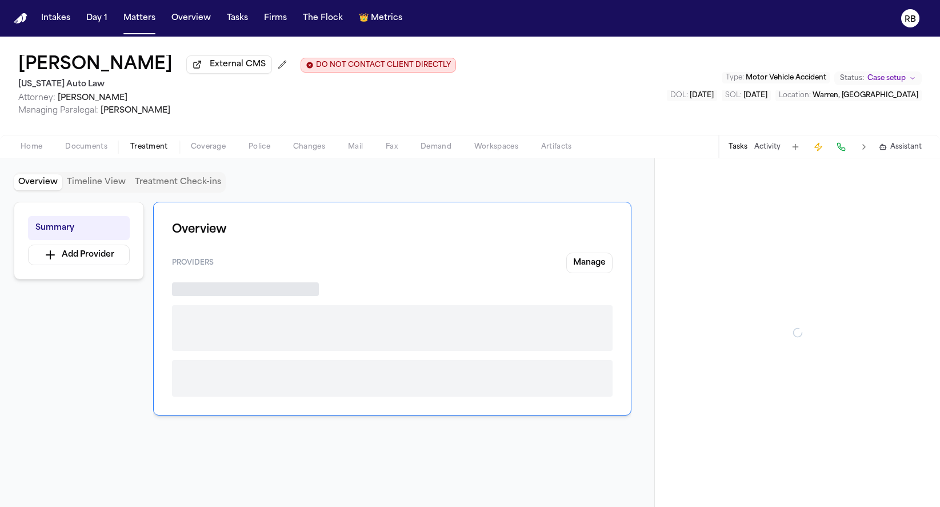
click at [155, 149] on span "Treatment" at bounding box center [149, 146] width 38 height 9
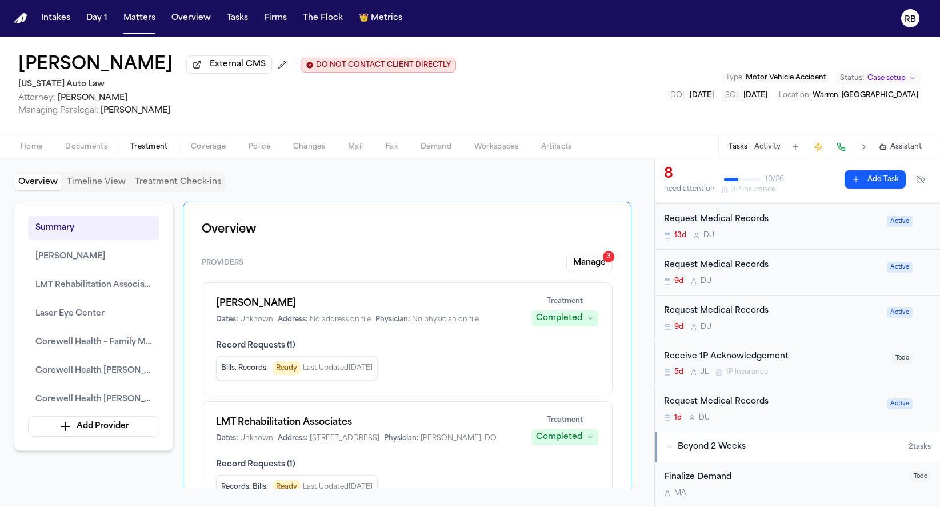
scroll to position [166, 0]
click at [837, 403] on div "Request Medical Records" at bounding box center [772, 399] width 216 height 13
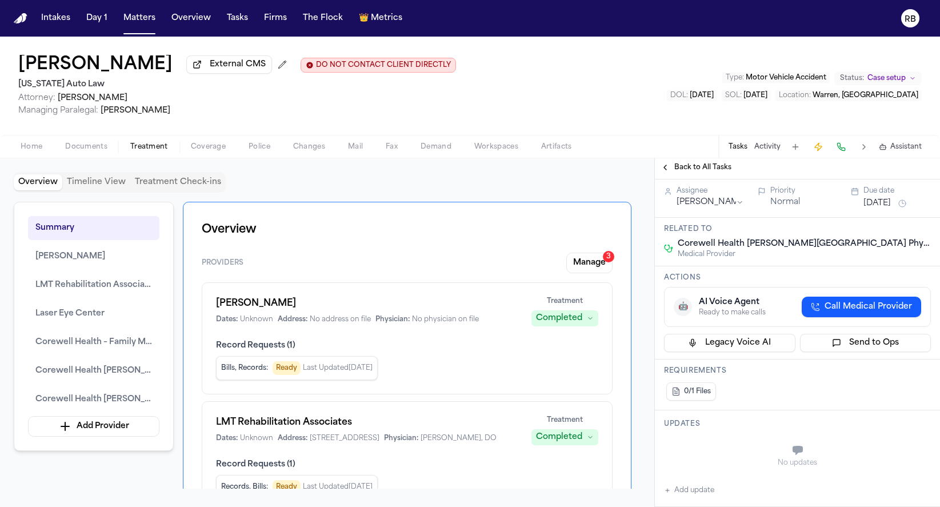
scroll to position [89, 0]
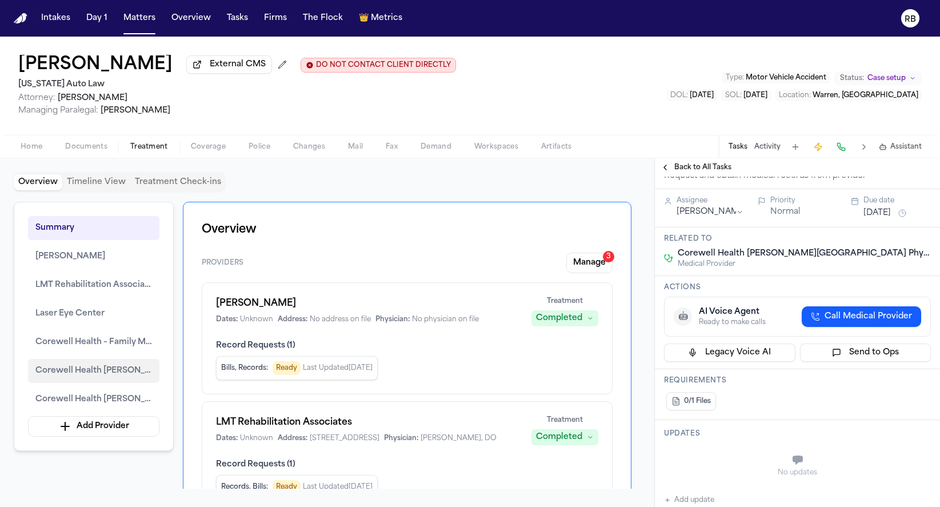
click at [121, 370] on span "Corewell Health William Beaumont University Hospital Physical Therapy" at bounding box center [93, 371] width 117 height 14
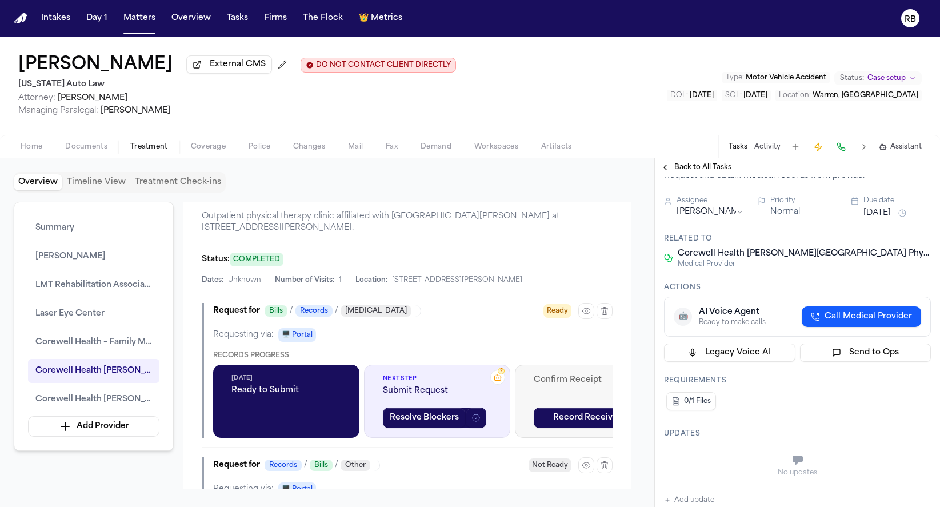
scroll to position [0, 0]
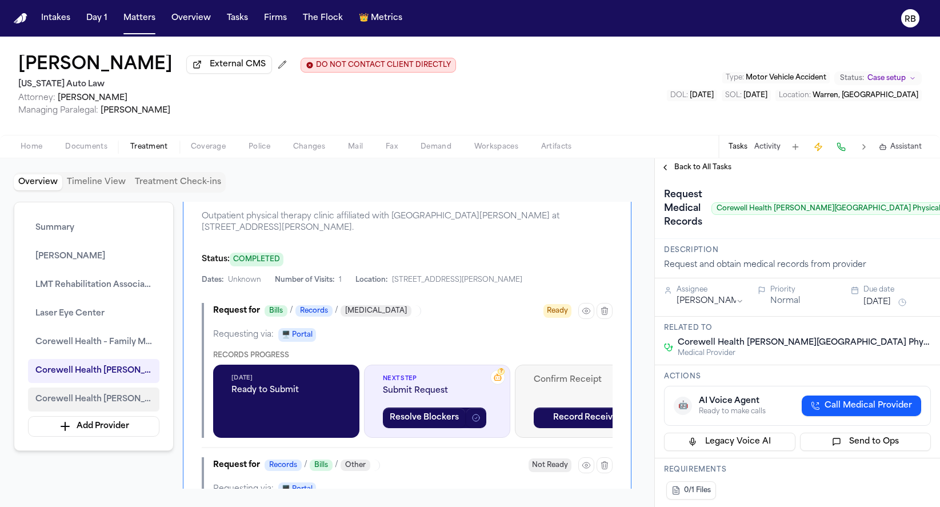
click at [87, 398] on span "Corewell Health William Beaumont University Hospital Physical Therapy" at bounding box center [93, 400] width 117 height 14
